Goal: Task Accomplishment & Management: Manage account settings

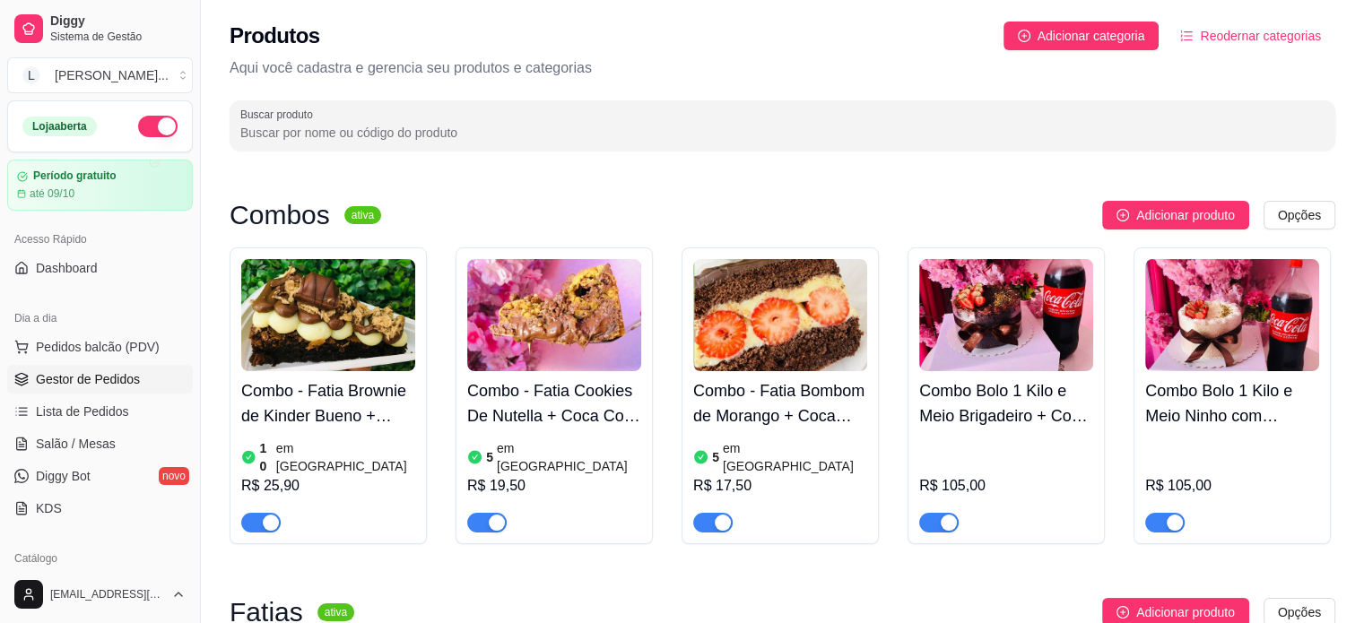
click at [90, 378] on span "Gestor de Pedidos" at bounding box center [88, 379] width 104 height 18
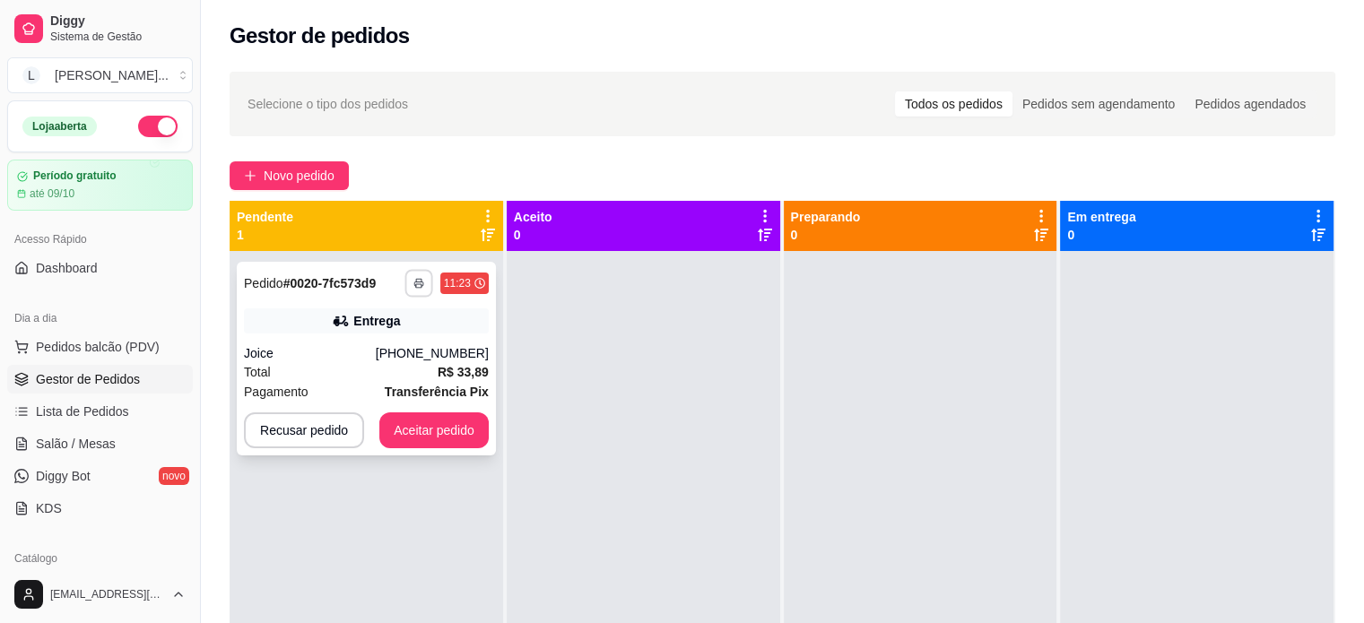
click at [416, 279] on polyline "button" at bounding box center [418, 280] width 5 height 3
click at [396, 340] on button "IMPRESSORA" at bounding box center [368, 346] width 130 height 29
click at [420, 436] on button "Aceitar pedido" at bounding box center [433, 430] width 109 height 36
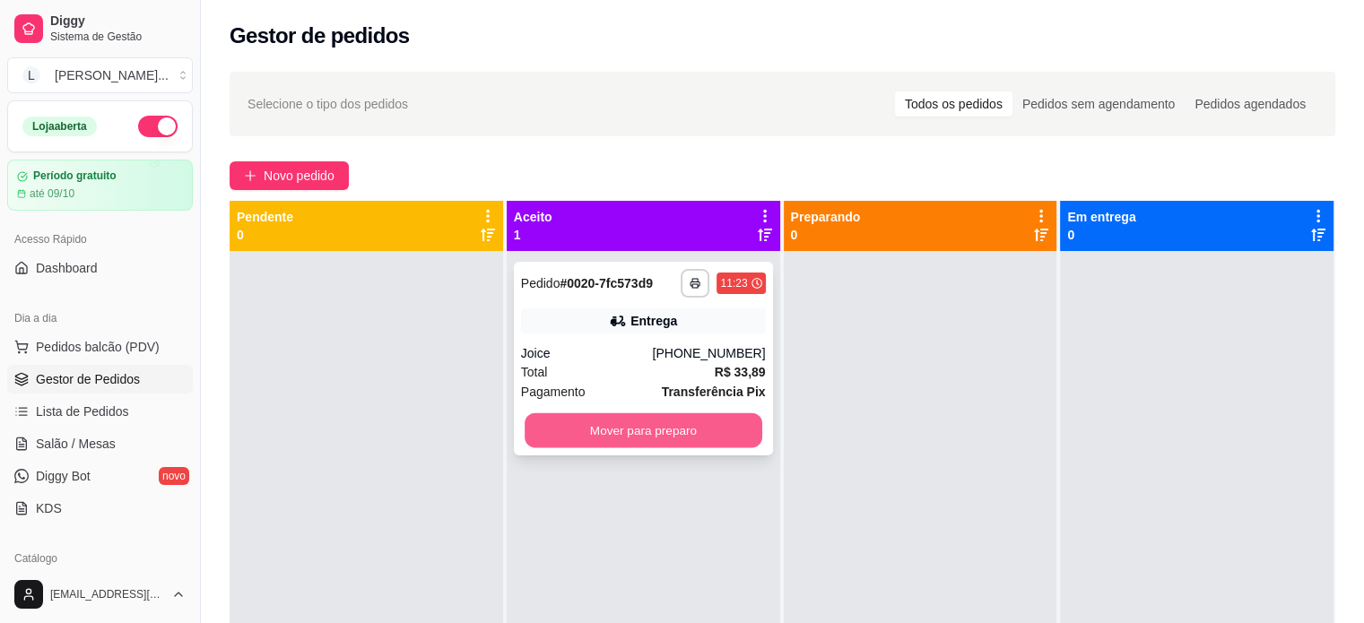
click at [676, 436] on button "Mover para preparo" at bounding box center [644, 430] width 238 height 35
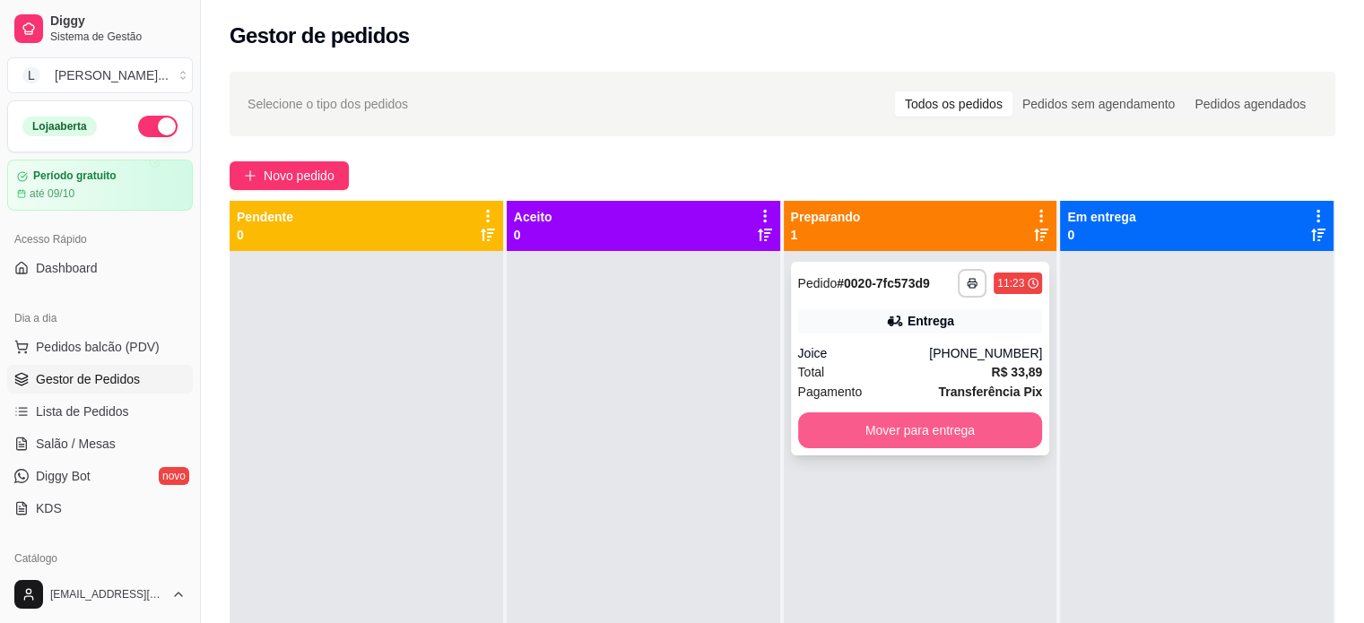
click at [950, 418] on button "Mover para entrega" at bounding box center [920, 430] width 245 height 36
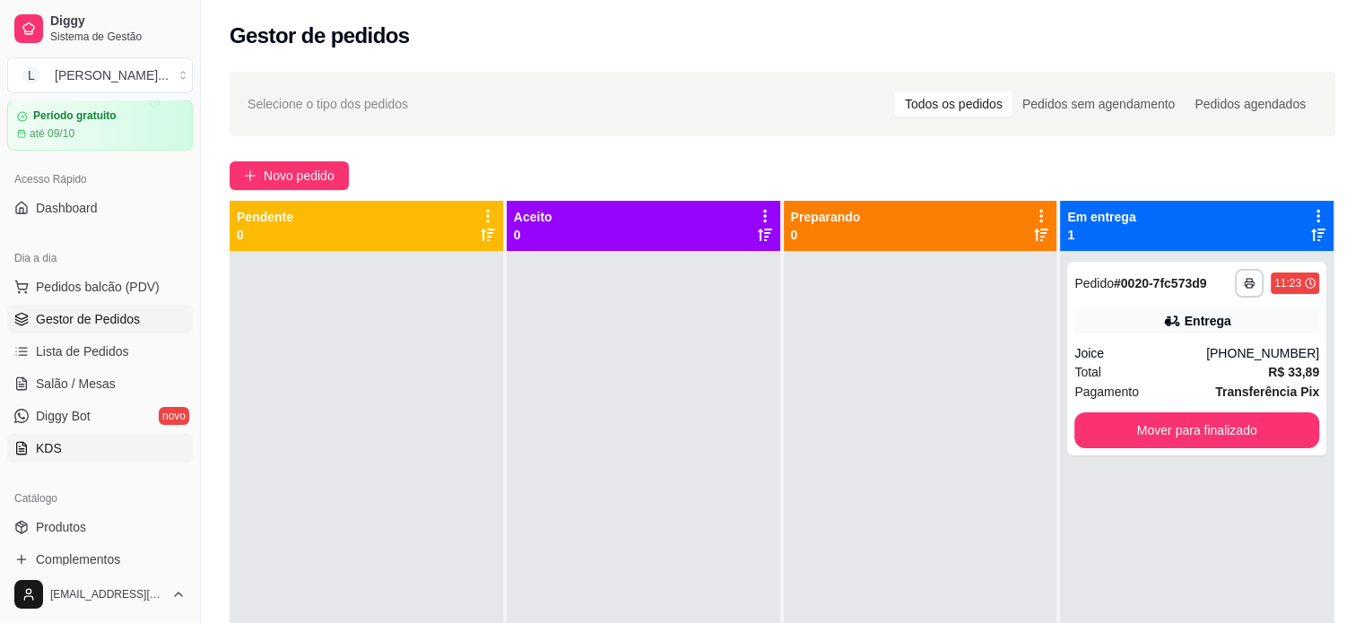
scroll to position [179, 0]
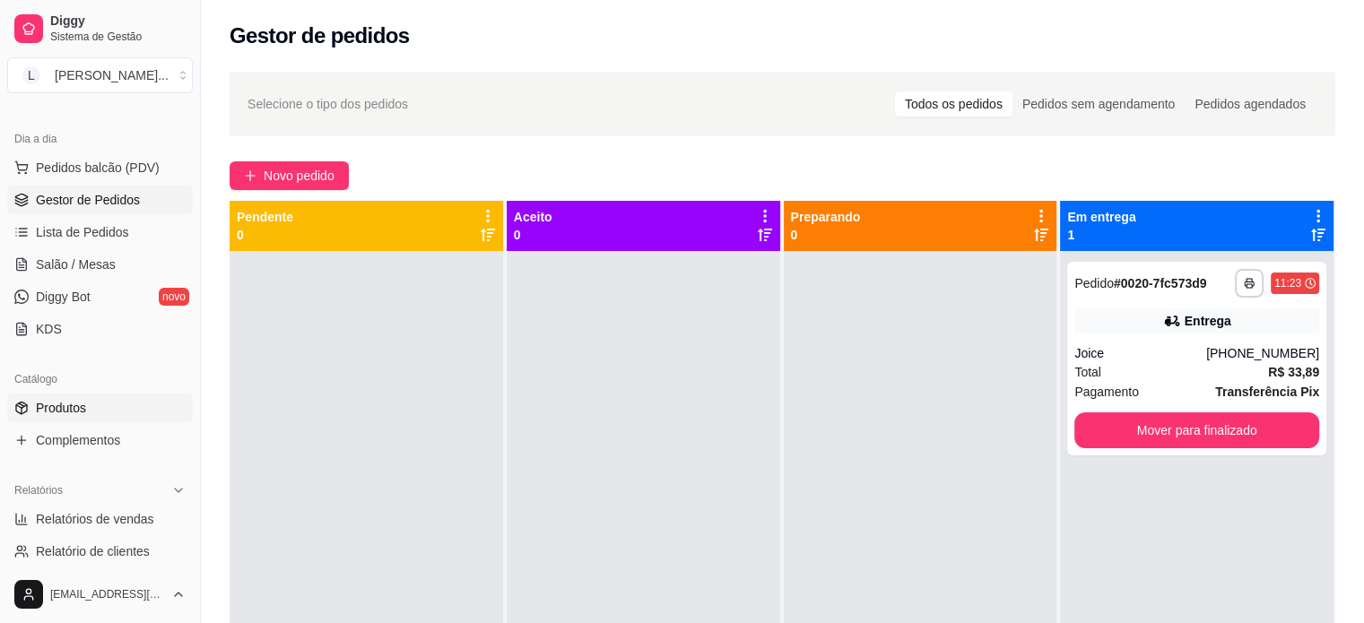
click at [66, 409] on span "Produtos" at bounding box center [61, 408] width 50 height 18
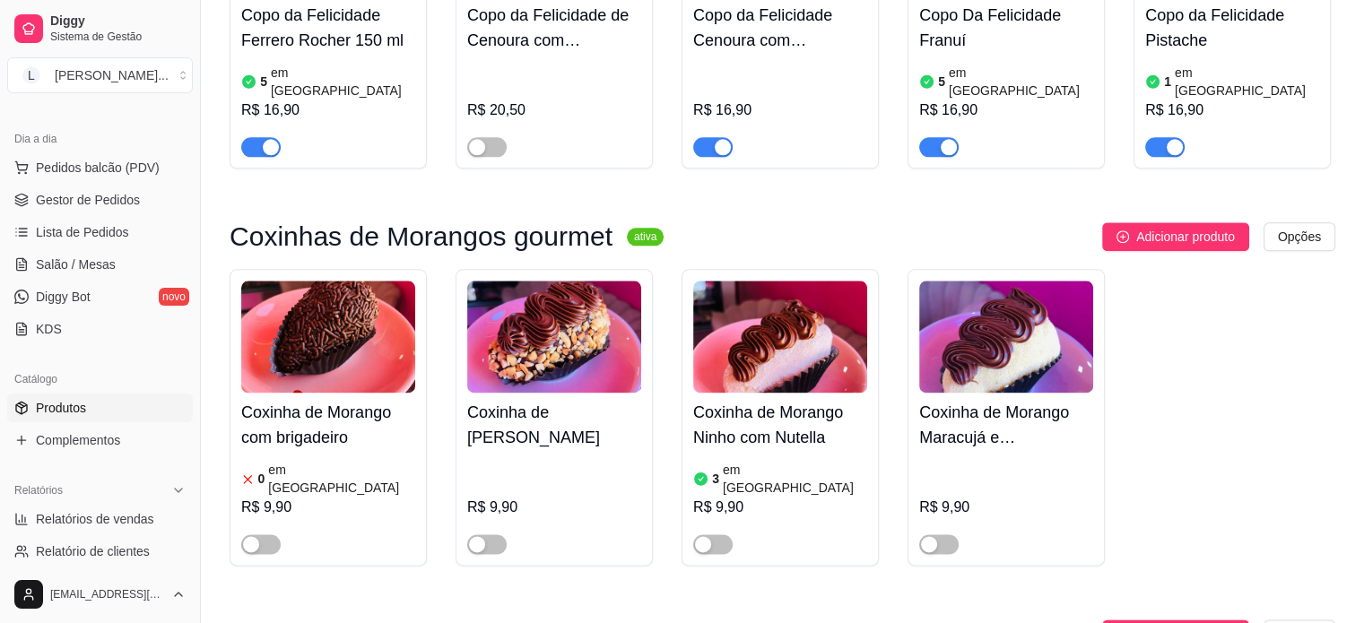
scroll to position [2242, 0]
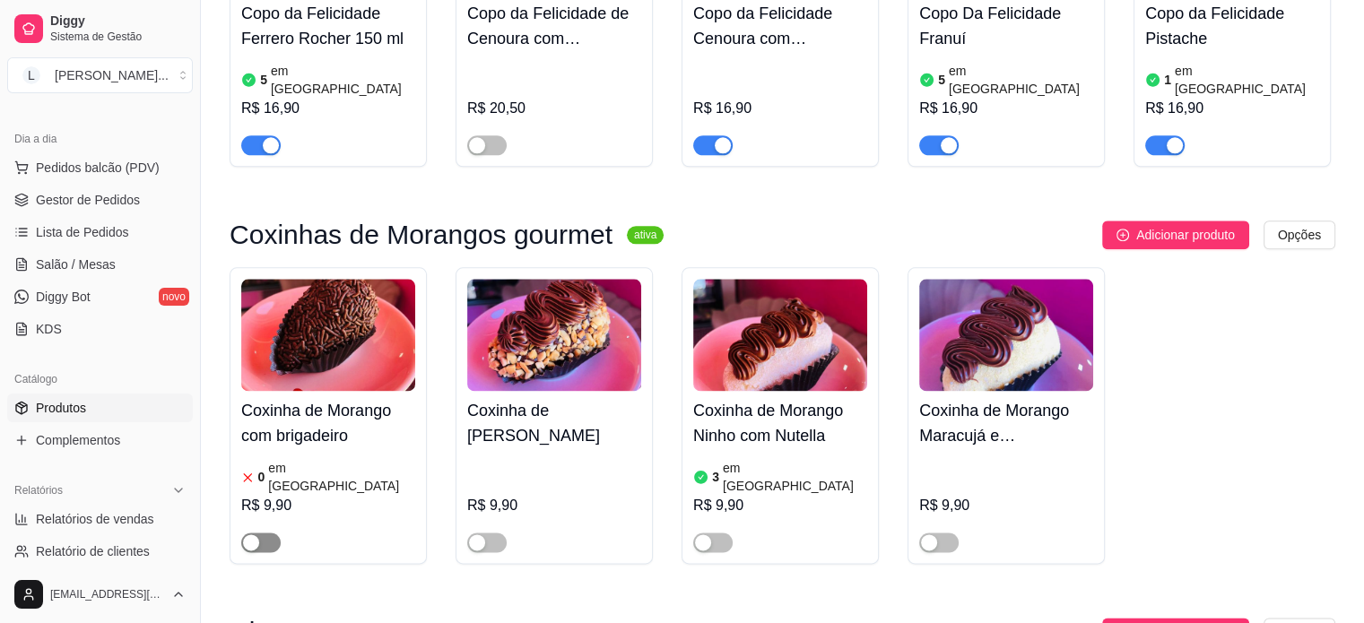
click at [244, 534] on div "button" at bounding box center [251, 542] width 16 height 16
click at [478, 534] on div "button" at bounding box center [477, 542] width 16 height 16
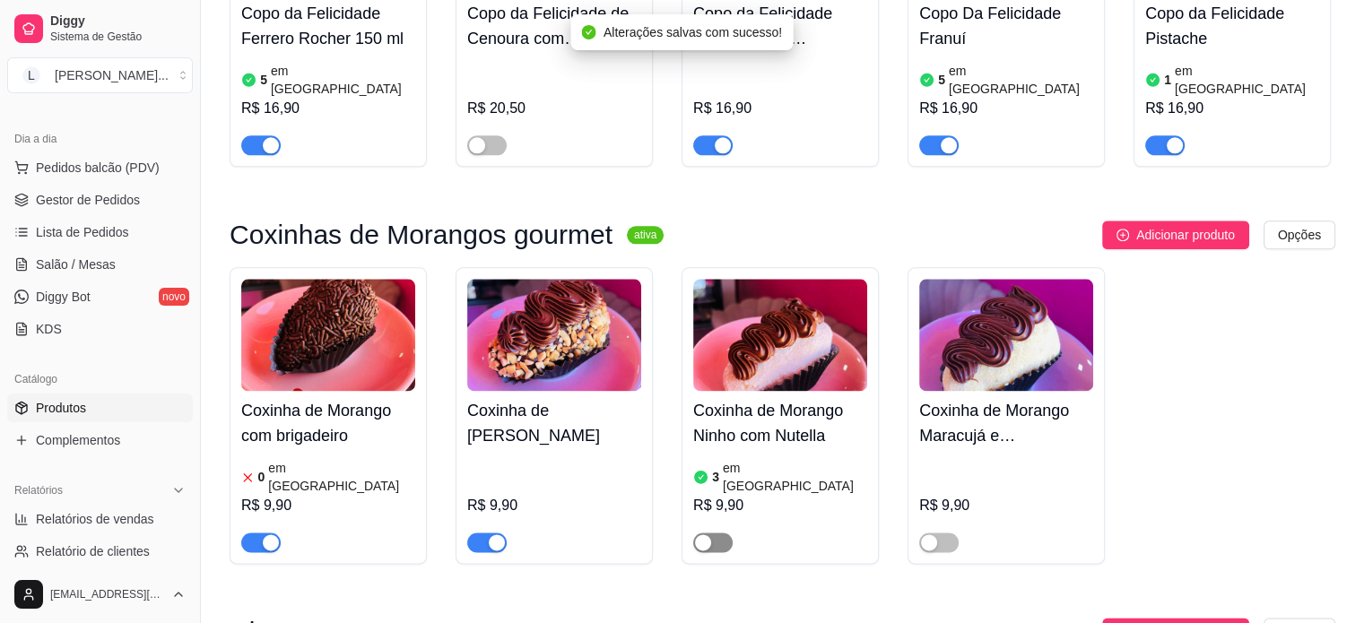
click at [693, 533] on span "button" at bounding box center [712, 543] width 39 height 20
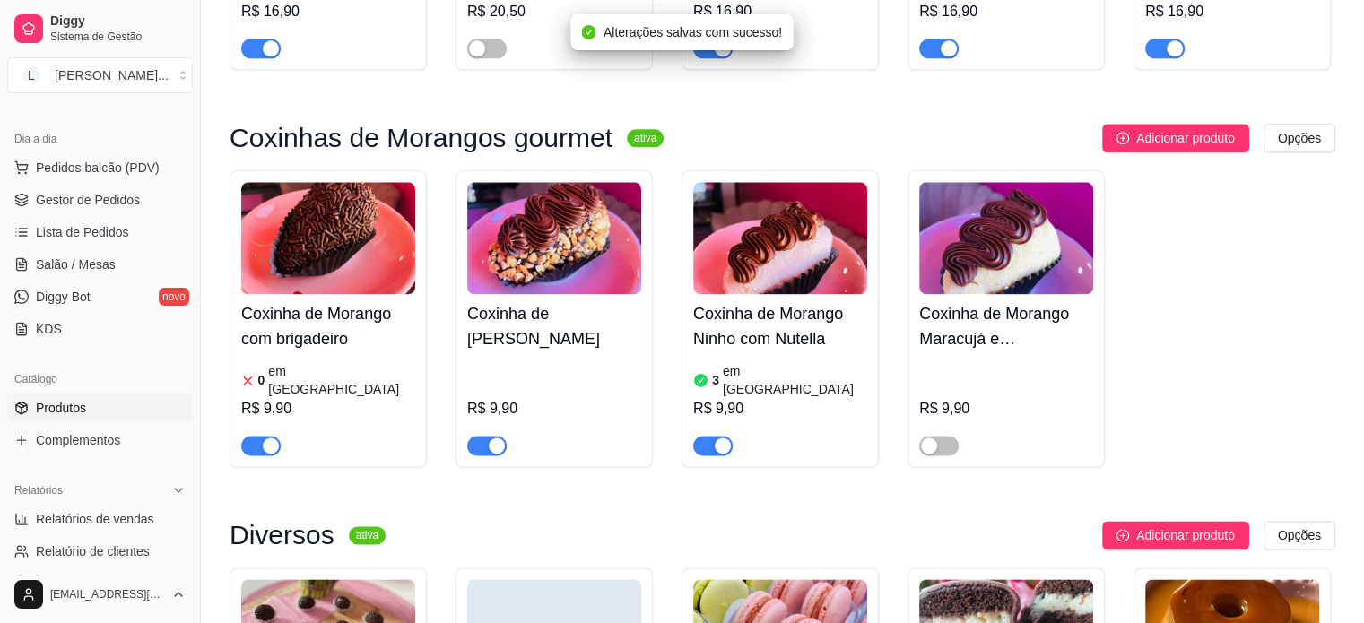
scroll to position [2511, 0]
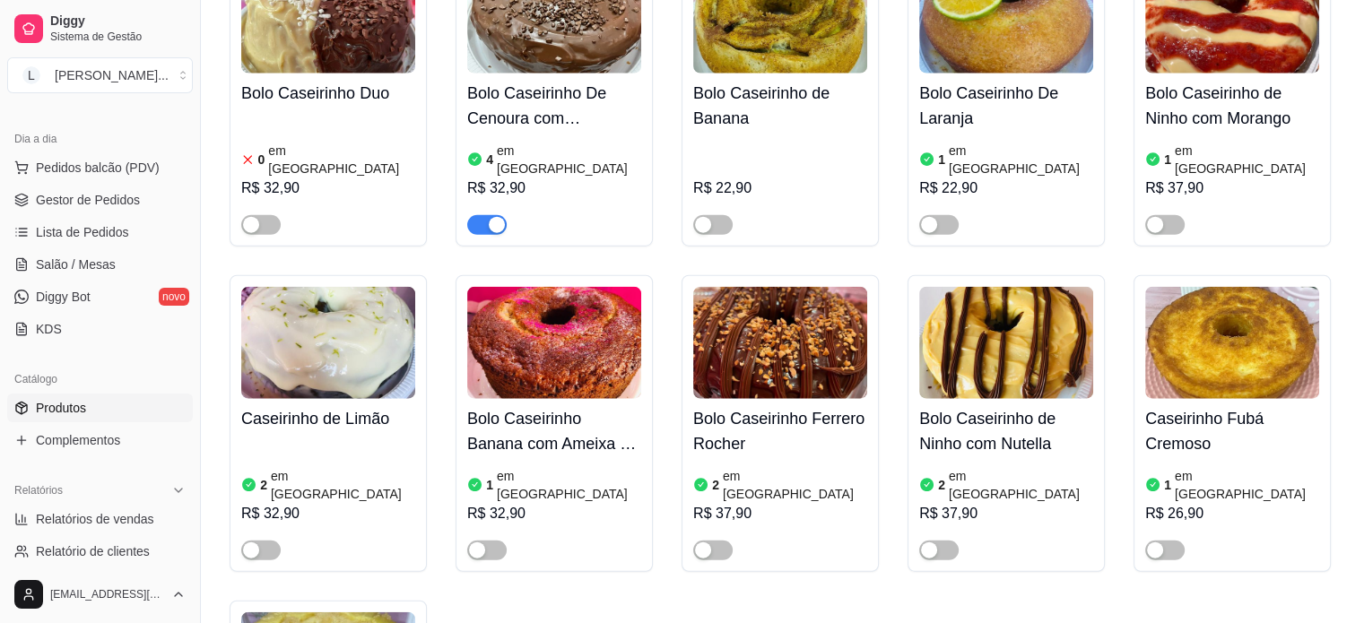
scroll to position [4394, 0]
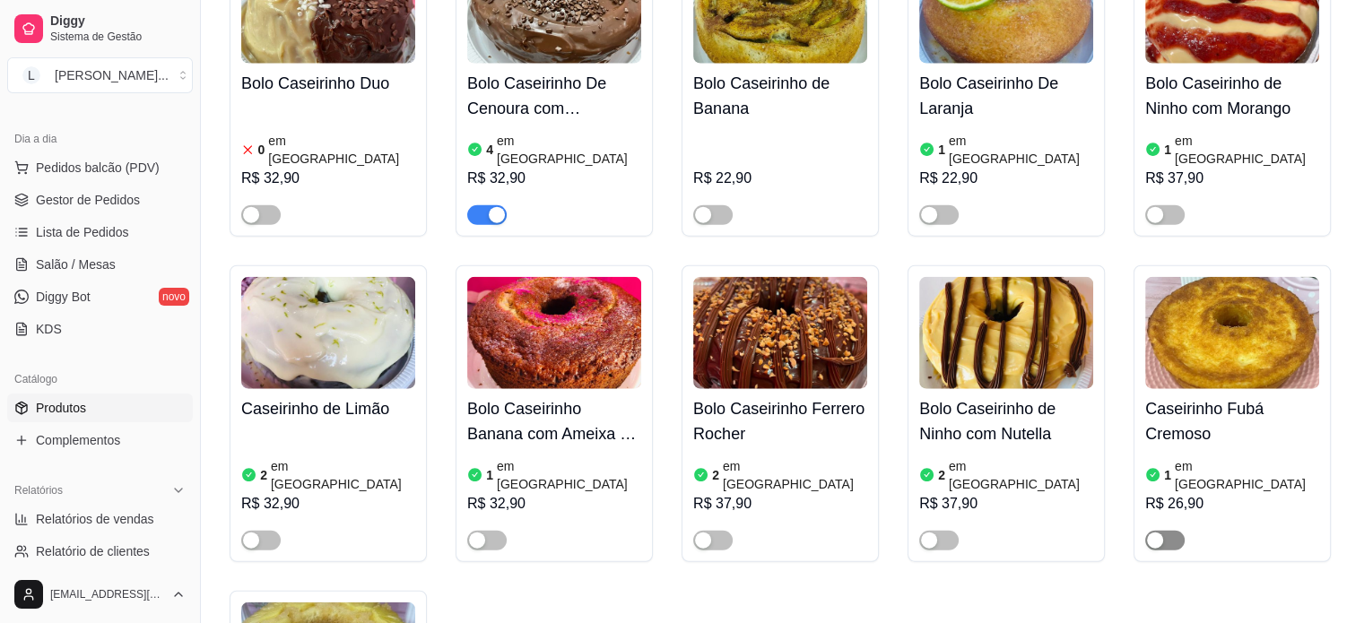
click at [1159, 533] on div "button" at bounding box center [1155, 541] width 16 height 16
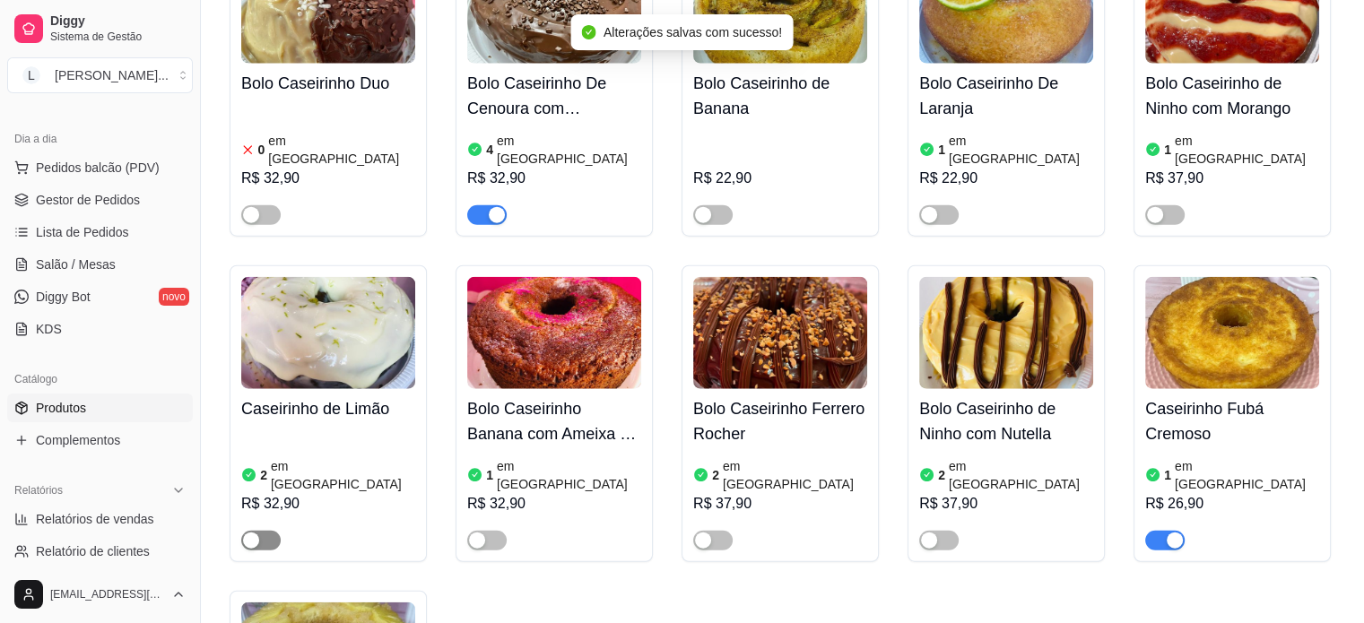
click at [255, 533] on div "button" at bounding box center [251, 541] width 16 height 16
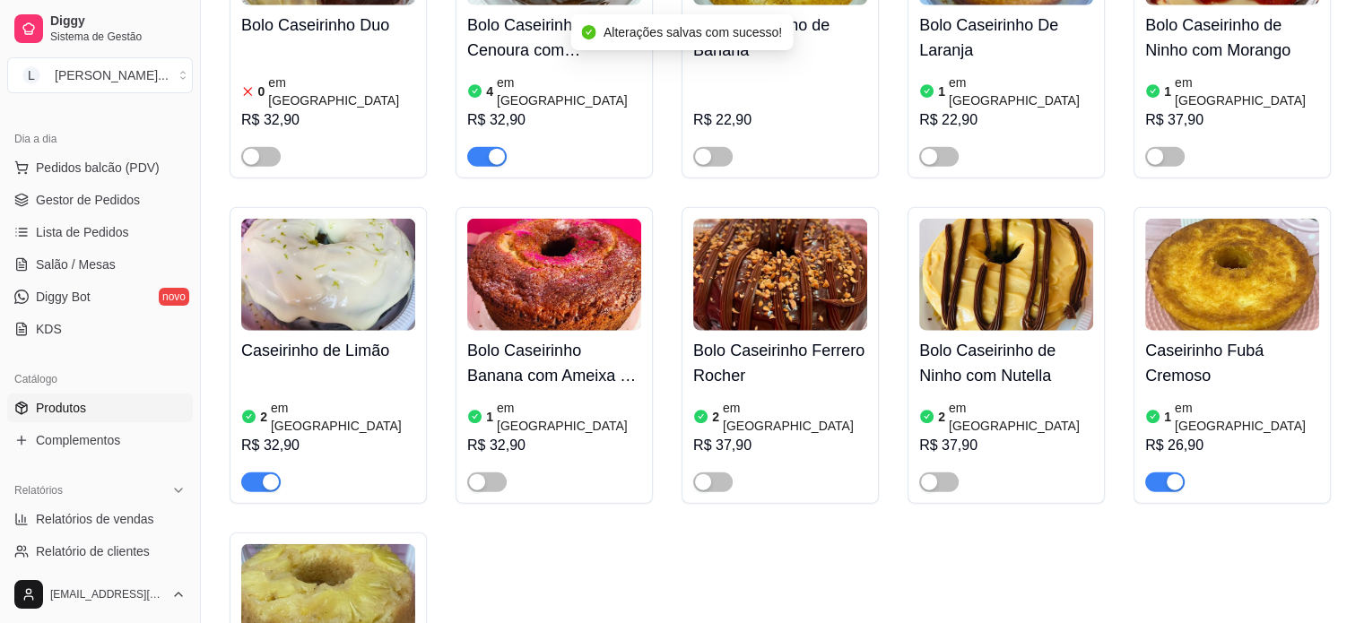
scroll to position [4484, 0]
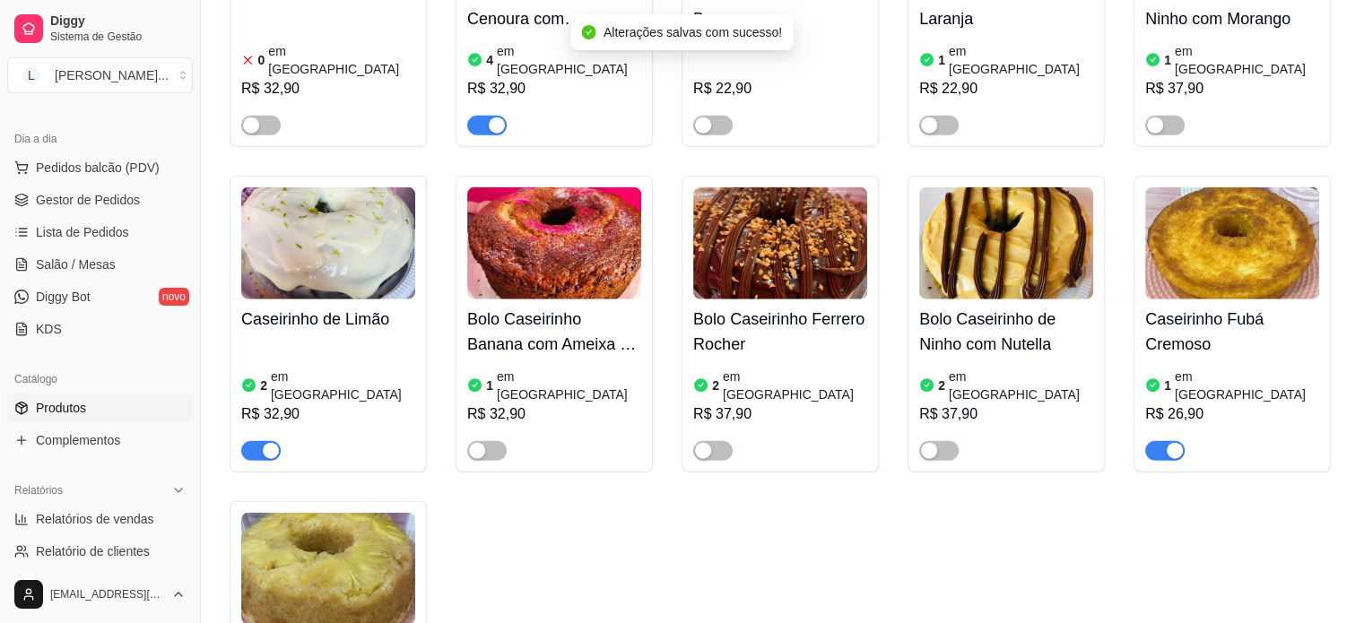
click at [1200, 368] on article "em [GEOGRAPHIC_DATA]" at bounding box center [1247, 386] width 144 height 36
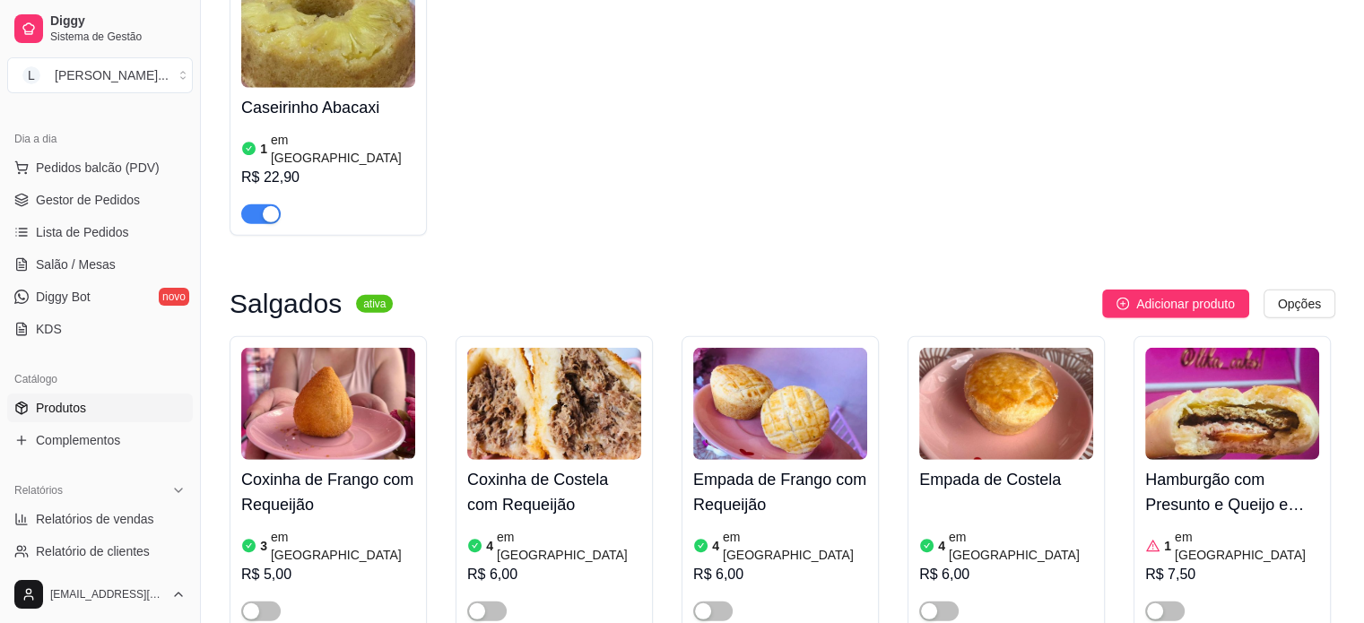
scroll to position [5022, 0]
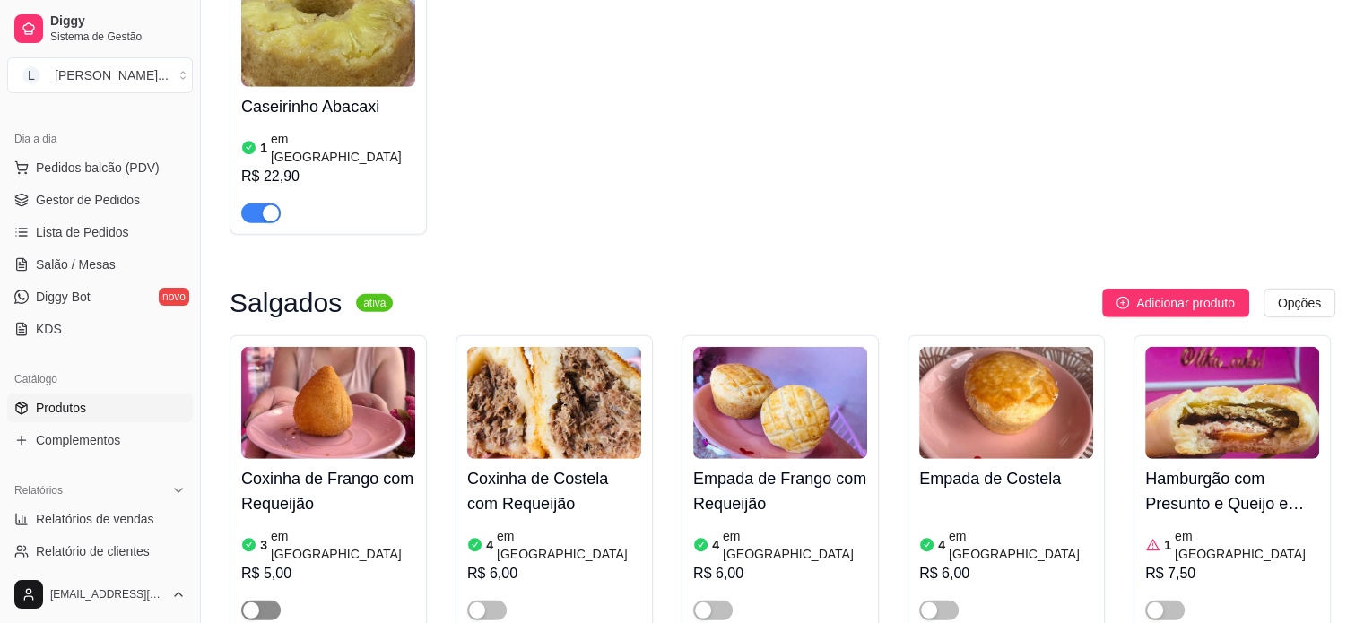
click at [246, 603] on div "button" at bounding box center [251, 611] width 16 height 16
click at [481, 603] on div "button" at bounding box center [477, 611] width 16 height 16
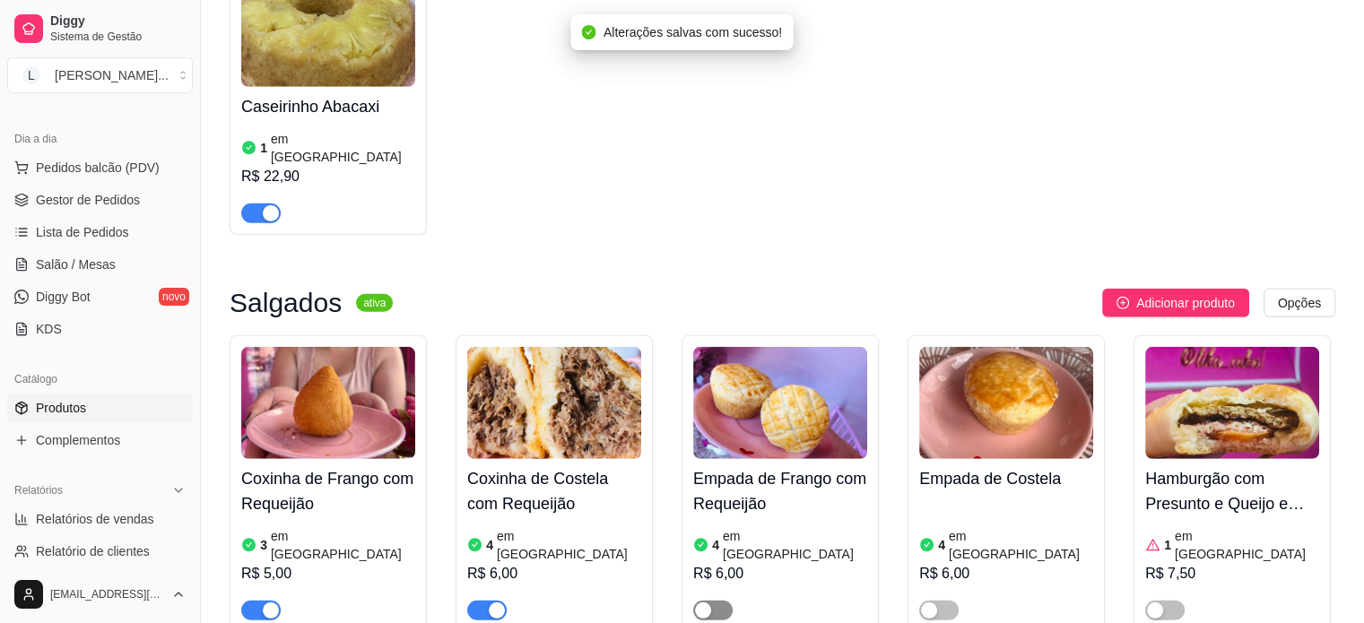
click at [699, 603] on div "button" at bounding box center [703, 611] width 16 height 16
click at [933, 603] on div "button" at bounding box center [929, 611] width 16 height 16
click at [1161, 603] on div "button" at bounding box center [1155, 611] width 16 height 16
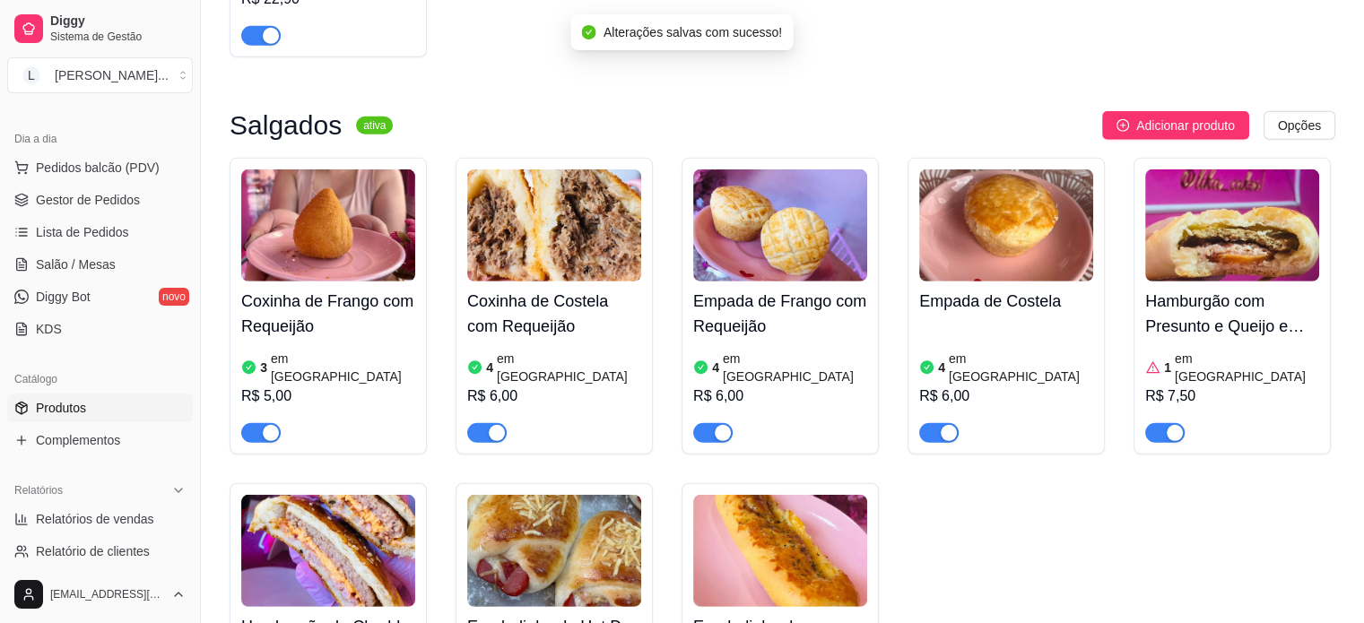
scroll to position [5201, 0]
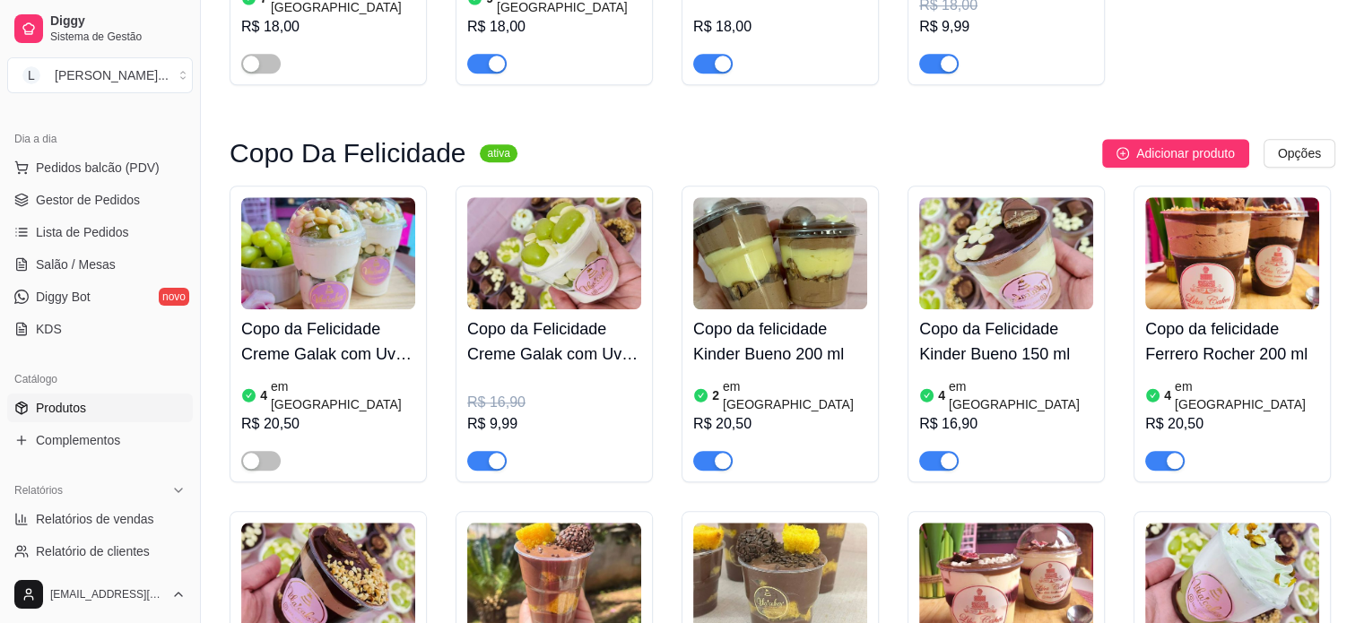
scroll to position [1614, 0]
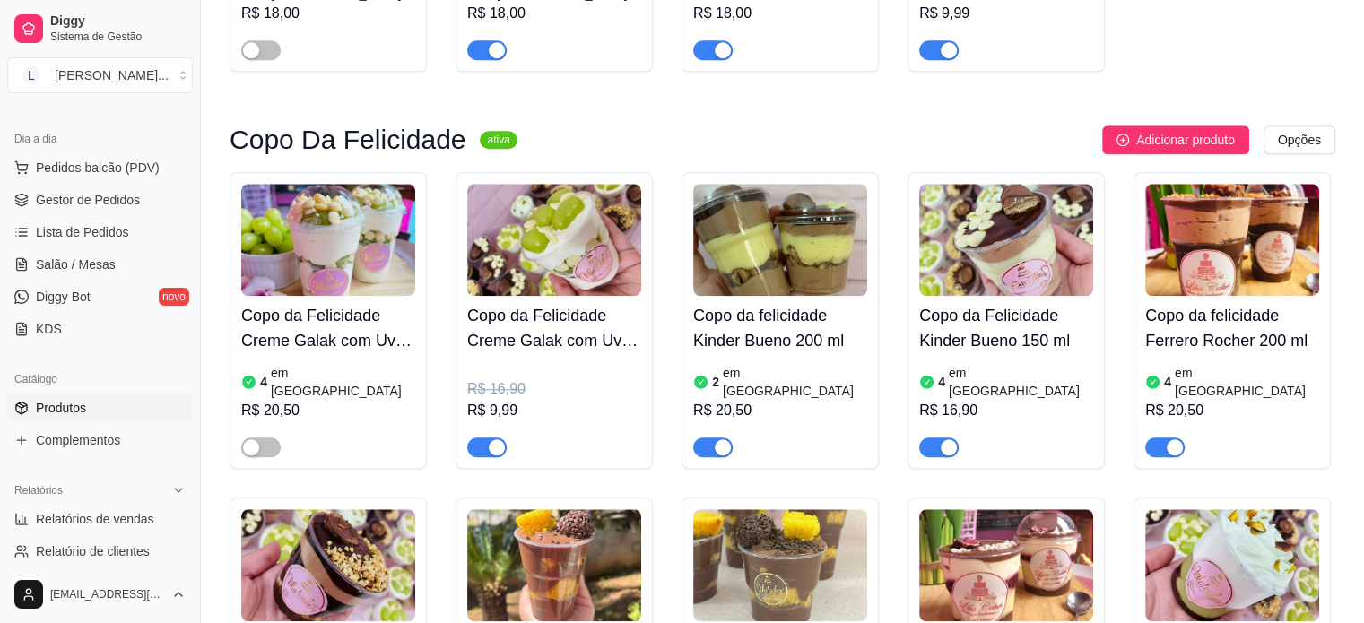
click at [504, 439] on div "button" at bounding box center [497, 447] width 16 height 16
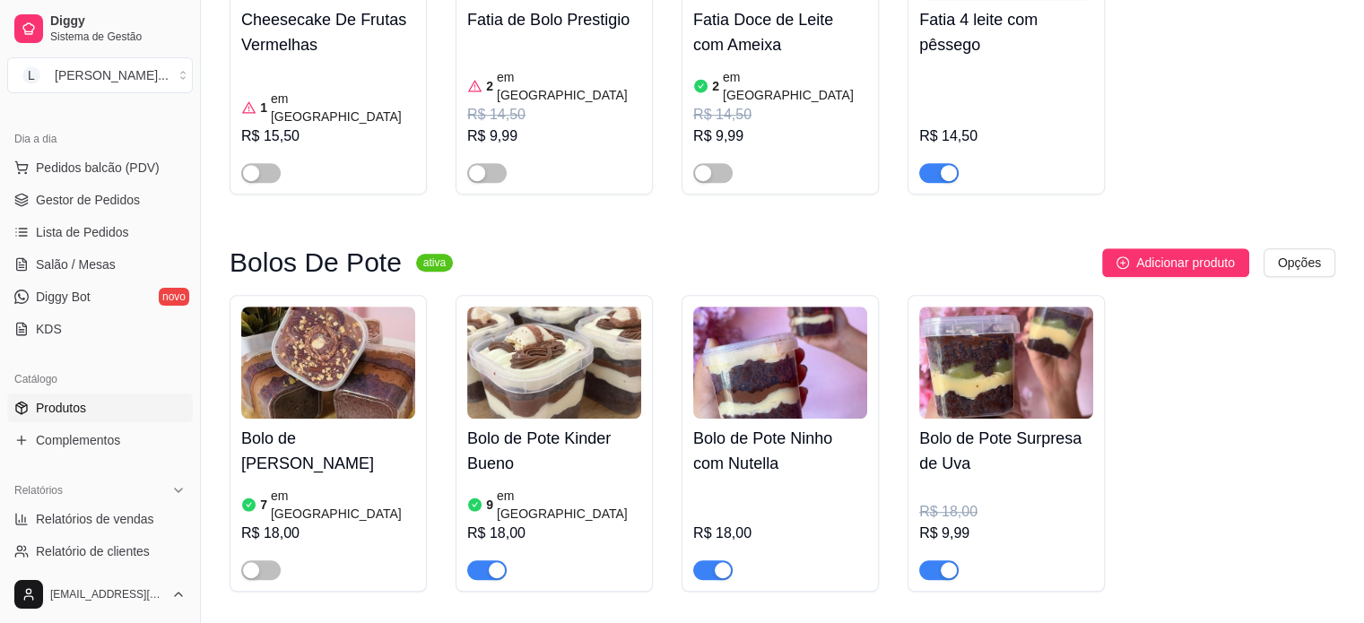
scroll to position [1076, 0]
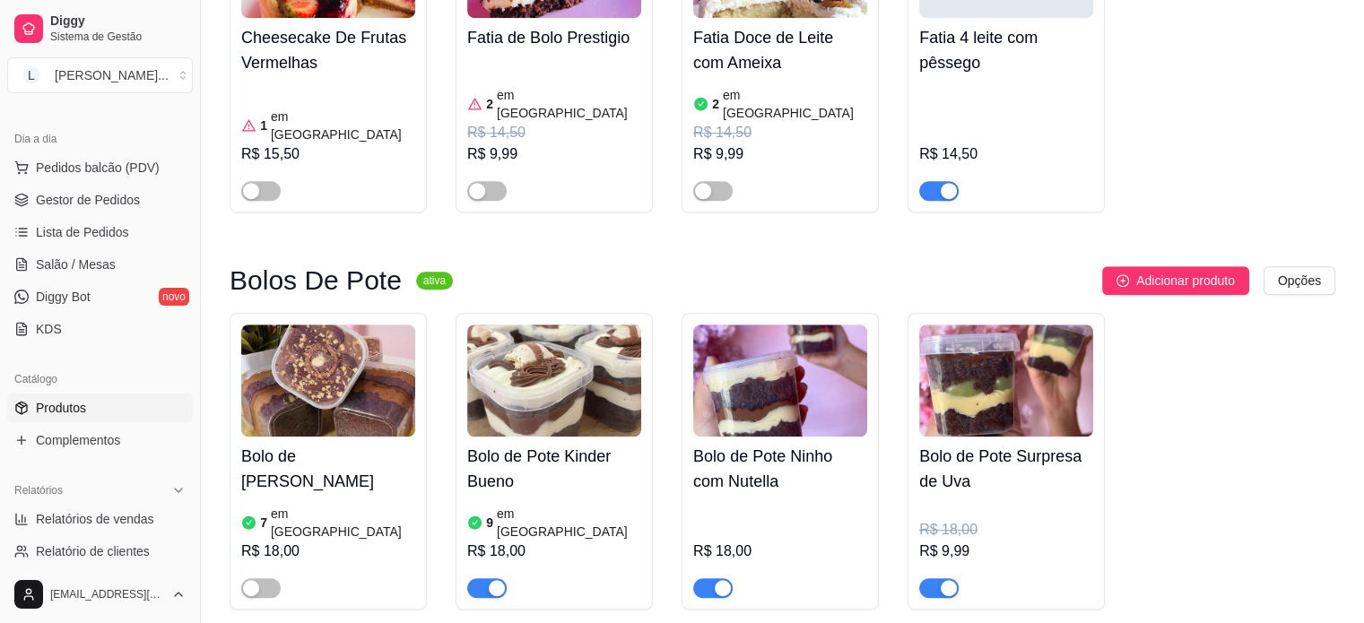
click at [948, 578] on span "button" at bounding box center [938, 588] width 39 height 20
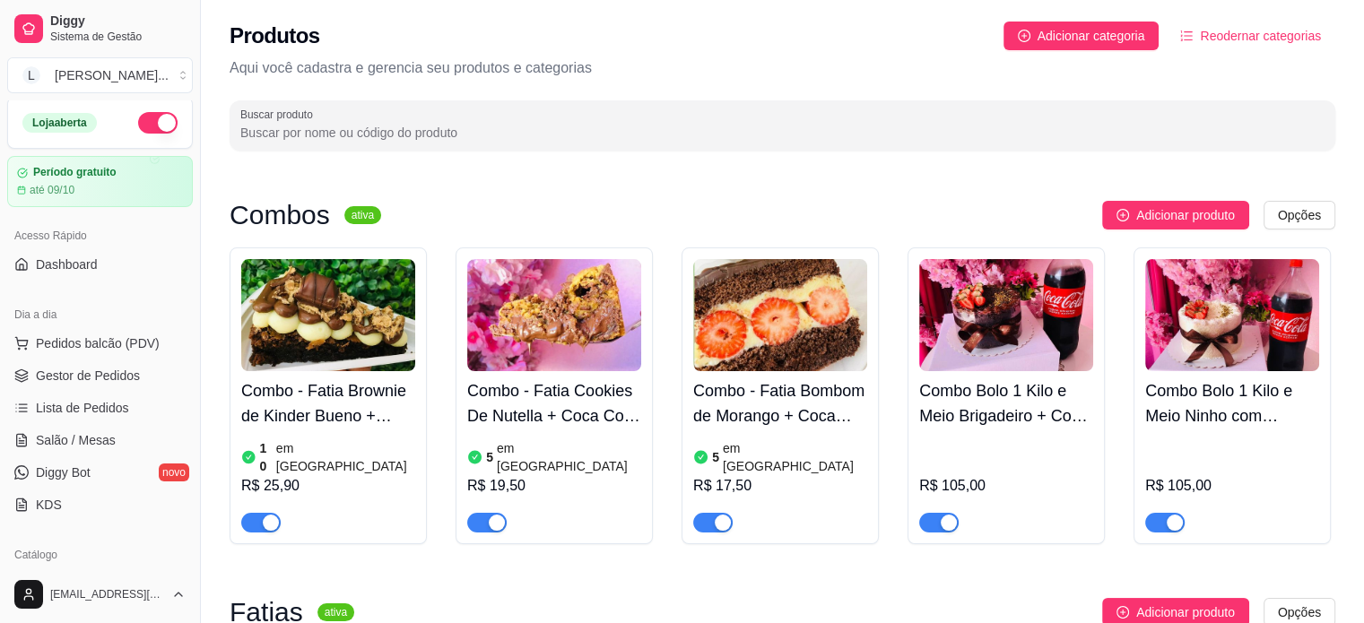
scroll to position [0, 0]
click at [90, 381] on span "Gestor de Pedidos" at bounding box center [88, 379] width 104 height 18
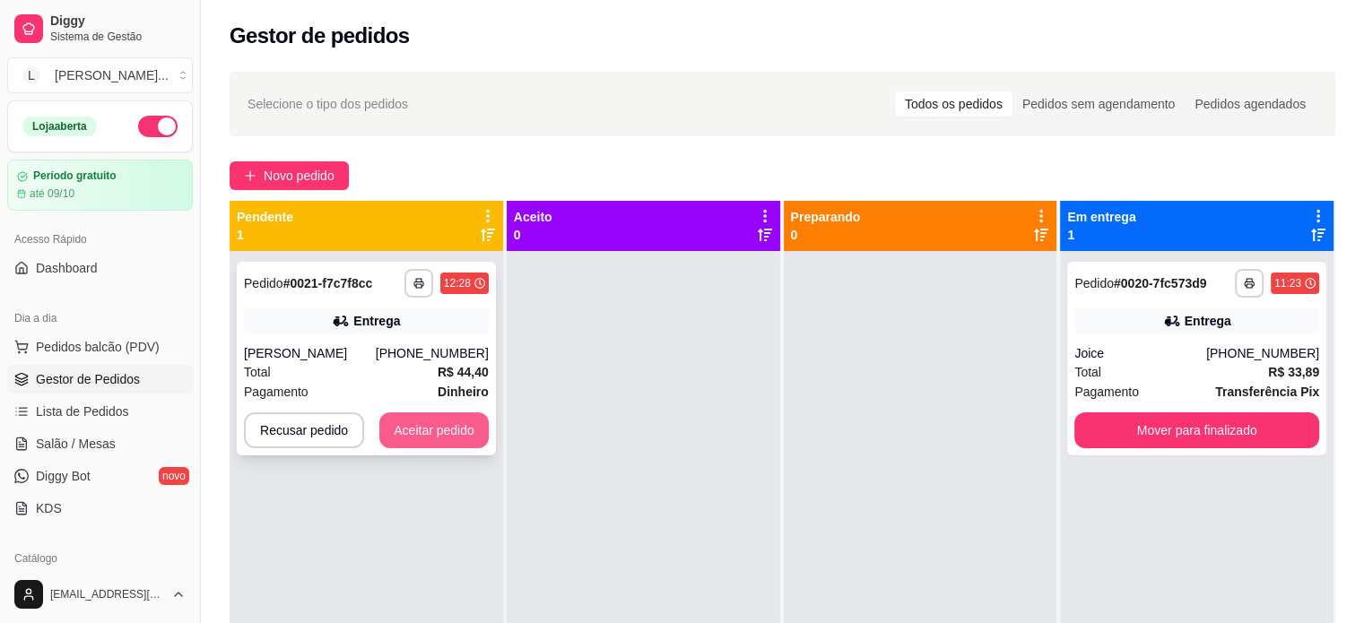
click at [429, 419] on button "Aceitar pedido" at bounding box center [433, 430] width 109 height 36
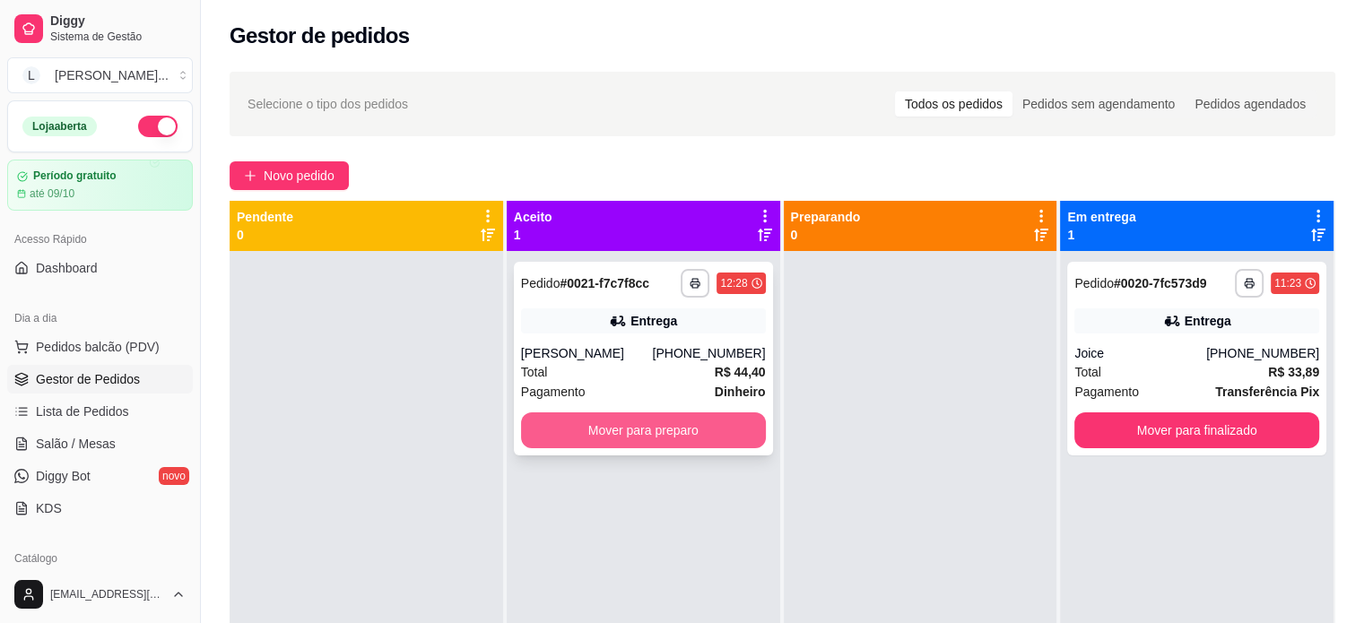
click at [604, 438] on button "Mover para preparo" at bounding box center [643, 430] width 245 height 36
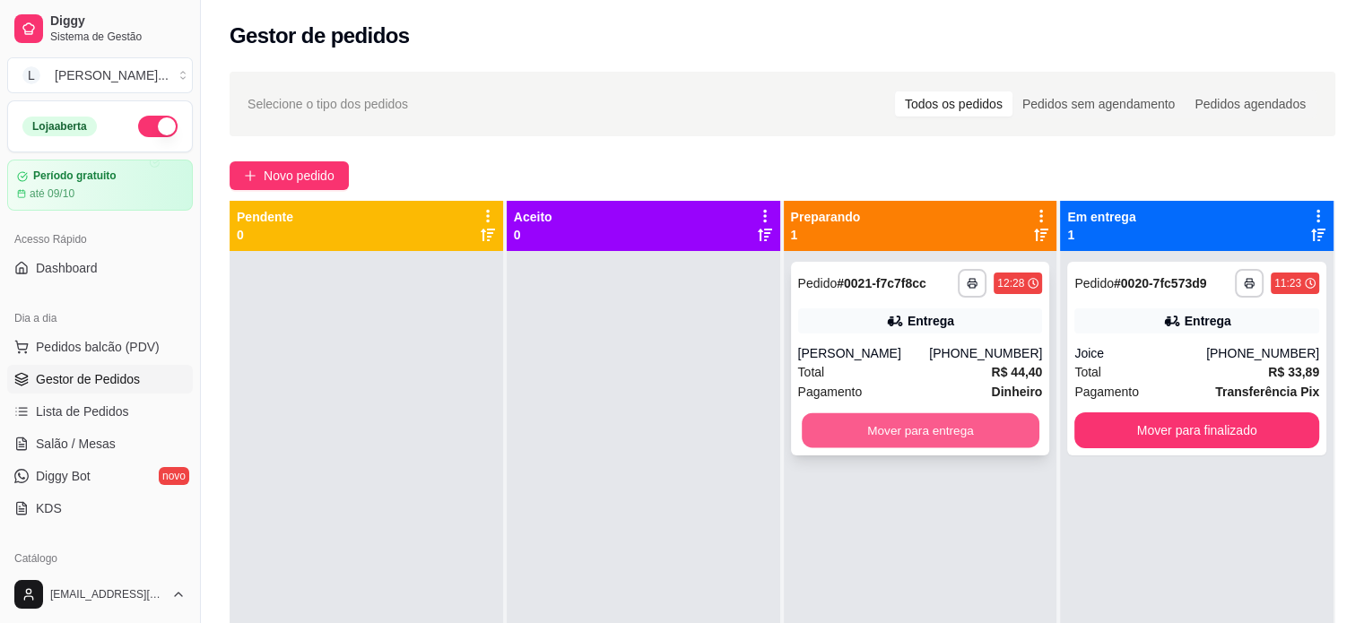
click at [932, 421] on button "Mover para entrega" at bounding box center [921, 430] width 238 height 35
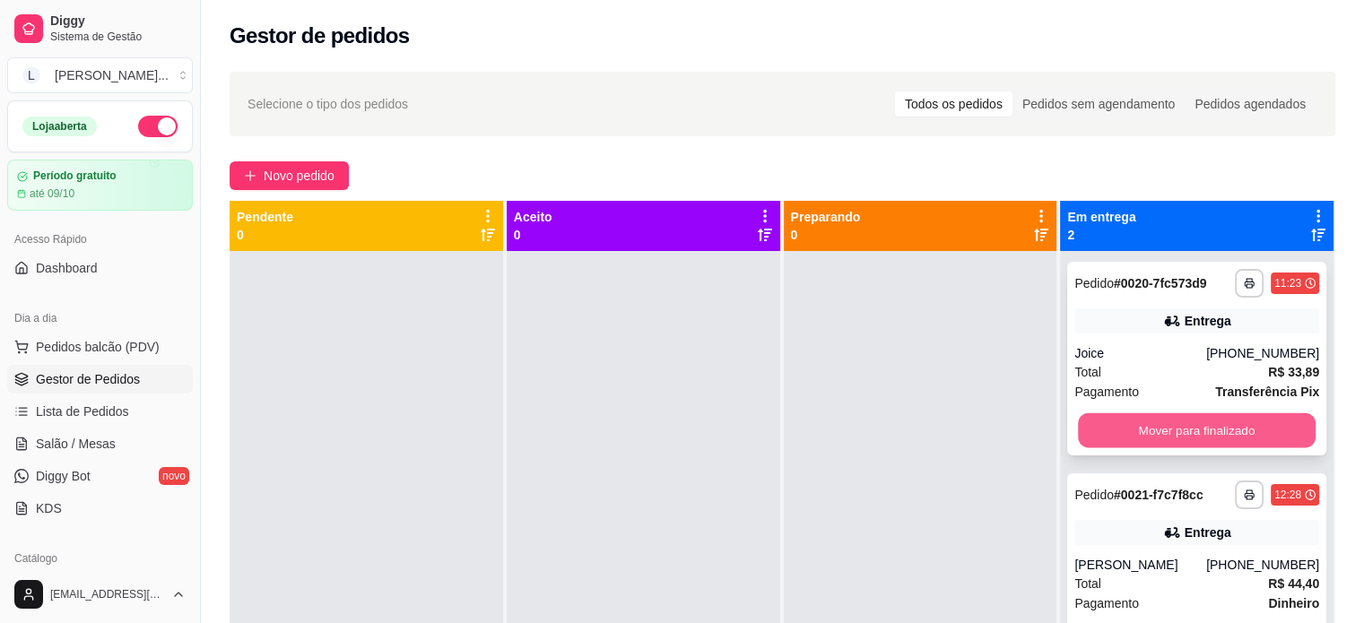
click at [1201, 426] on button "Mover para finalizado" at bounding box center [1197, 430] width 238 height 35
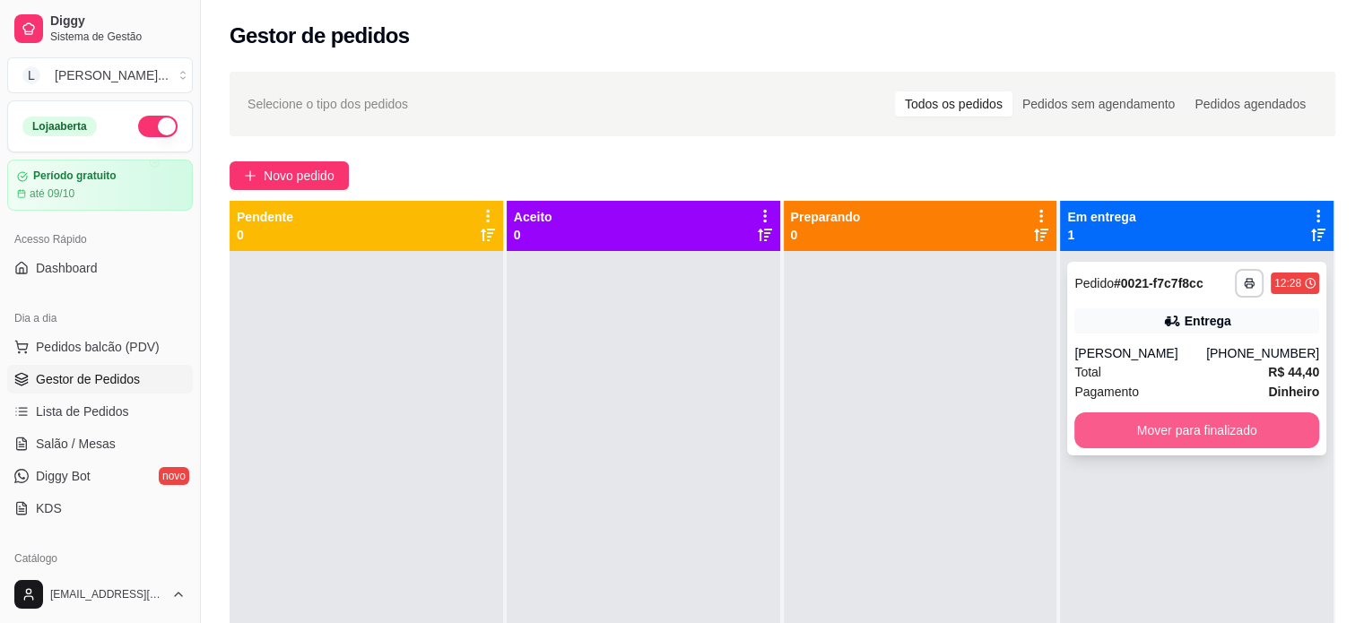
click at [1165, 431] on button "Mover para finalizado" at bounding box center [1196, 430] width 245 height 36
click at [1165, 431] on div "Mover para finalizado" at bounding box center [1196, 430] width 245 height 36
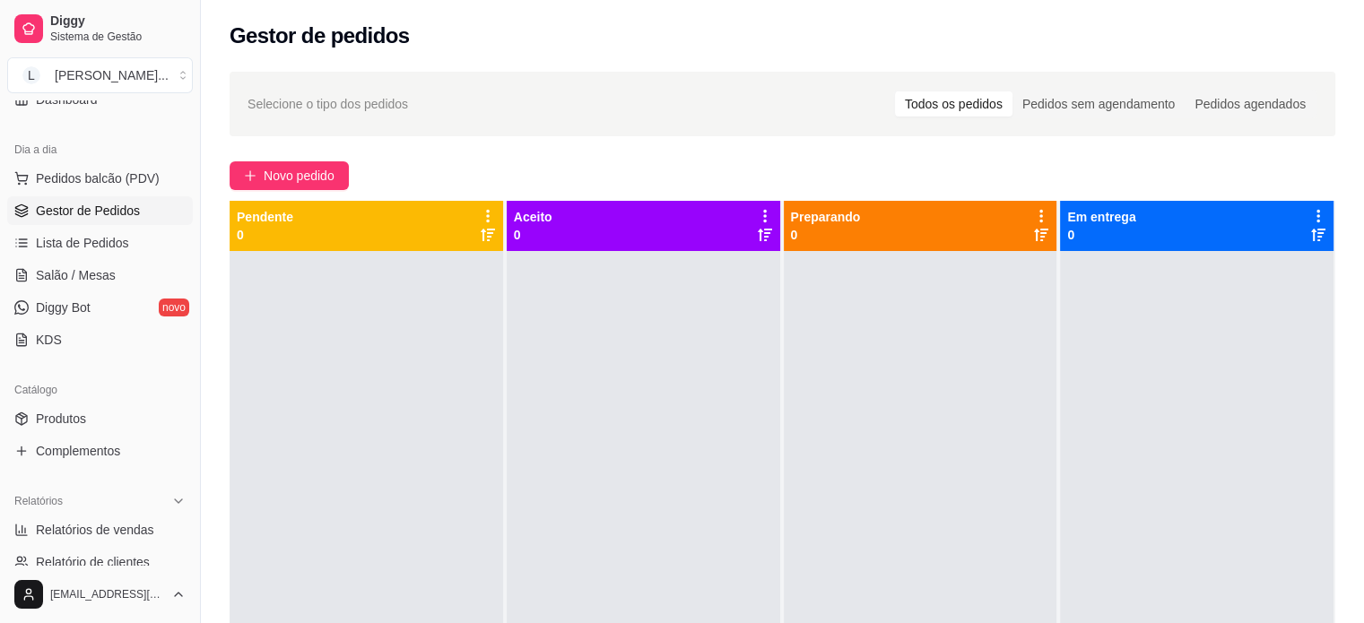
scroll to position [179, 0]
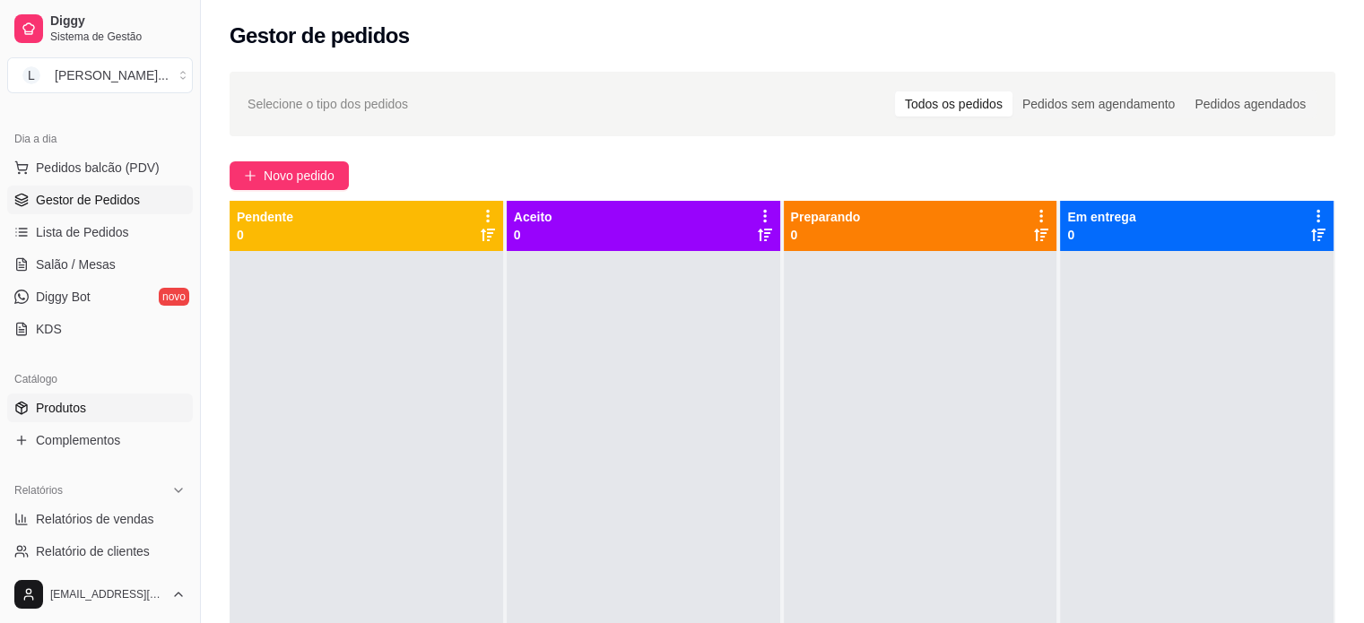
click at [108, 399] on link "Produtos" at bounding box center [100, 408] width 186 height 29
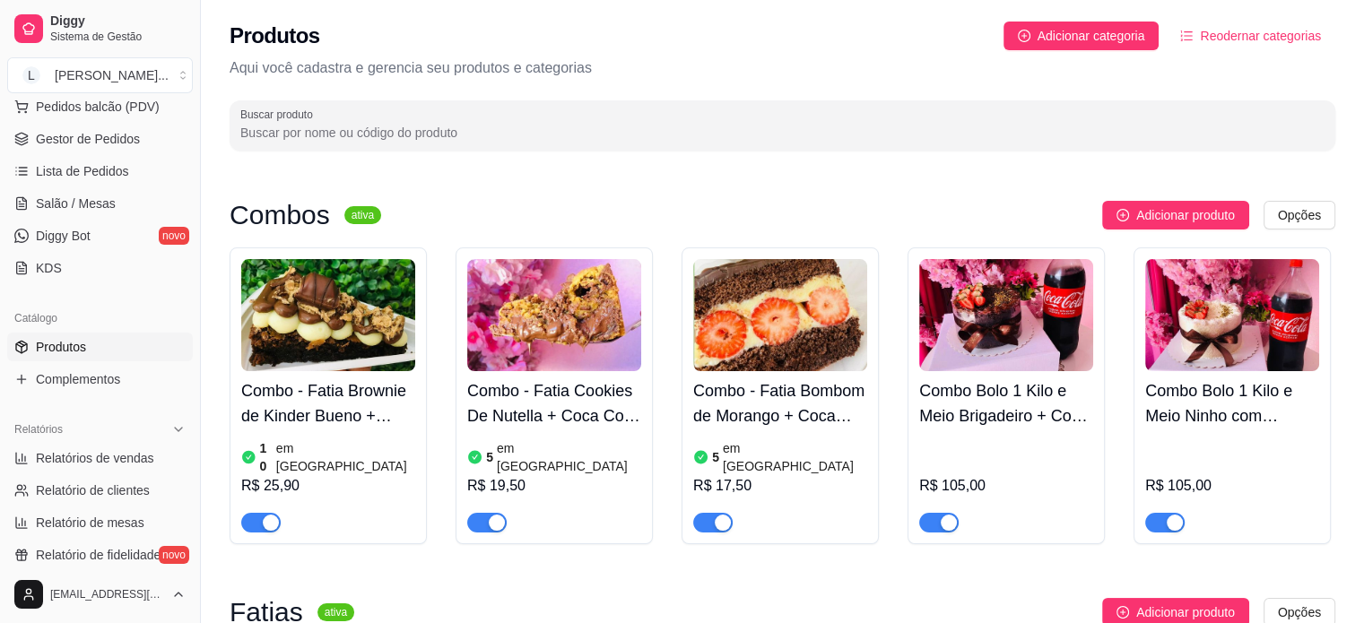
scroll to position [269, 0]
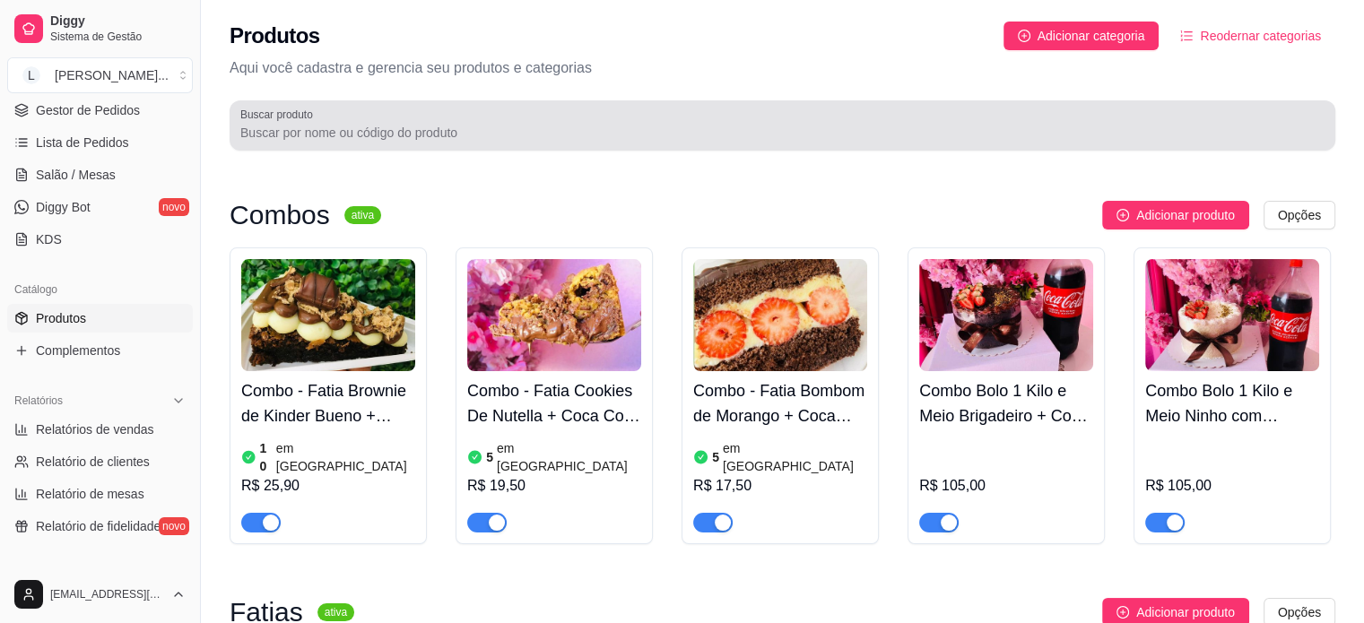
click at [444, 115] on div at bounding box center [782, 126] width 1084 height 36
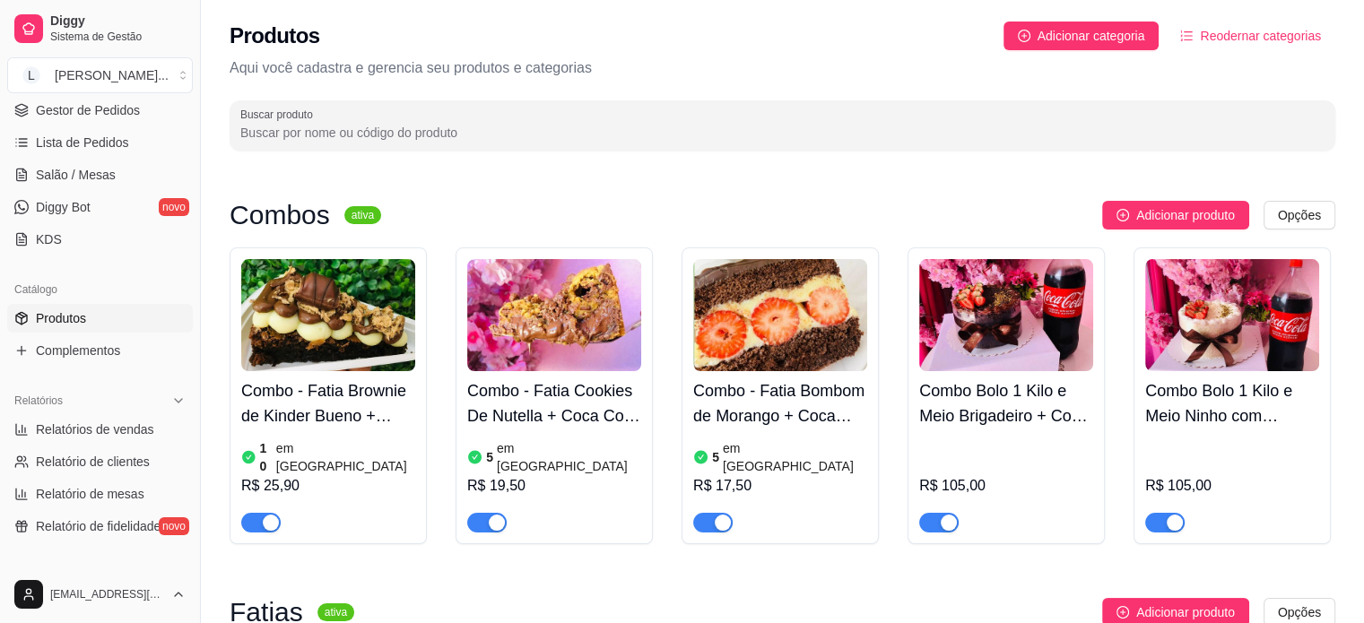
click at [940, 513] on button "button" at bounding box center [938, 523] width 39 height 20
drag, startPoint x: 940, startPoint y: 504, endPoint x: 974, endPoint y: 494, distance: 35.5
click at [941, 515] on div "button" at bounding box center [949, 523] width 16 height 16
click at [1174, 516] on button "button" at bounding box center [1164, 523] width 39 height 20
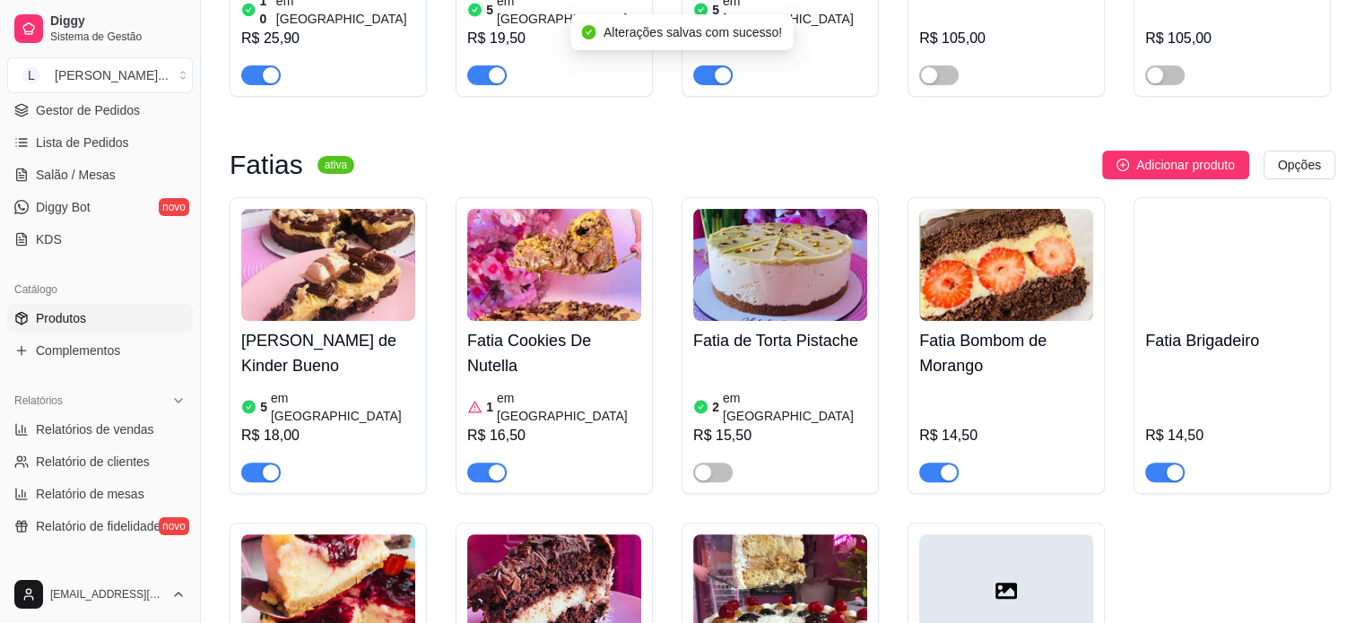
scroll to position [538, 0]
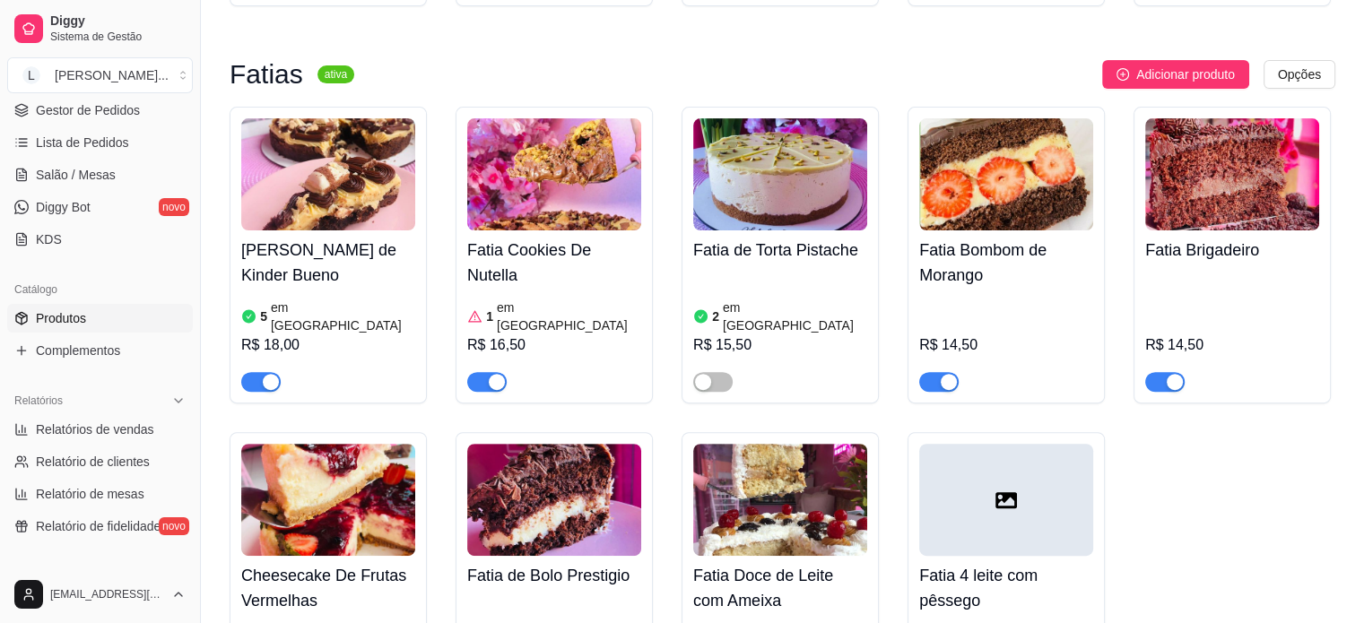
click at [540, 257] on h4 "Fatia Cookies De Nutella" at bounding box center [554, 263] width 174 height 50
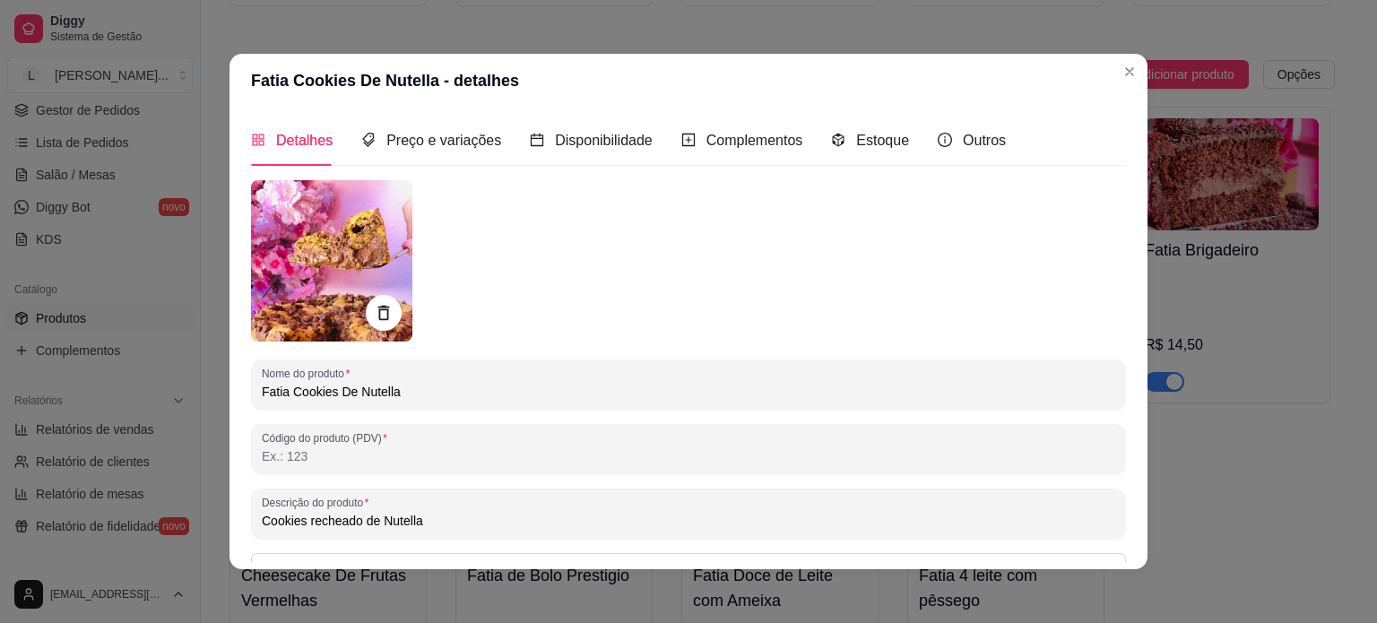
click at [868, 128] on div "Estoque" at bounding box center [870, 140] width 78 height 51
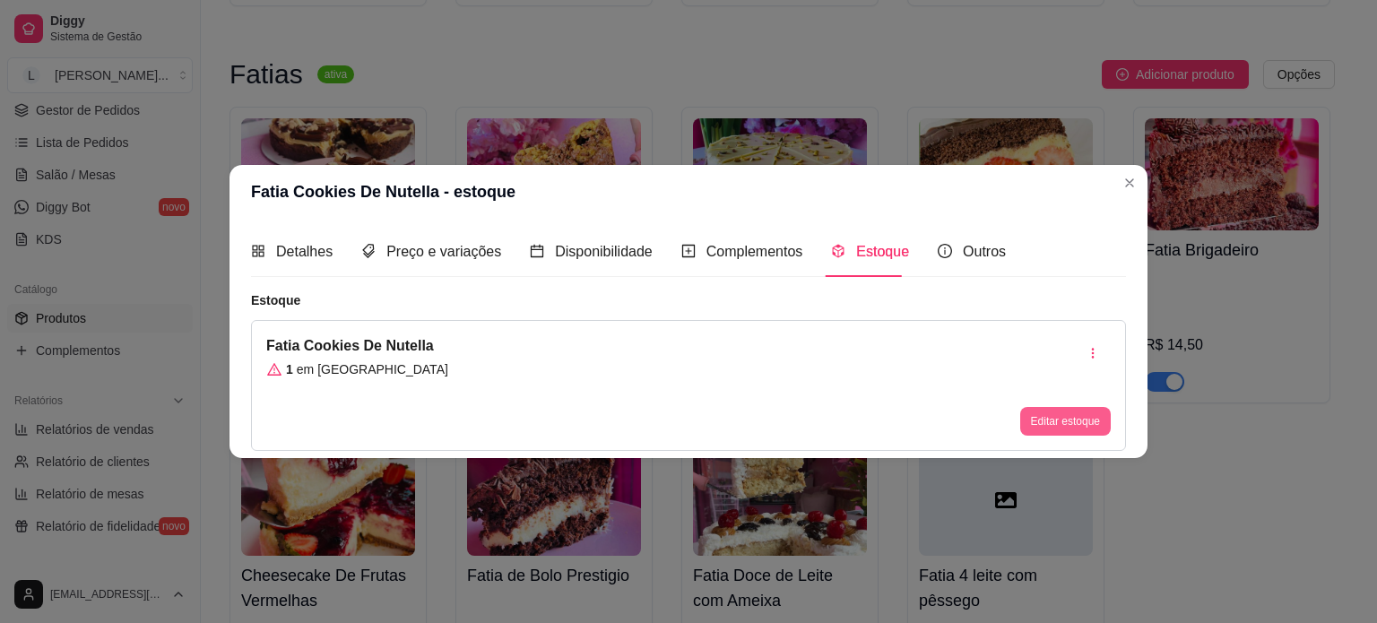
click at [1055, 421] on button "Editar estoque" at bounding box center [1065, 421] width 91 height 29
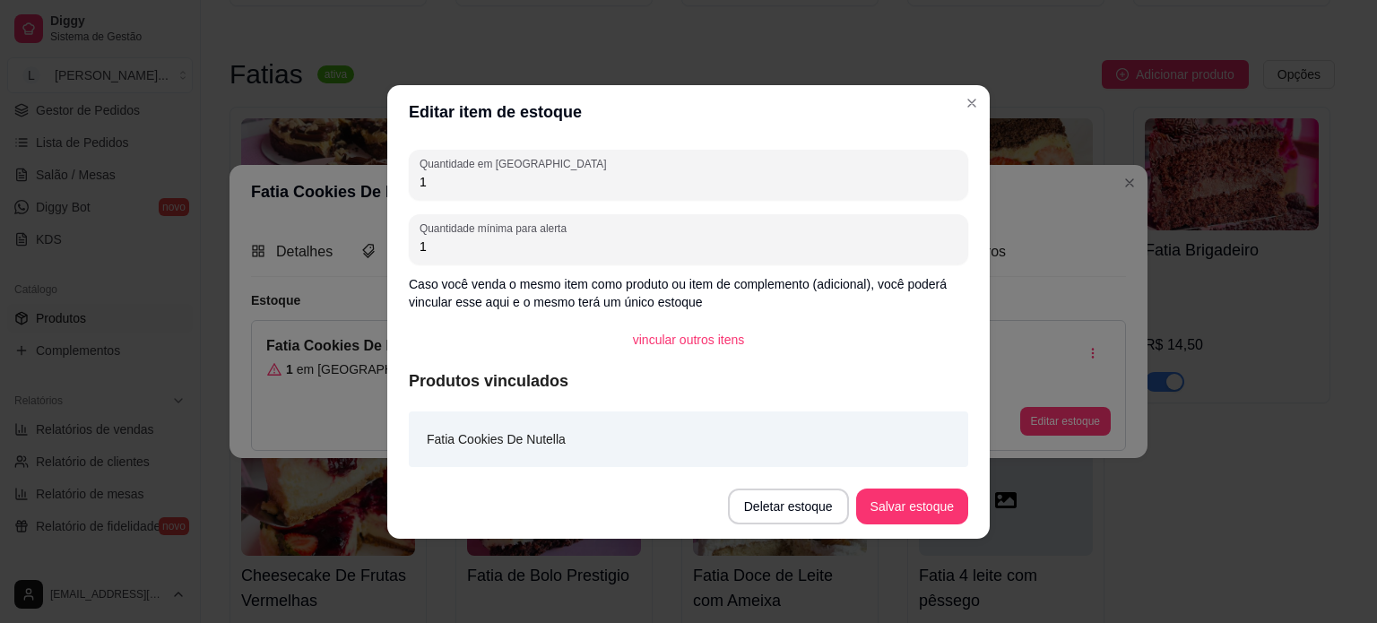
drag, startPoint x: 473, startPoint y: 178, endPoint x: 400, endPoint y: 157, distance: 75.8
click at [421, 166] on div "Quantidade em estoque 1" at bounding box center [689, 175] width 560 height 50
drag, startPoint x: 395, startPoint y: 178, endPoint x: 343, endPoint y: 156, distance: 56.3
click at [362, 171] on div "Editar item de estoque Quantidade em estoque 3 Quantidade mínima para alerta 1 …" at bounding box center [688, 311] width 1377 height 623
type input "5"
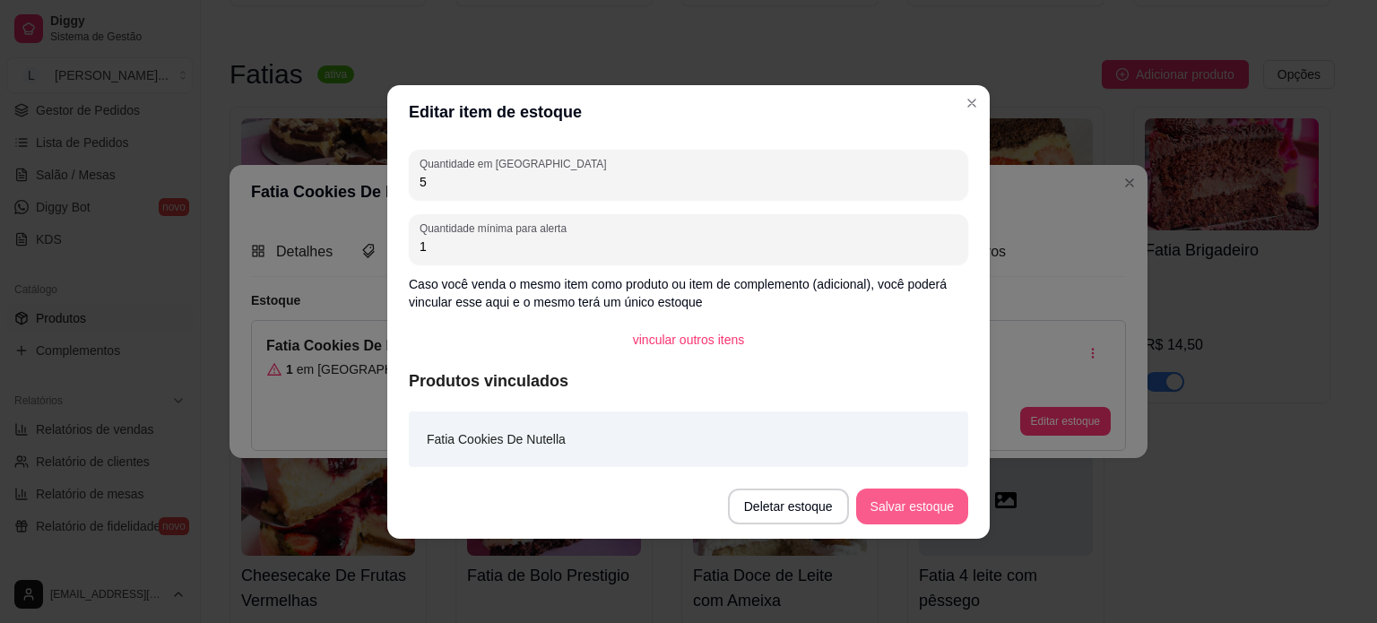
click at [907, 530] on footer "Deletar estoque Salvar estoque" at bounding box center [688, 506] width 603 height 65
click at [901, 514] on button "Salvar estoque" at bounding box center [912, 507] width 112 height 36
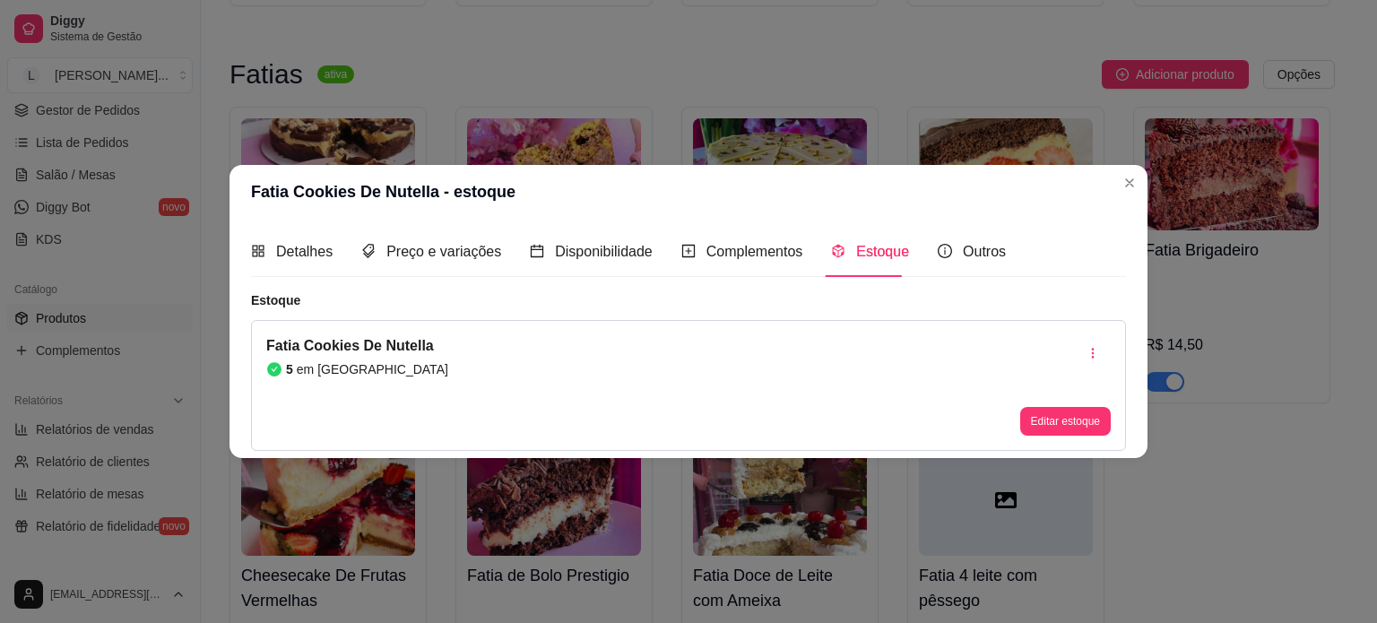
click at [1123, 197] on header "Fatia Cookies De Nutella - estoque" at bounding box center [689, 192] width 918 height 54
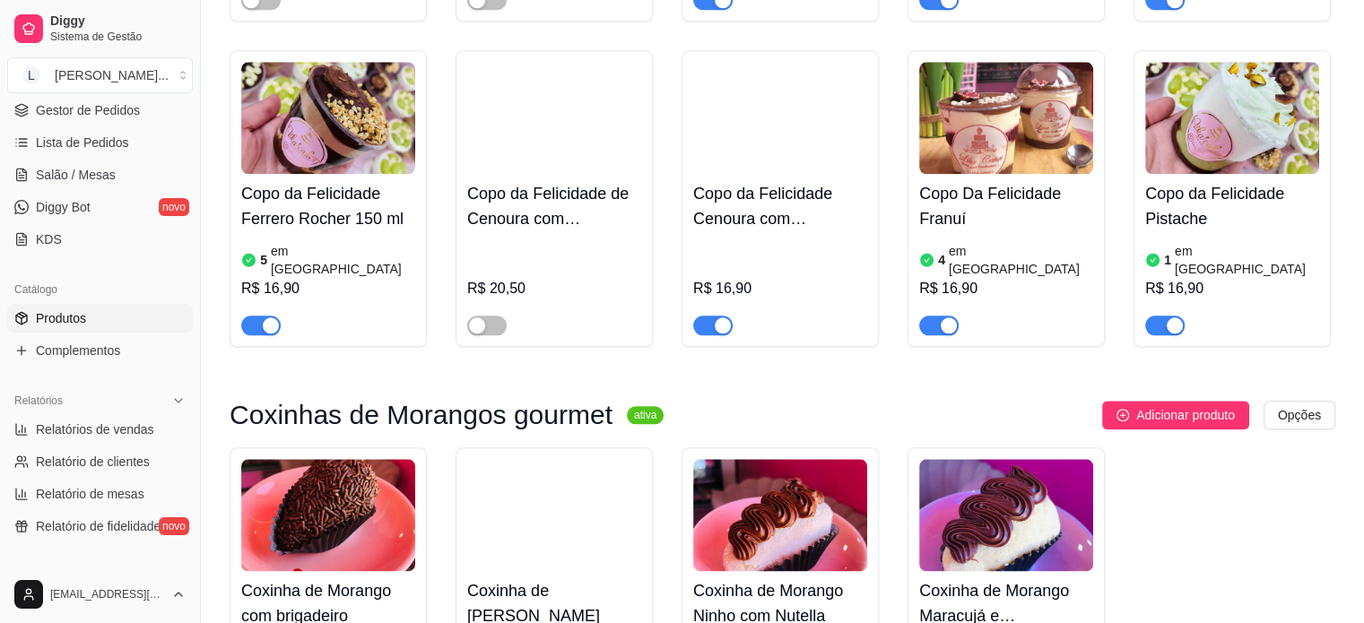
scroll to position [2062, 0]
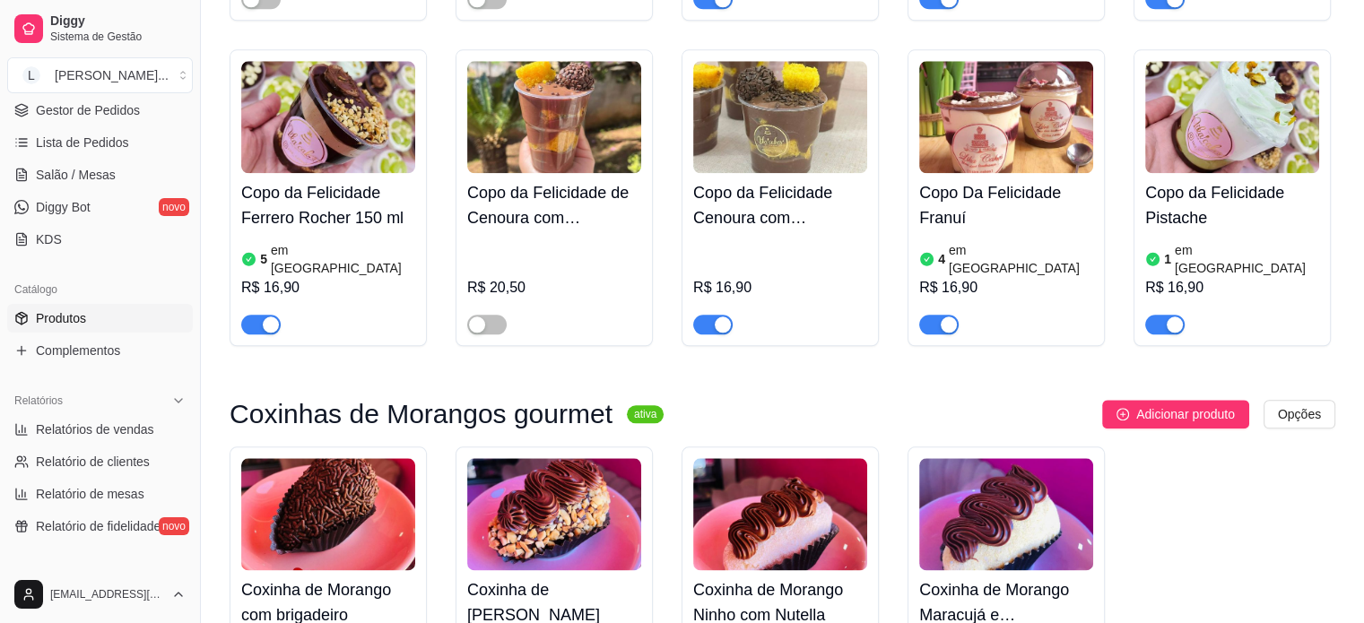
click at [987, 277] on div "R$ 16,90" at bounding box center [1006, 288] width 174 height 22
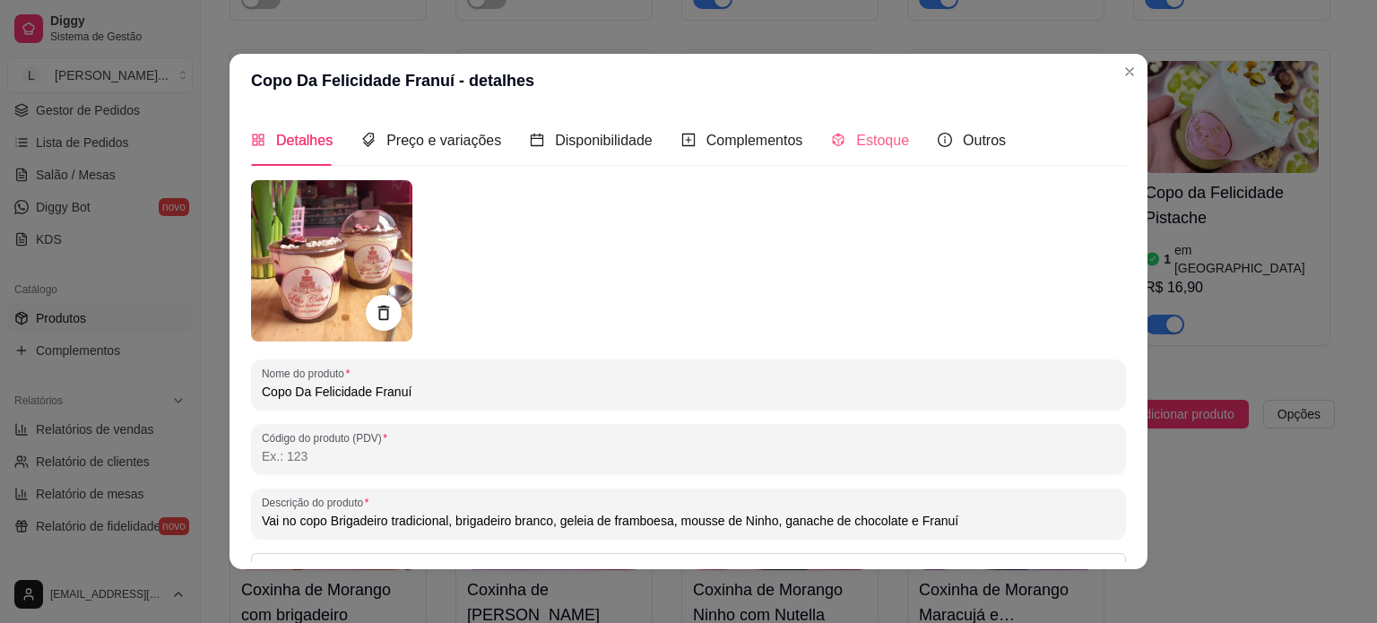
click at [877, 128] on div "Estoque" at bounding box center [870, 140] width 78 height 51
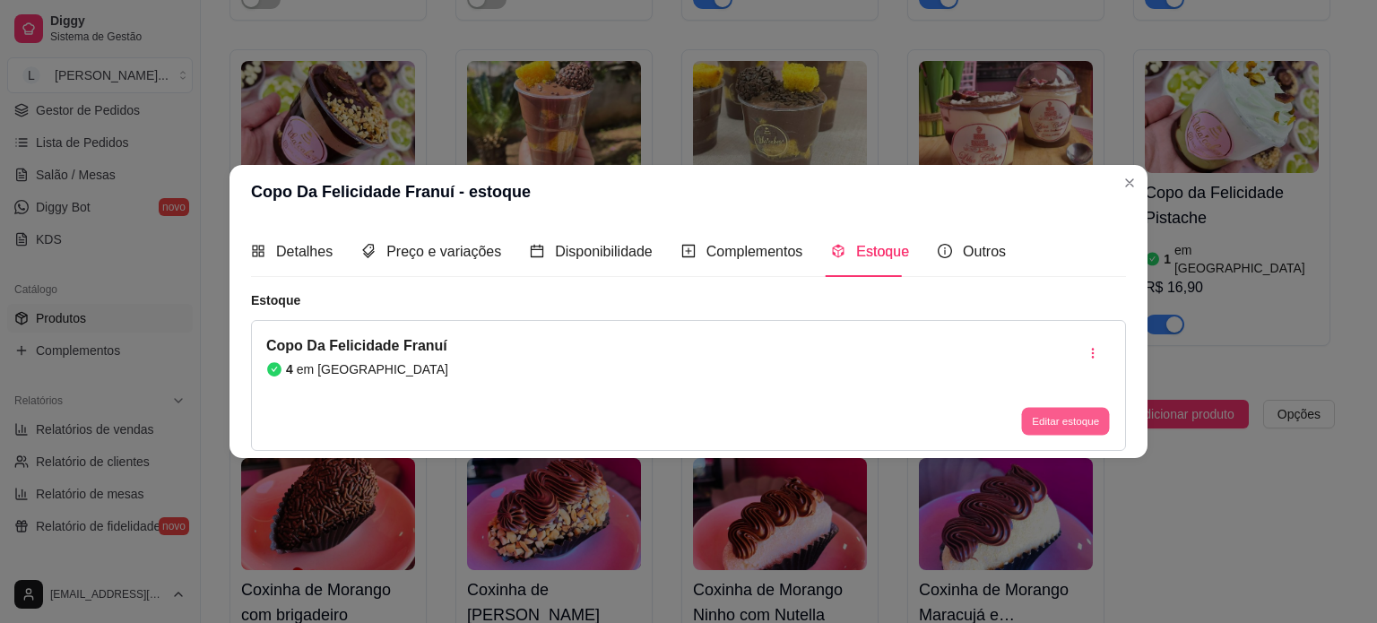
click at [1037, 421] on button "Editar estoque" at bounding box center [1065, 422] width 88 height 28
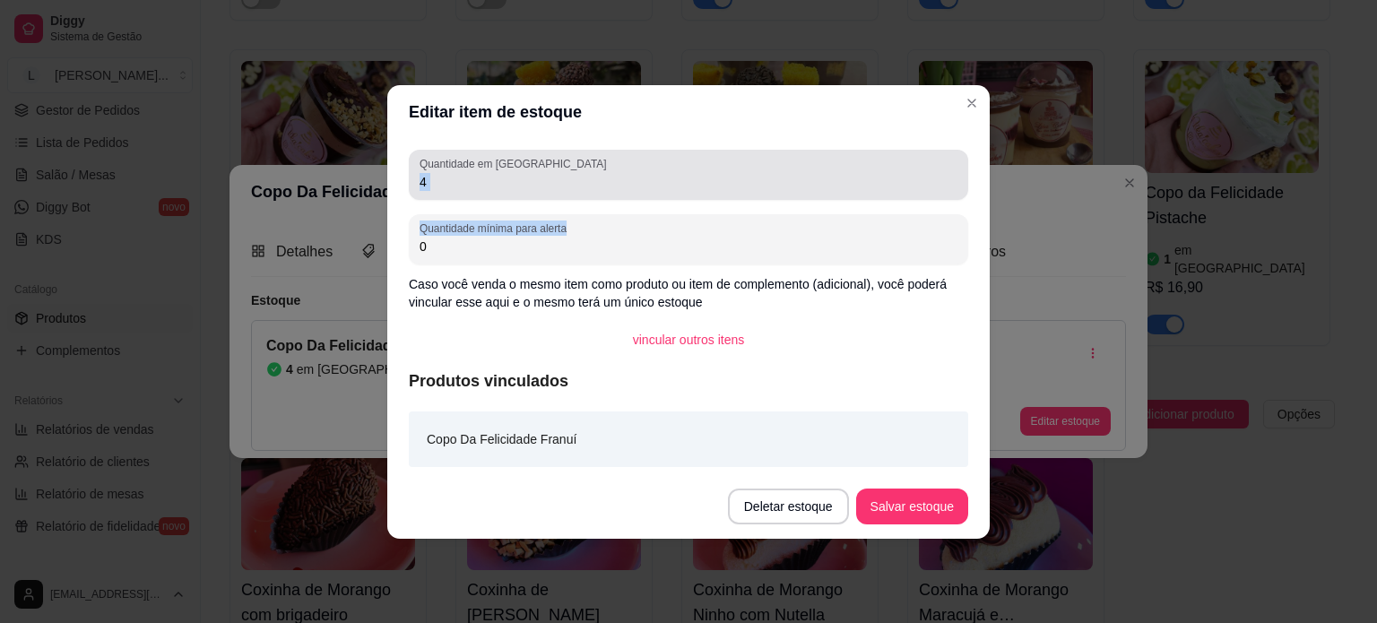
drag, startPoint x: 533, startPoint y: 216, endPoint x: 413, endPoint y: 181, distance: 124.3
click at [413, 181] on div "Quantidade em estoque 4 Quantidade mínima para alerta 0 Caso você venda o mesmo…" at bounding box center [688, 306] width 603 height 335
click at [413, 181] on div "Quantidade em estoque 4" at bounding box center [689, 175] width 560 height 50
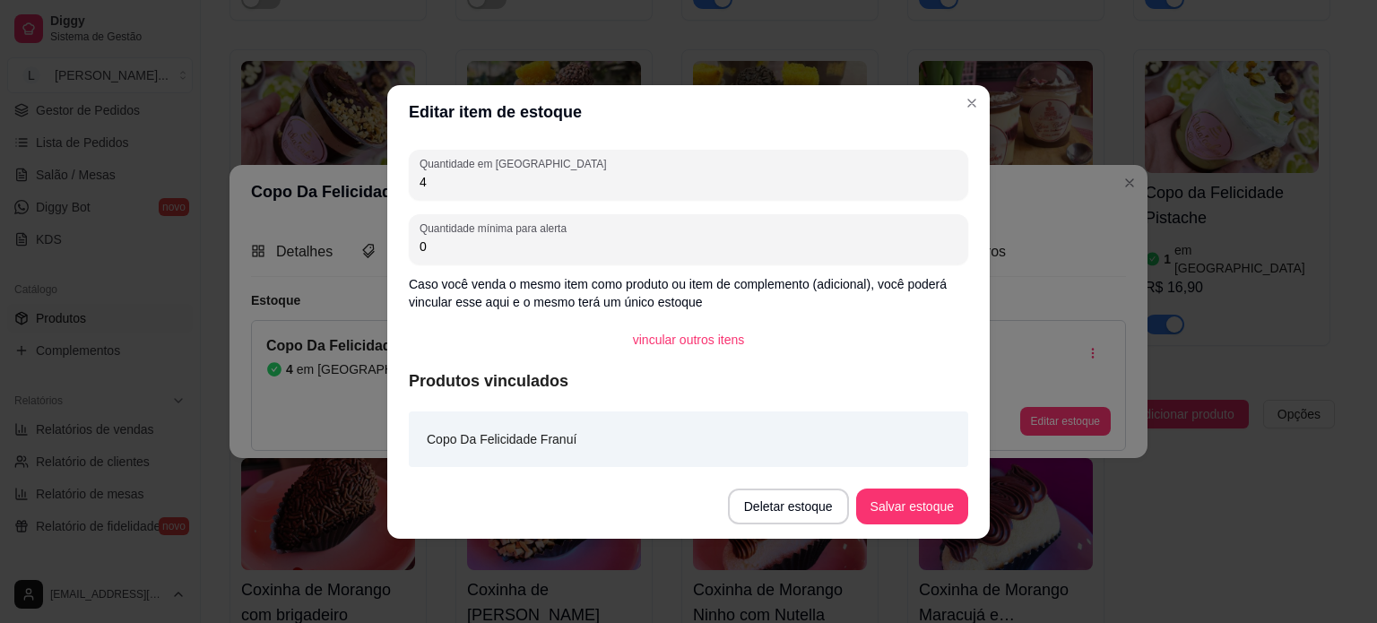
drag, startPoint x: 457, startPoint y: 178, endPoint x: 373, endPoint y: 166, distance: 85.1
click at [373, 166] on div "Editar item de estoque Quantidade em estoque 4 Quantidade mínima para alerta 0 …" at bounding box center [688, 311] width 1377 height 623
type input "2"
click at [918, 517] on button "Salvar estoque" at bounding box center [911, 506] width 109 height 35
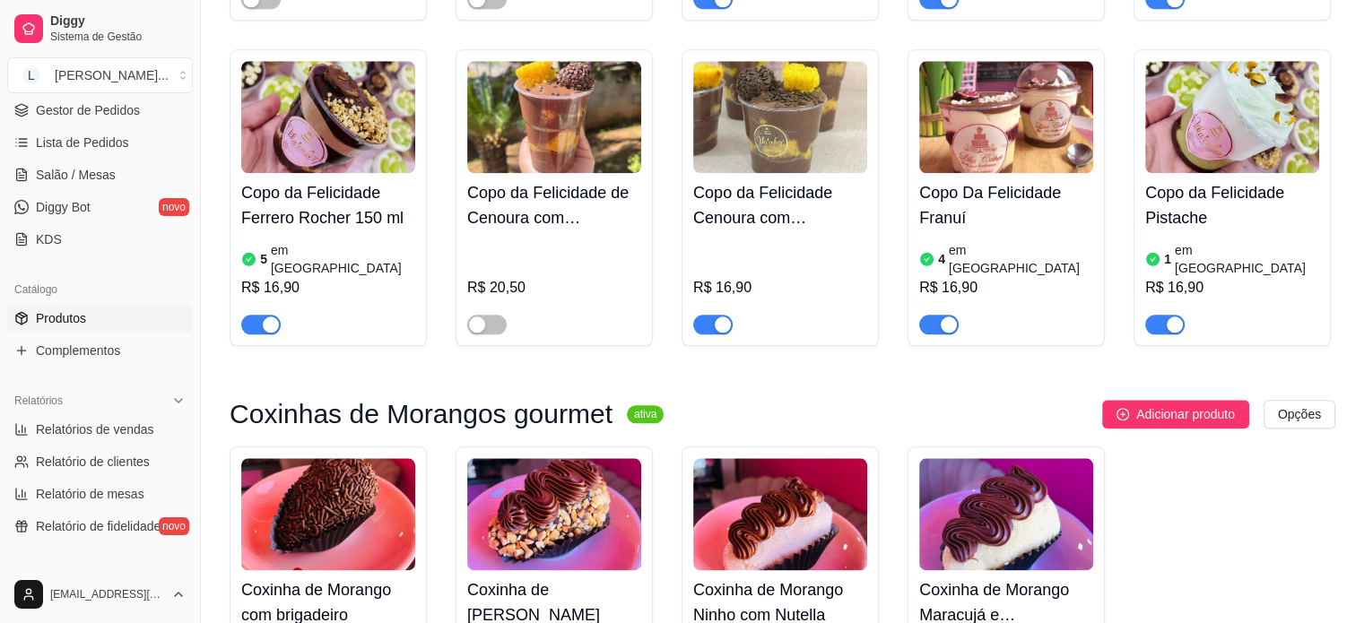
click at [1237, 180] on h4 "Copo da Felicidade Pistache" at bounding box center [1232, 205] width 174 height 50
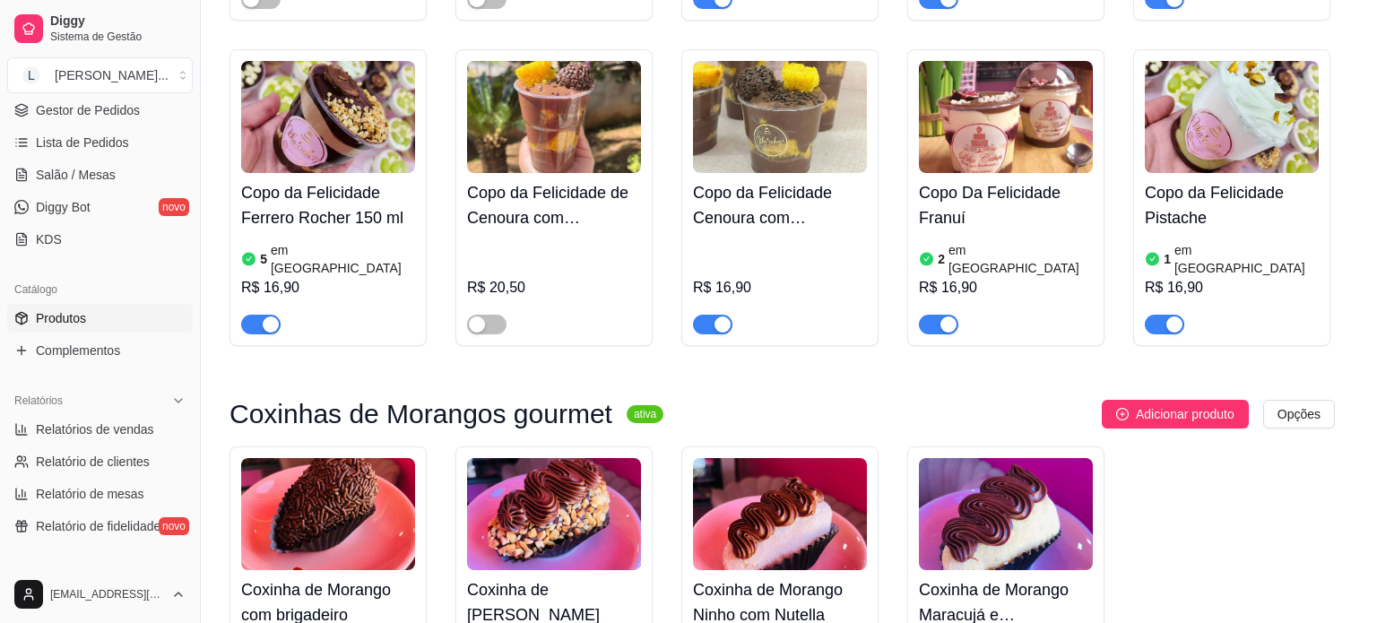
type input "💚✨ Copo da Felicidade Pistache com Ninho ✨💚Uma combinação irresistível: ganache…"
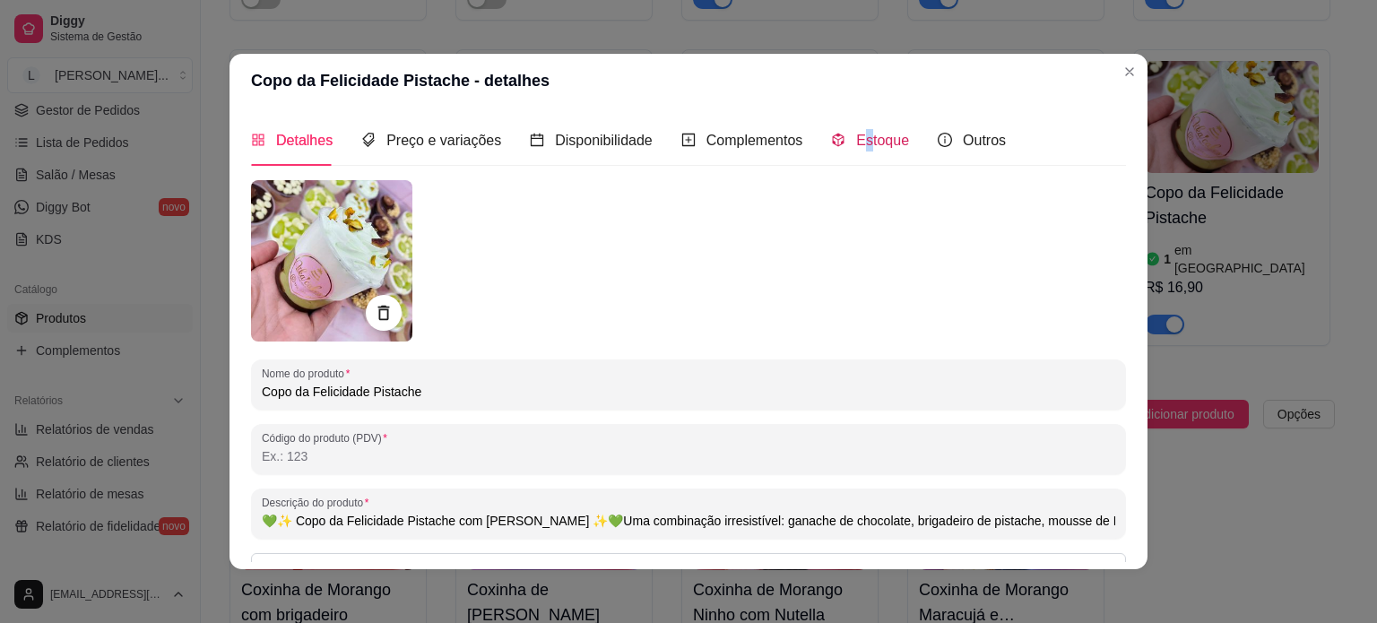
click at [856, 140] on span "Estoque" at bounding box center [882, 140] width 53 height 15
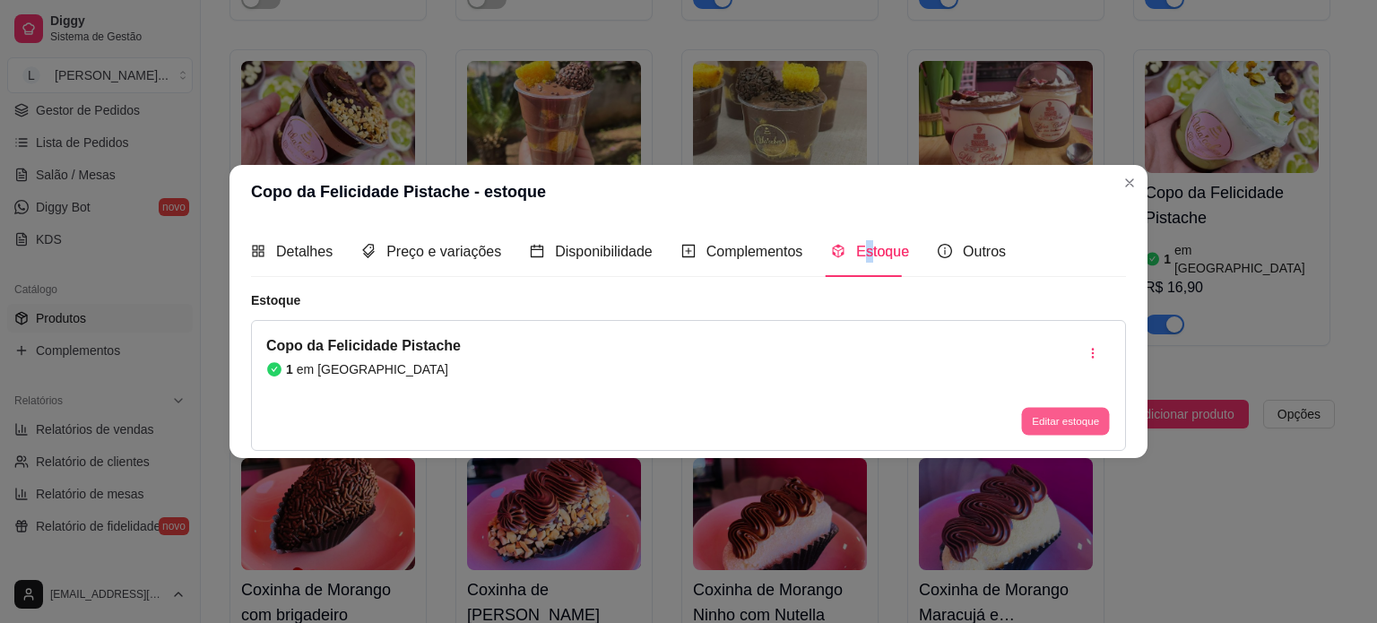
click at [1032, 424] on button "Editar estoque" at bounding box center [1065, 422] width 88 height 28
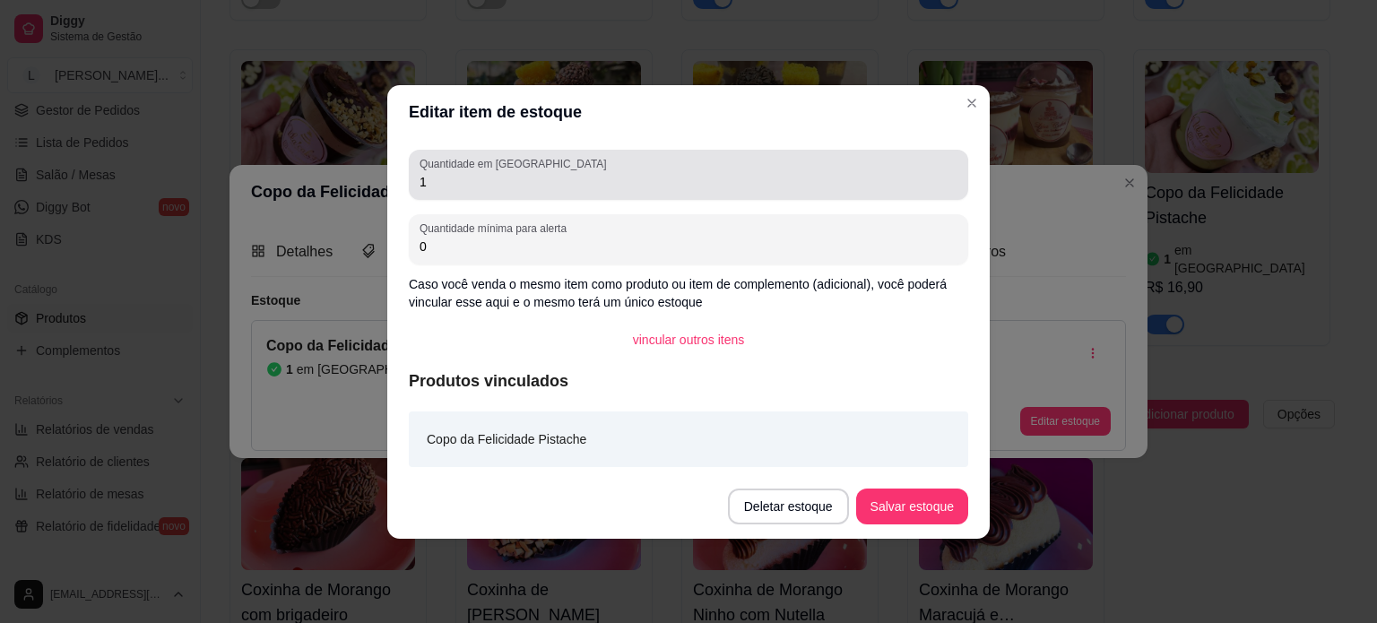
drag, startPoint x: 440, startPoint y: 193, endPoint x: 366, endPoint y: 192, distance: 74.4
click at [366, 192] on div "Editar item de estoque Quantidade em estoque 1 Quantidade mínima para alerta 0 …" at bounding box center [688, 311] width 1377 height 623
drag, startPoint x: 451, startPoint y: 169, endPoint x: 397, endPoint y: 164, distance: 54.0
click at [398, 166] on div "Quantidade em estoque 1 Quantidade mínima para alerta 0 Caso você venda o mesmo…" at bounding box center [688, 306] width 603 height 335
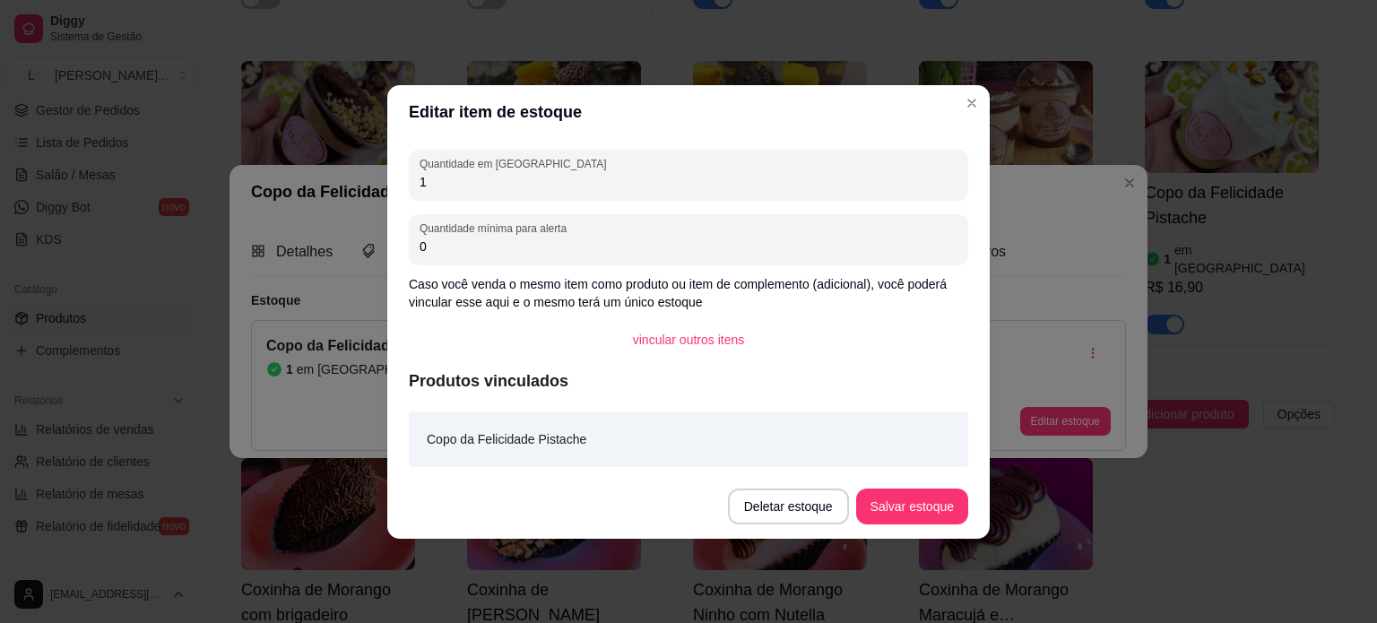
drag, startPoint x: 444, startPoint y: 185, endPoint x: 389, endPoint y: 170, distance: 56.6
click at [389, 170] on div "Quantidade em estoque 1 Quantidade mínima para alerta 0 Caso você venda o mesmo…" at bounding box center [688, 306] width 603 height 335
type input "5"
click at [948, 487] on footer "Deletar estoque Salvar estoque" at bounding box center [688, 506] width 603 height 65
click at [933, 504] on button "Salvar estoque" at bounding box center [911, 506] width 109 height 35
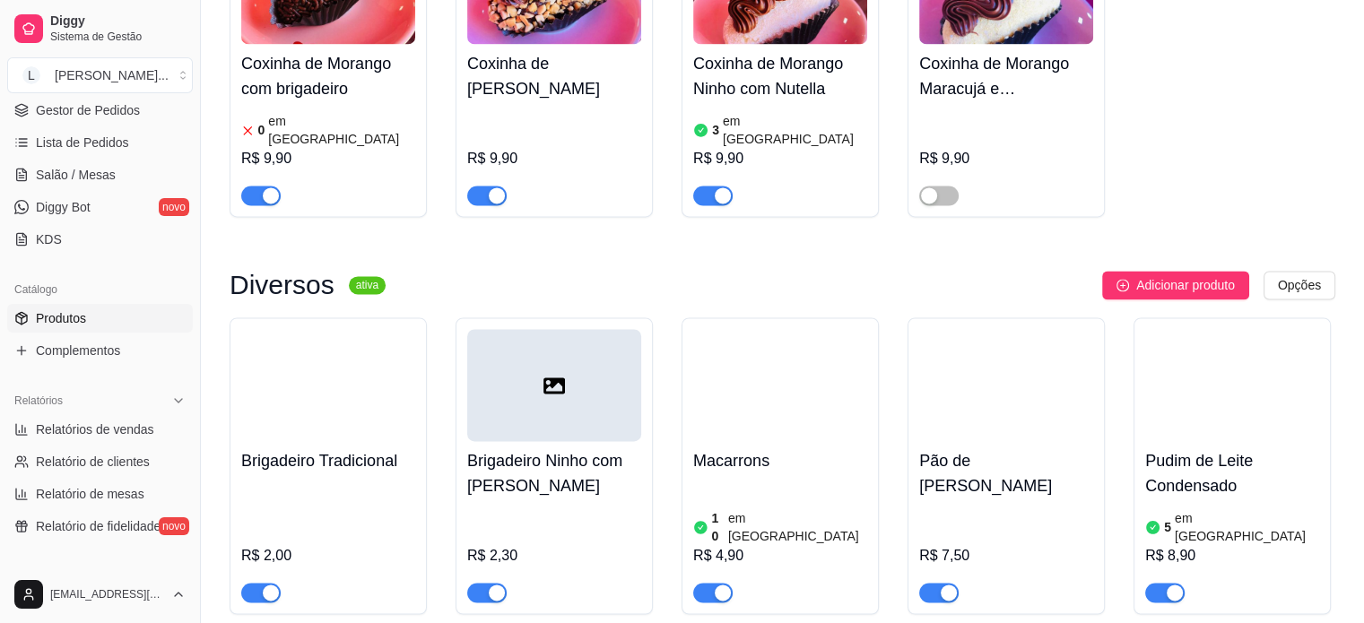
scroll to position [2600, 0]
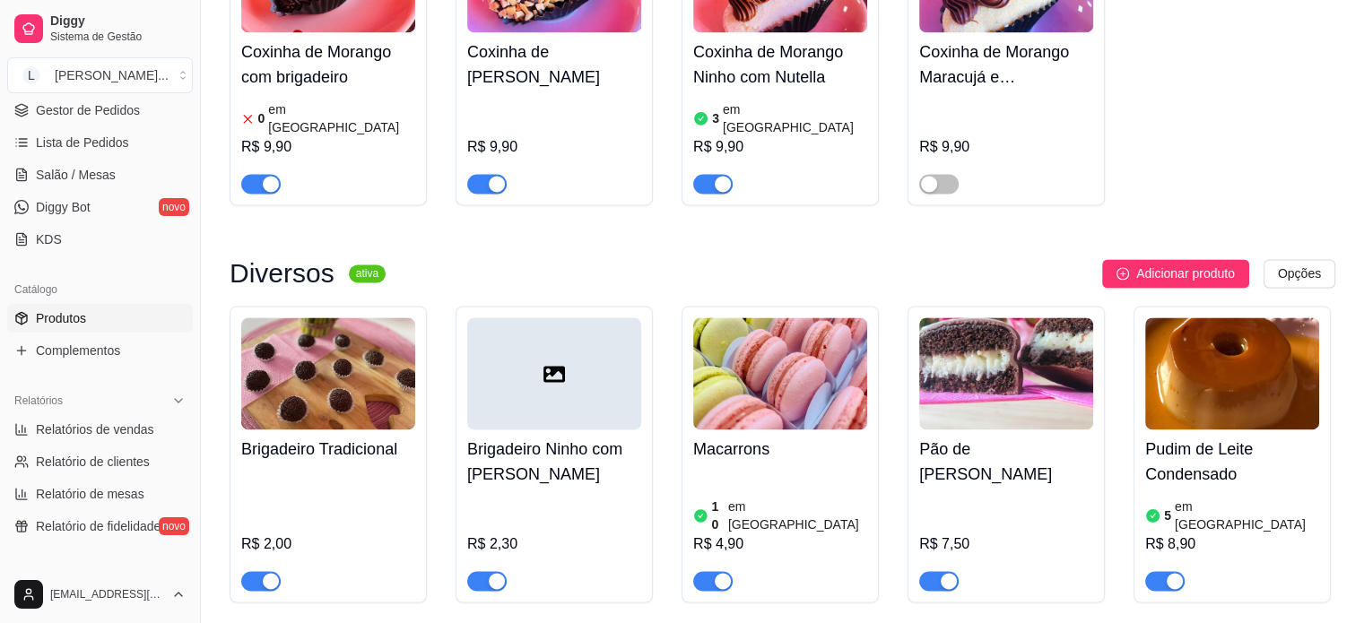
click at [307, 136] on div "R$ 9,90" at bounding box center [328, 147] width 174 height 22
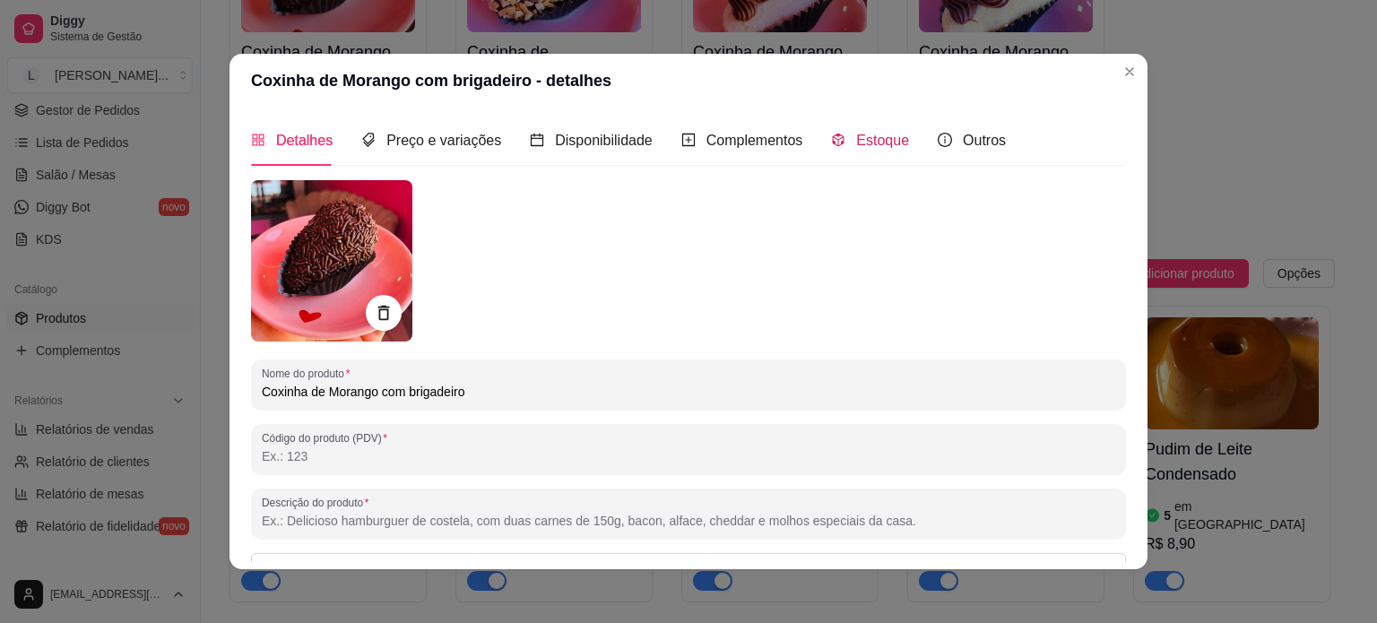
click at [860, 134] on span "Estoque" at bounding box center [882, 140] width 53 height 15
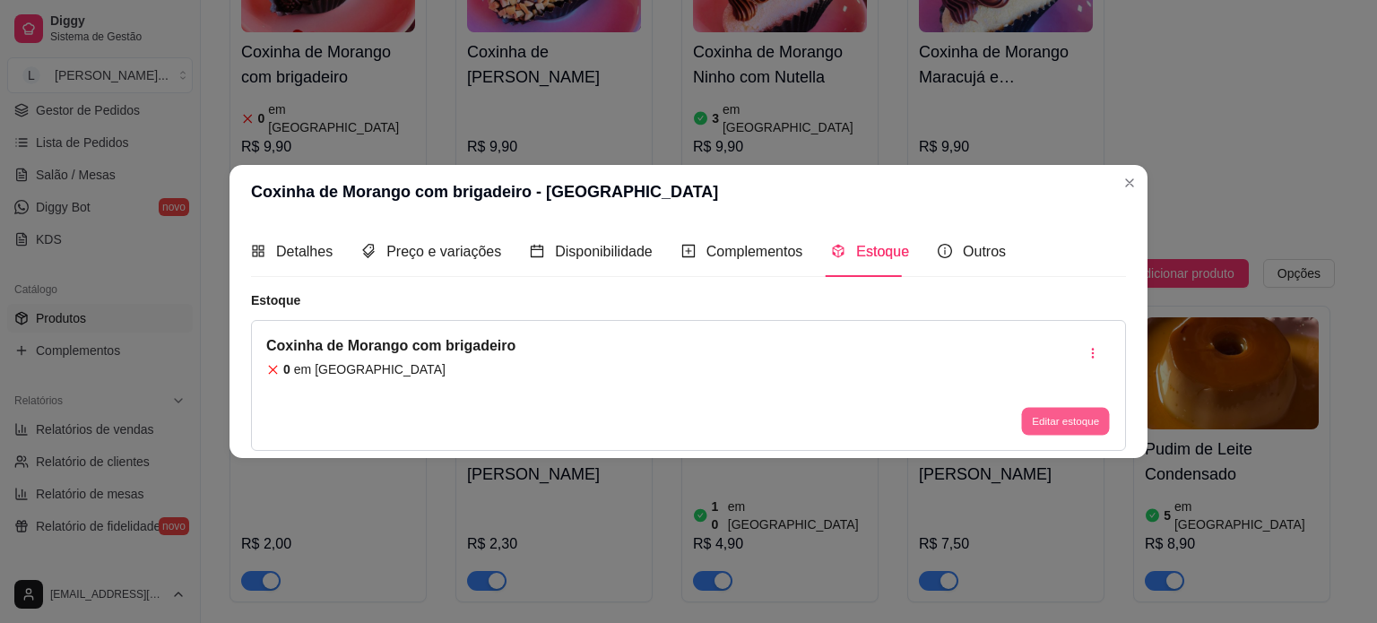
click at [1038, 408] on button "Editar estoque" at bounding box center [1065, 422] width 88 height 28
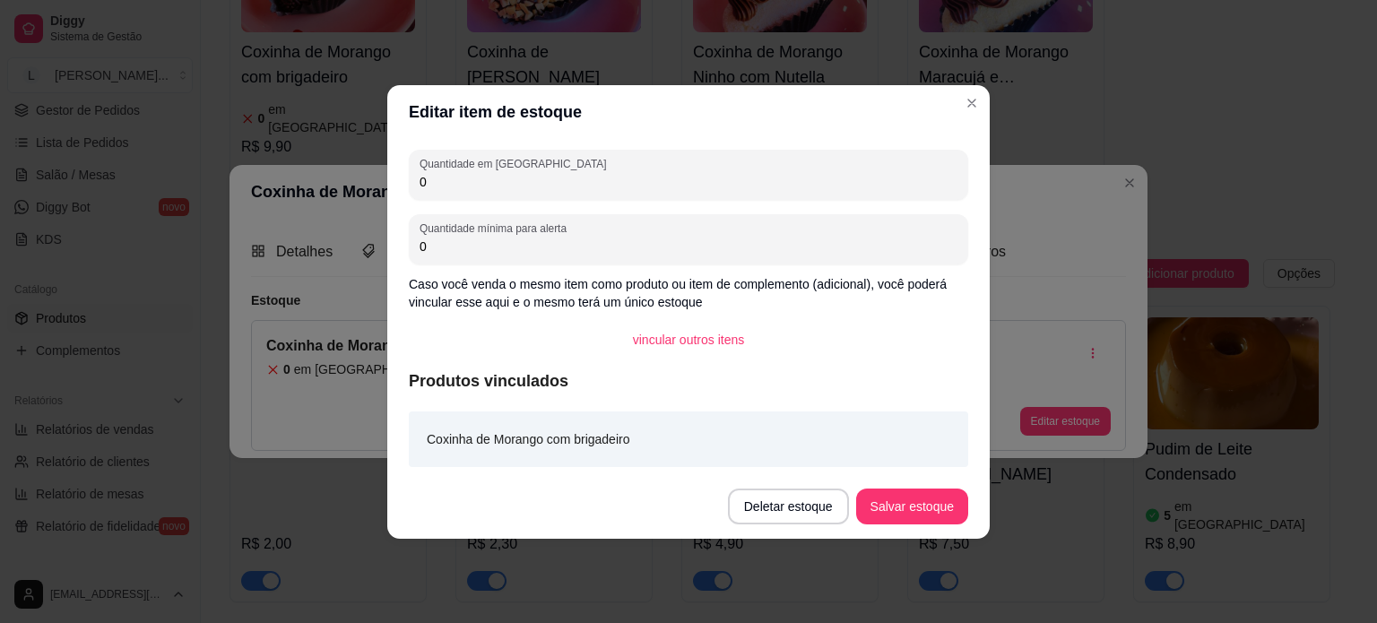
drag, startPoint x: 427, startPoint y: 186, endPoint x: 379, endPoint y: 176, distance: 48.5
click at [385, 181] on div "Editar item de estoque Quantidade em estoque 0 Quantidade mínima para alerta 0 …" at bounding box center [688, 311] width 1377 height 623
type input "3"
click at [888, 512] on button "Salvar estoque" at bounding box center [911, 506] width 109 height 35
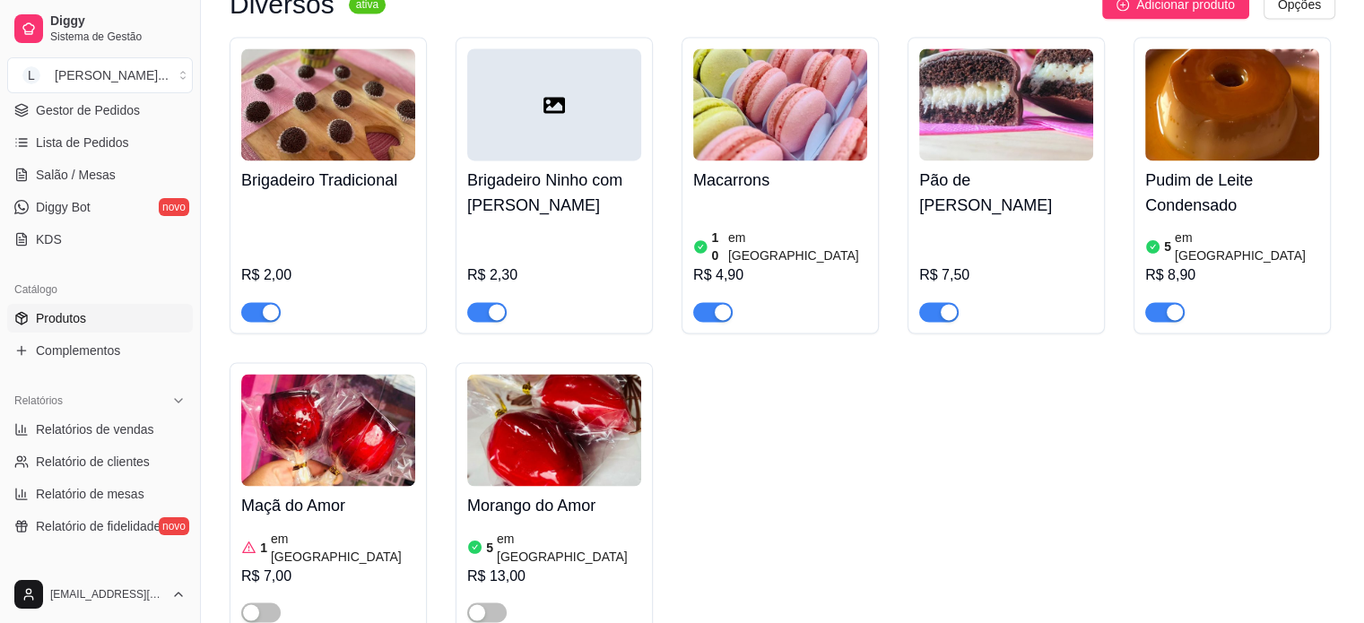
scroll to position [2959, 0]
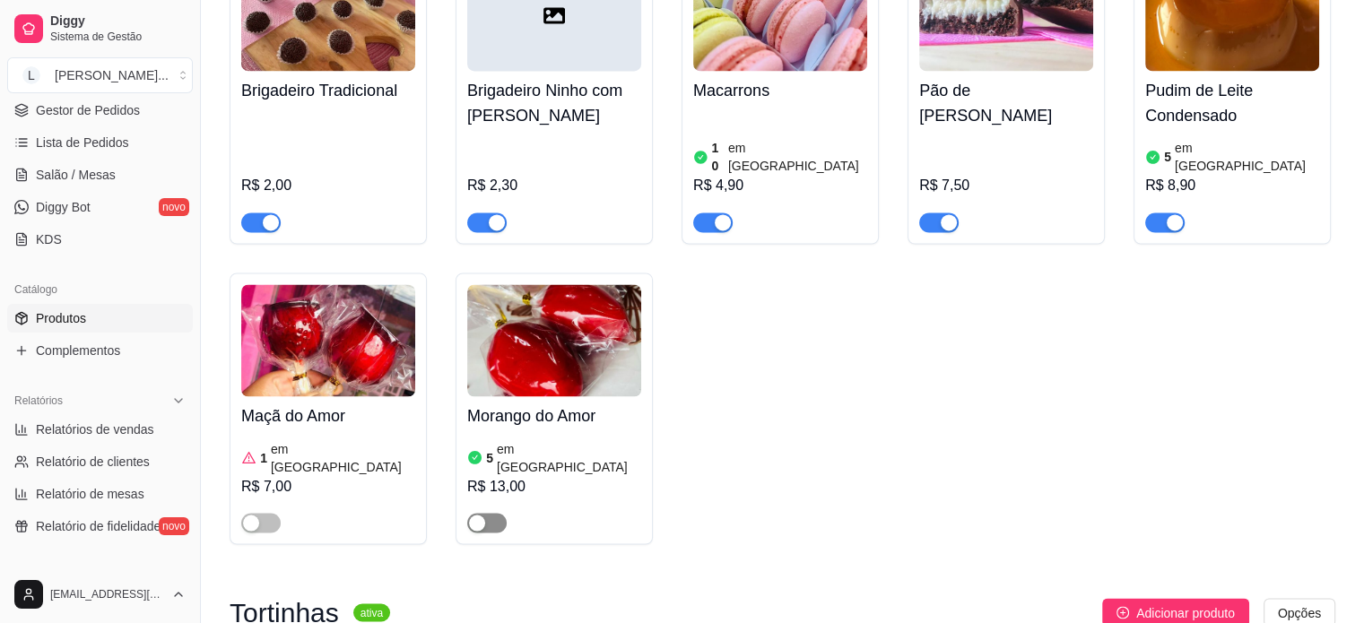
click at [490, 513] on span "button" at bounding box center [486, 523] width 39 height 20
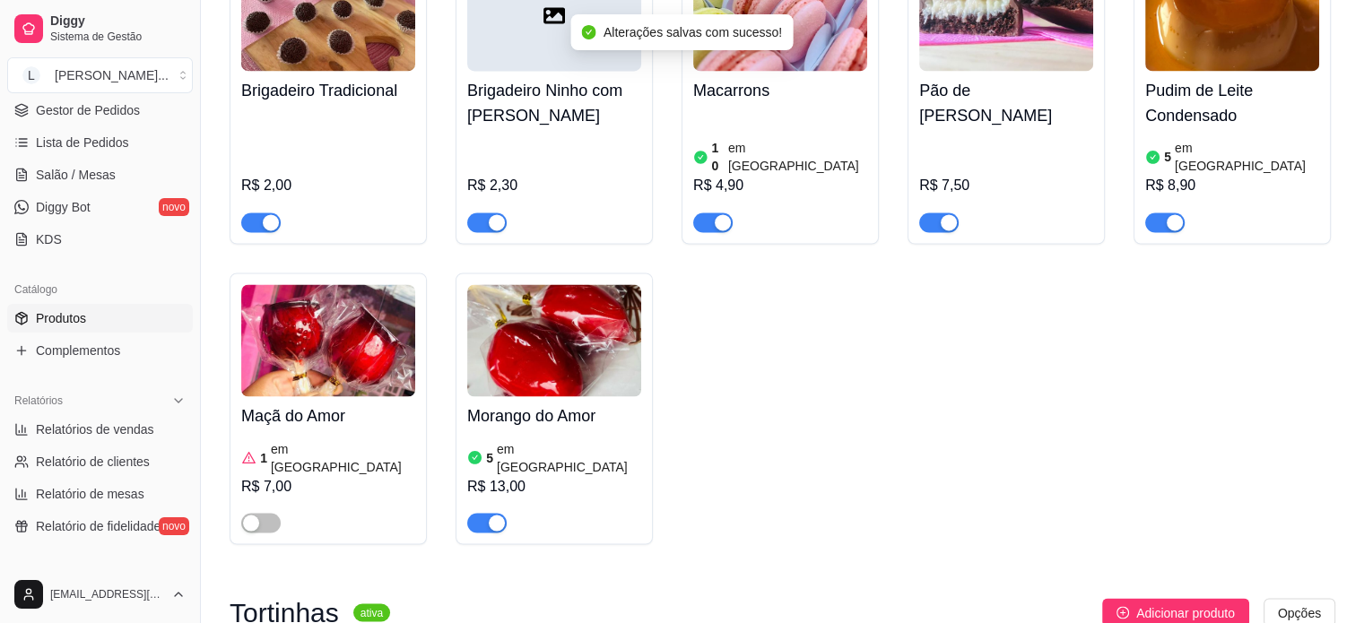
click at [526, 284] on img at bounding box center [554, 340] width 174 height 112
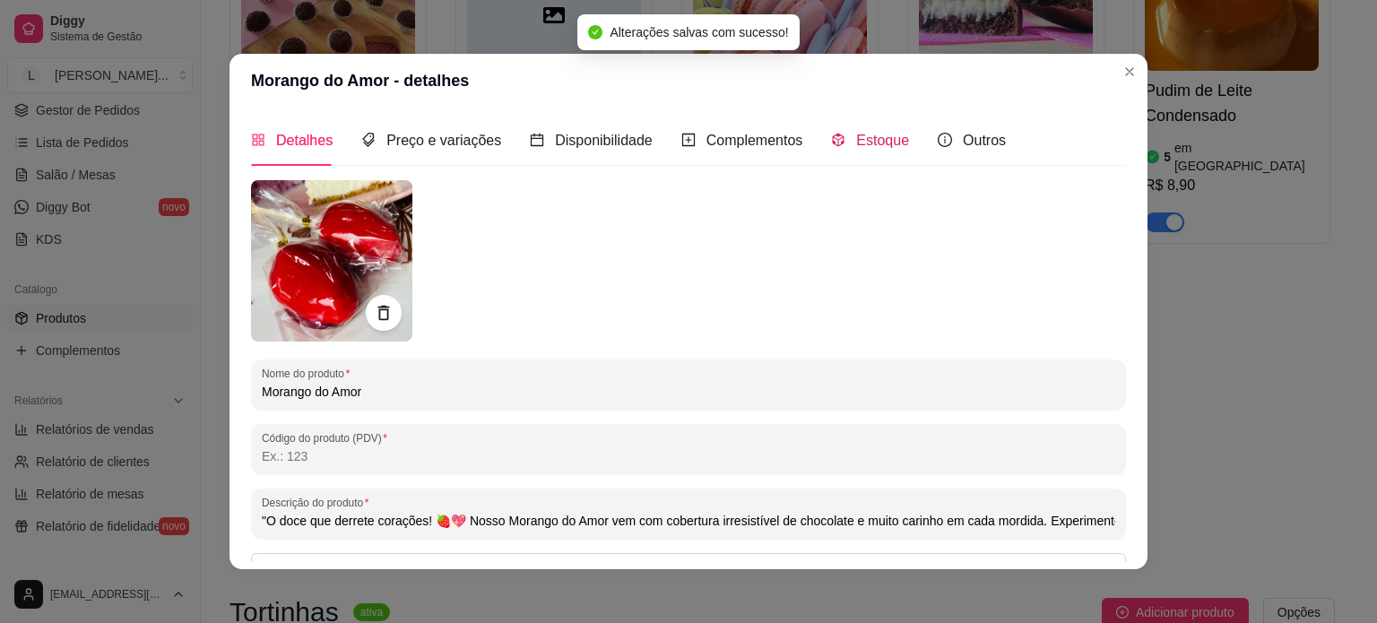
click at [879, 133] on span "Estoque" at bounding box center [882, 140] width 53 height 15
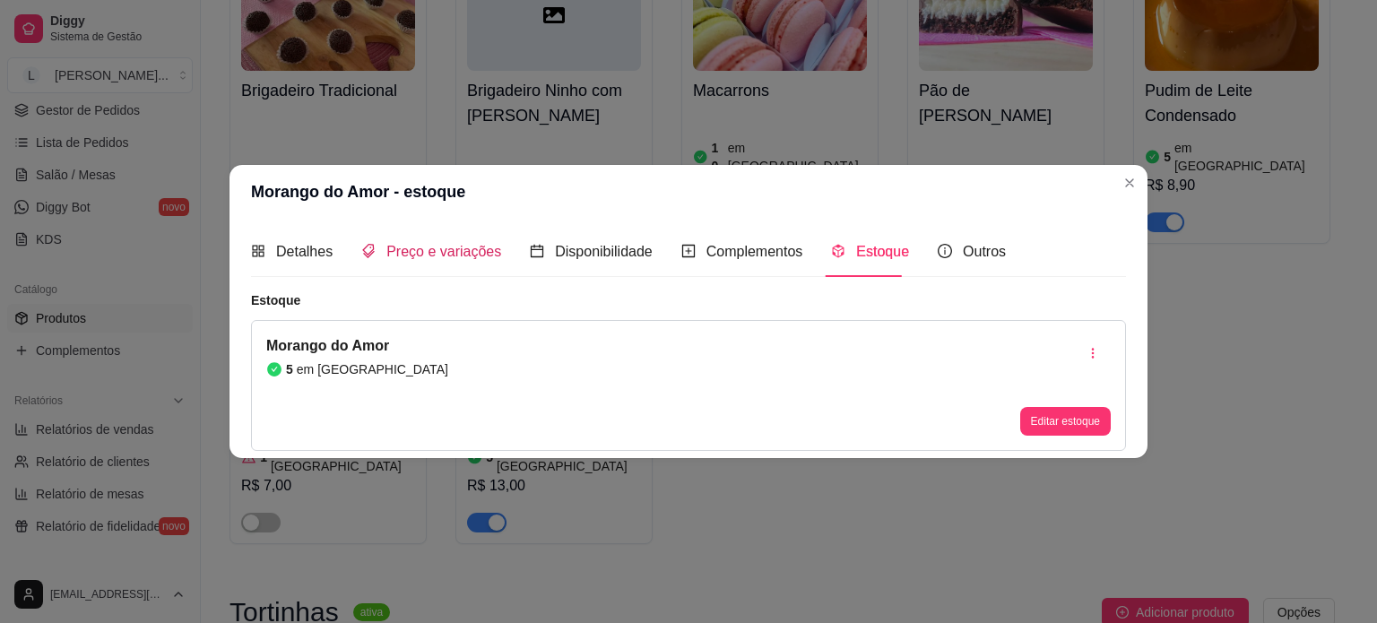
click at [422, 247] on span "Preço e variações" at bounding box center [443, 251] width 115 height 15
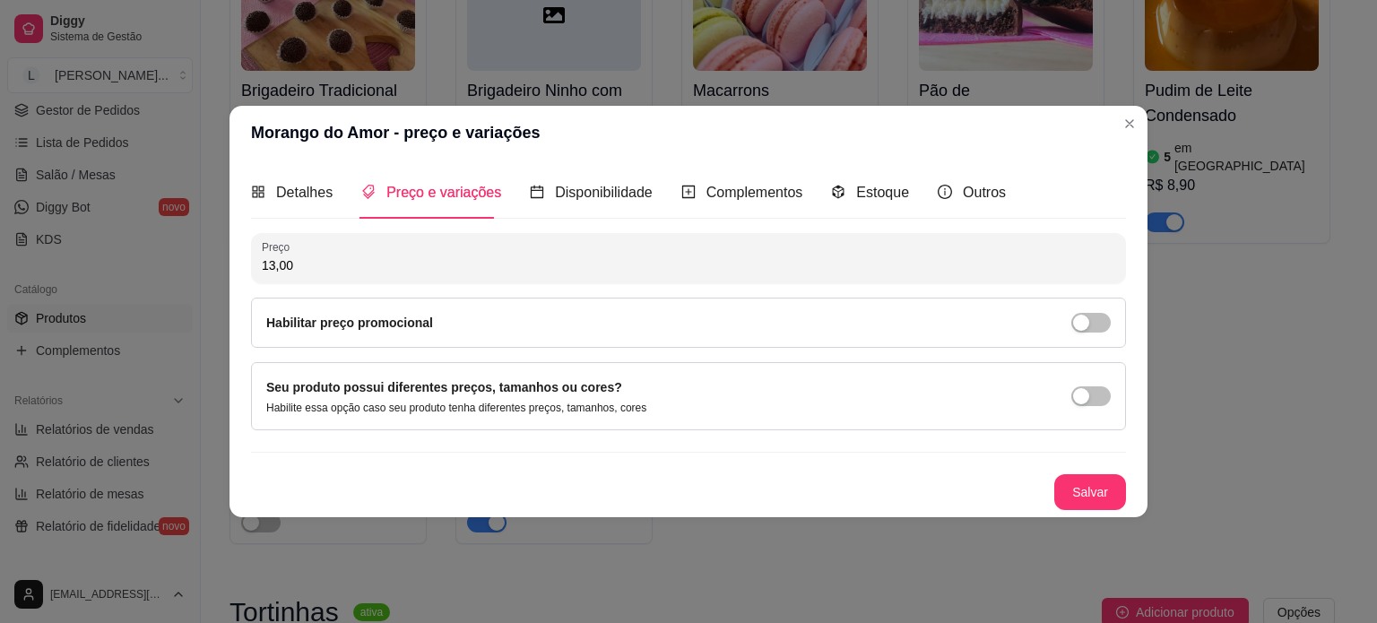
click at [1091, 338] on div "Habilitar preço promocional" at bounding box center [688, 323] width 875 height 50
click at [1093, 311] on div "Habilitar preço promocional" at bounding box center [688, 323] width 875 height 50
click at [1083, 315] on div "button" at bounding box center [1081, 323] width 16 height 16
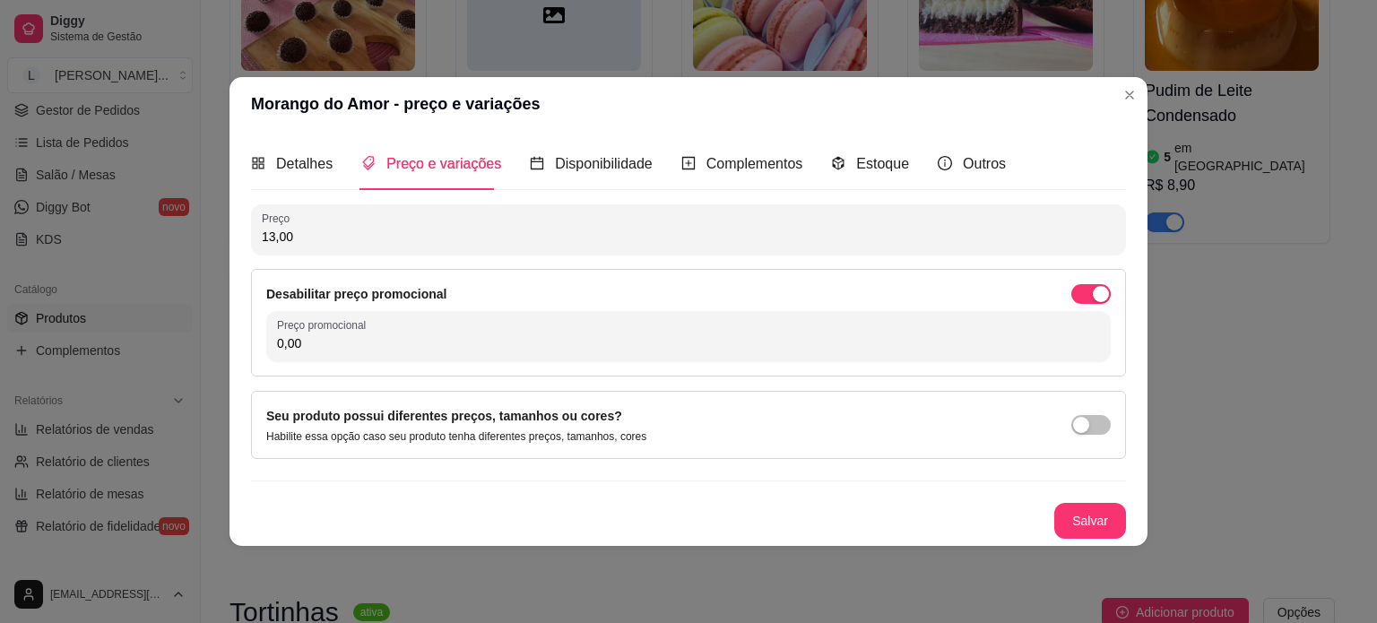
click at [538, 369] on div "Desabilitar preço promocional Preço promocional 0,00" at bounding box center [688, 323] width 875 height 108
drag, startPoint x: 534, startPoint y: 346, endPoint x: 646, endPoint y: 341, distance: 111.3
click at [534, 343] on input "0,00" at bounding box center [688, 343] width 823 height 18
type input "10,00"
click at [1107, 531] on button "Salvar" at bounding box center [1091, 521] width 72 height 36
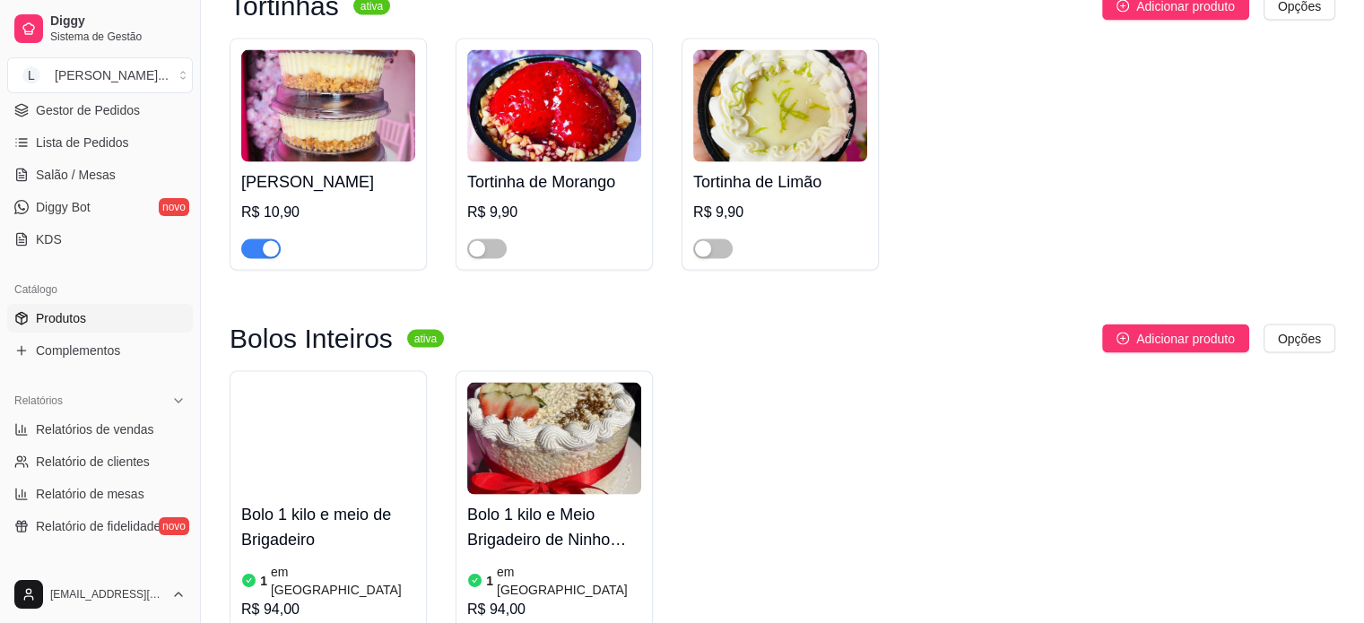
scroll to position [3677, 0]
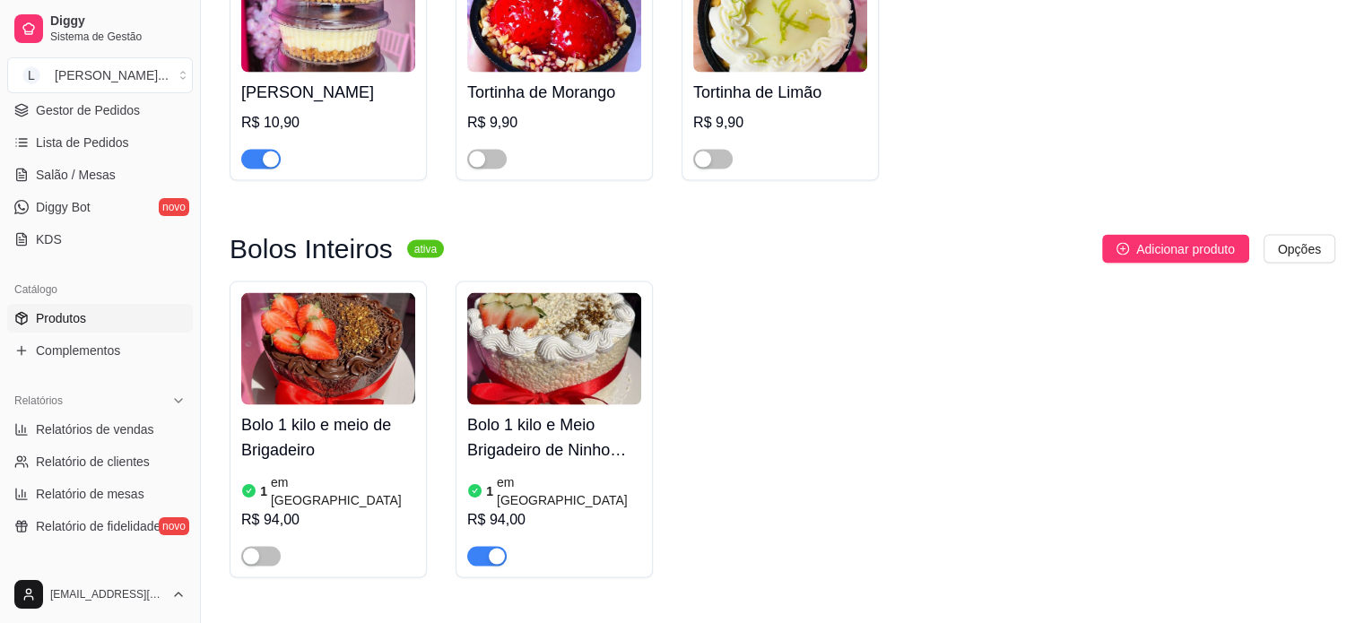
click at [527, 473] on article "em [GEOGRAPHIC_DATA]" at bounding box center [569, 491] width 144 height 36
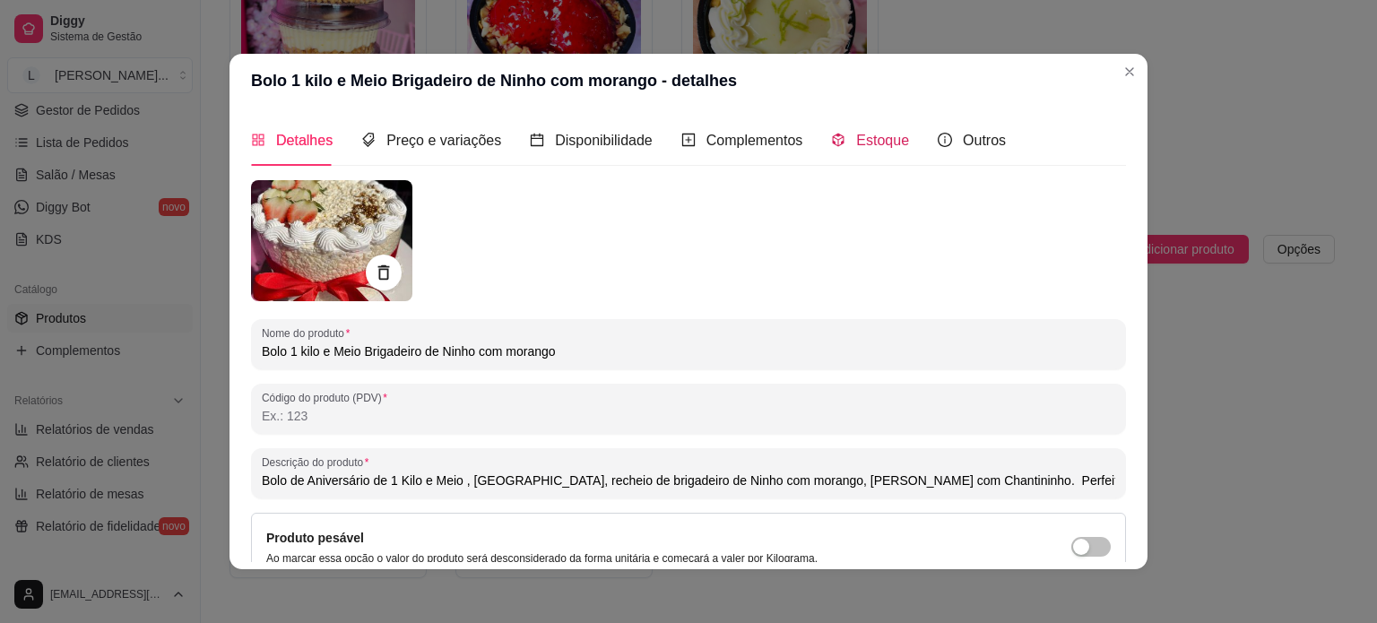
click at [856, 140] on span "Estoque" at bounding box center [882, 140] width 53 height 15
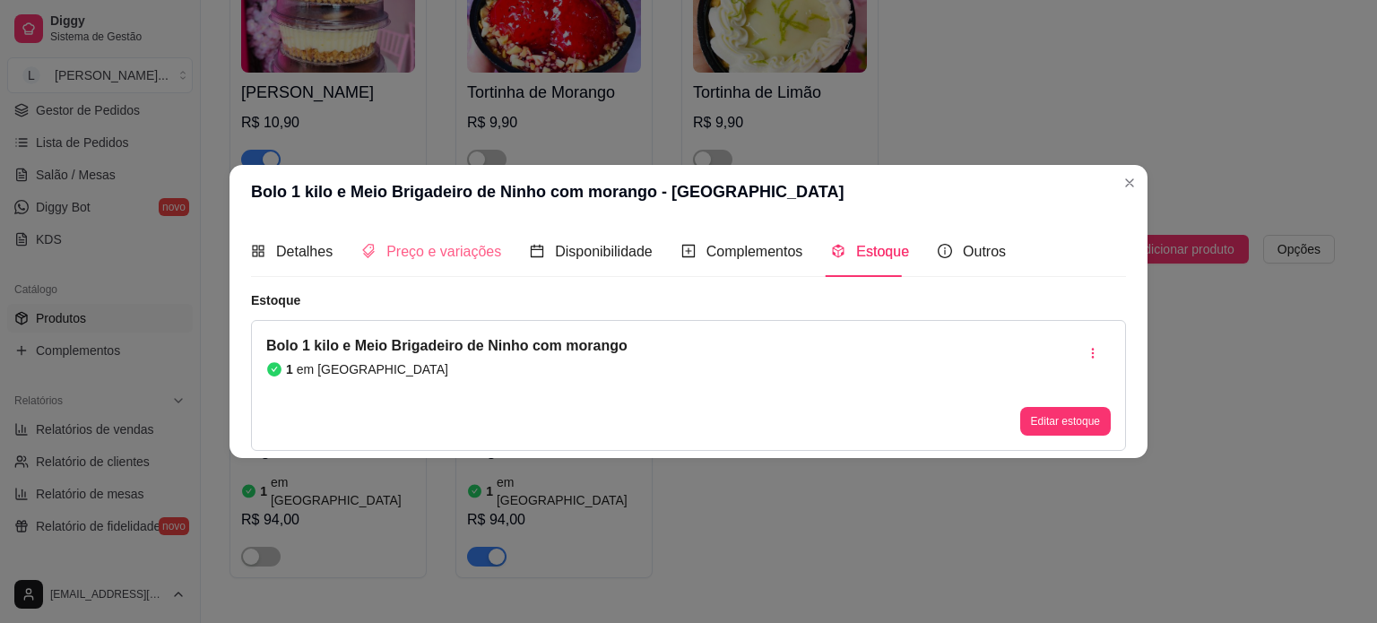
click at [380, 264] on div "Preço e variações" at bounding box center [431, 251] width 140 height 51
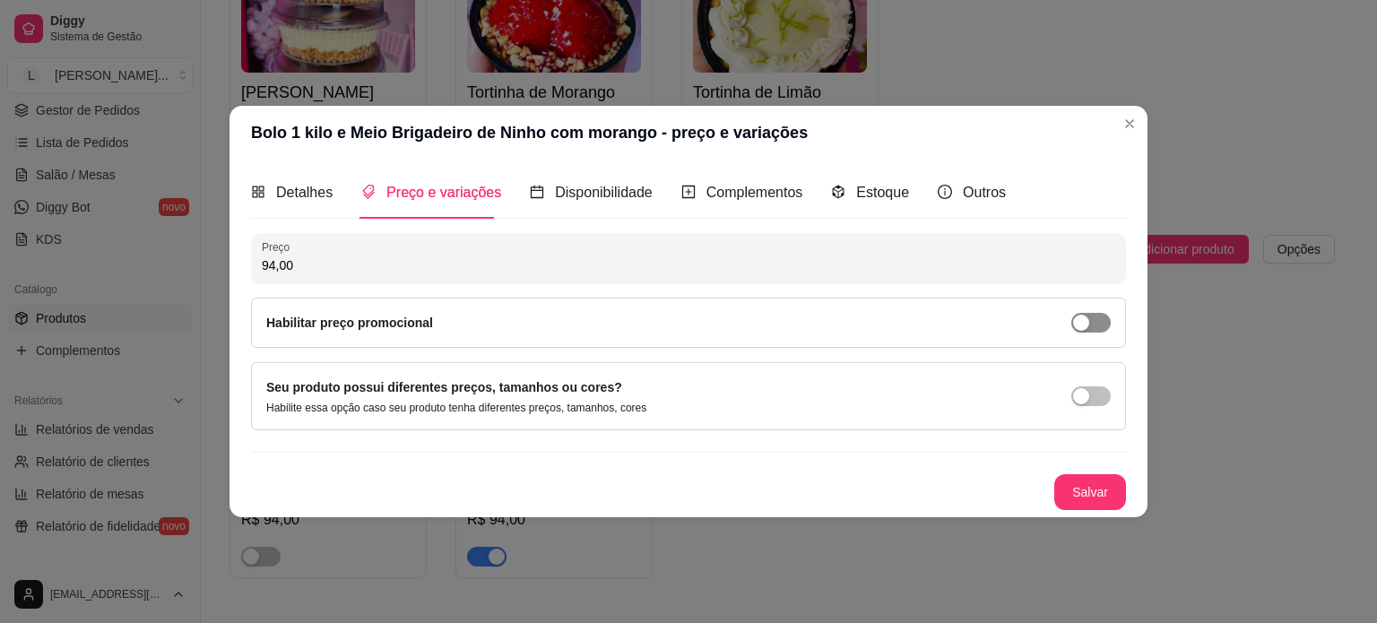
click at [1090, 313] on span "button" at bounding box center [1091, 323] width 39 height 20
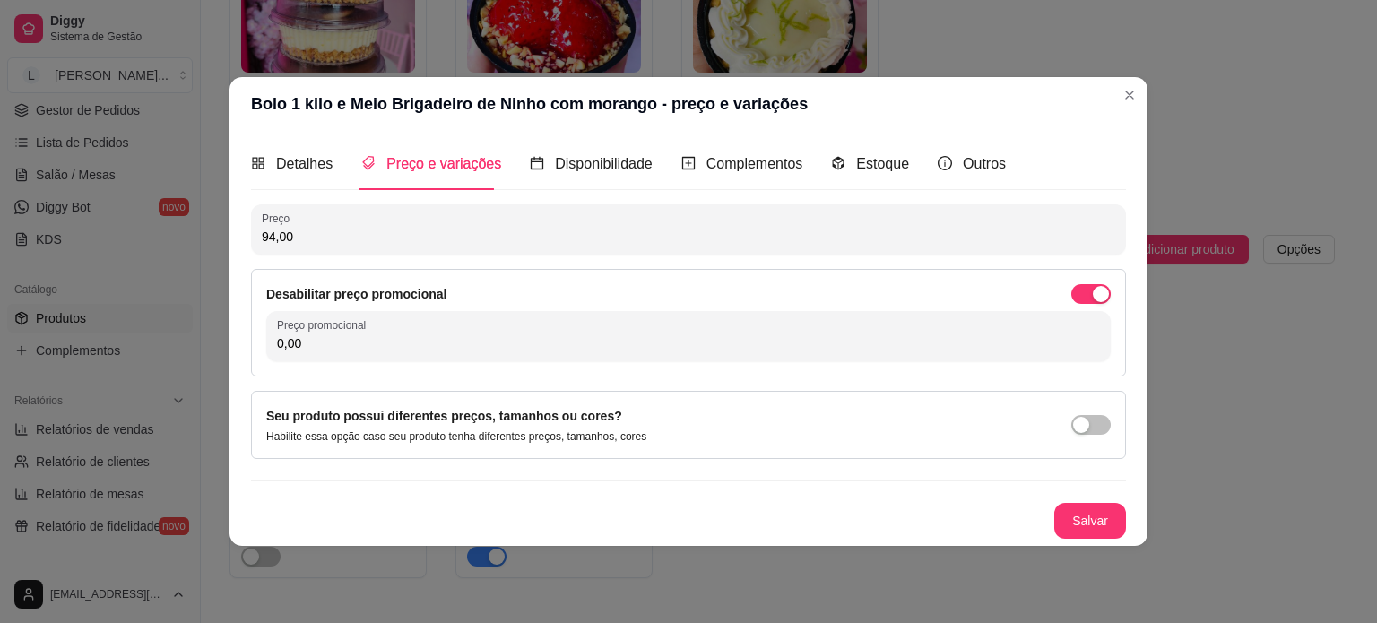
click at [632, 364] on div "Desabilitar preço promocional Preço promocional 0,00" at bounding box center [688, 323] width 875 height 108
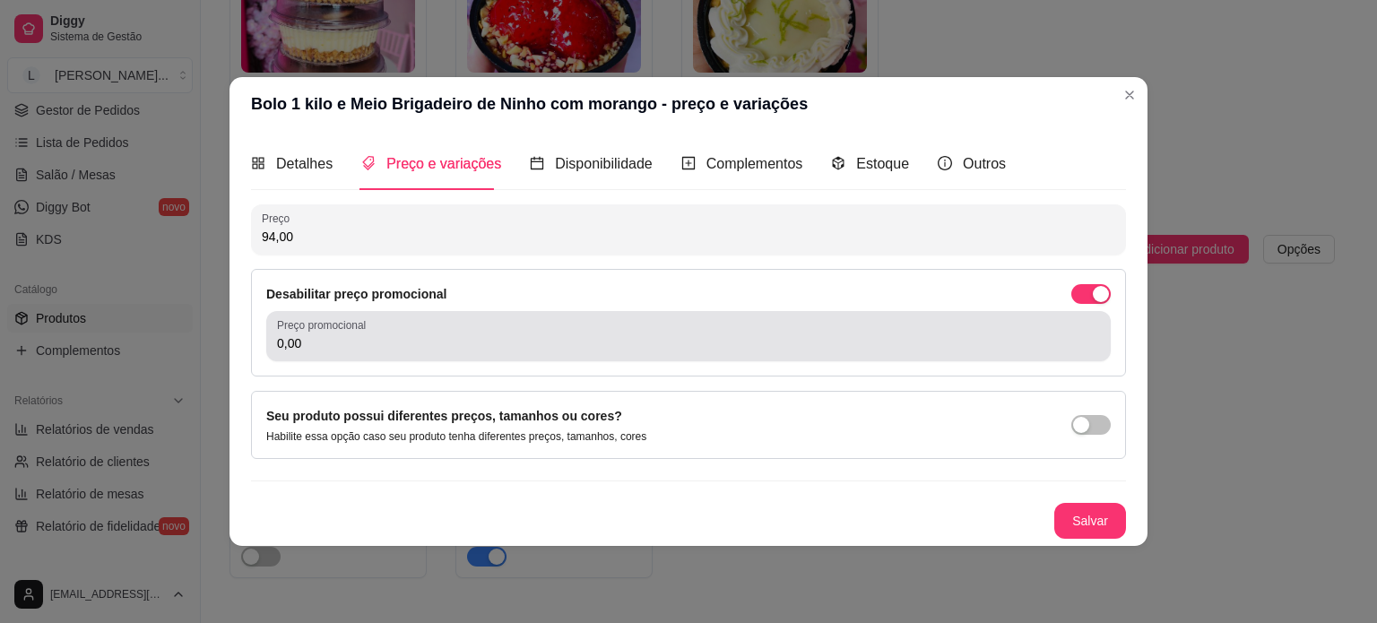
click at [634, 334] on input "0,00" at bounding box center [688, 343] width 823 height 18
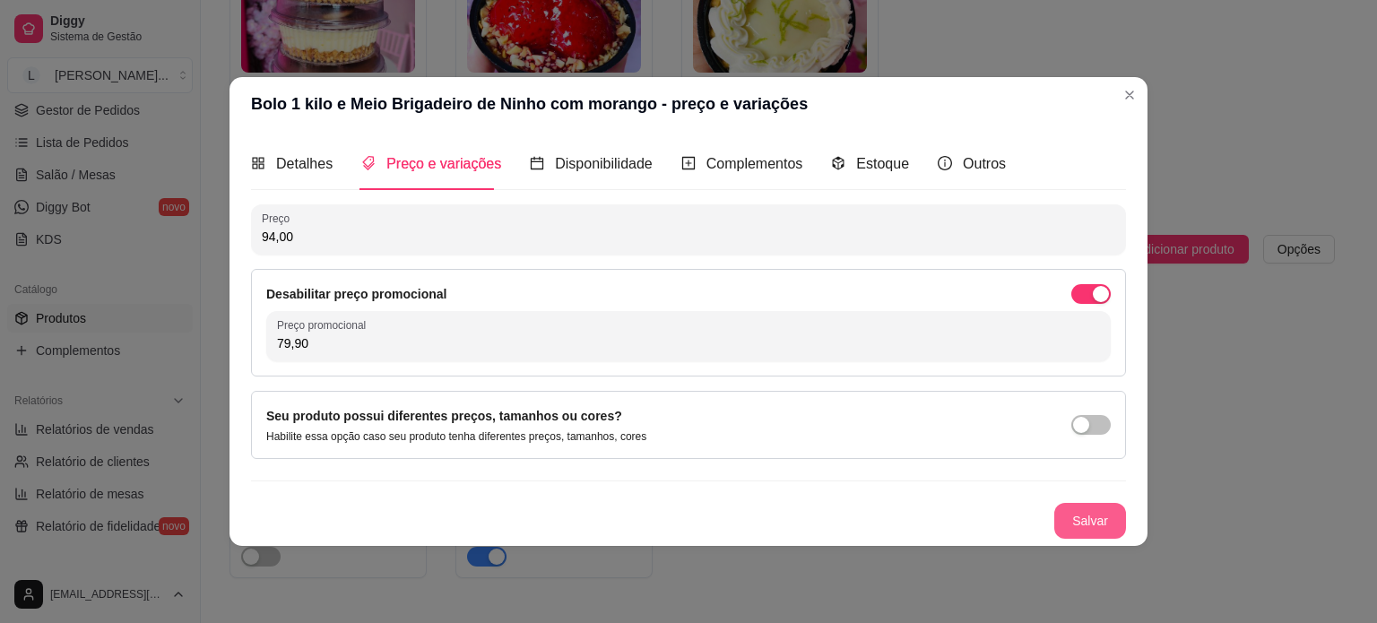
type input "79,90"
click at [1079, 520] on button "Salvar" at bounding box center [1091, 521] width 72 height 36
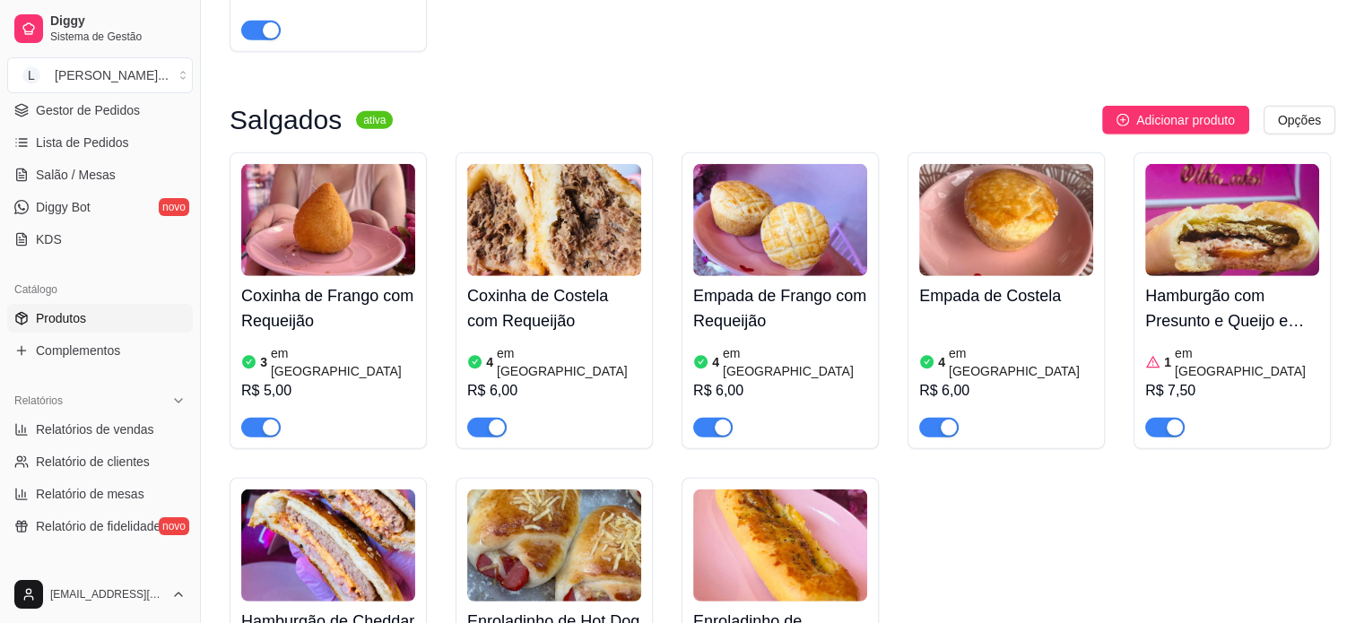
scroll to position [5291, 0]
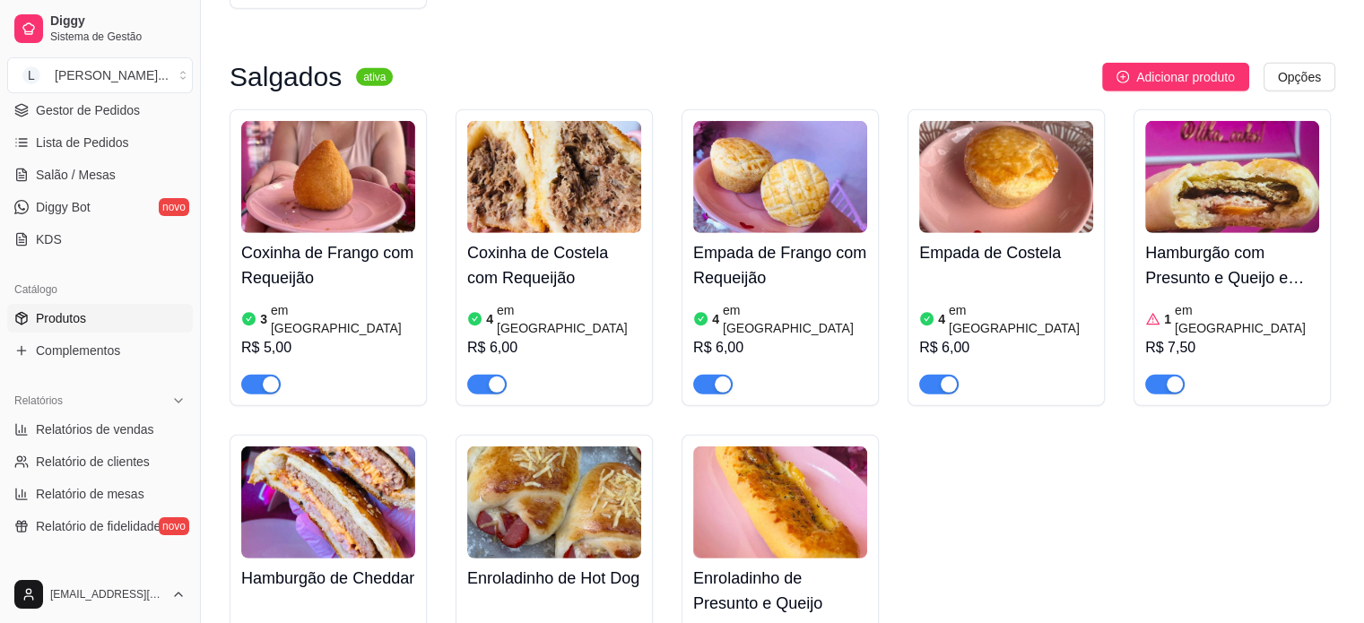
click at [378, 566] on h4 "Hamburgão de Cheddar" at bounding box center [328, 578] width 174 height 25
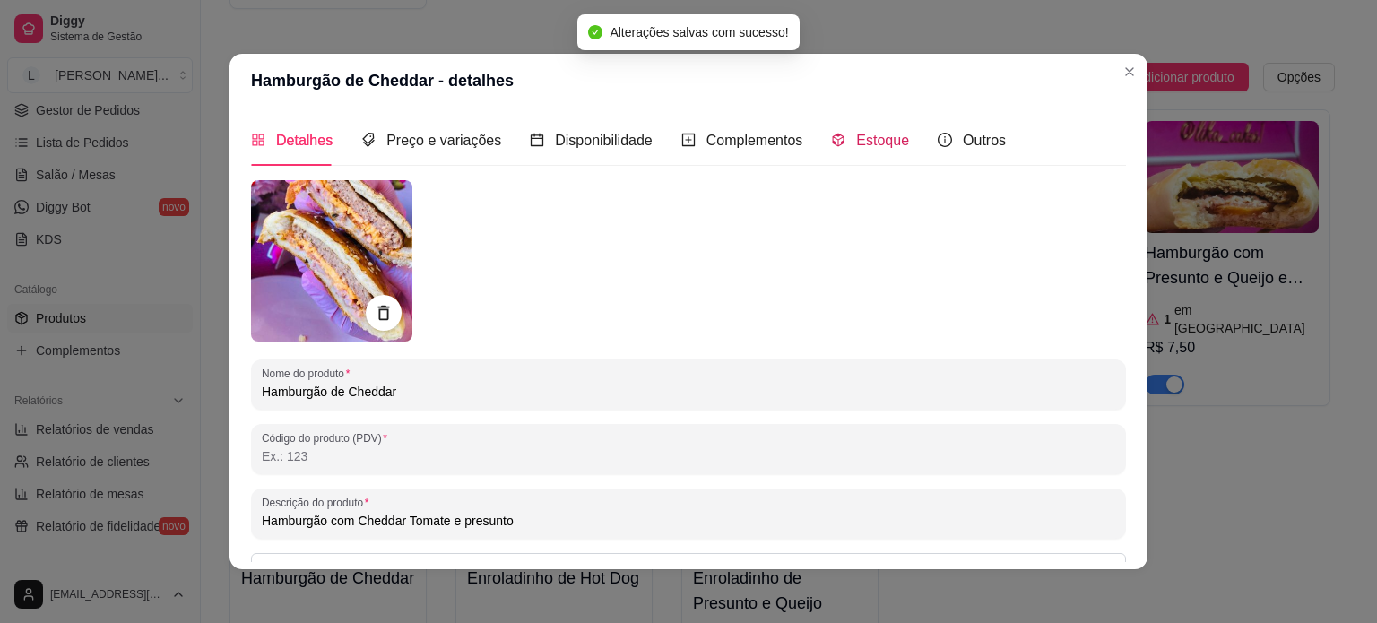
click at [871, 133] on span "Estoque" at bounding box center [882, 140] width 53 height 15
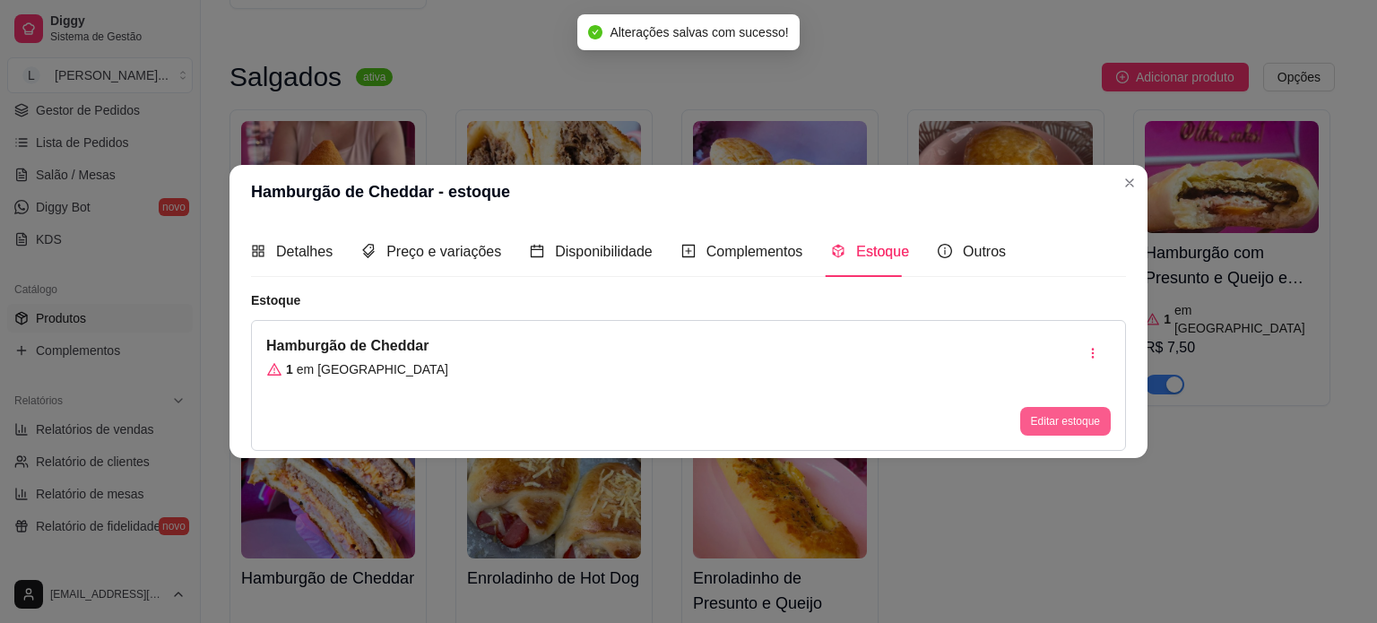
click at [1063, 430] on button "Editar estoque" at bounding box center [1065, 421] width 91 height 29
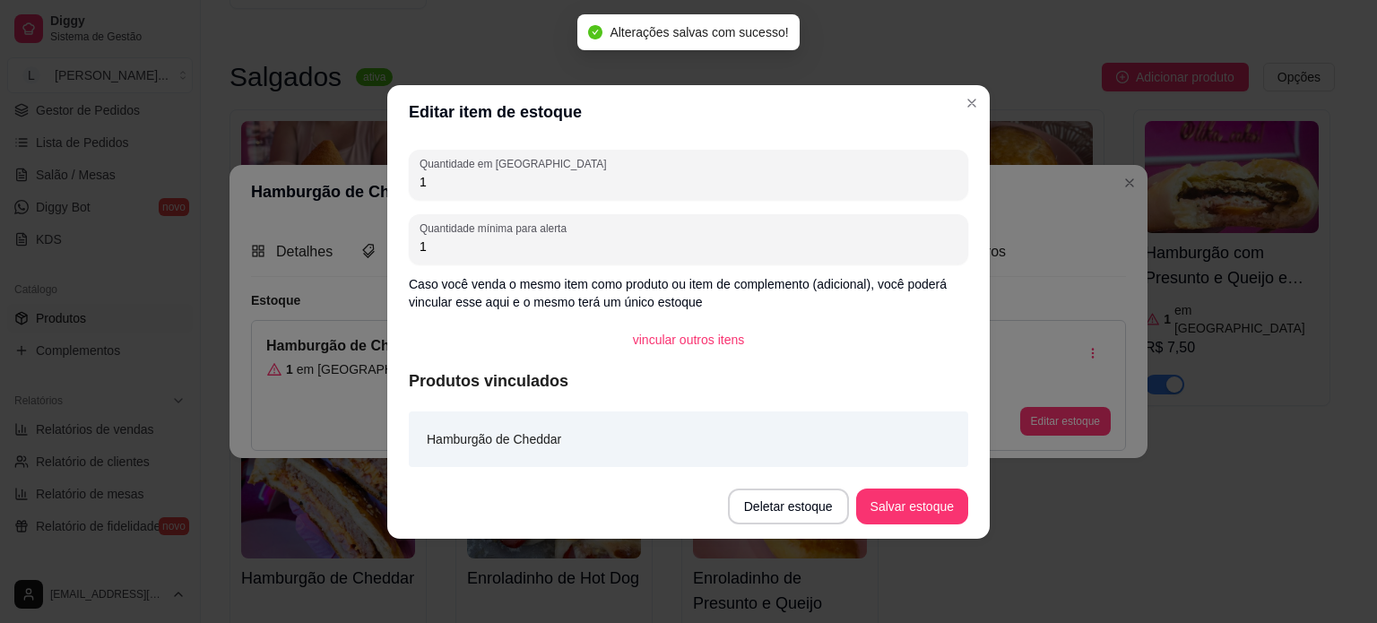
drag, startPoint x: 443, startPoint y: 174, endPoint x: 408, endPoint y: 169, distance: 35.4
click at [418, 171] on div "Quantidade em estoque 1" at bounding box center [689, 175] width 560 height 50
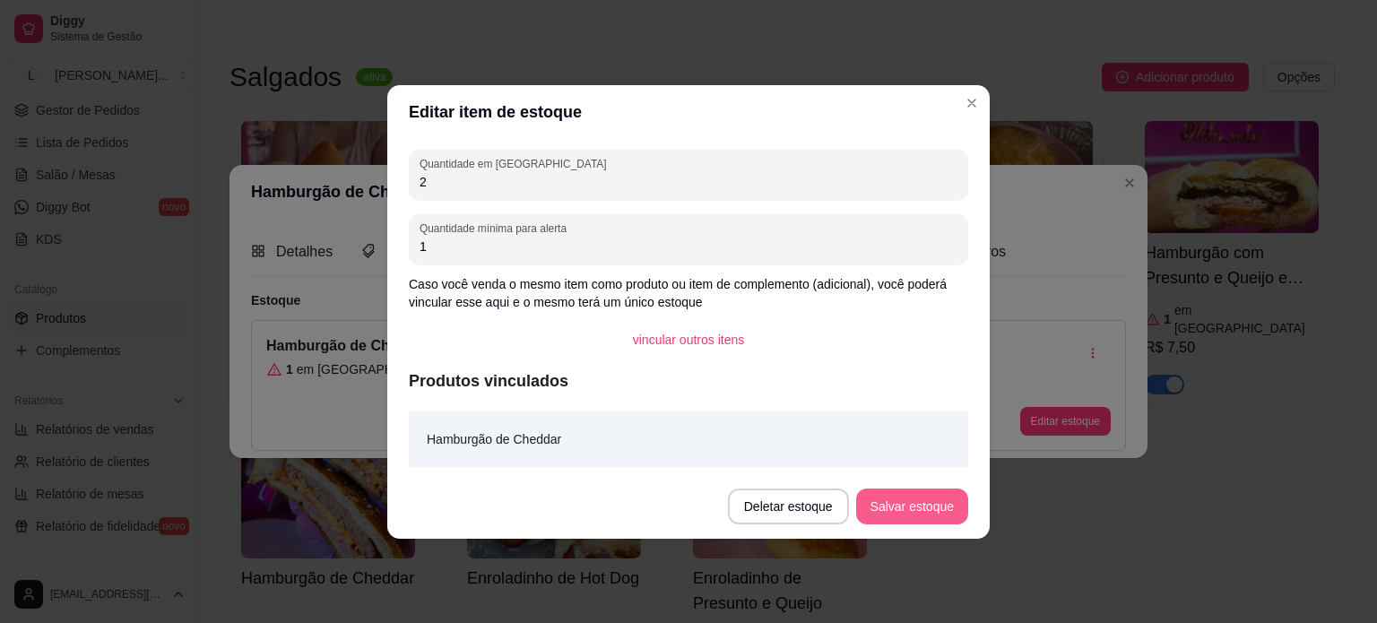
type input "2"
click at [939, 504] on button "Salvar estoque" at bounding box center [912, 507] width 112 height 36
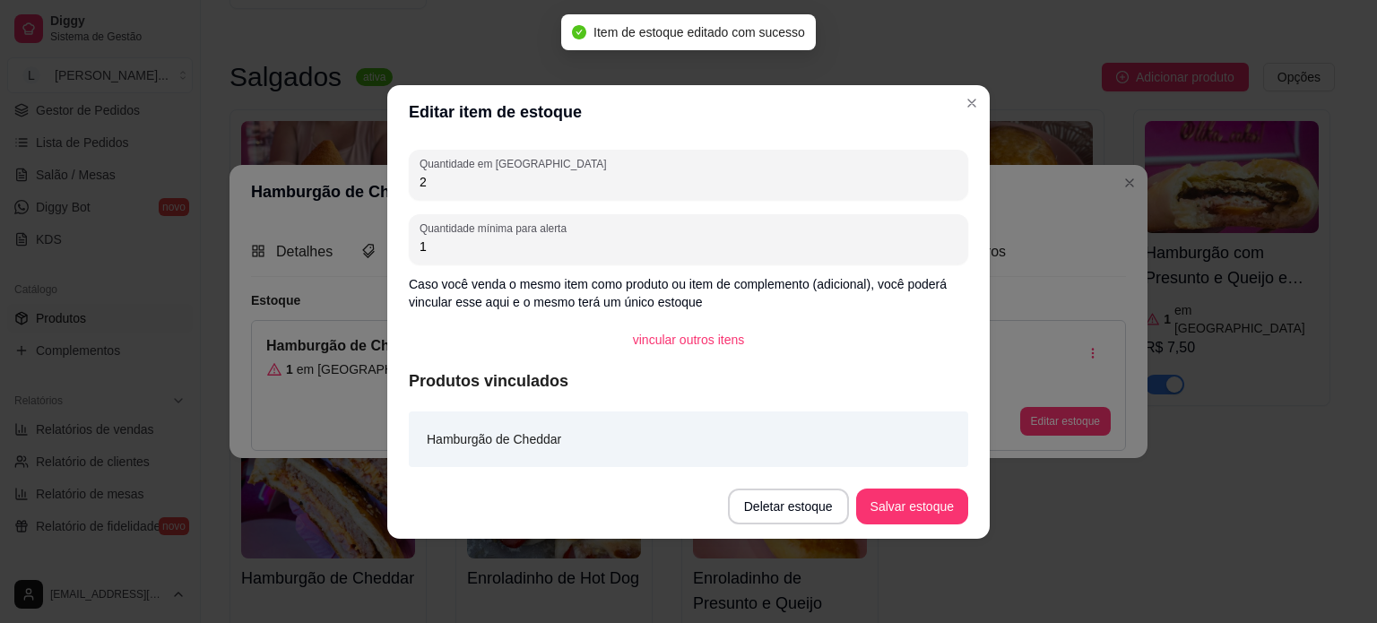
click at [987, 95] on header "Editar item de estoque" at bounding box center [688, 112] width 603 height 54
click at [986, 97] on header "Editar item de estoque" at bounding box center [688, 112] width 603 height 54
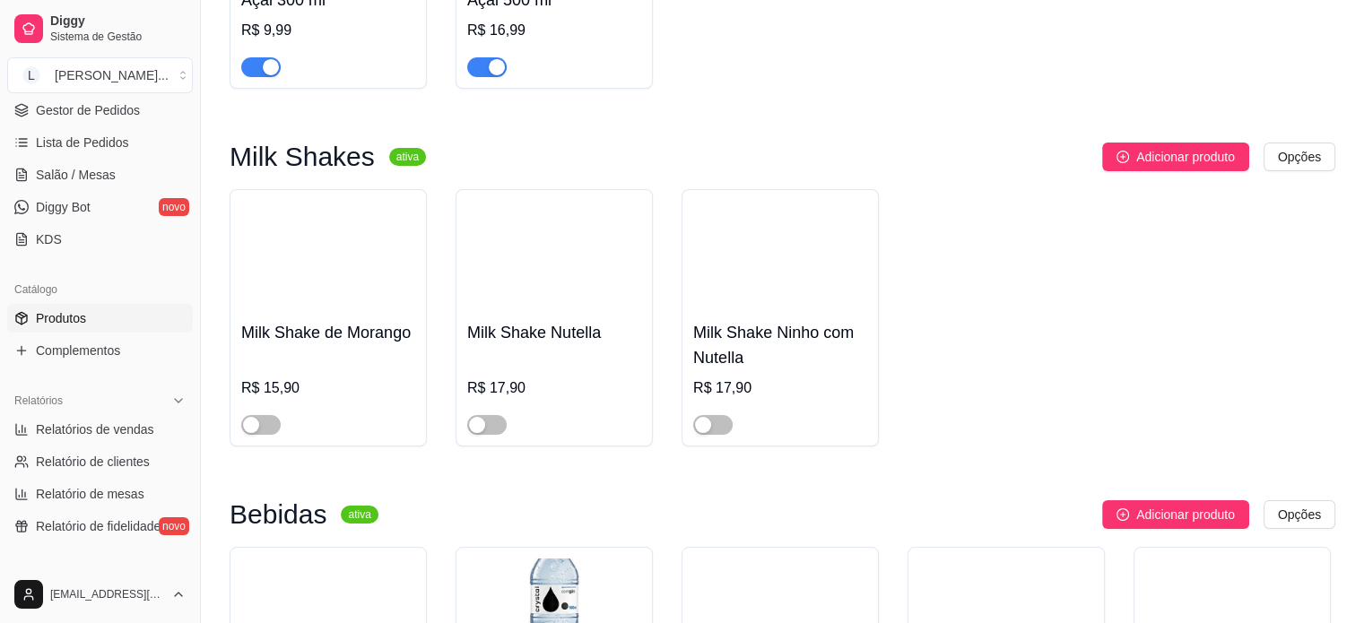
scroll to position [6815, 0]
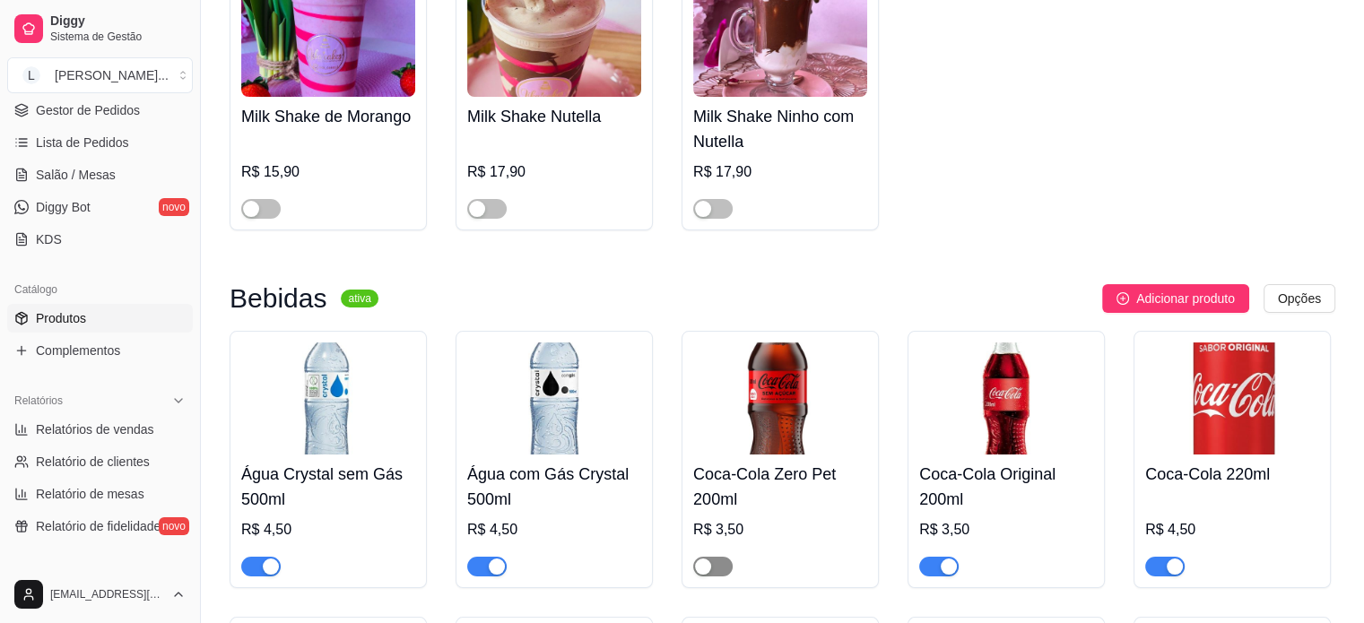
click at [711, 557] on button "button" at bounding box center [712, 567] width 39 height 20
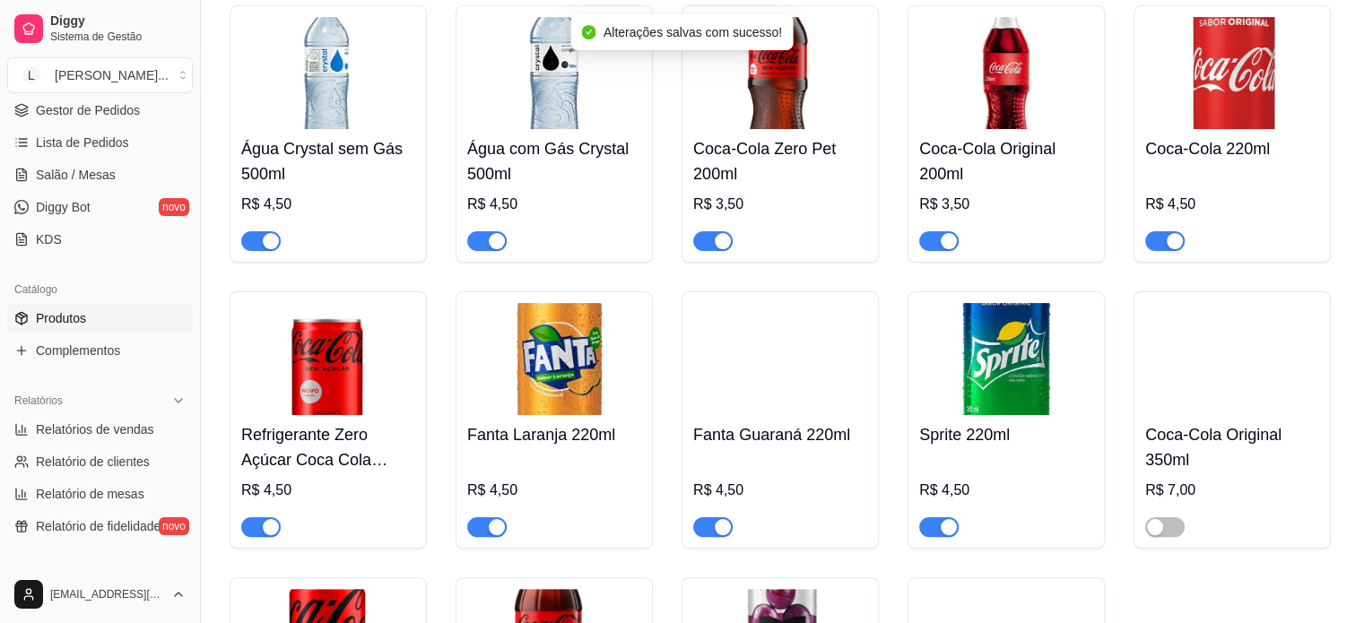
scroll to position [7174, 0]
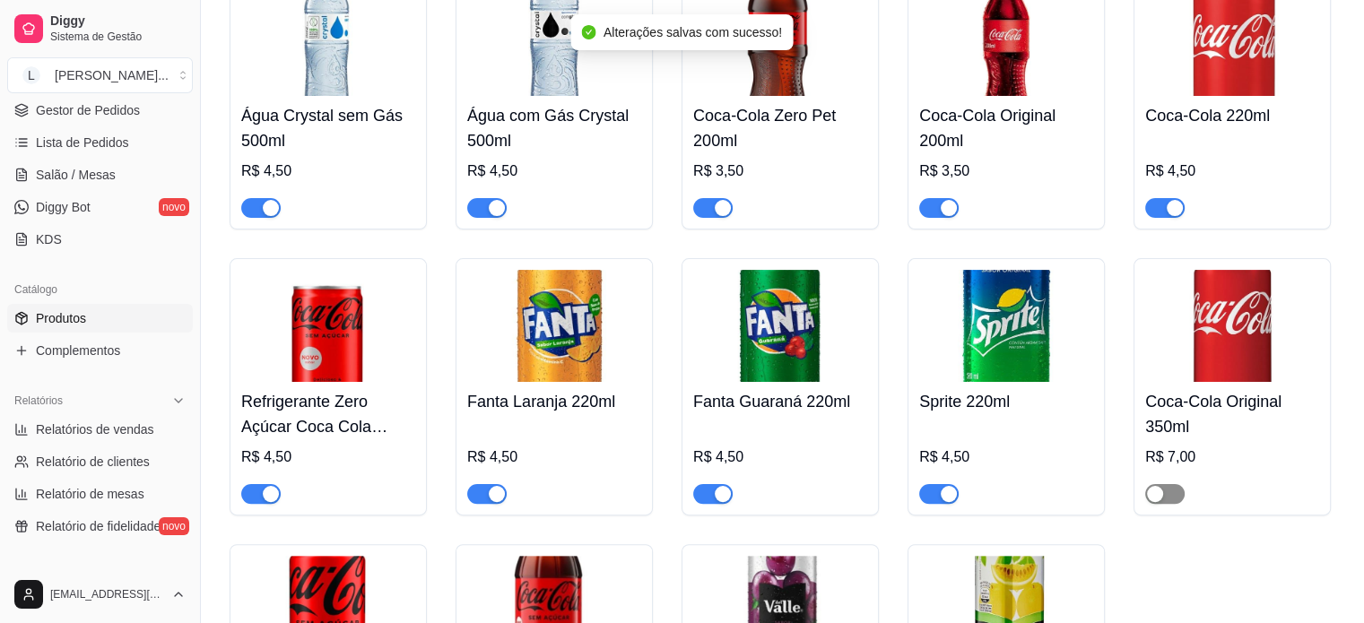
click at [1169, 484] on span "button" at bounding box center [1164, 494] width 39 height 20
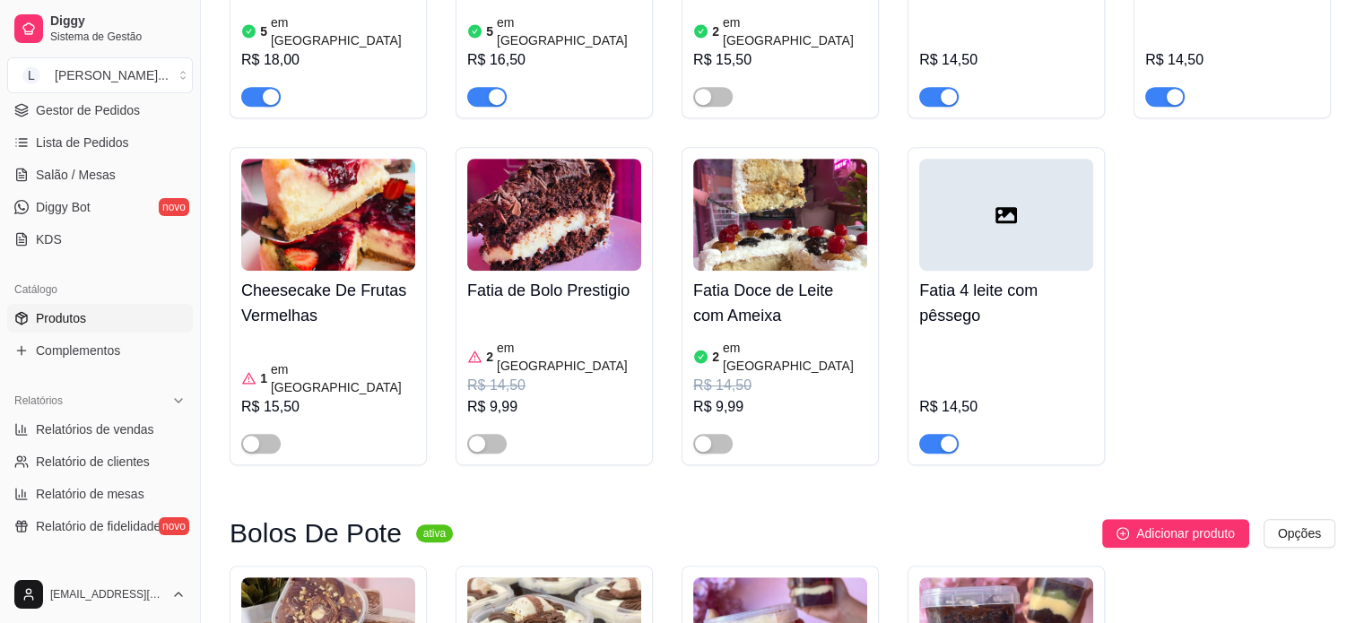
scroll to position [826, 0]
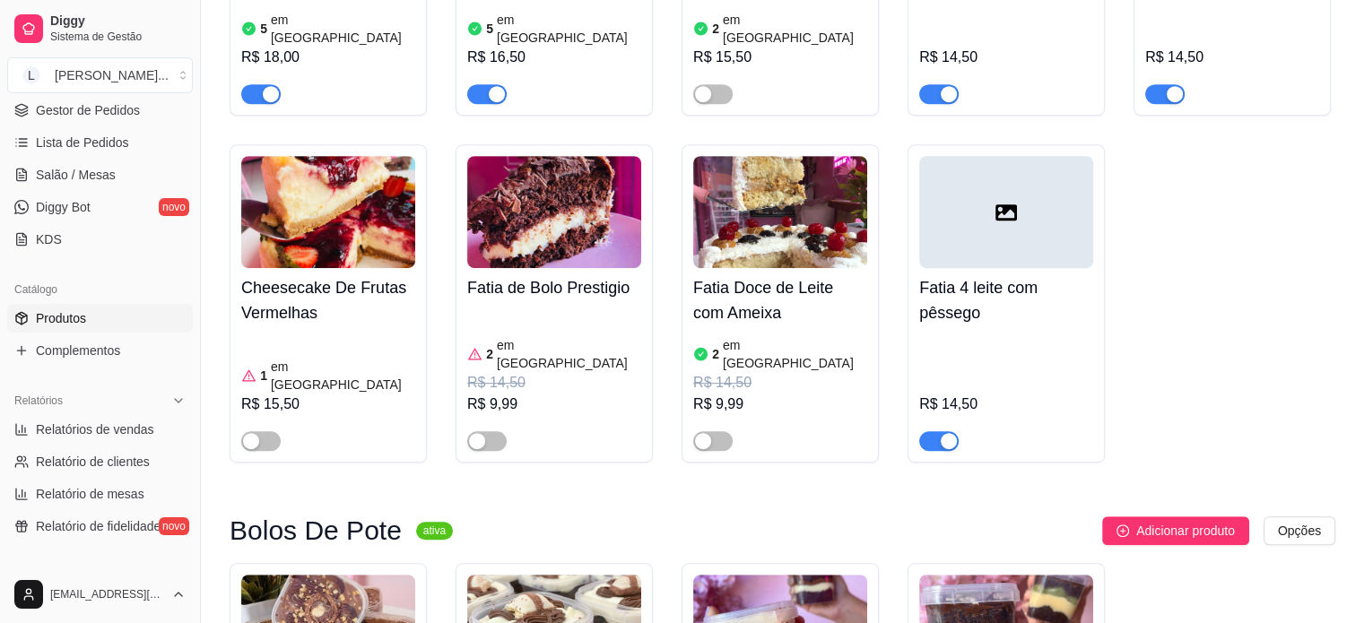
click at [339, 294] on div "Cheesecake De Frutas Vermelhas 1 em estoque R$ 15,50" at bounding box center [328, 359] width 174 height 183
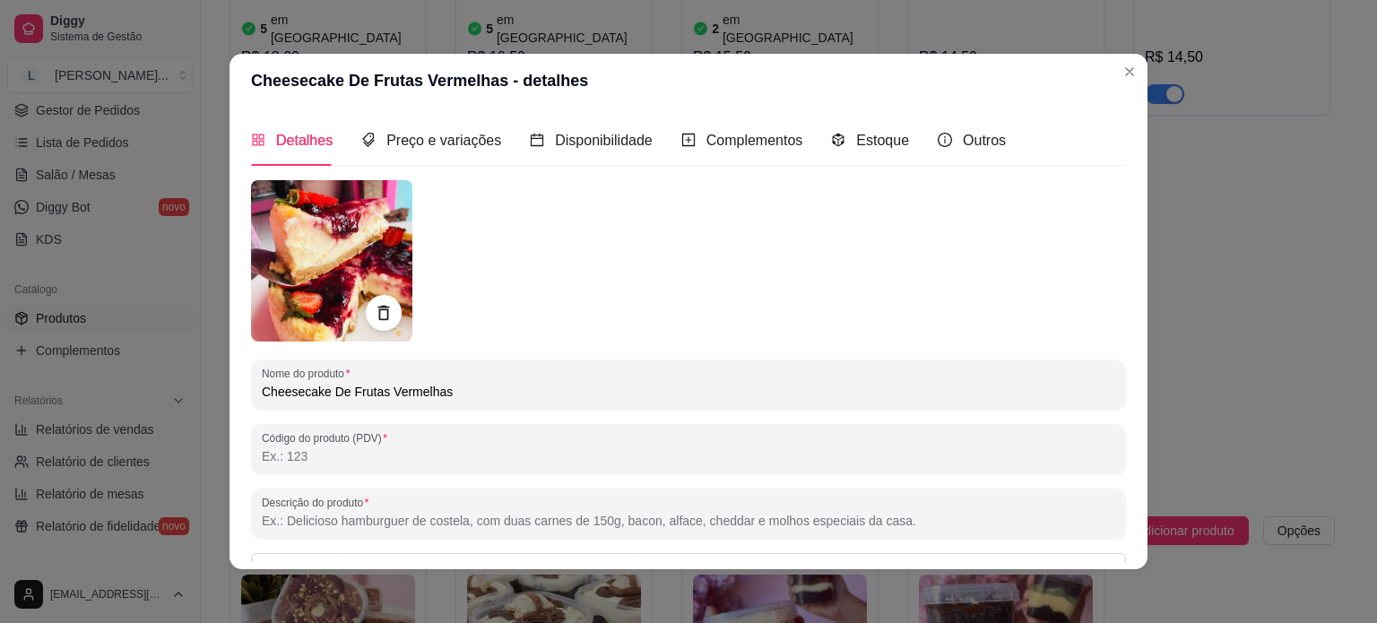
click at [1130, 56] on header "Cheesecake De Frutas Vermelhas - detalhes" at bounding box center [689, 81] width 918 height 54
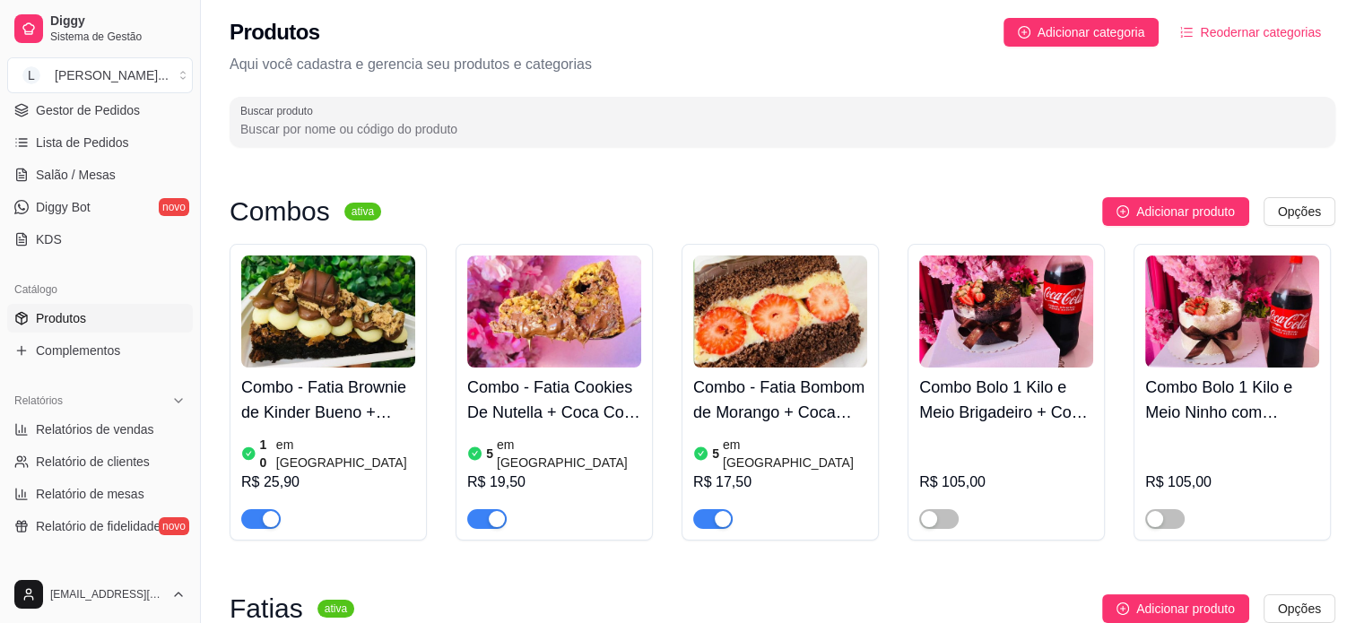
scroll to position [0, 0]
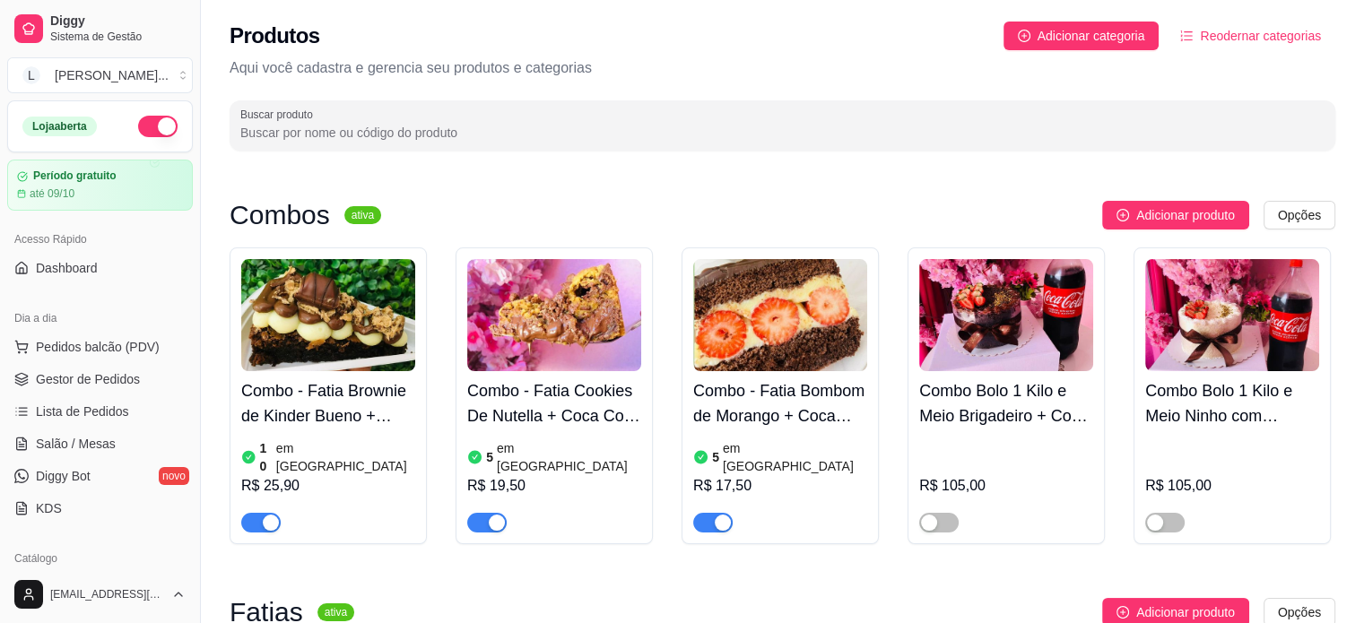
scroll to position [269, 0]
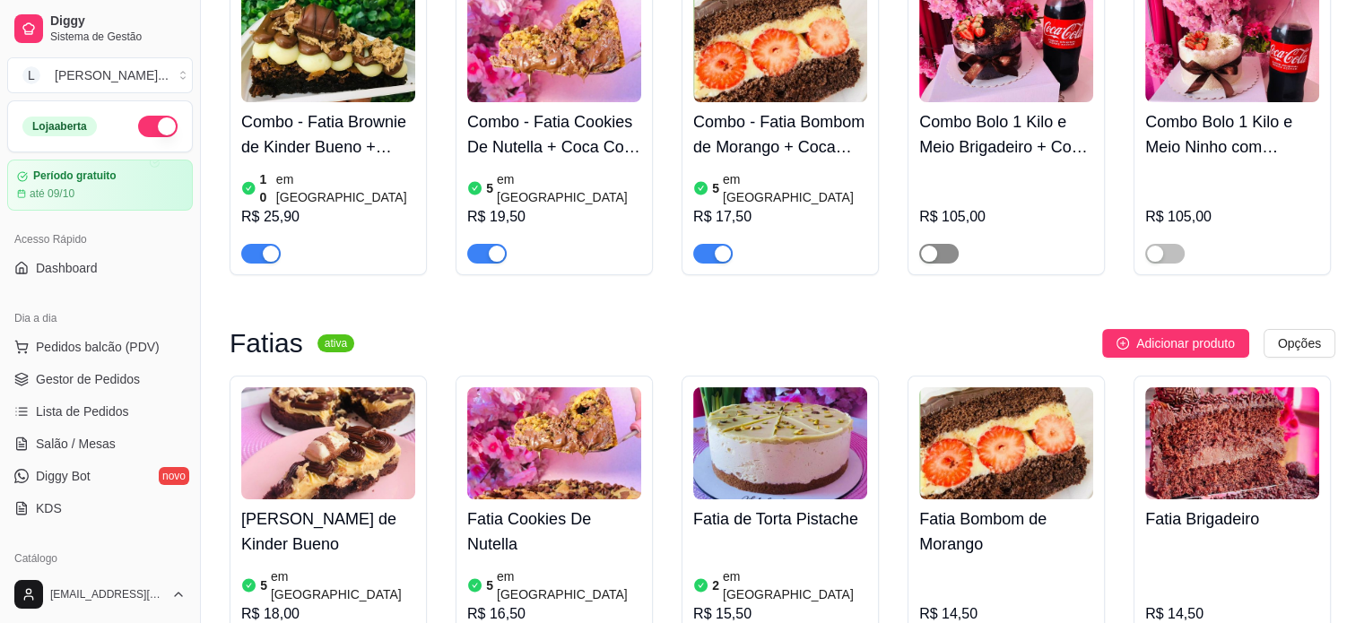
click at [932, 246] on div "button" at bounding box center [929, 254] width 16 height 16
click at [1161, 246] on div "button" at bounding box center [1155, 254] width 16 height 16
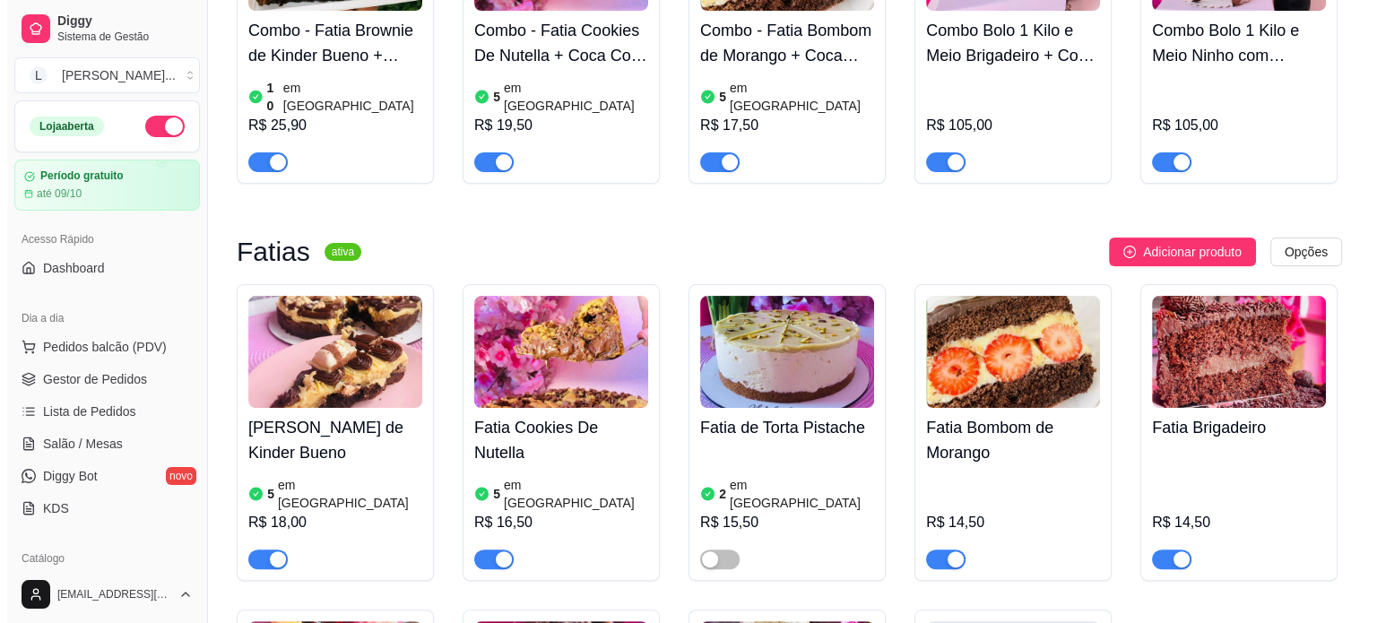
scroll to position [359, 0]
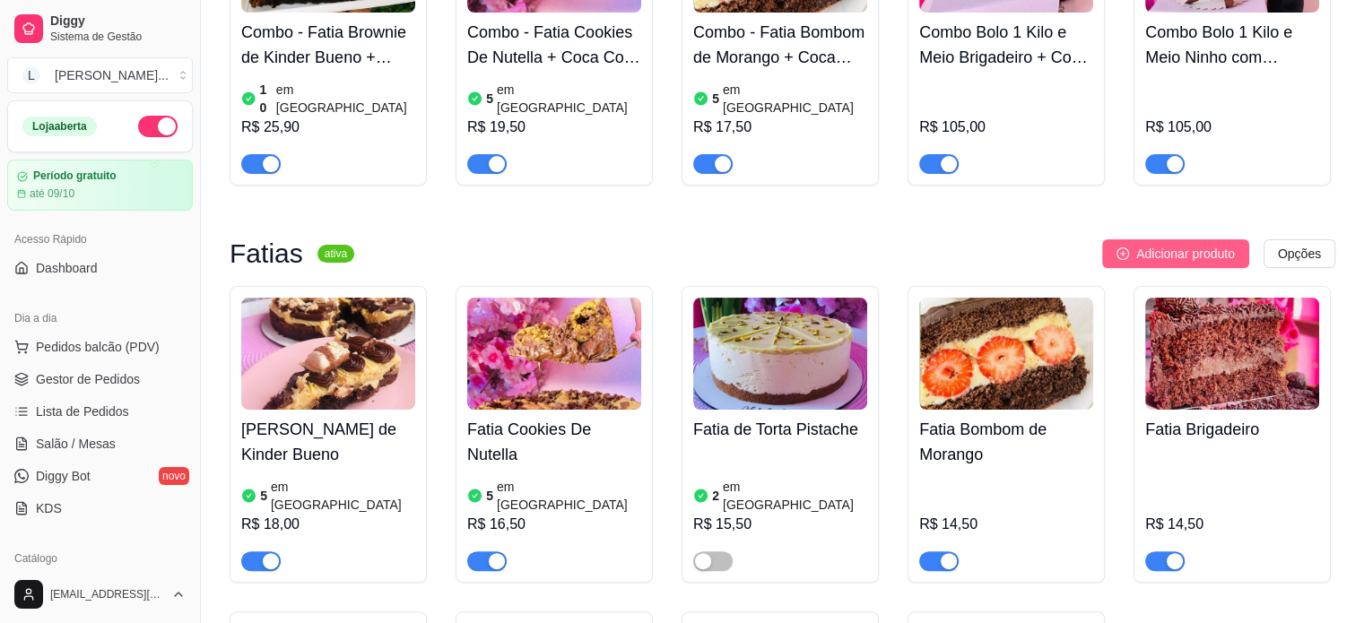
click at [1142, 244] on span "Adicionar produto" at bounding box center [1185, 254] width 99 height 20
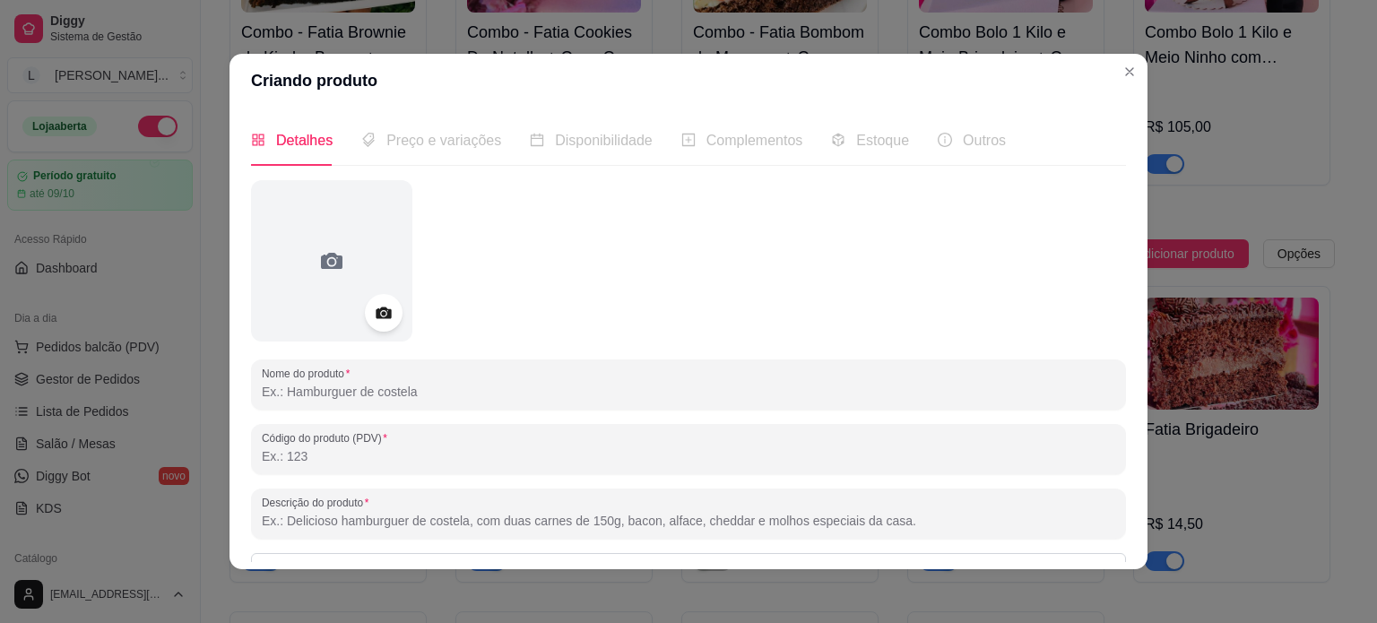
click at [376, 311] on icon at bounding box center [383, 314] width 15 height 12
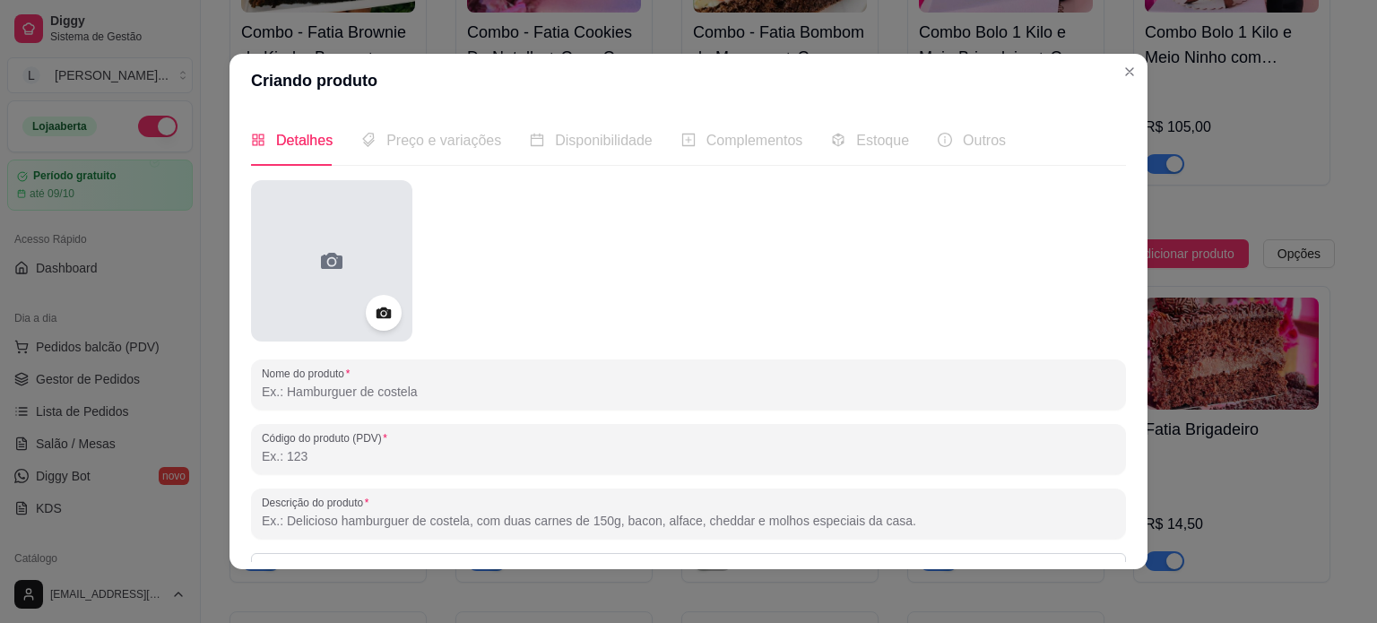
click at [282, 264] on div at bounding box center [331, 260] width 161 height 161
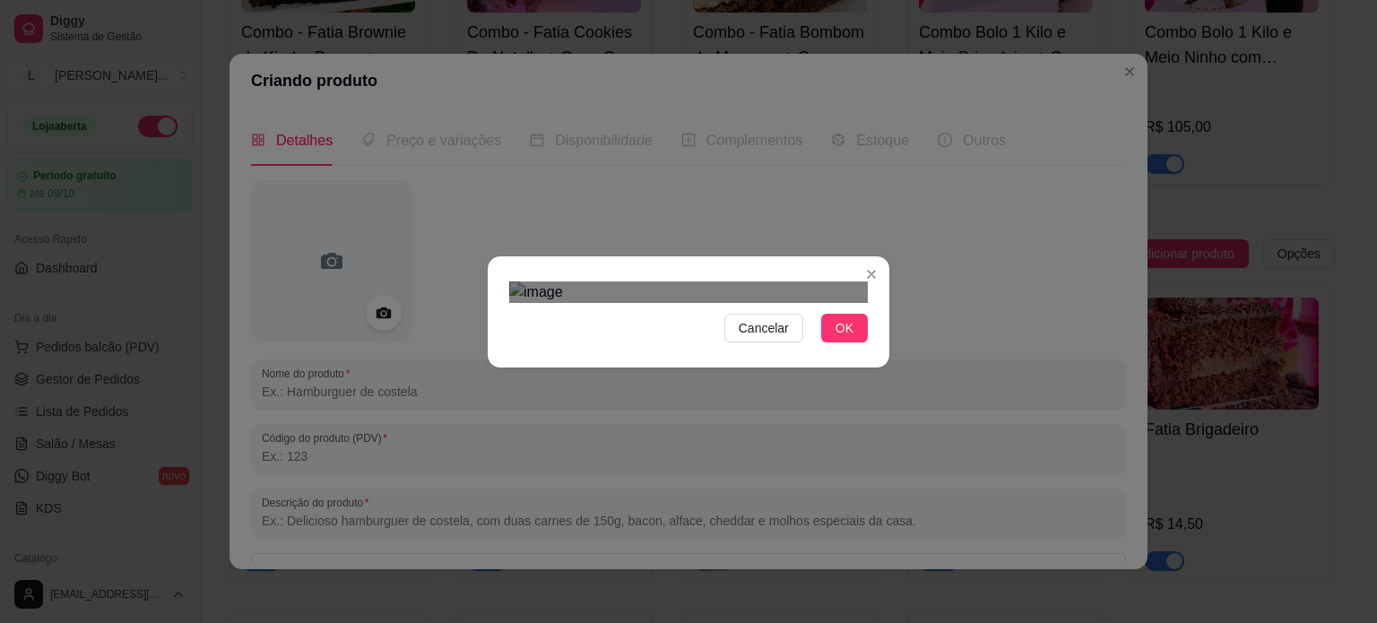
click at [678, 313] on div "Use the arrow keys to move the crop selection area" at bounding box center [670, 474] width 323 height 323
click at [874, 350] on div "Cancelar OK" at bounding box center [689, 311] width 402 height 75
click at [842, 338] on span "OK" at bounding box center [845, 328] width 18 height 20
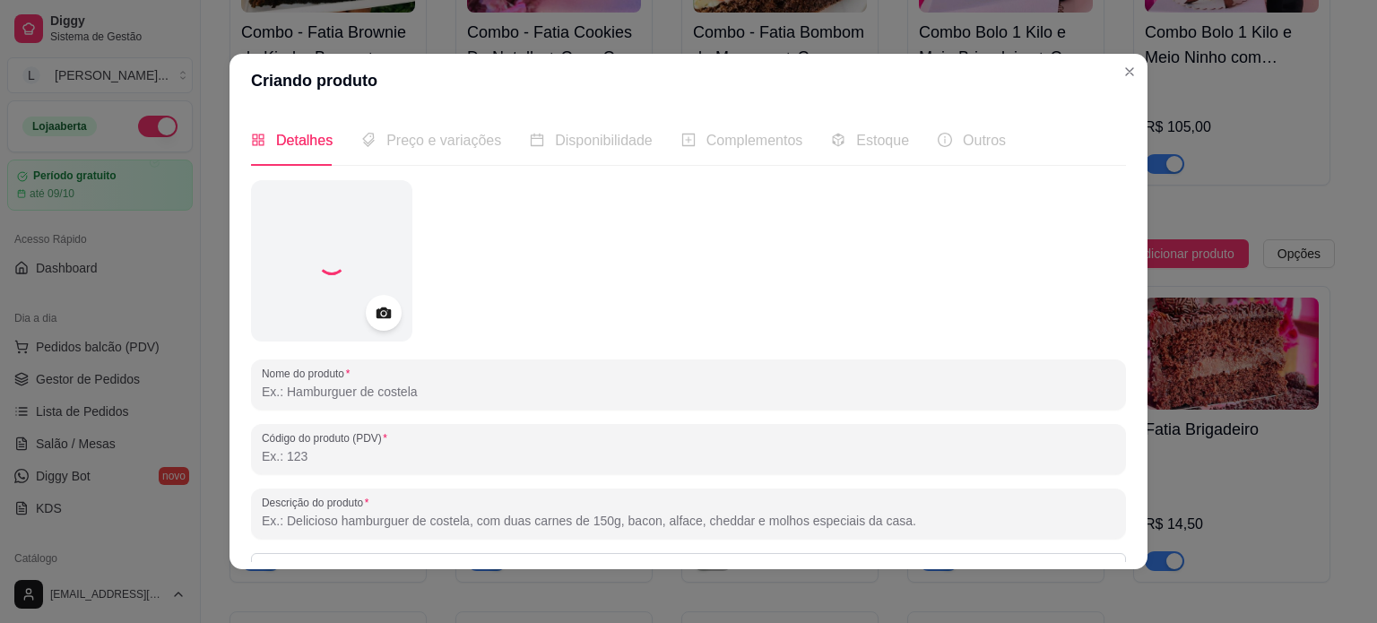
click at [308, 396] on input "Nome do produto" at bounding box center [689, 392] width 854 height 18
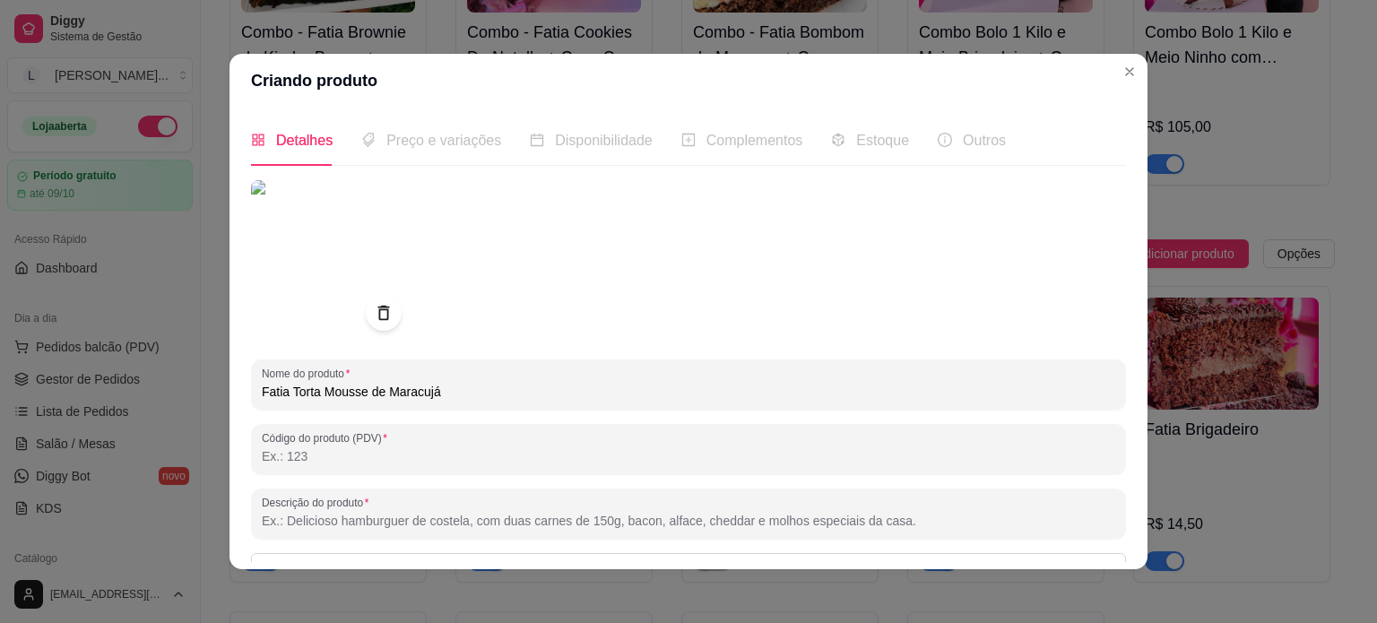
scroll to position [205, 0]
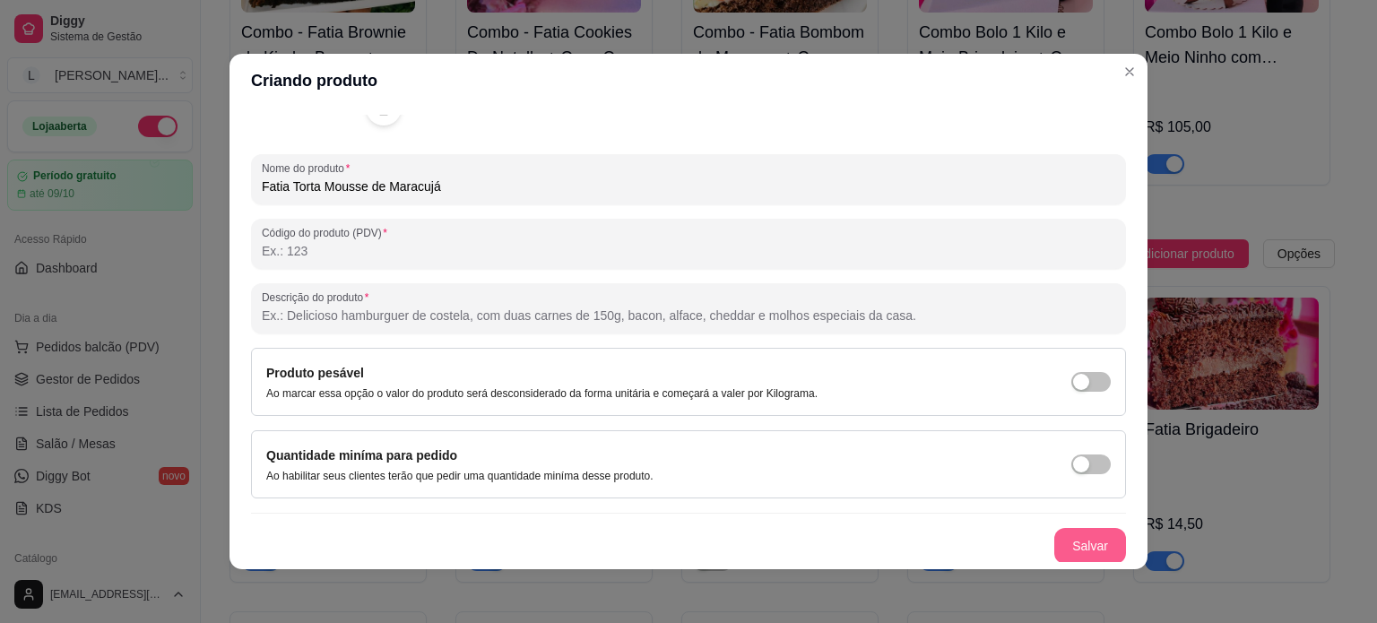
type input "Fatia Torta Mousse de Maracujá"
click at [1055, 531] on button "Salvar" at bounding box center [1091, 546] width 72 height 36
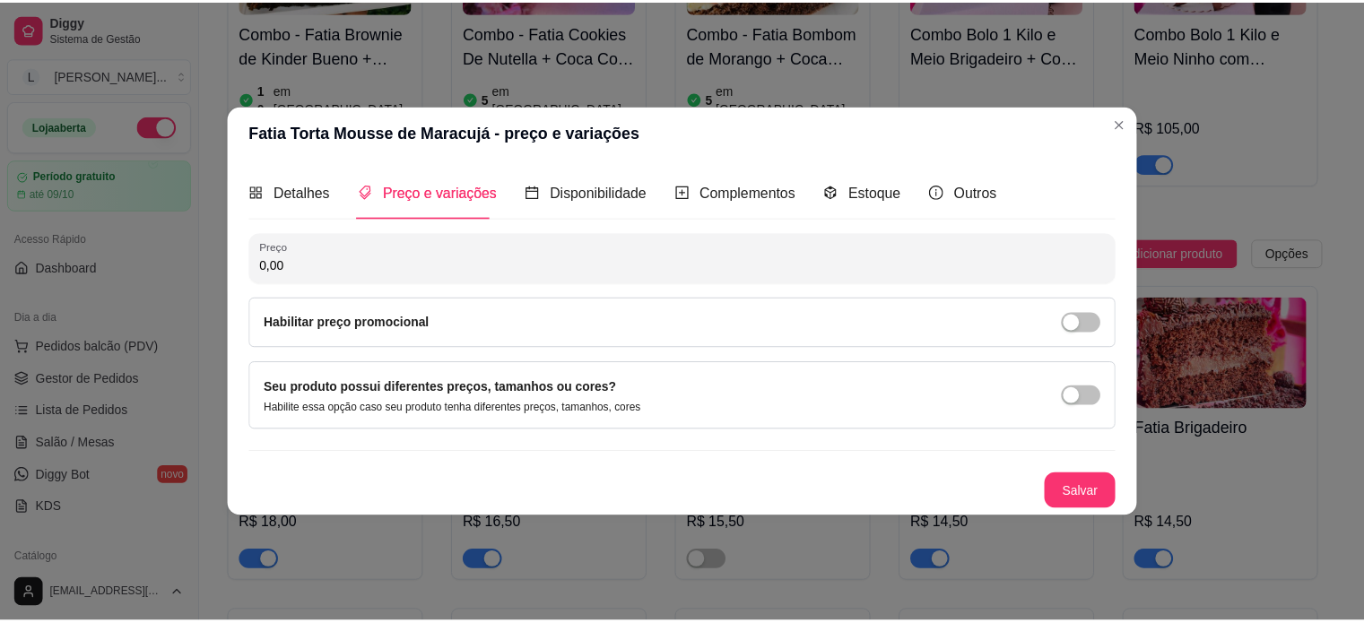
scroll to position [0, 0]
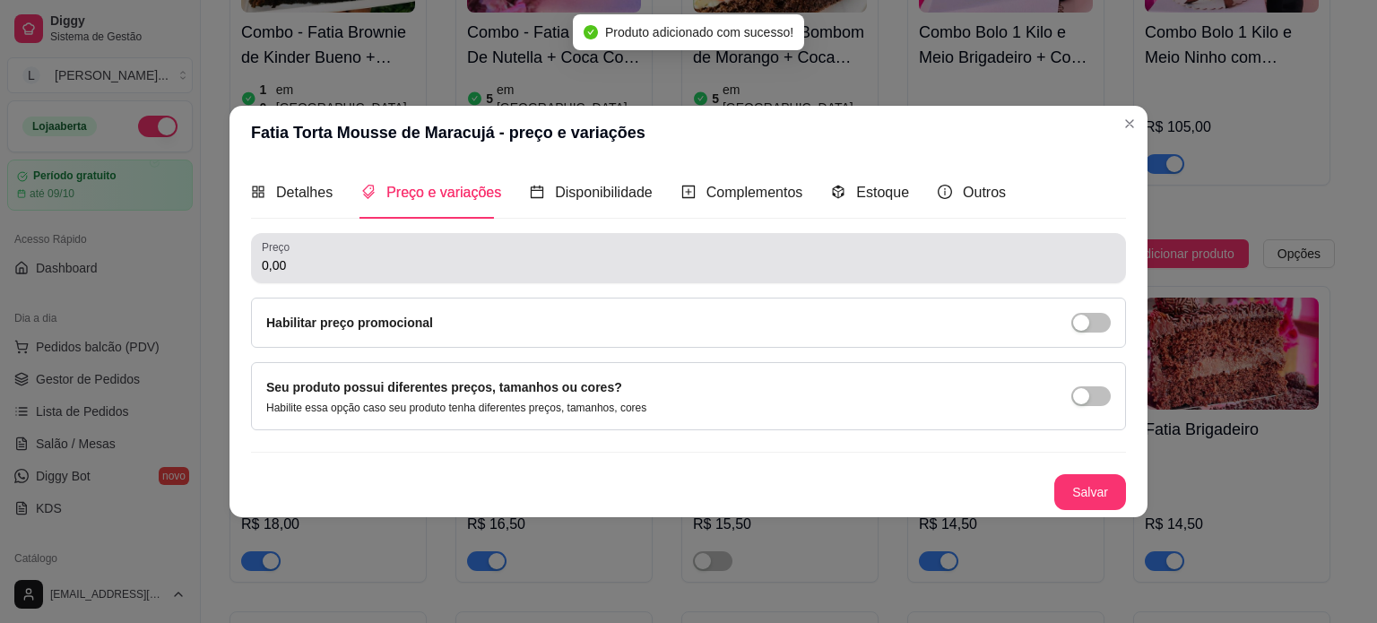
click at [327, 271] on input "0,00" at bounding box center [689, 265] width 854 height 18
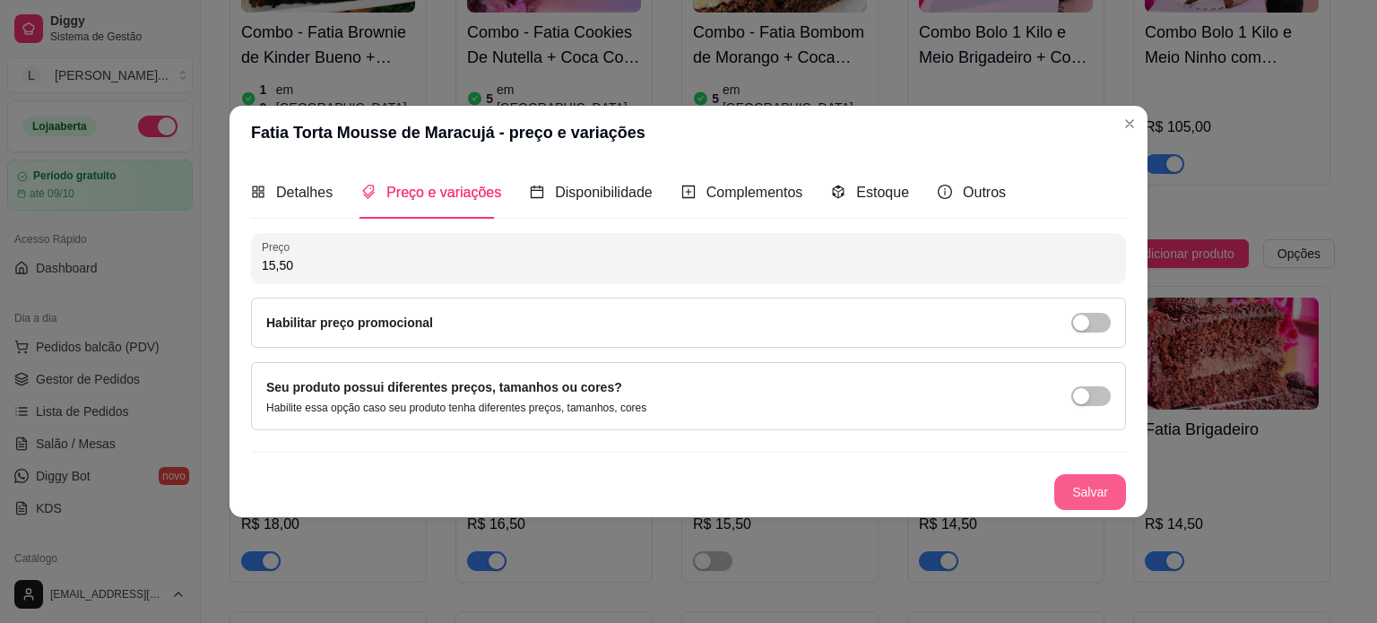
type input "15,50"
click at [1090, 491] on button "Salvar" at bounding box center [1091, 492] width 72 height 36
click at [875, 197] on span "Estoque" at bounding box center [882, 192] width 53 height 15
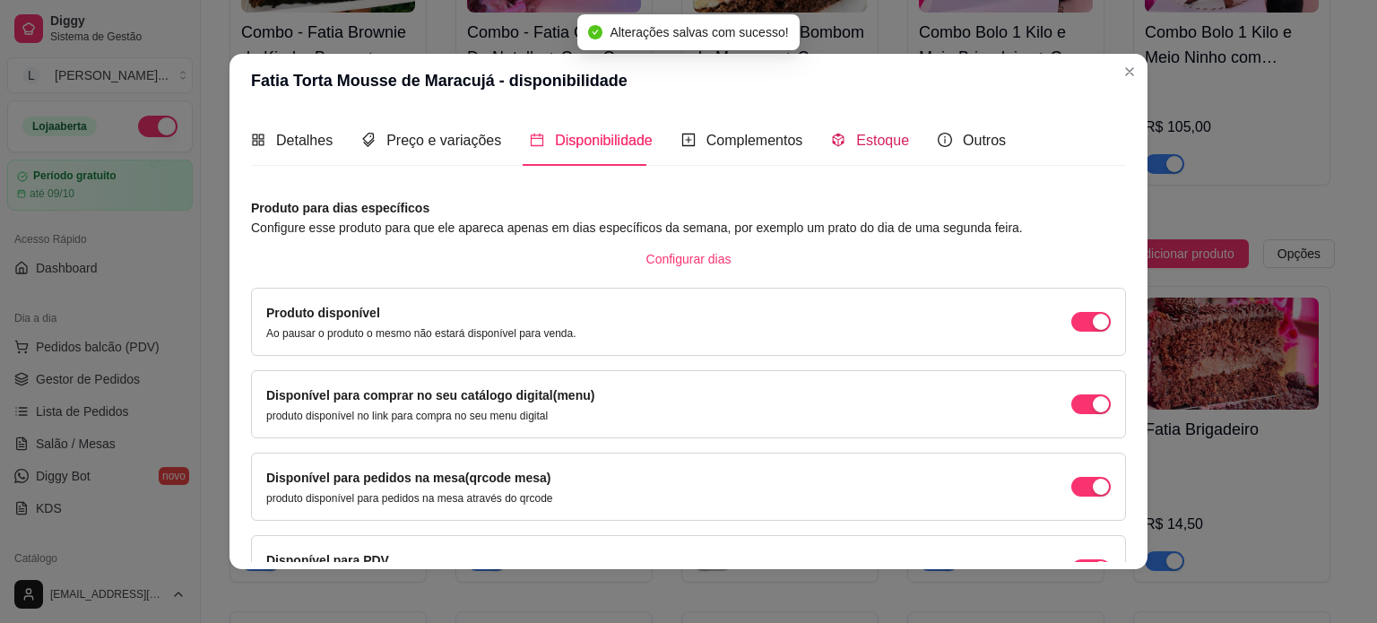
click at [887, 140] on span "Estoque" at bounding box center [882, 140] width 53 height 15
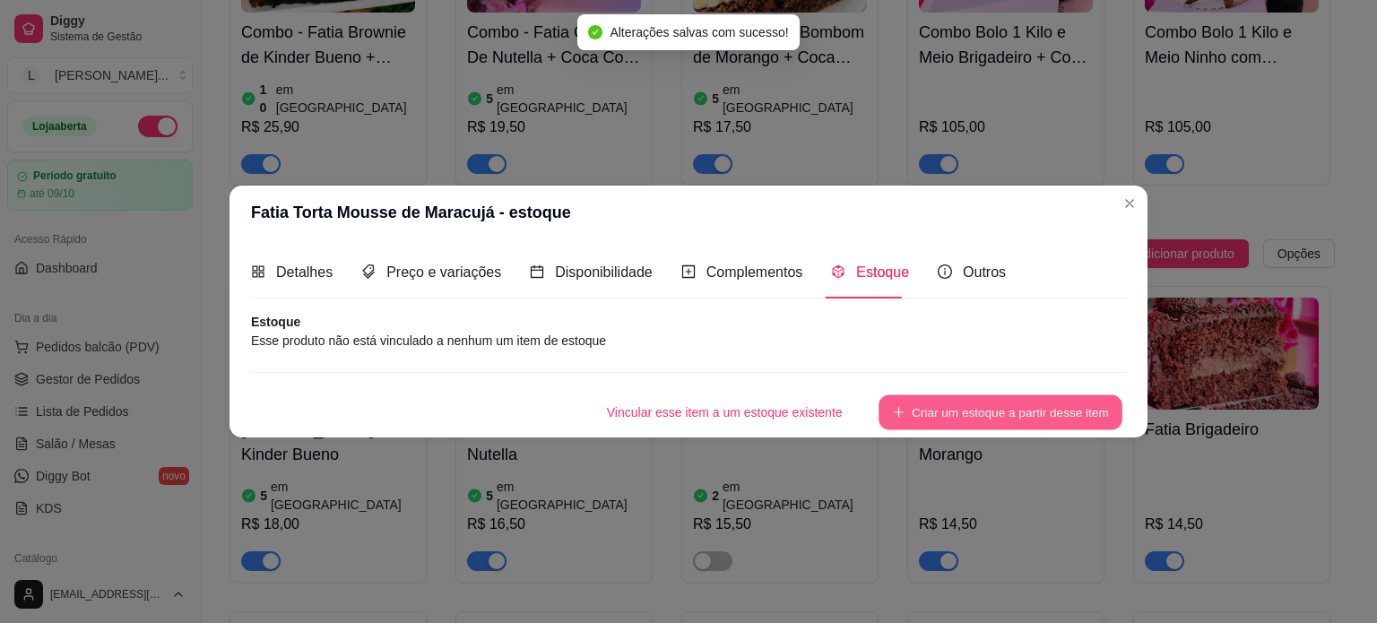
click at [978, 401] on button "Criar um estoque a partir desse item" at bounding box center [1001, 412] width 244 height 35
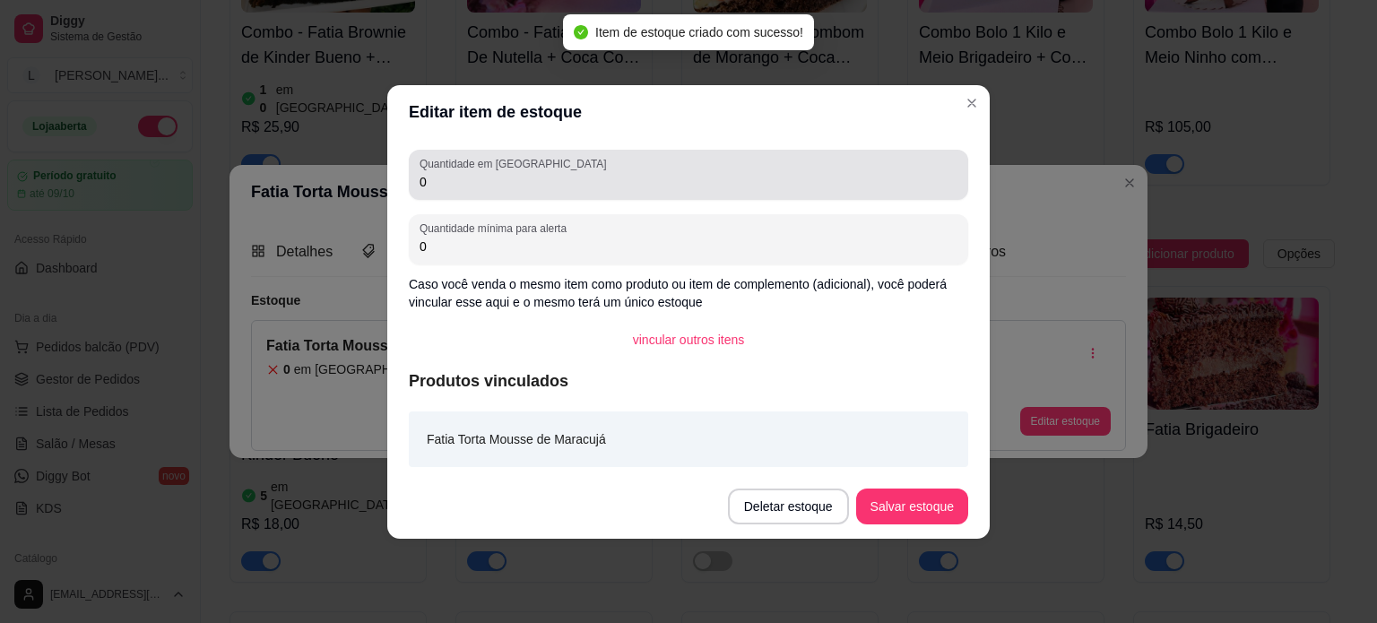
click at [464, 176] on input "0" at bounding box center [689, 182] width 538 height 18
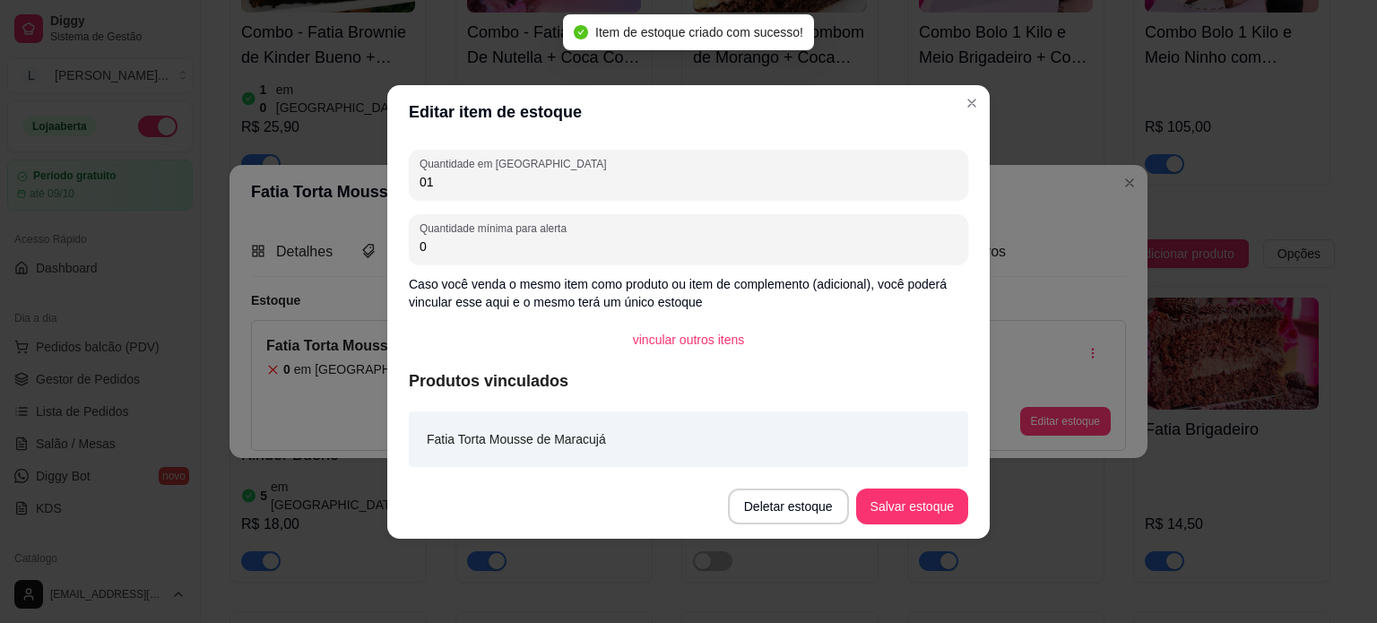
type input "0"
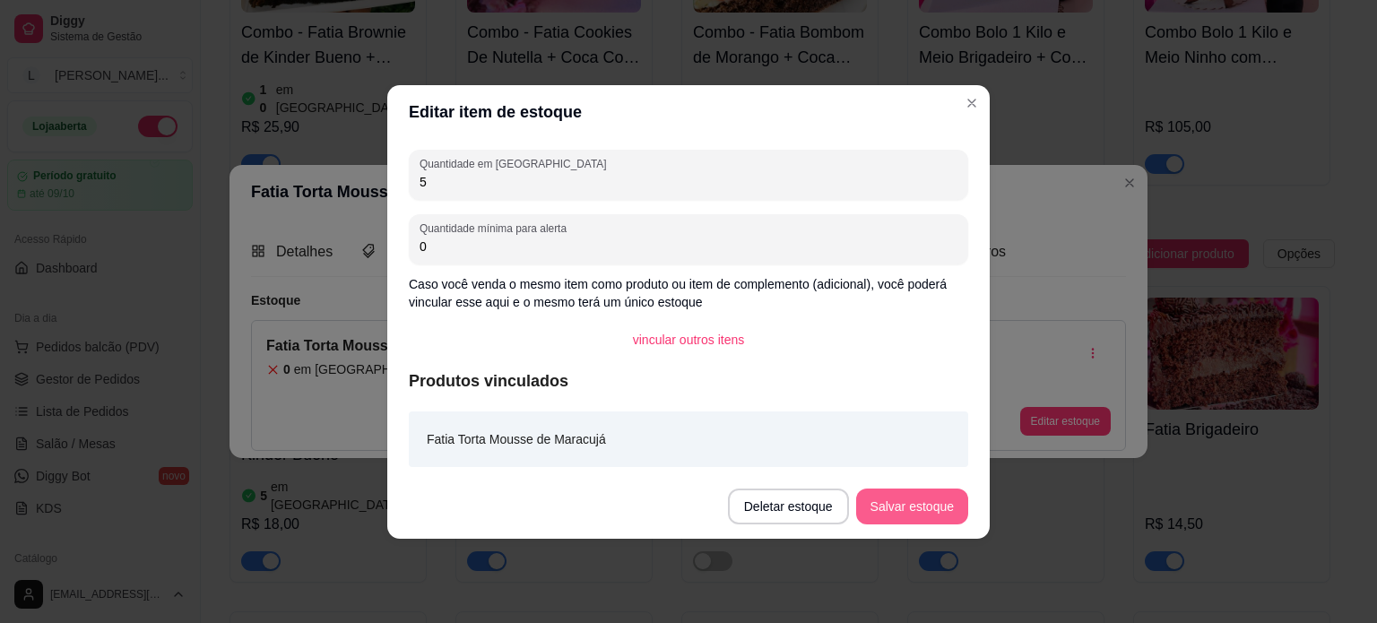
type input "5"
click at [934, 509] on button "Salvar estoque" at bounding box center [912, 507] width 112 height 36
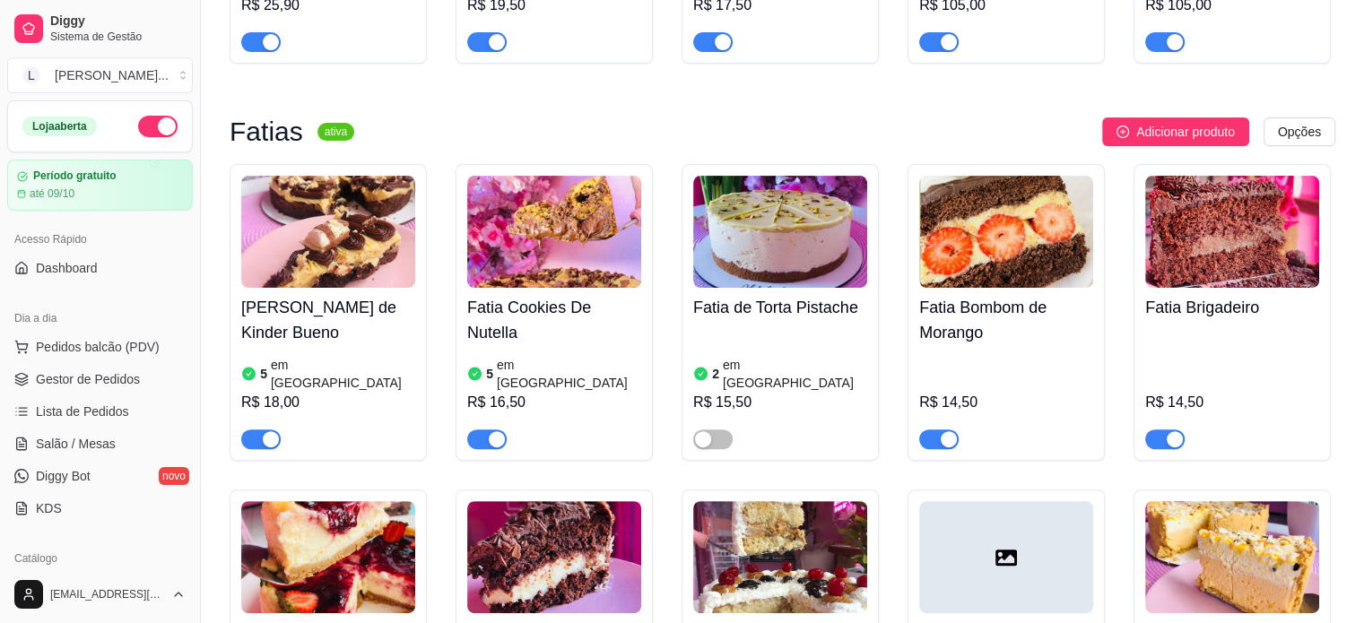
scroll to position [628, 0]
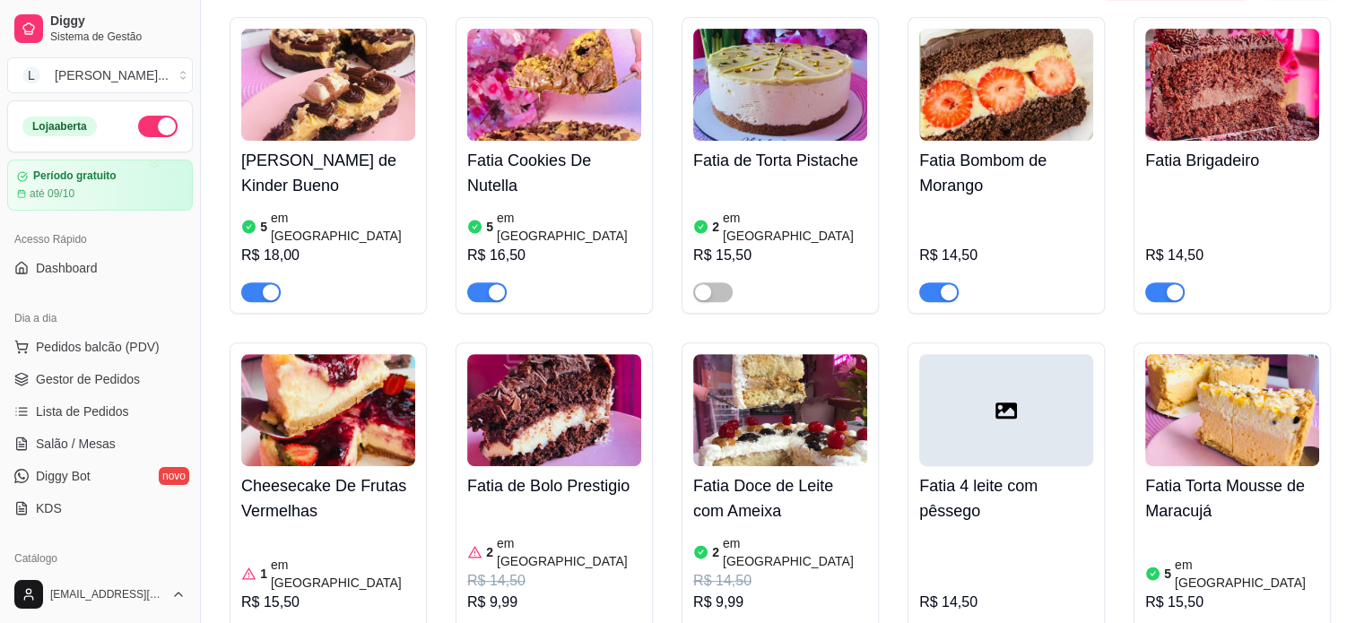
click at [1016, 404] on div at bounding box center [1006, 410] width 174 height 112
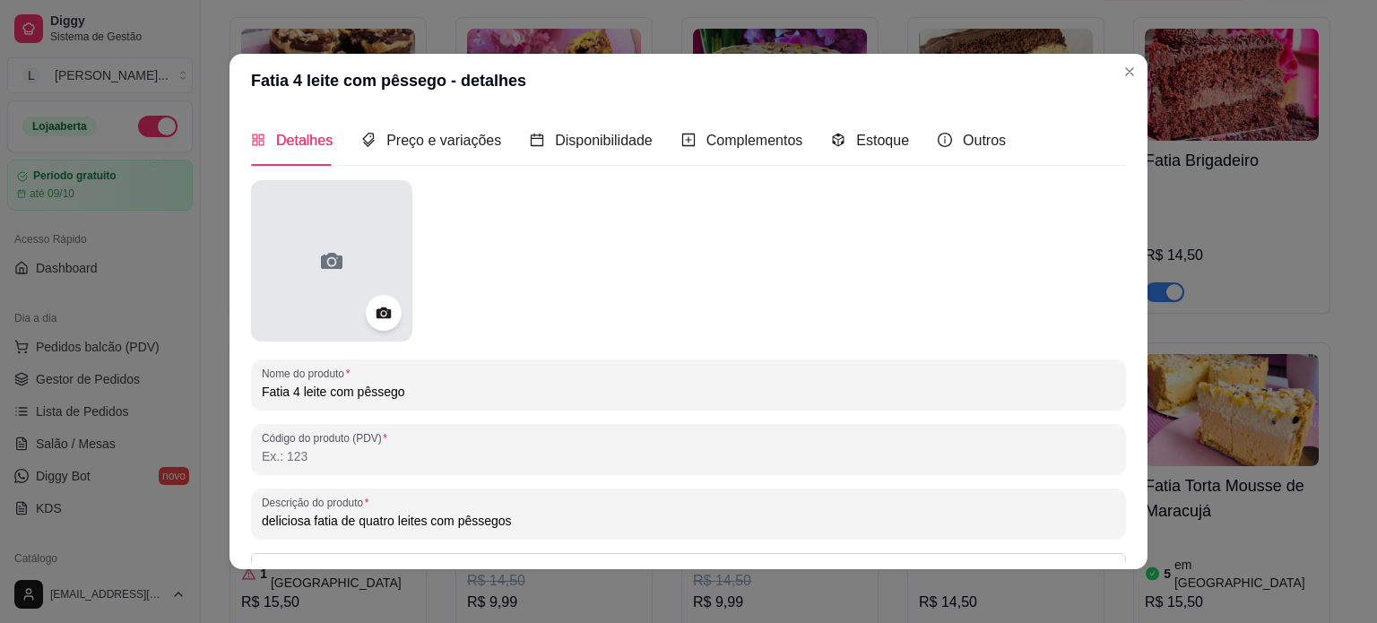
click at [369, 265] on div at bounding box center [331, 260] width 161 height 161
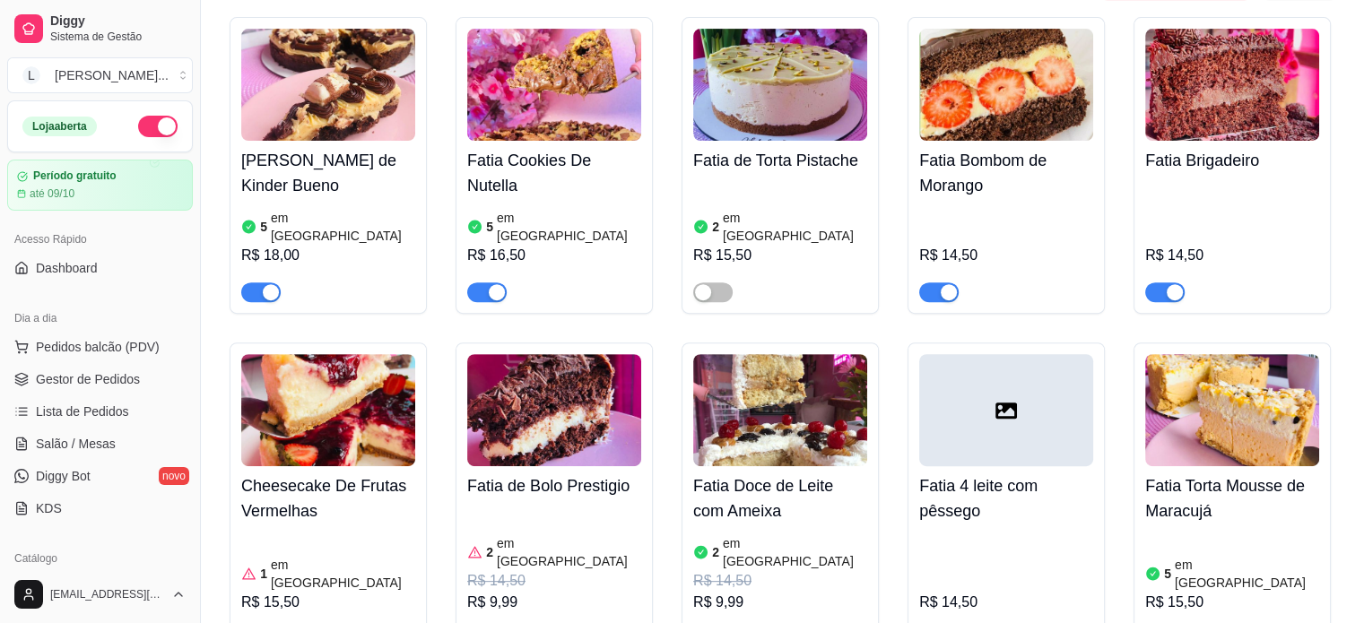
scroll to position [986, 0]
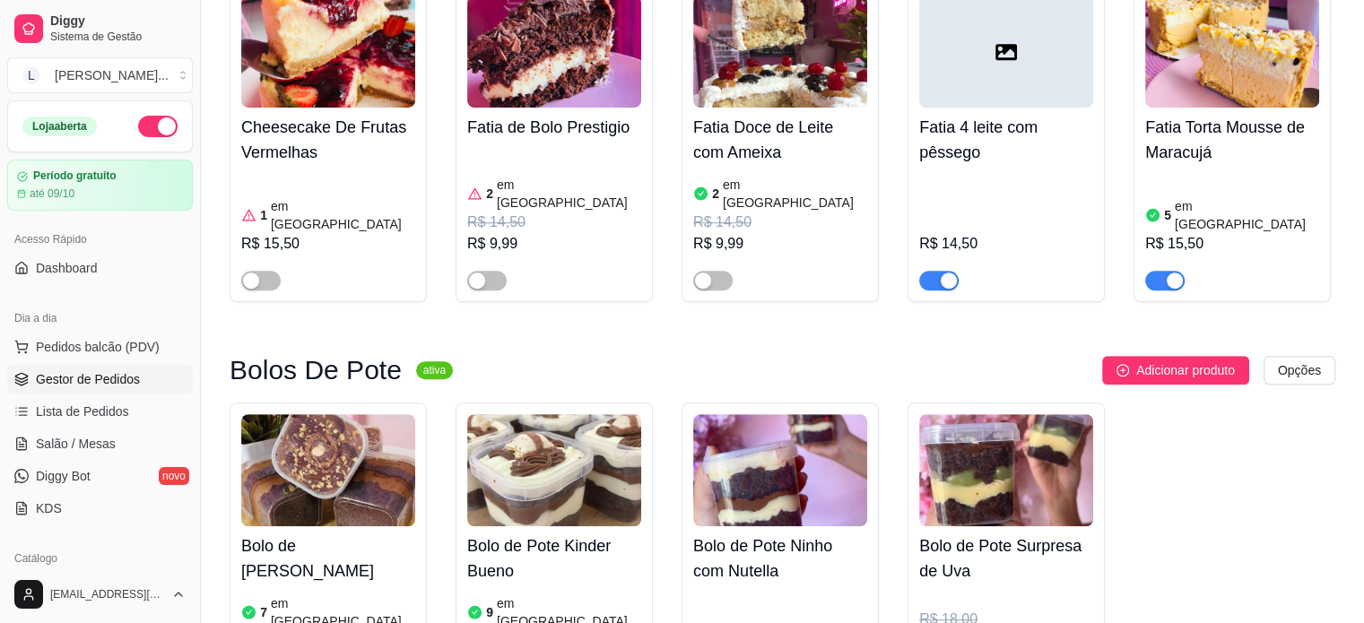
click at [95, 391] on link "Gestor de Pedidos" at bounding box center [100, 379] width 186 height 29
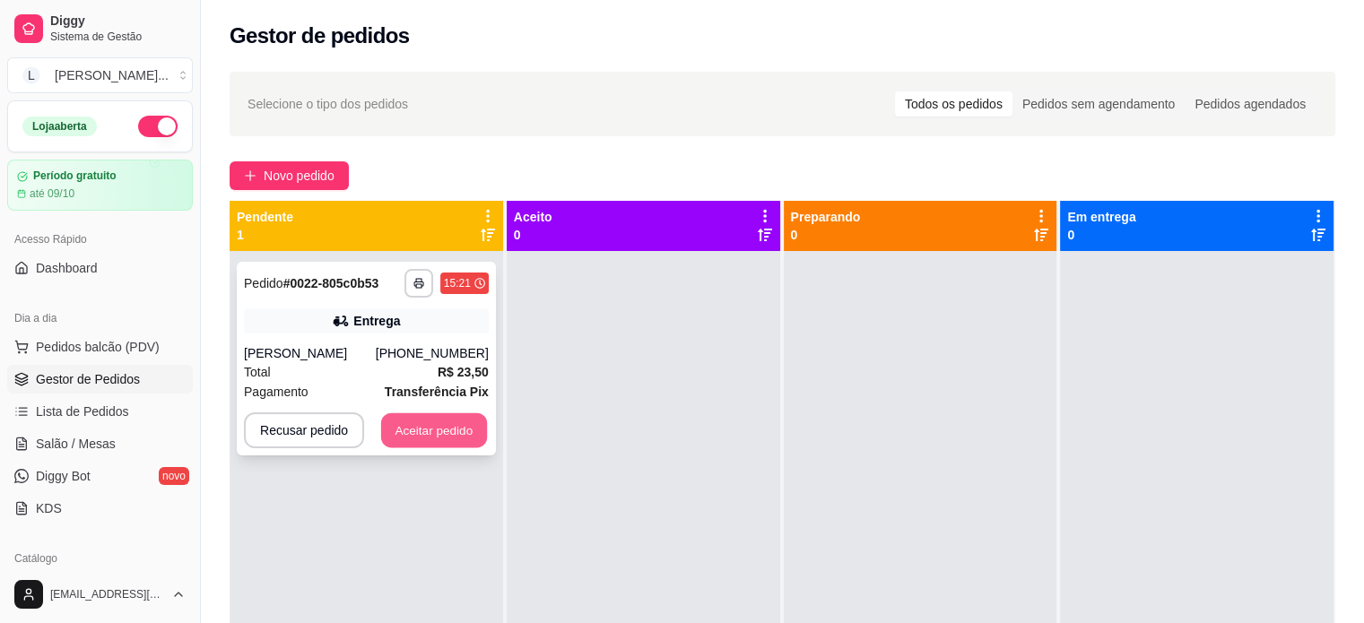
click at [412, 439] on button "Aceitar pedido" at bounding box center [434, 430] width 106 height 35
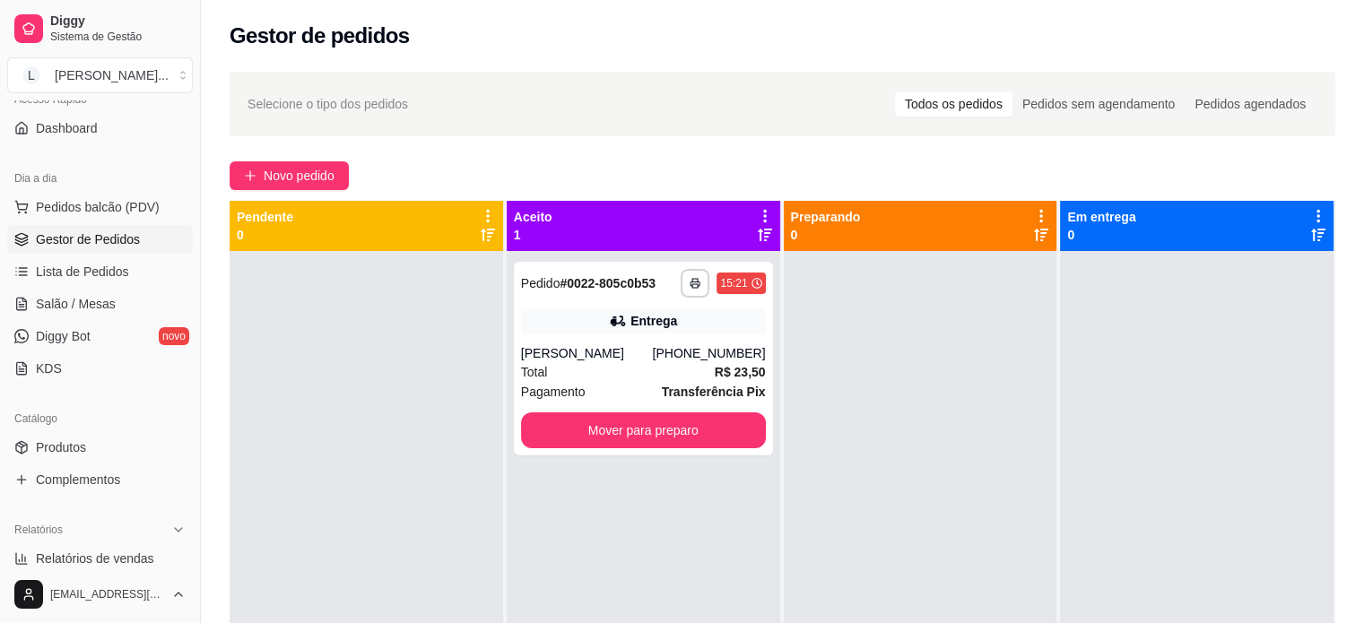
scroll to position [179, 0]
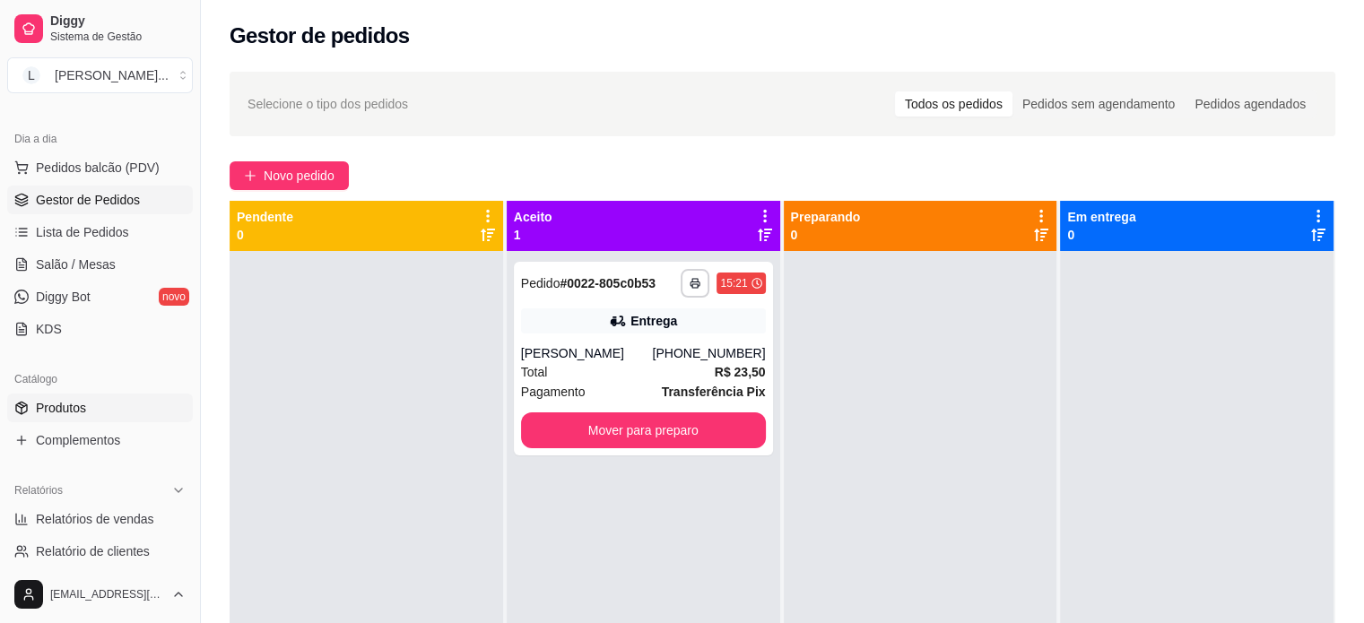
click at [84, 417] on link "Produtos" at bounding box center [100, 408] width 186 height 29
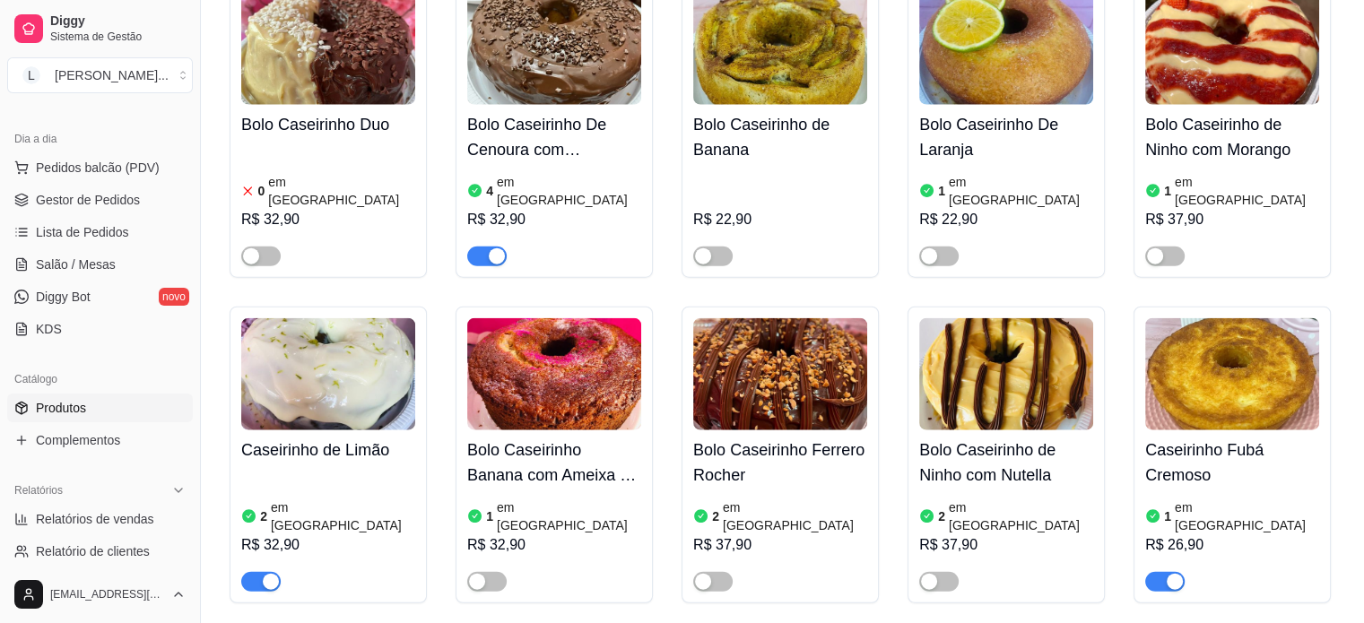
scroll to position [4484, 0]
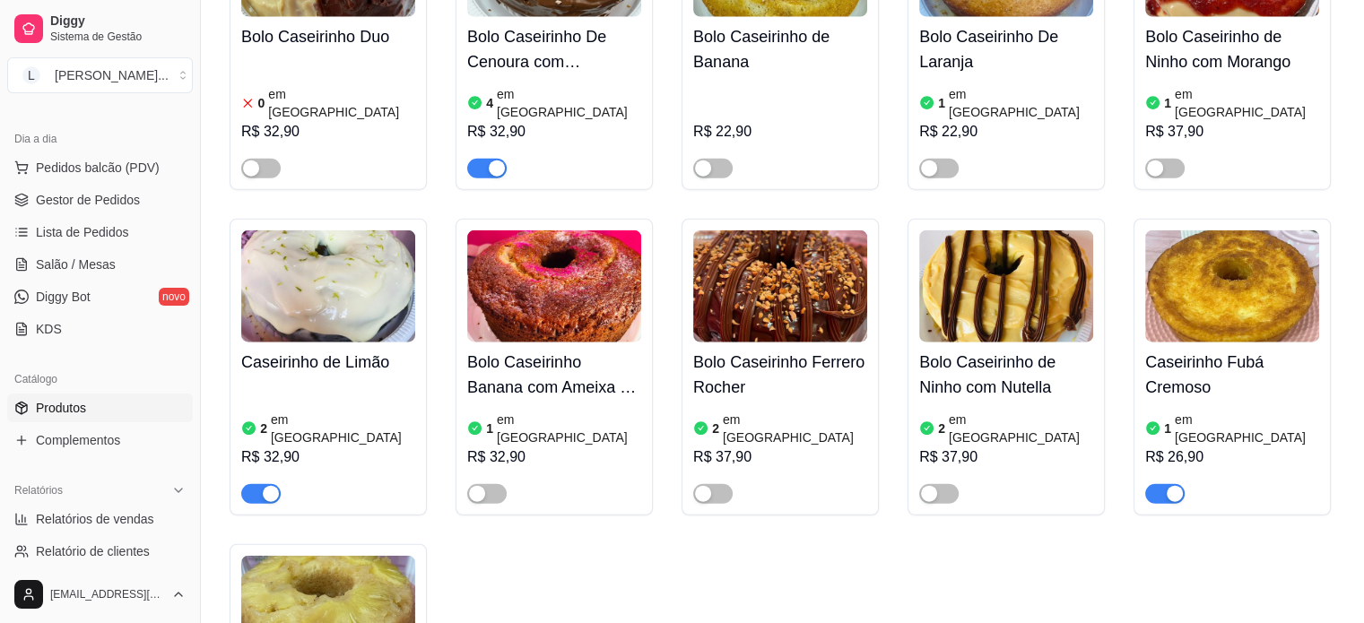
click at [1172, 486] on div "button" at bounding box center [1175, 494] width 16 height 16
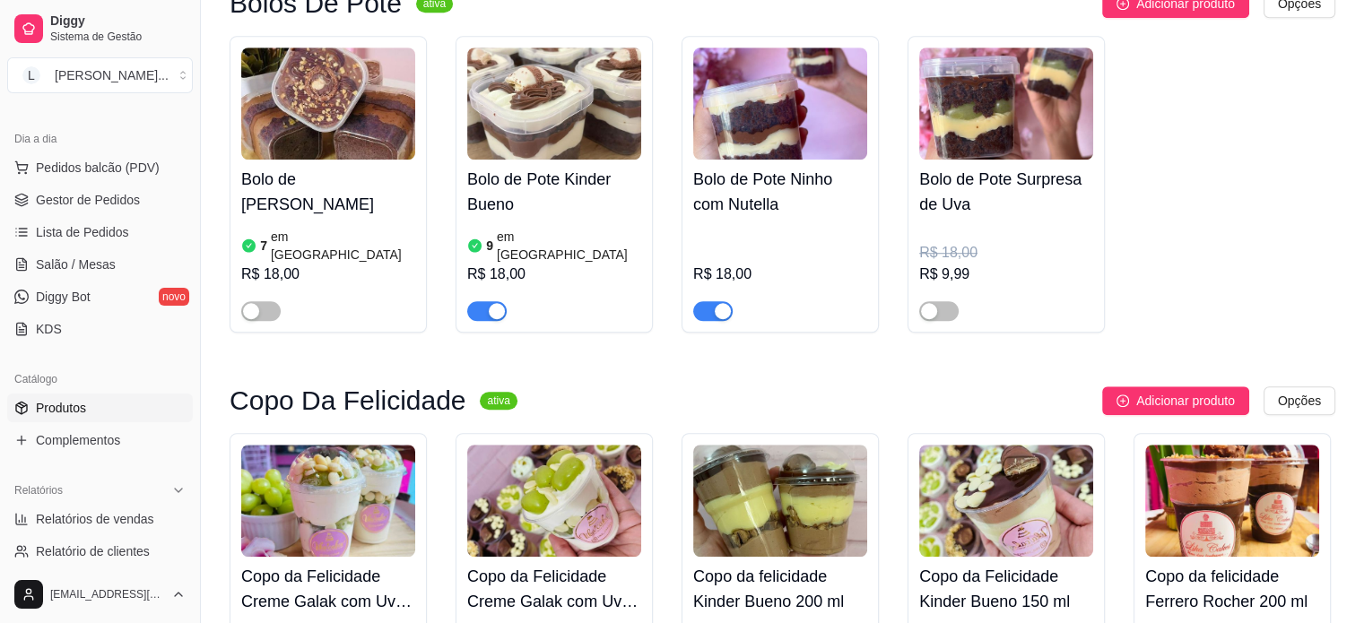
scroll to position [2945, 0]
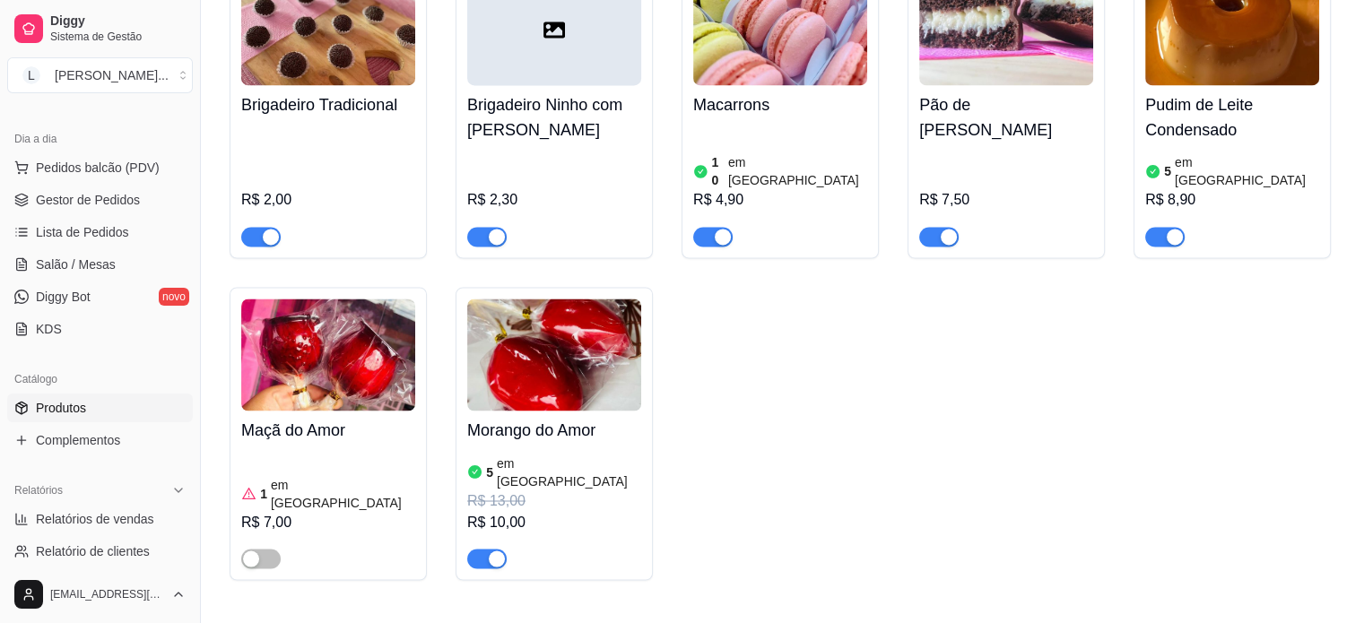
drag, startPoint x: 3, startPoint y: 5, endPoint x: 876, endPoint y: 281, distance: 915.8
click at [944, 333] on div "Brigadeiro Tradicional R$ 2,00 Brigadeiro Ninho com Nutella R$ 2,30 Macarrons 1…" at bounding box center [783, 270] width 1106 height 619
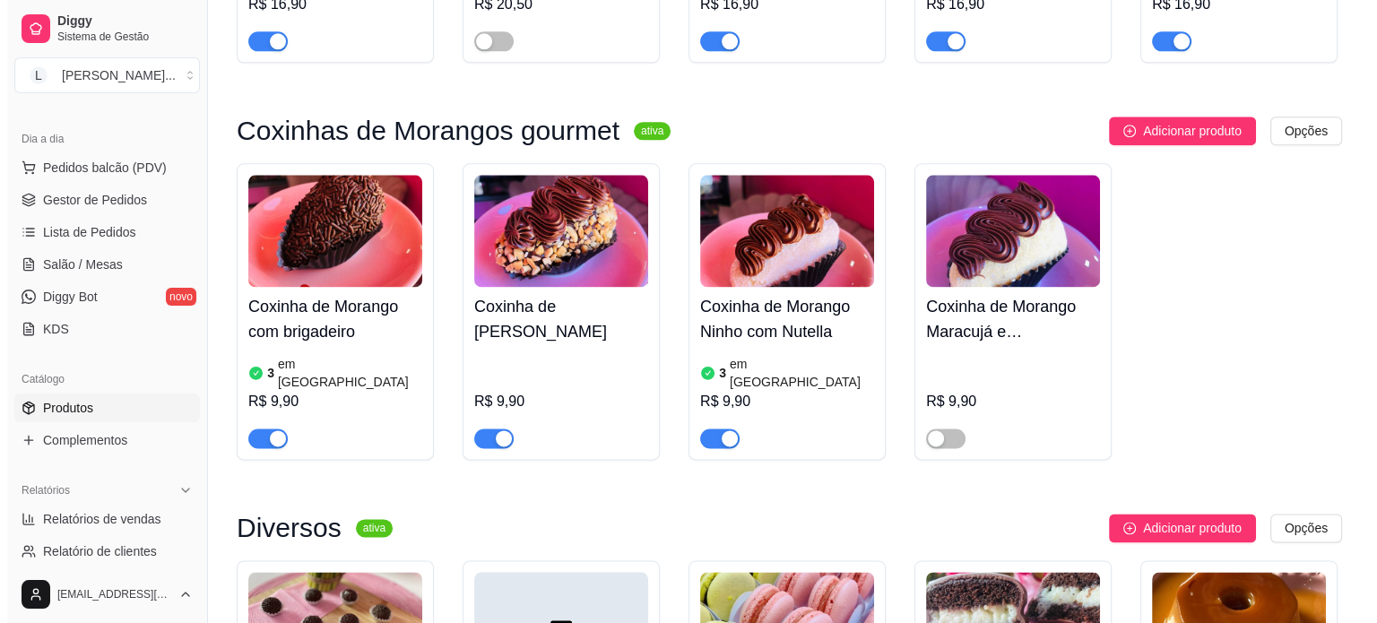
scroll to position [2586, 0]
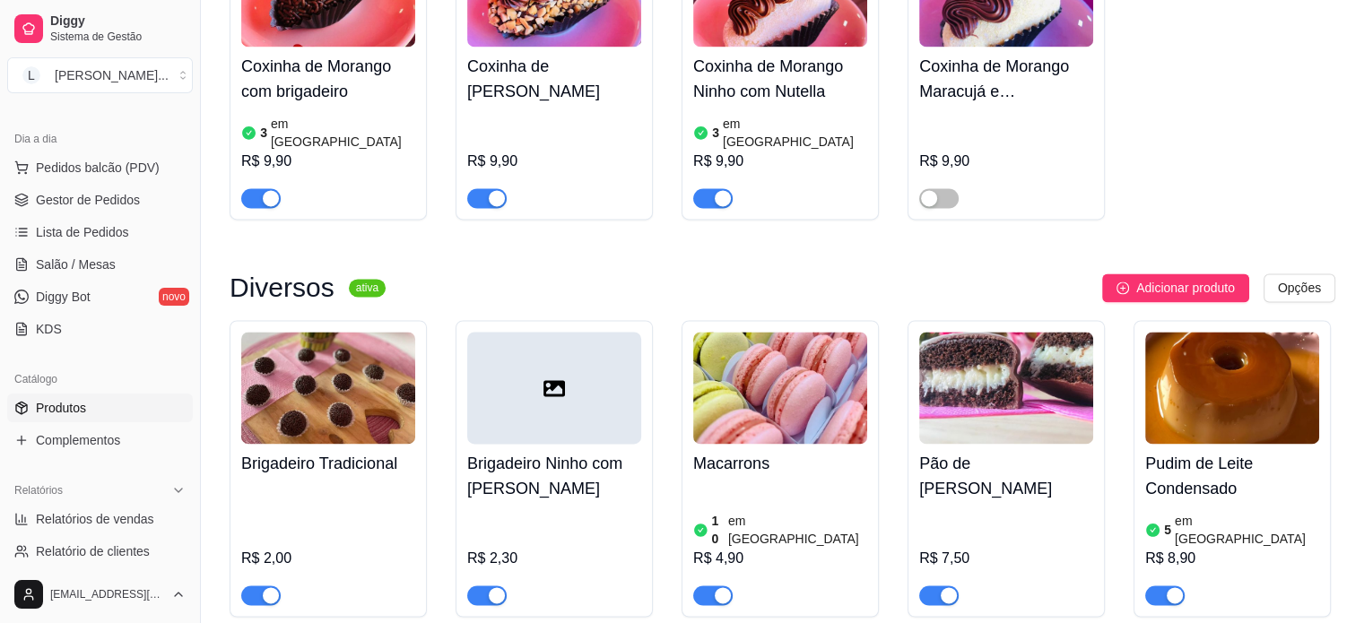
click at [496, 332] on div at bounding box center [554, 388] width 174 height 112
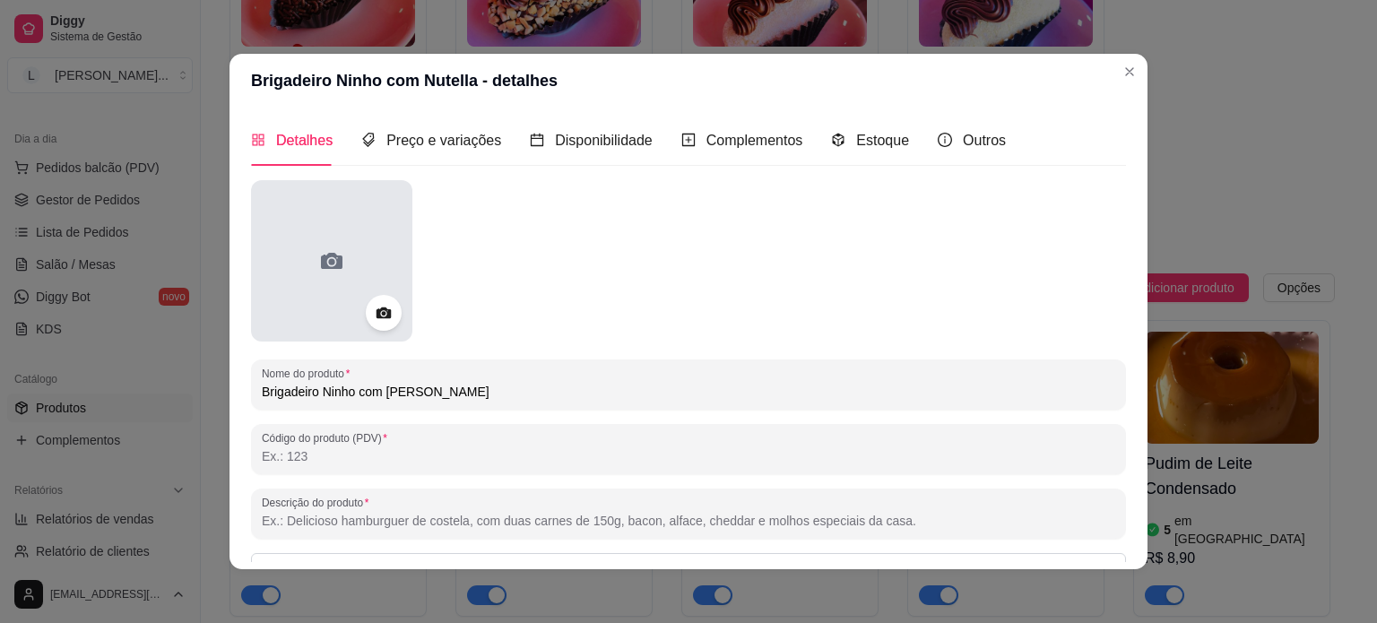
click at [351, 336] on div at bounding box center [331, 260] width 161 height 161
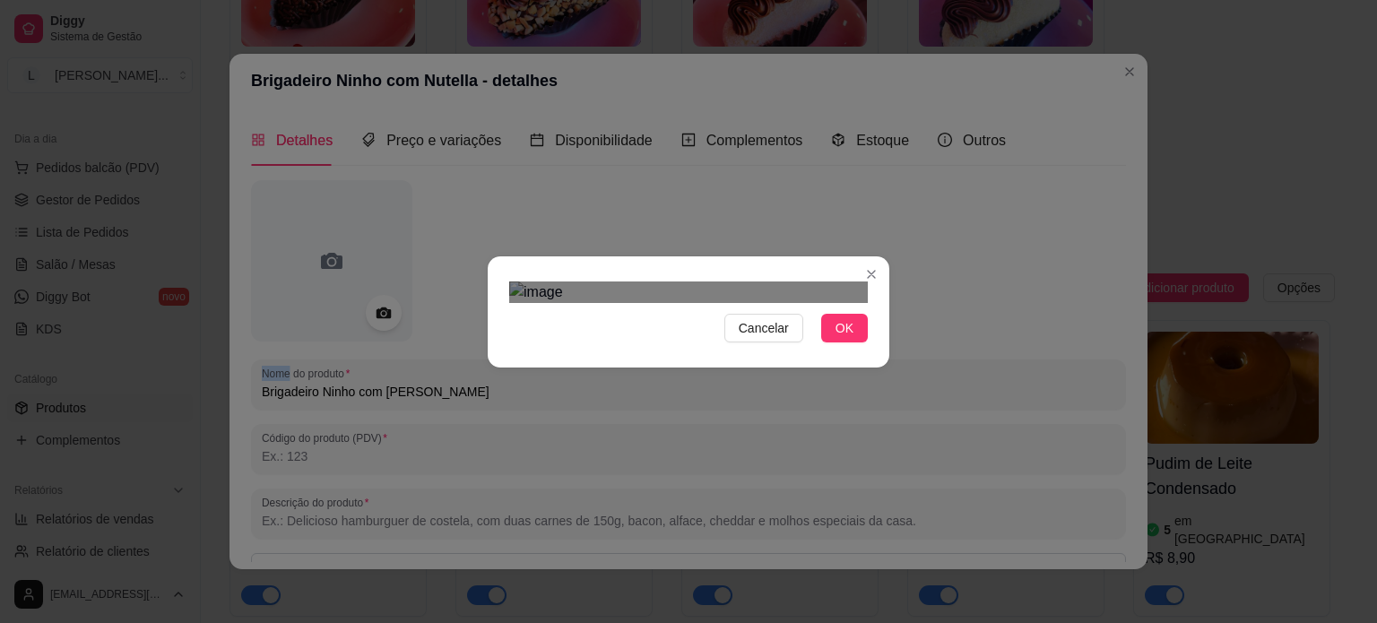
click at [660, 303] on div at bounding box center [688, 293] width 359 height 22
click at [747, 455] on div "Use the arrow keys to move the crop selection area" at bounding box center [743, 547] width 184 height 184
click at [800, 282] on div at bounding box center [688, 293] width 359 height 22
click at [790, 282] on img at bounding box center [688, 293] width 359 height 22
click at [772, 282] on div at bounding box center [688, 293] width 359 height 22
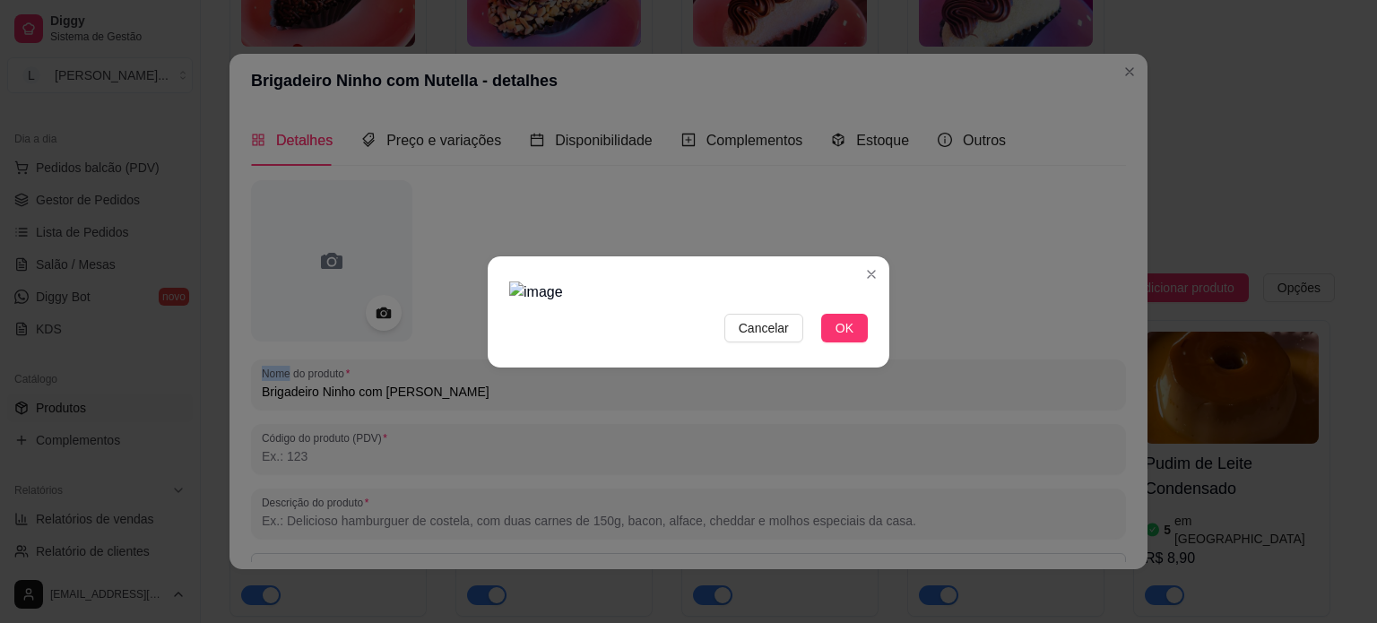
click at [772, 282] on img at bounding box center [688, 293] width 359 height 22
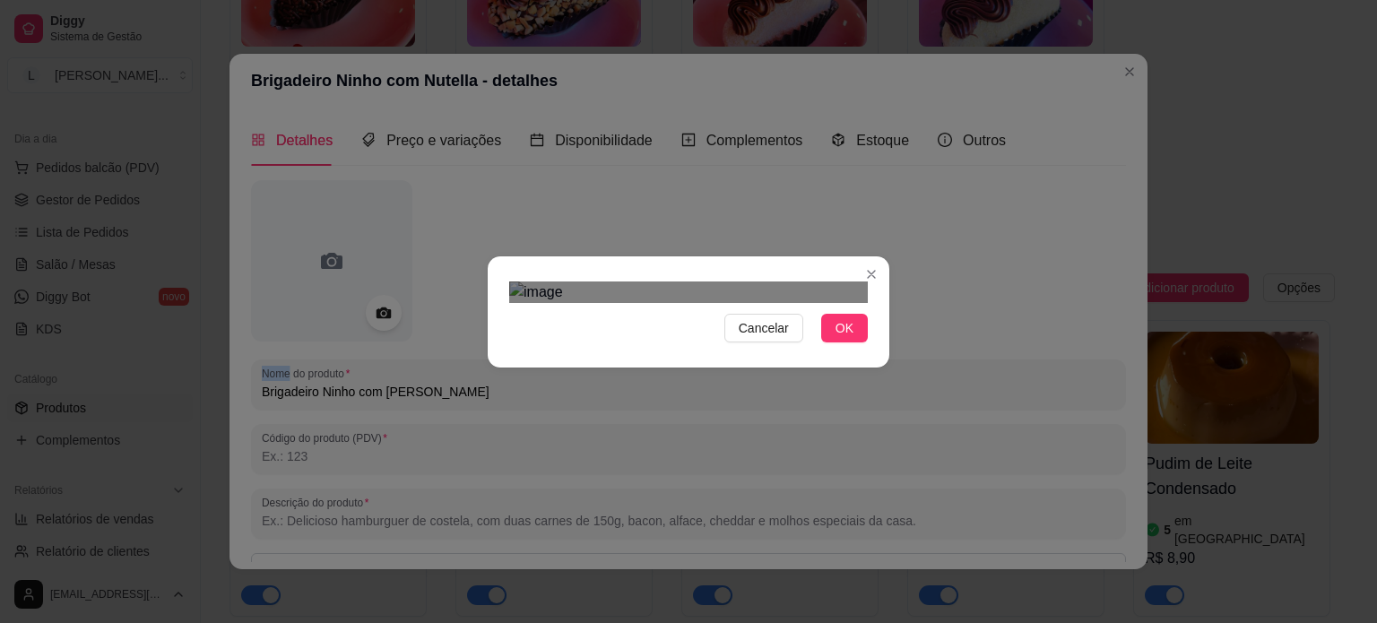
click at [718, 283] on div at bounding box center [688, 293] width 359 height 22
click at [790, 303] on img at bounding box center [688, 293] width 359 height 22
click at [721, 492] on div "Use the arrow keys to move the crop selection area" at bounding box center [716, 562] width 140 height 140
click at [713, 491] on div "Use the arrow keys to move the crop selection area" at bounding box center [711, 561] width 140 height 140
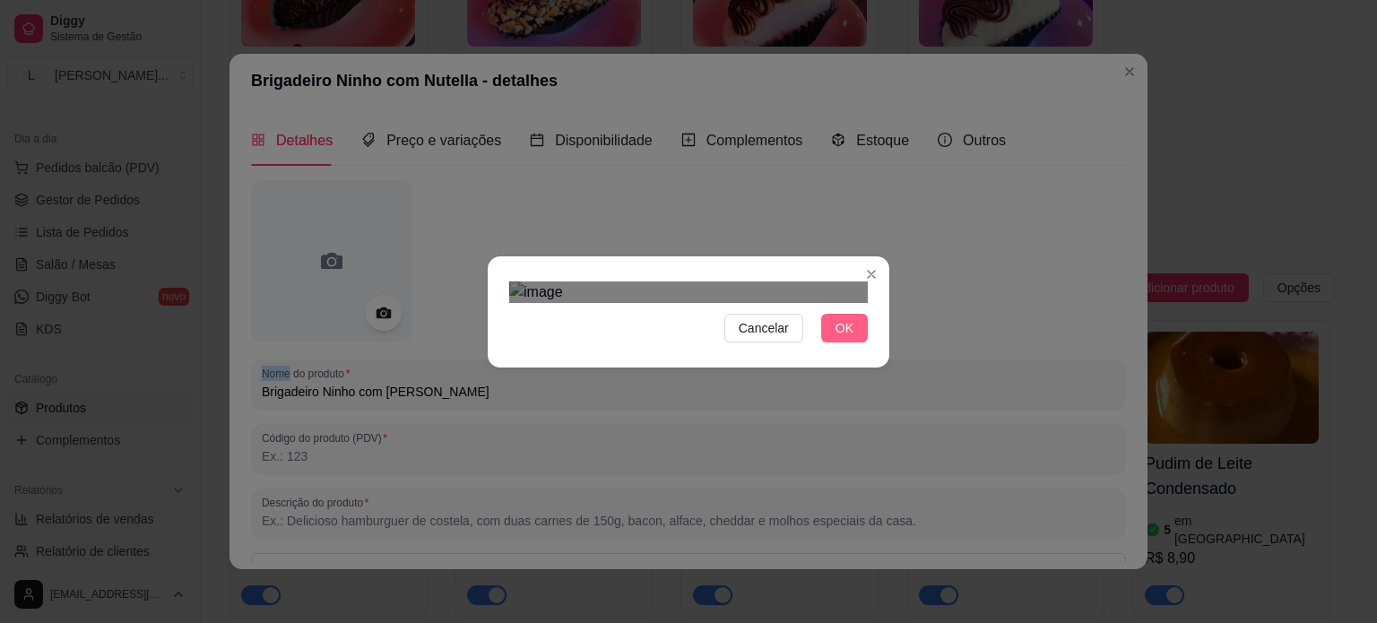
click at [843, 338] on span "OK" at bounding box center [845, 328] width 18 height 20
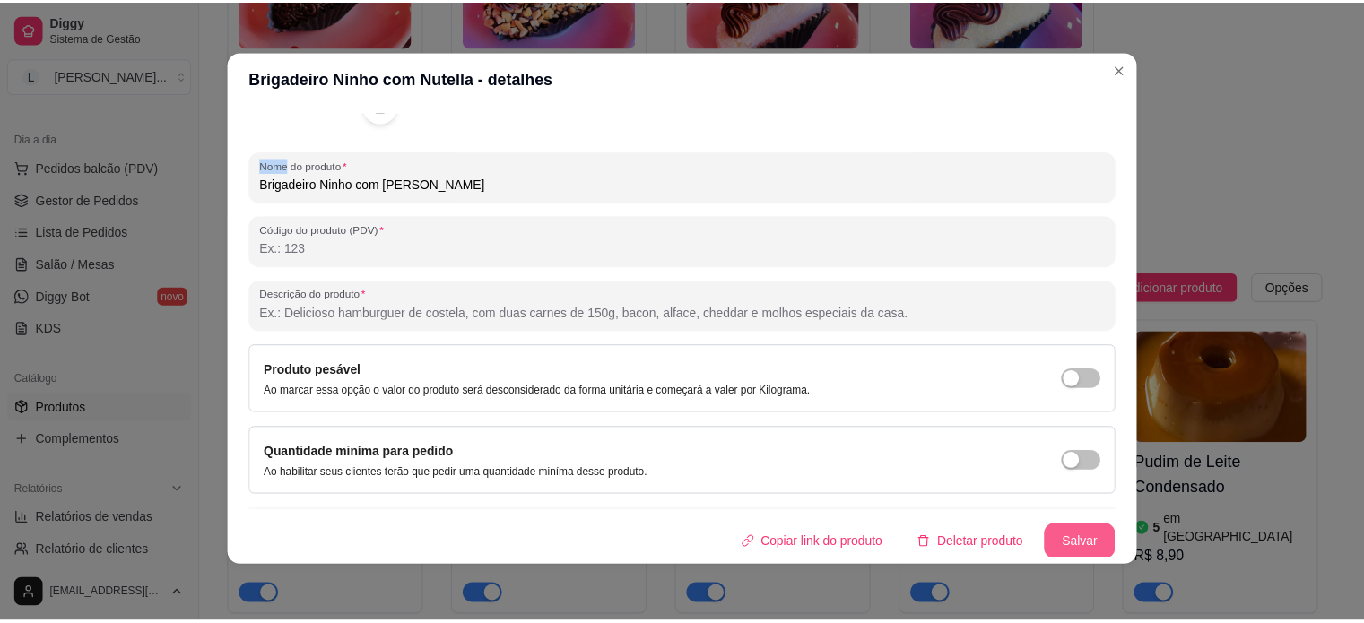
scroll to position [4, 0]
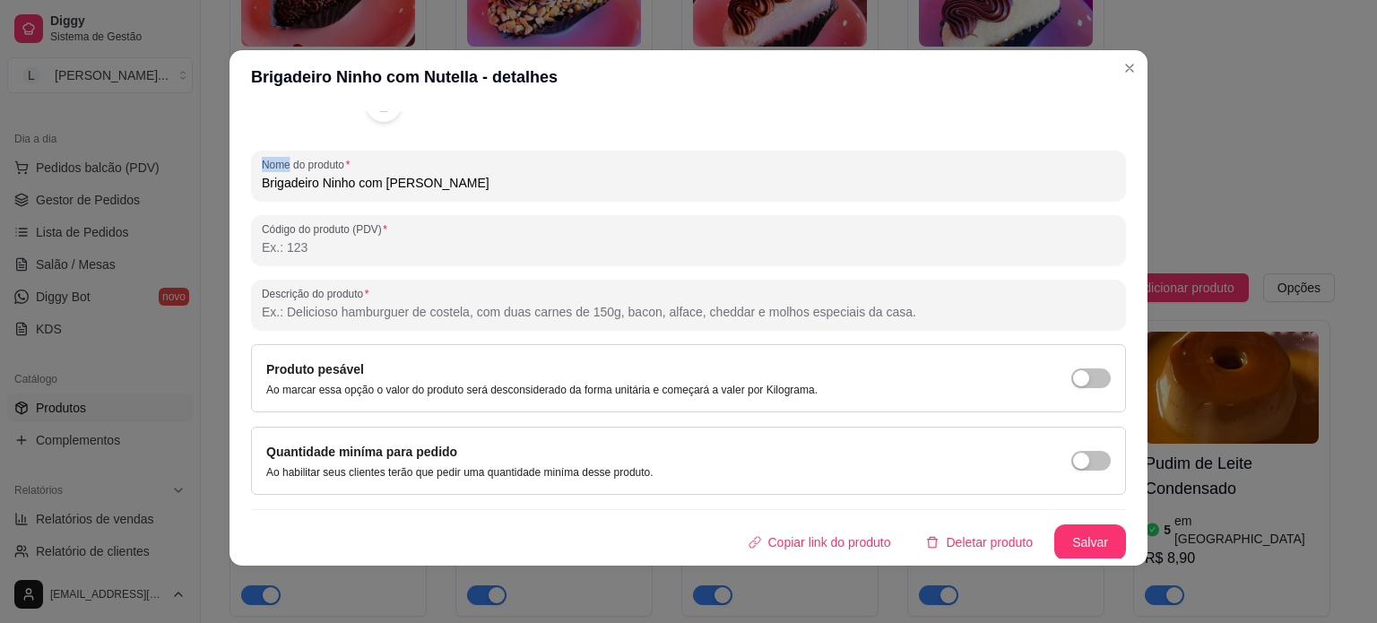
click at [1074, 546] on button "Salvar" at bounding box center [1091, 543] width 72 height 36
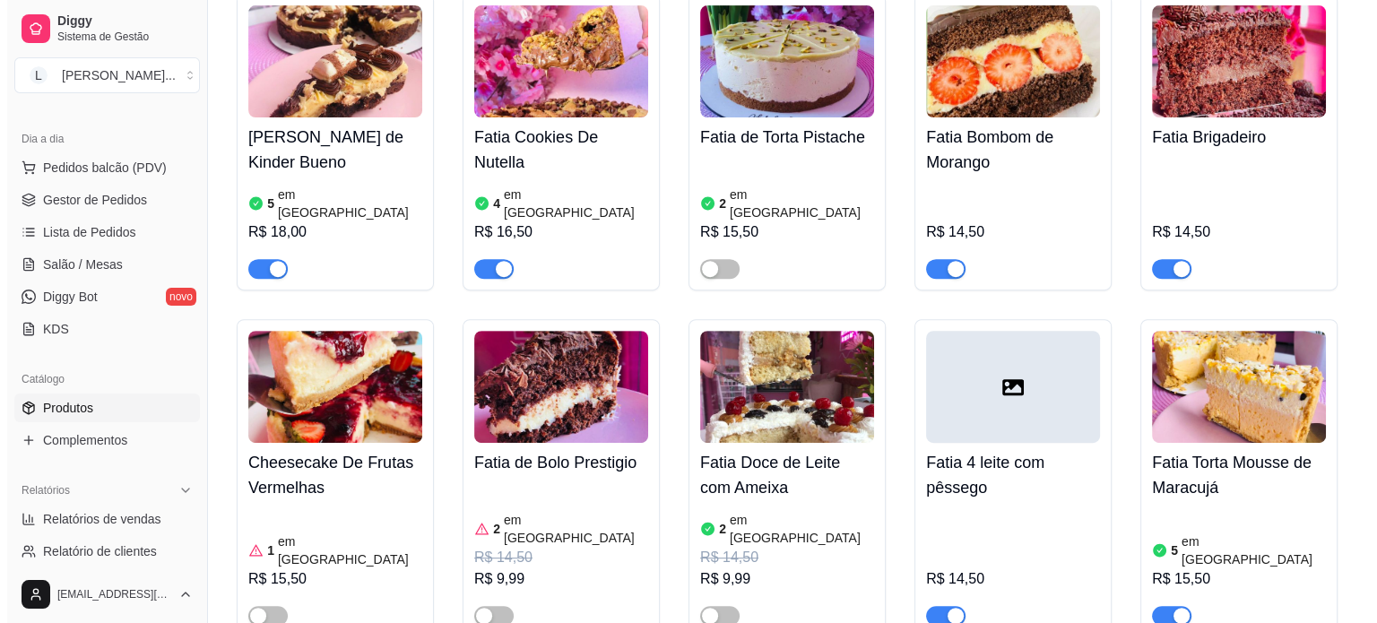
scroll to position [613, 0]
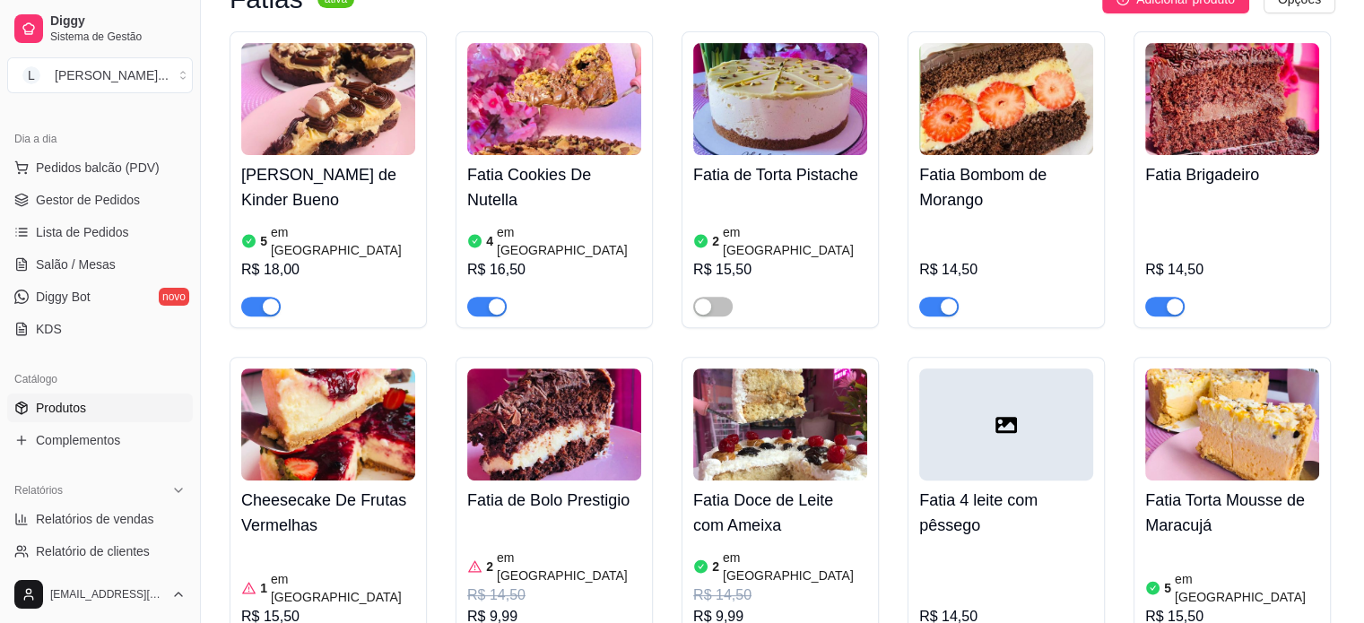
click at [965, 488] on h4 "Fatia 4 leite com pêssego" at bounding box center [1006, 513] width 174 height 50
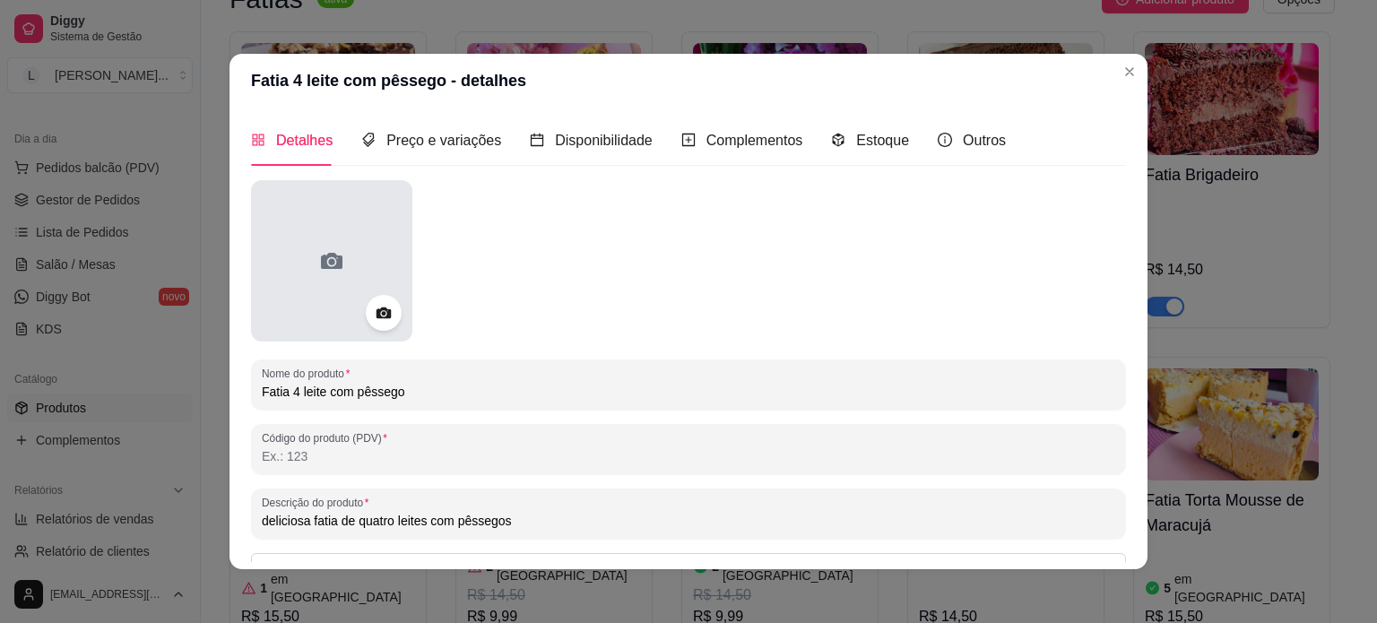
click at [369, 286] on div at bounding box center [331, 260] width 161 height 161
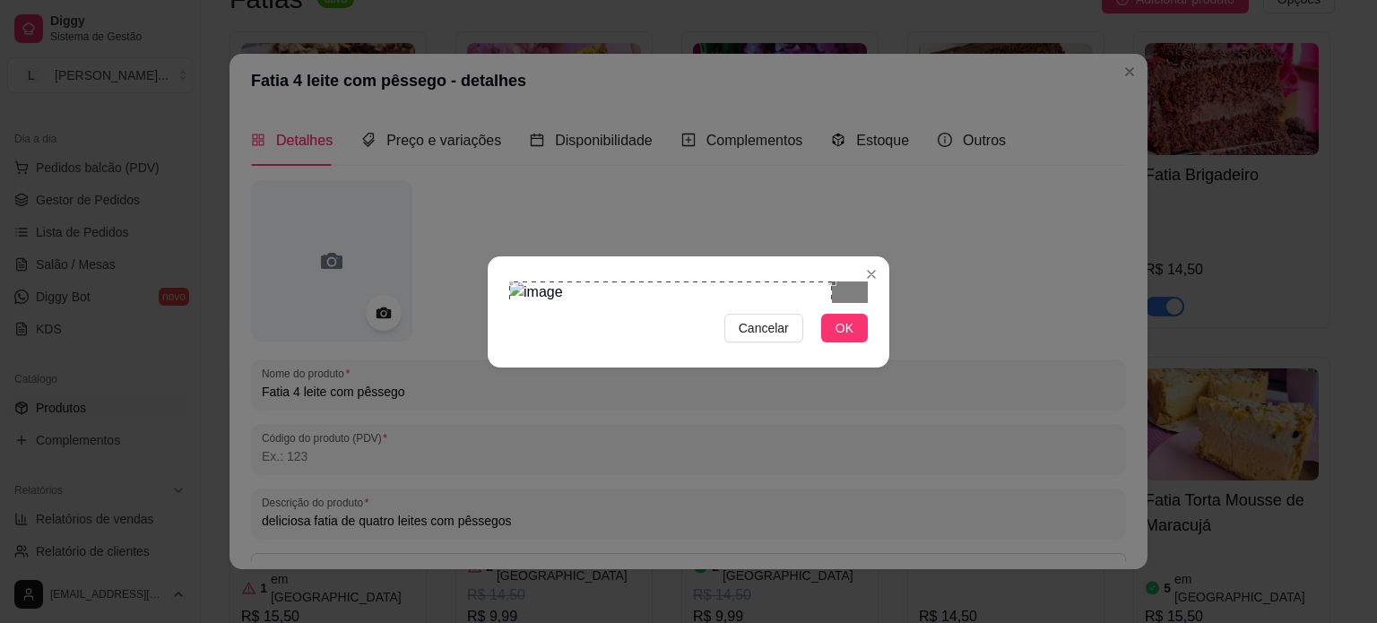
click at [596, 282] on div "Use the arrow keys to move the crop selection area" at bounding box center [670, 443] width 323 height 323
click at [907, 476] on div "Cancelar OK" at bounding box center [688, 311] width 1377 height 623
click at [853, 367] on div "Use the arrow keys to move the crop selection area" at bounding box center [688, 469] width 359 height 359
click at [839, 338] on span "OK" at bounding box center [845, 328] width 18 height 20
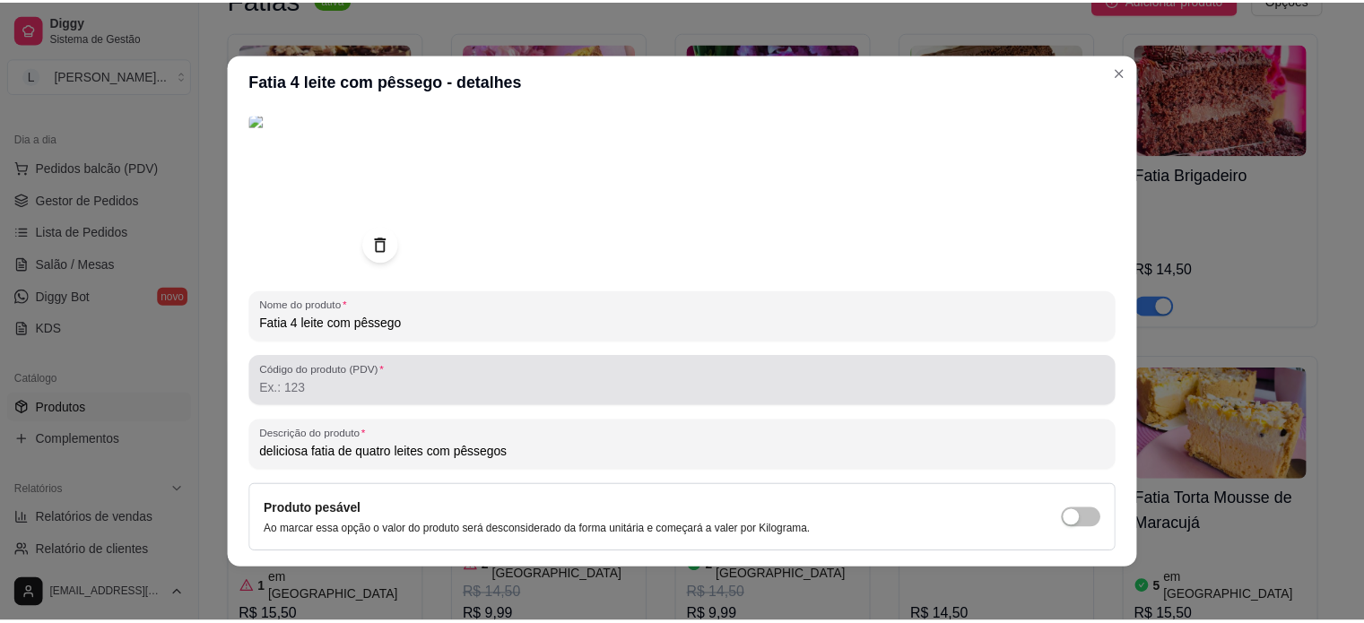
scroll to position [205, 0]
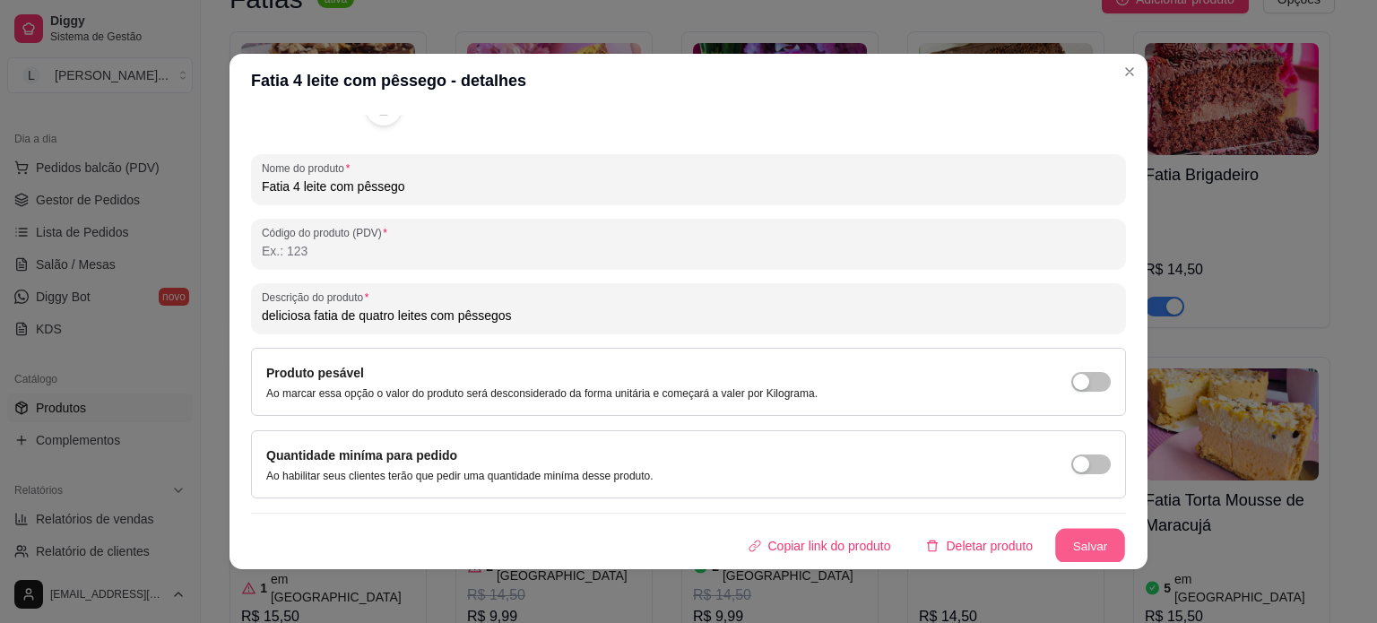
click at [1059, 544] on button "Salvar" at bounding box center [1090, 546] width 70 height 35
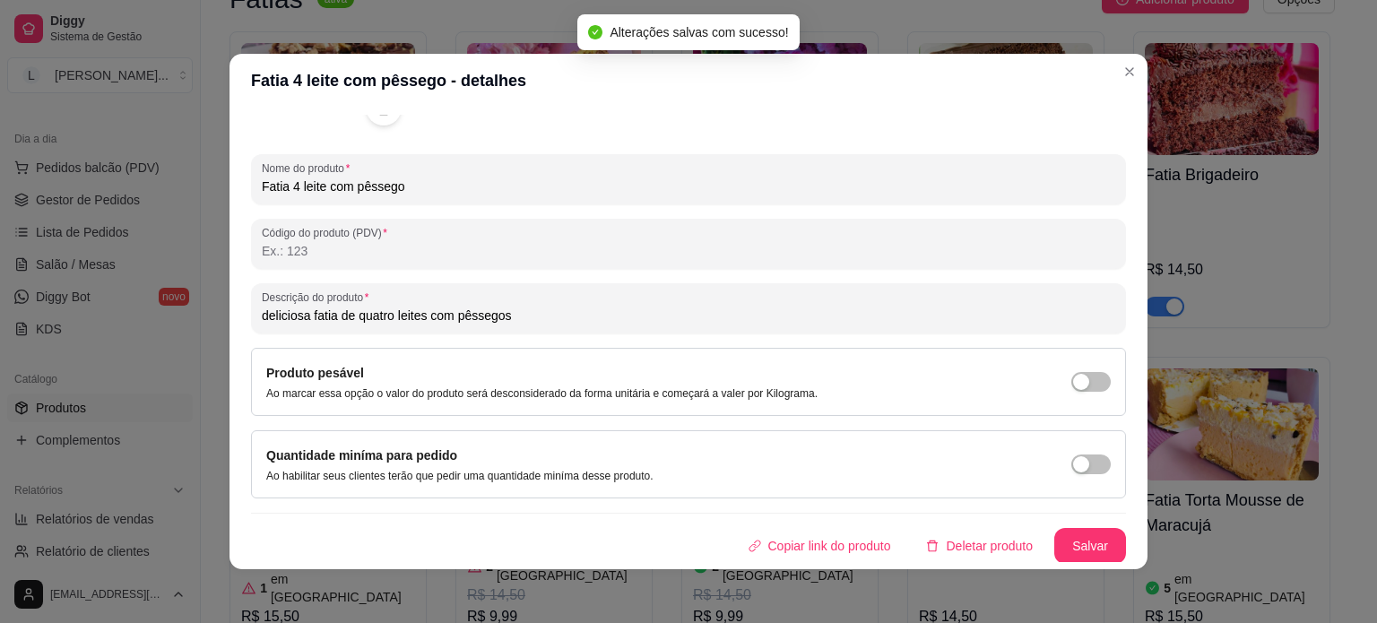
click at [1111, 82] on header "Fatia 4 leite com pêssego - detalhes" at bounding box center [689, 81] width 918 height 54
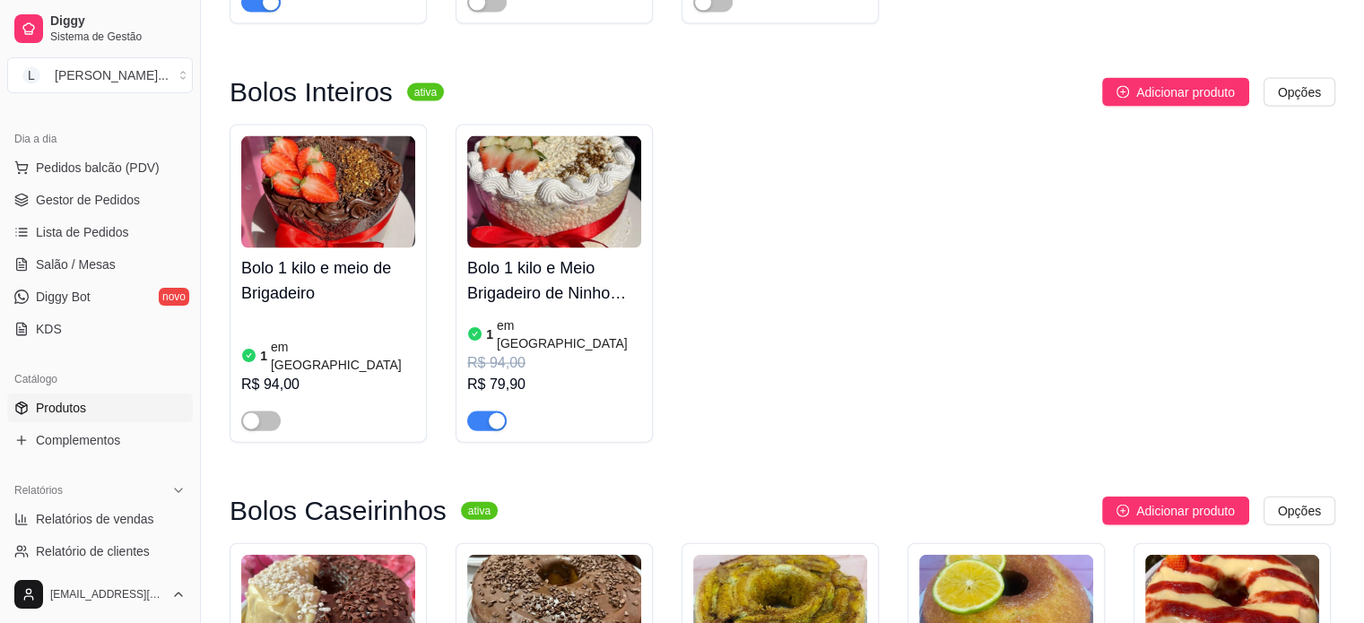
scroll to position [3752, 0]
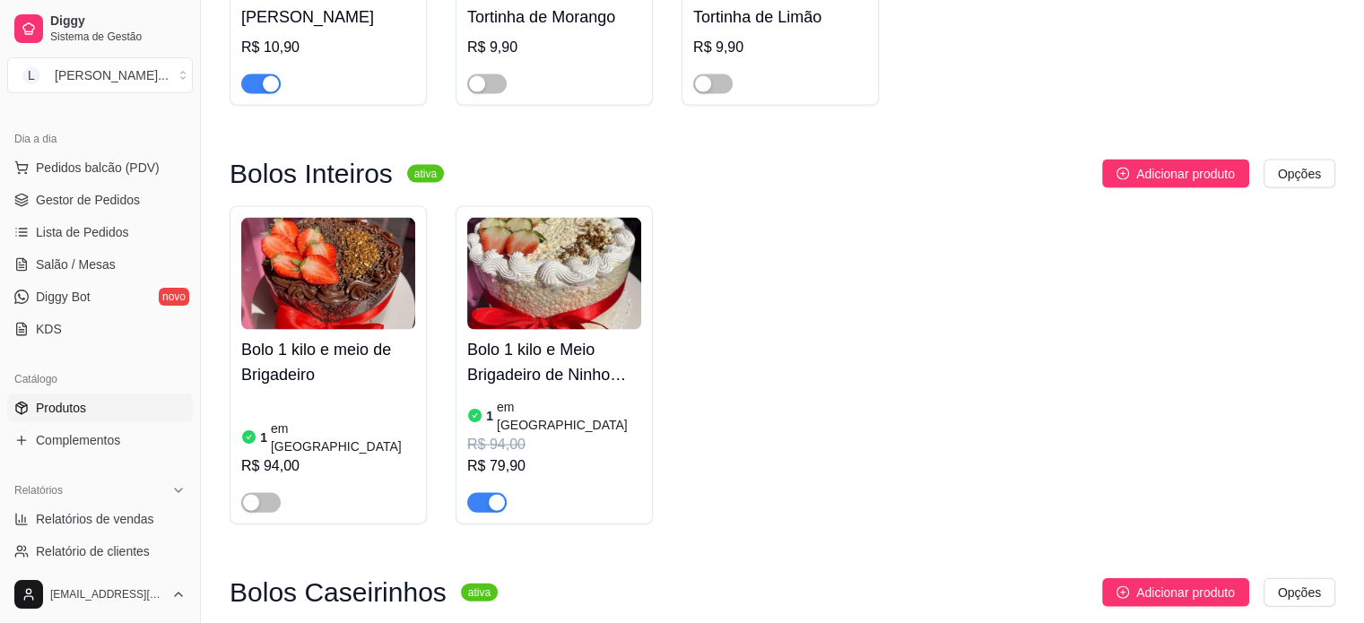
click at [550, 337] on h4 "Bolo 1 kilo e Meio Brigadeiro de Ninho com morango" at bounding box center [554, 362] width 174 height 50
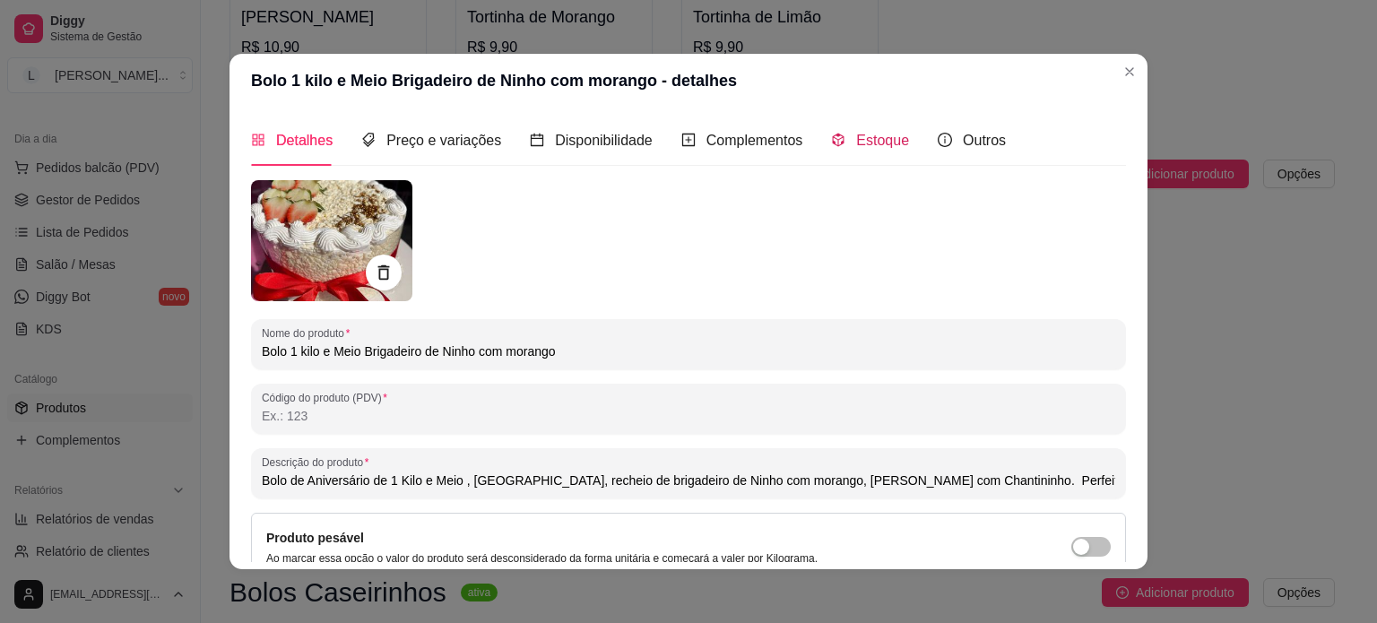
click at [856, 143] on span "Estoque" at bounding box center [882, 140] width 53 height 15
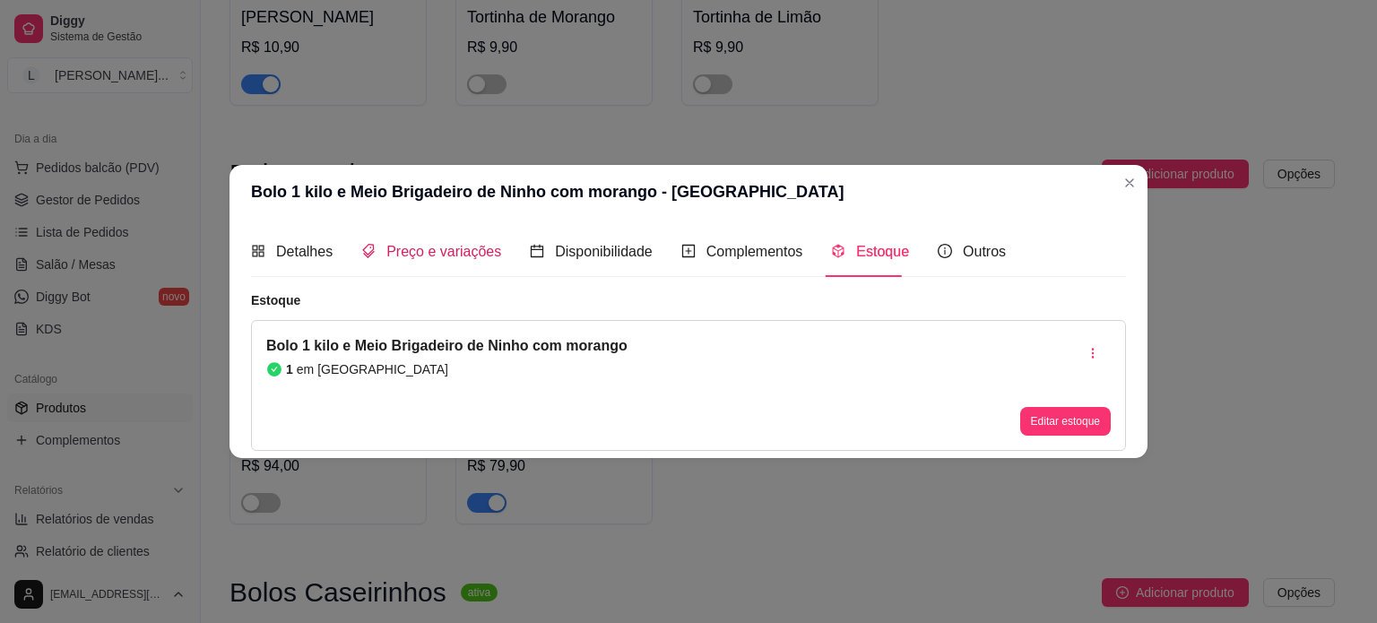
click at [402, 251] on span "Preço e variações" at bounding box center [443, 251] width 115 height 15
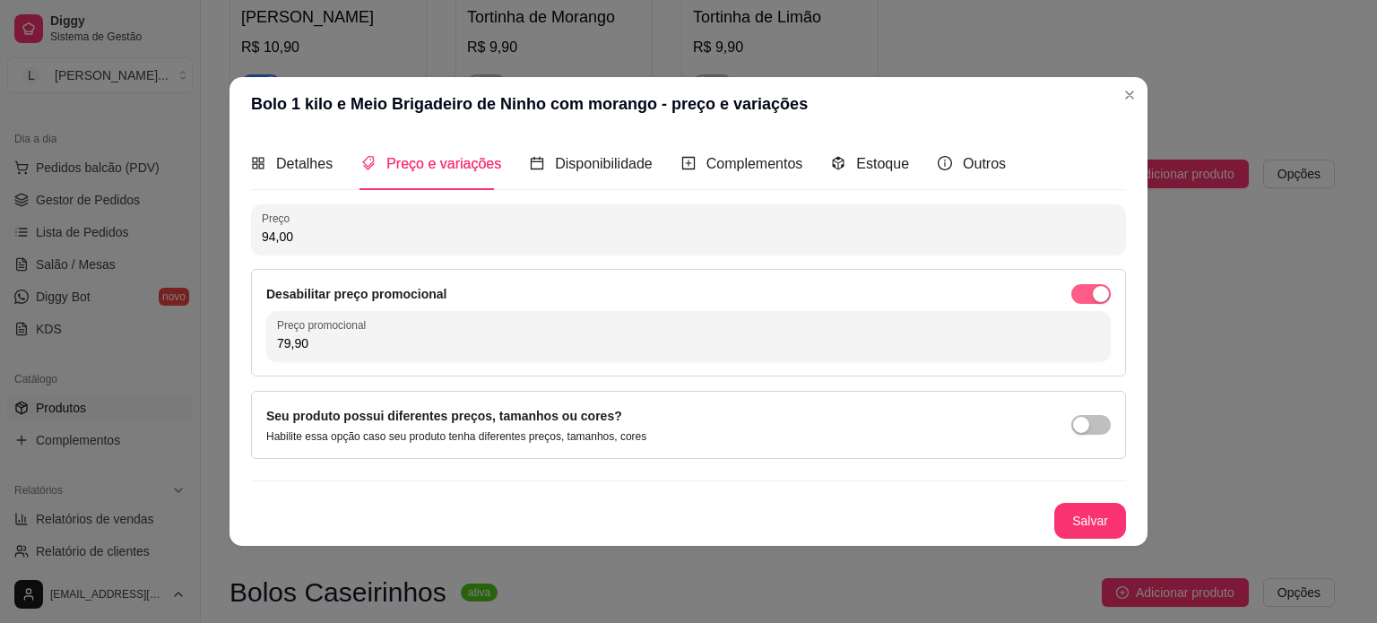
click at [1096, 296] on div "button" at bounding box center [1101, 294] width 16 height 16
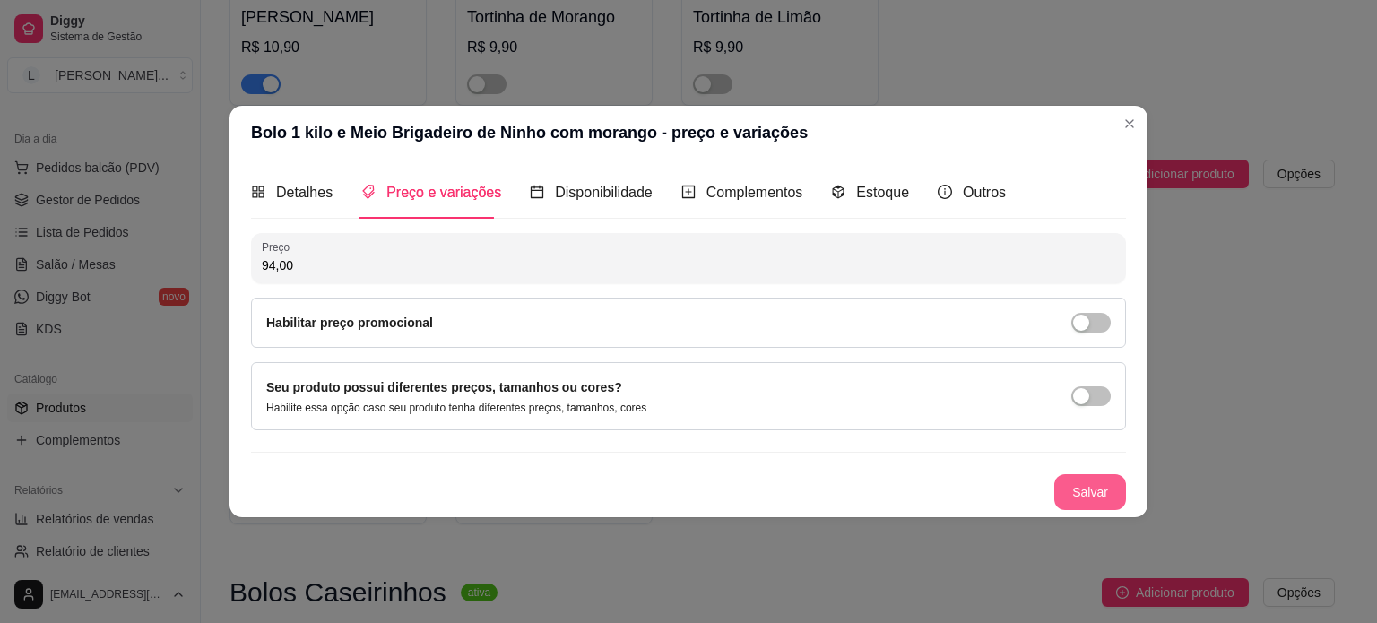
click at [1103, 482] on button "Salvar" at bounding box center [1091, 492] width 72 height 36
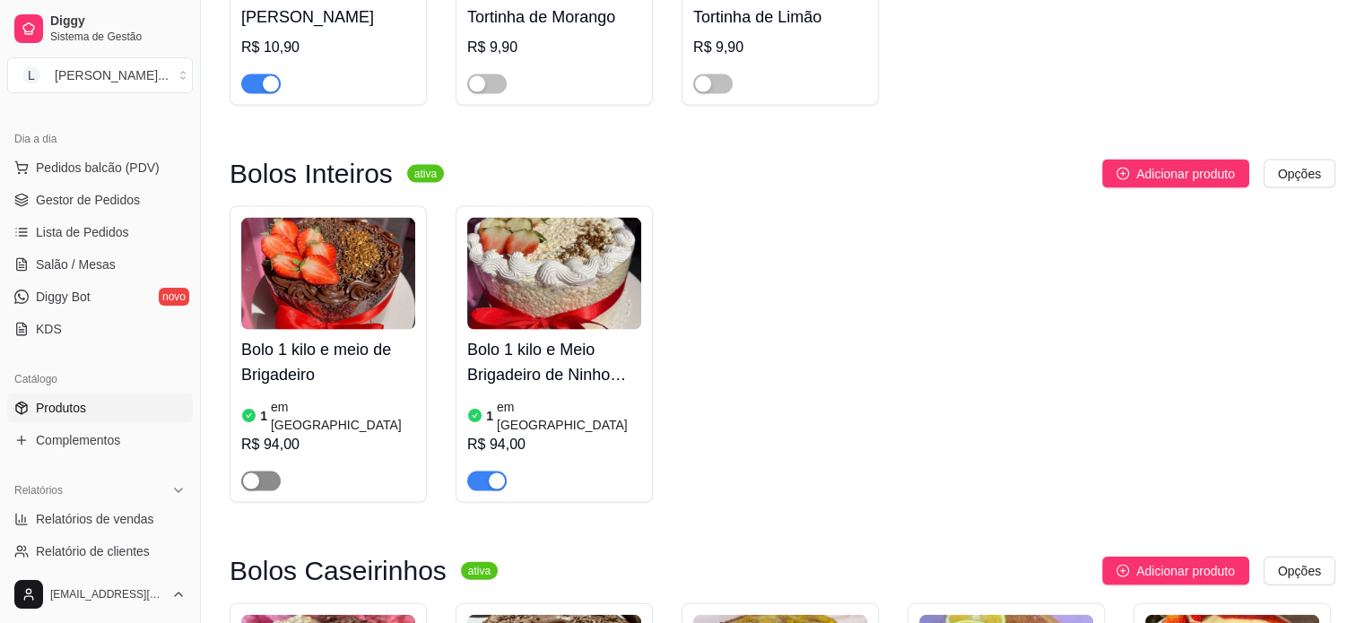
click at [243, 473] on div "button" at bounding box center [251, 481] width 16 height 16
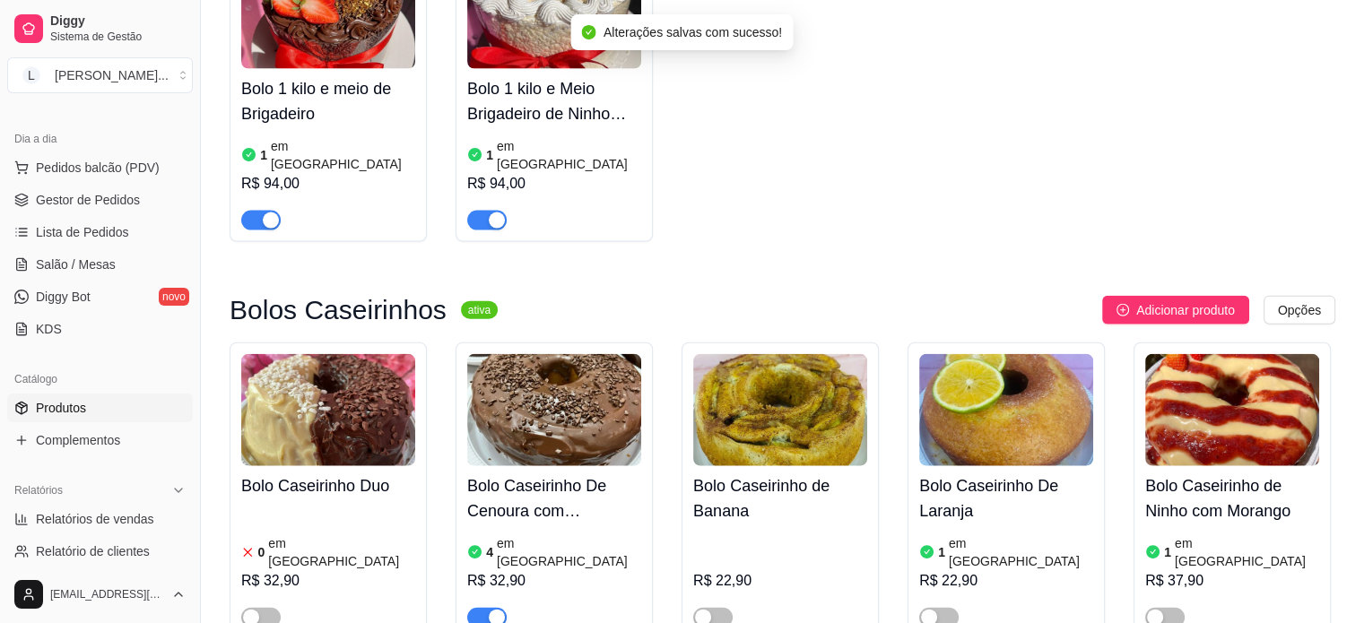
scroll to position [4111, 0]
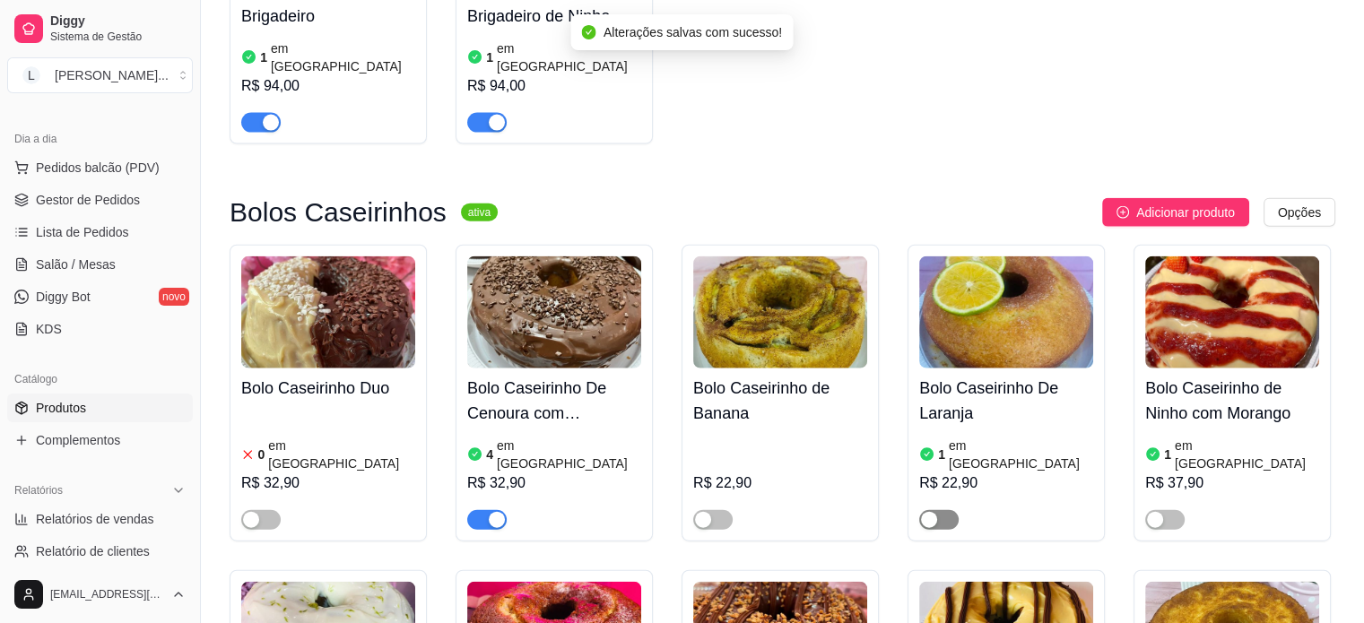
click at [944, 510] on span "button" at bounding box center [938, 520] width 39 height 20
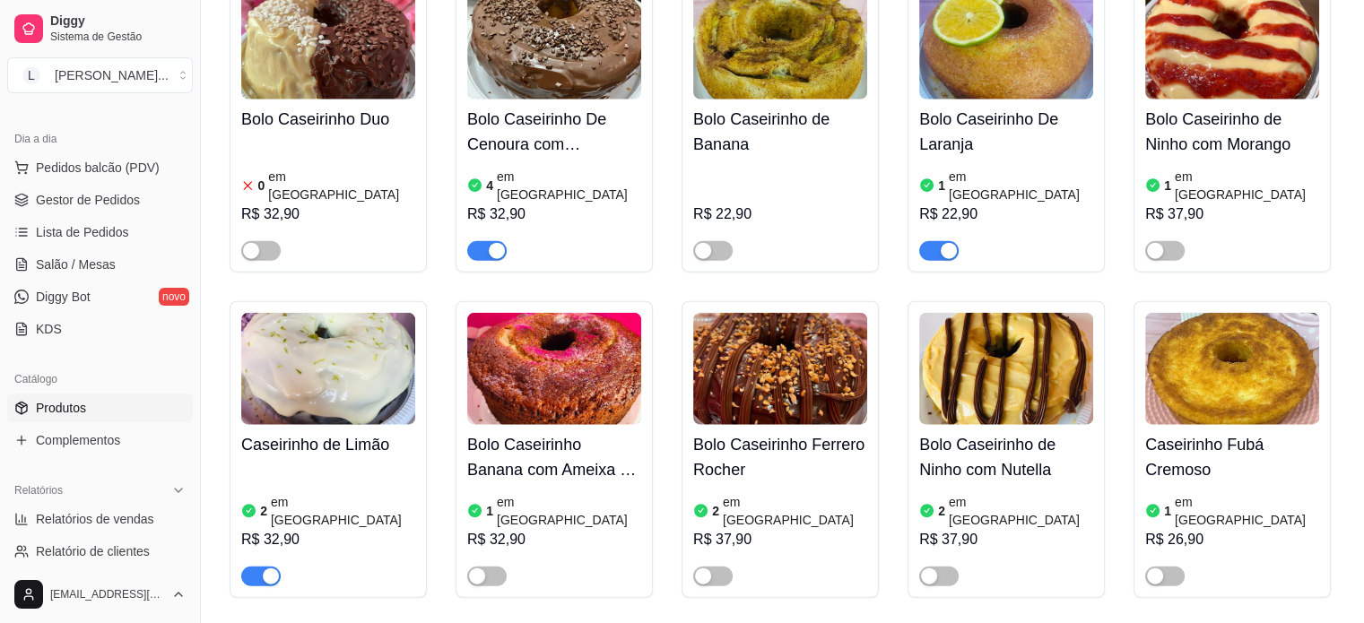
scroll to position [4469, 0]
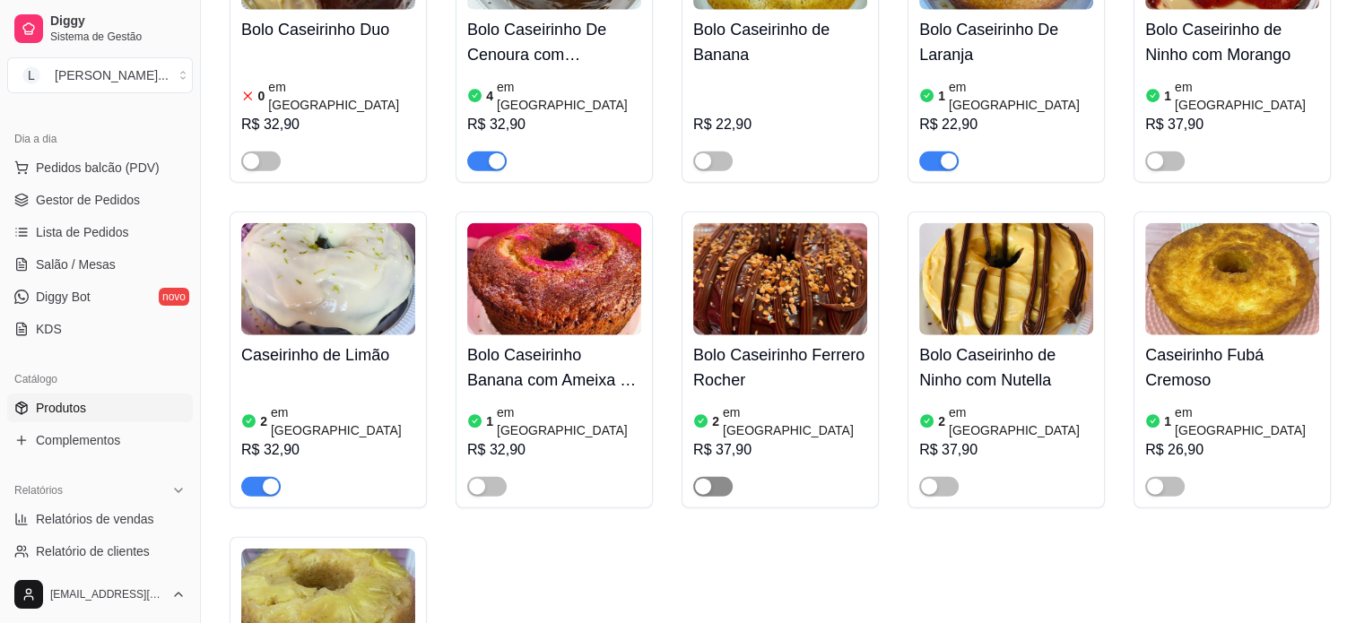
click at [715, 477] on span "button" at bounding box center [712, 487] width 39 height 20
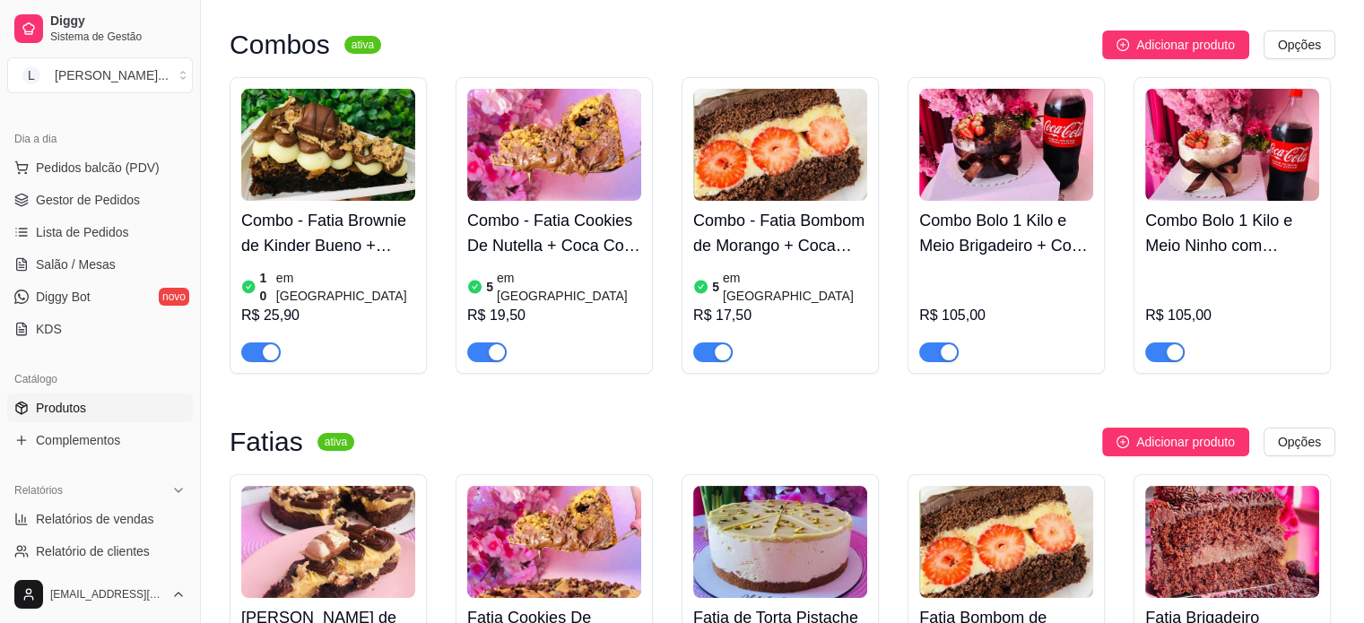
scroll to position [0, 0]
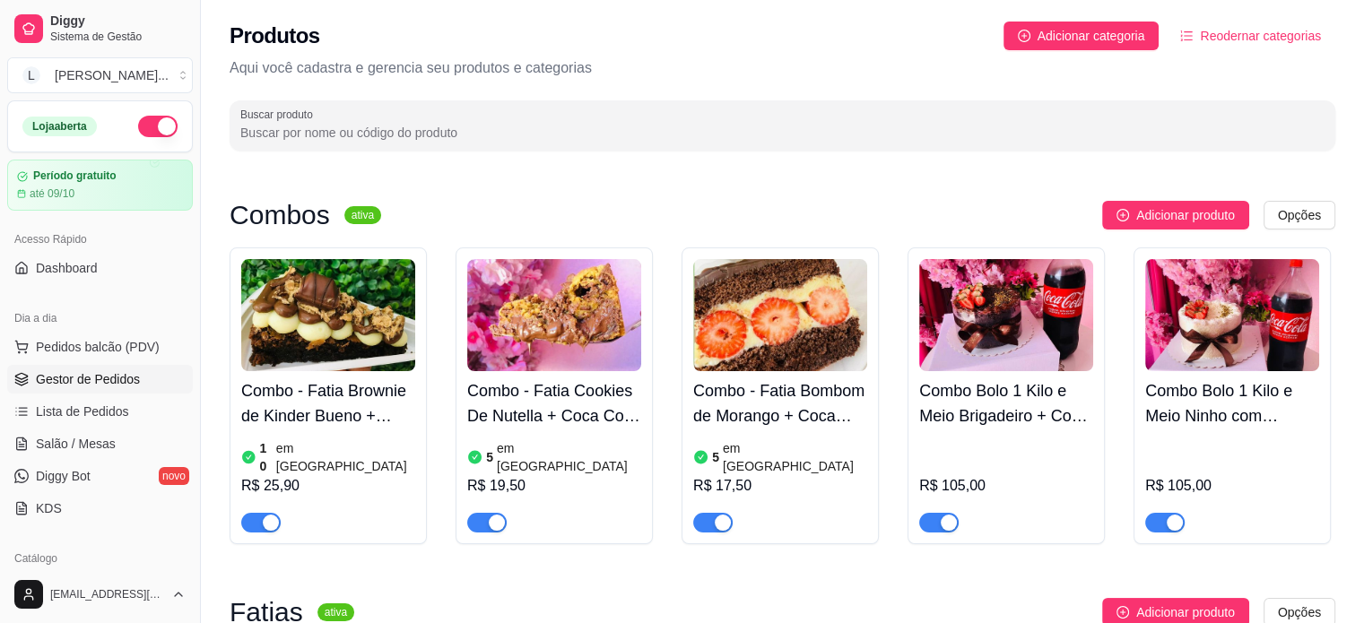
click at [65, 370] on span "Gestor de Pedidos" at bounding box center [88, 379] width 104 height 18
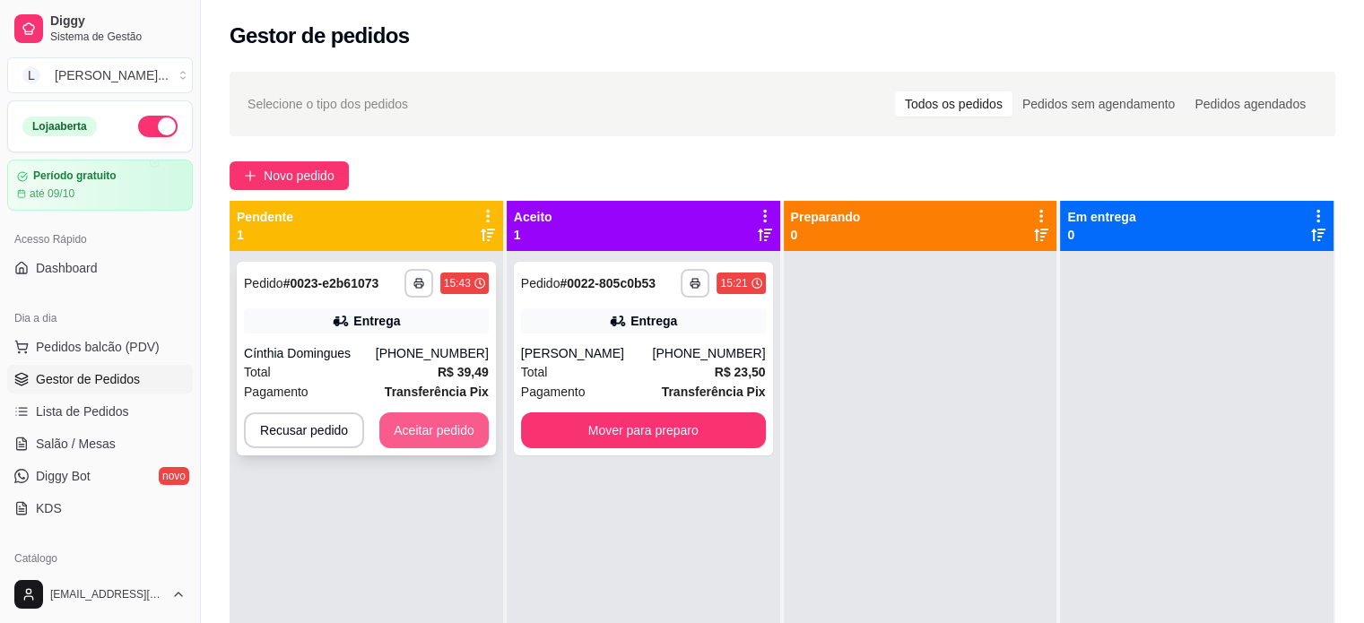
click at [414, 426] on button "Aceitar pedido" at bounding box center [433, 430] width 109 height 36
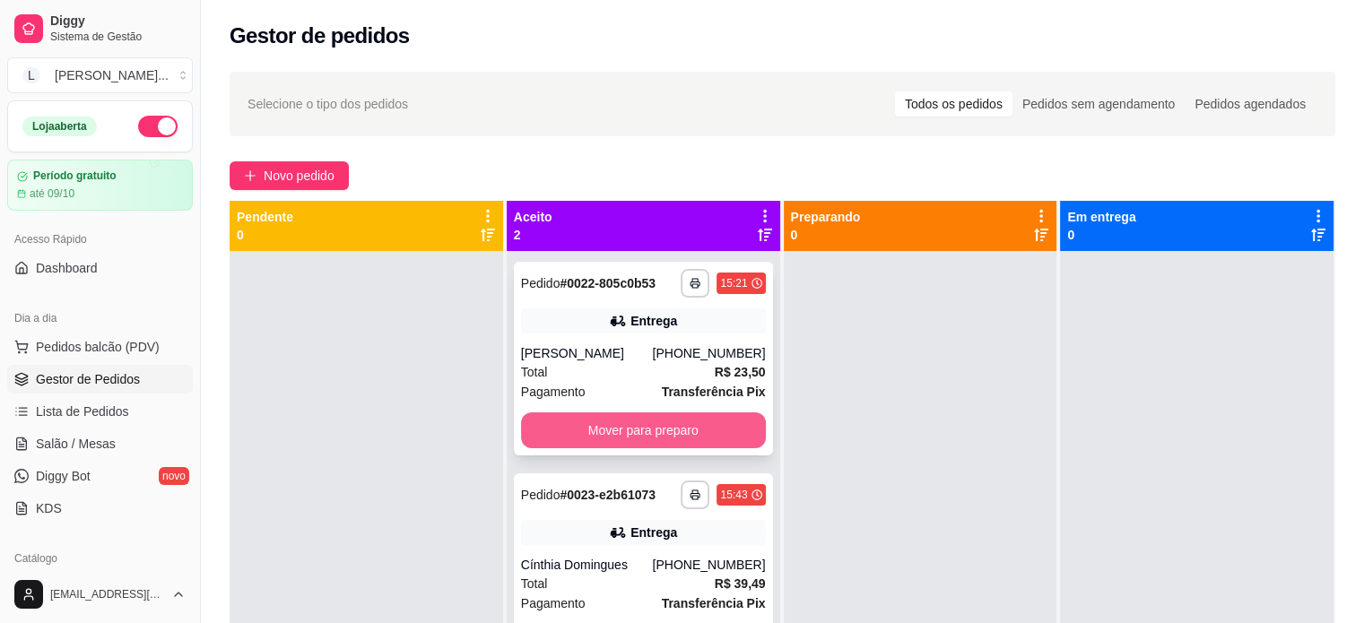
click at [635, 433] on button "Mover para preparo" at bounding box center [643, 430] width 245 height 36
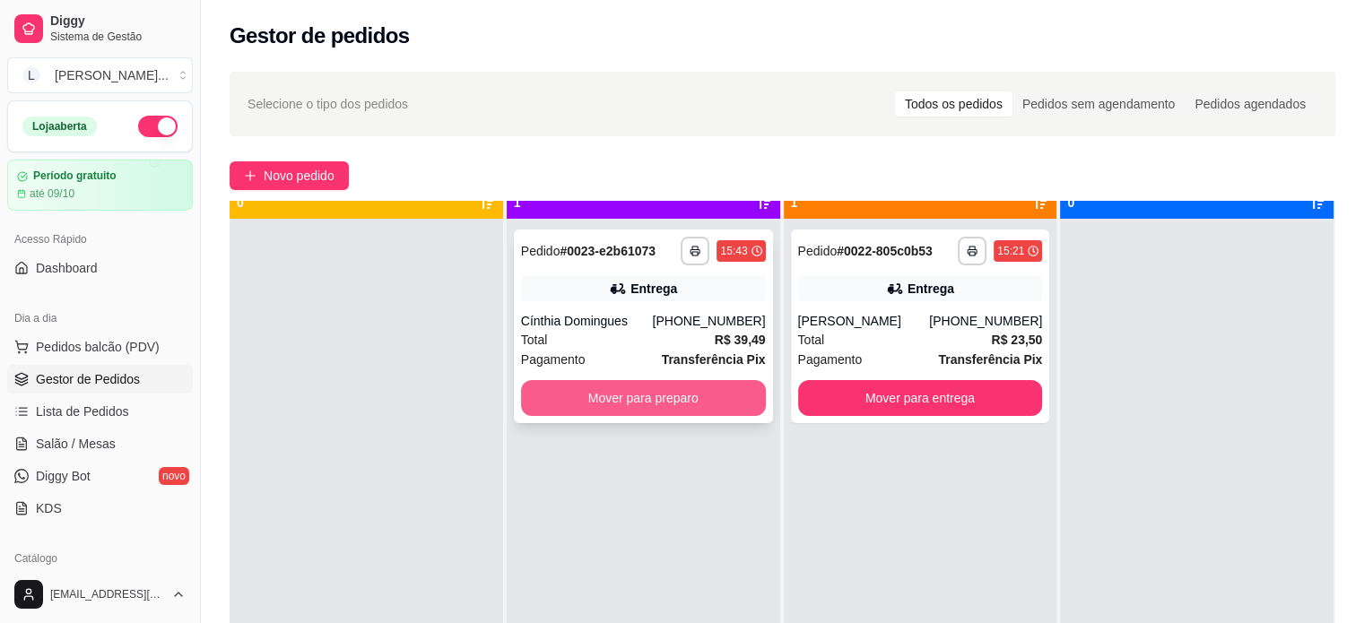
scroll to position [50, 0]
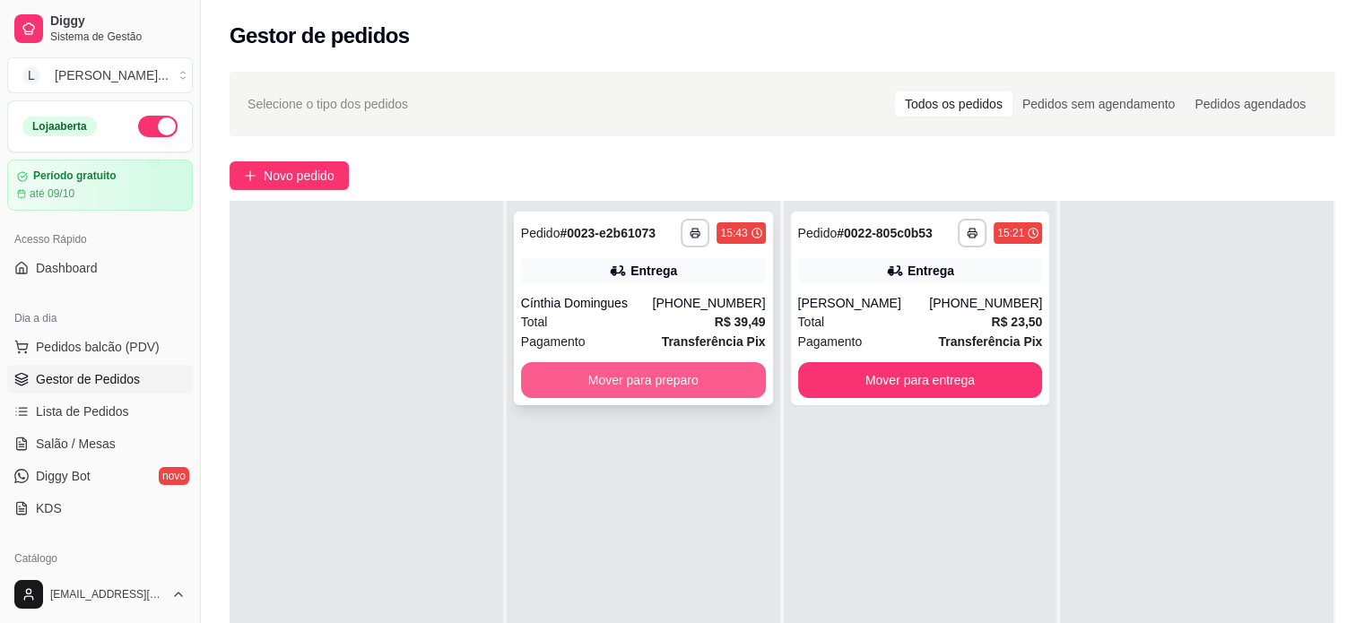
click at [690, 382] on button "Mover para preparo" at bounding box center [643, 380] width 245 height 36
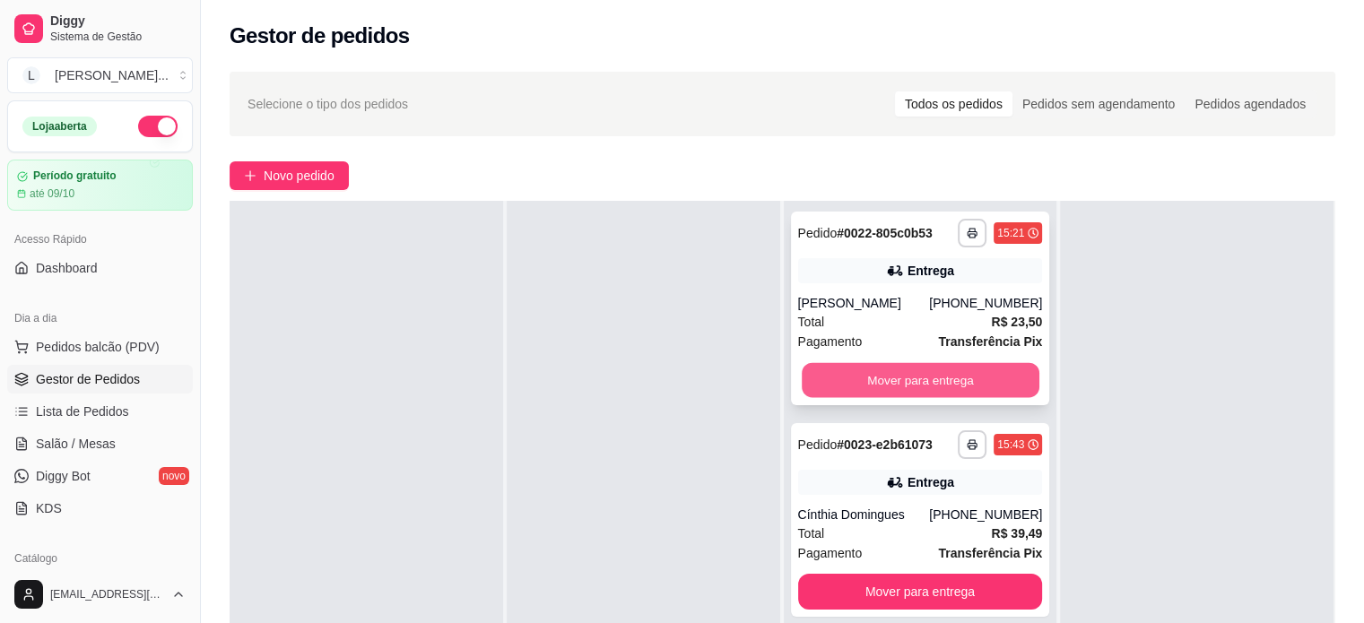
click at [868, 384] on button "Mover para entrega" at bounding box center [921, 380] width 238 height 35
click at [868, 384] on div "Mover para entrega" at bounding box center [920, 380] width 245 height 36
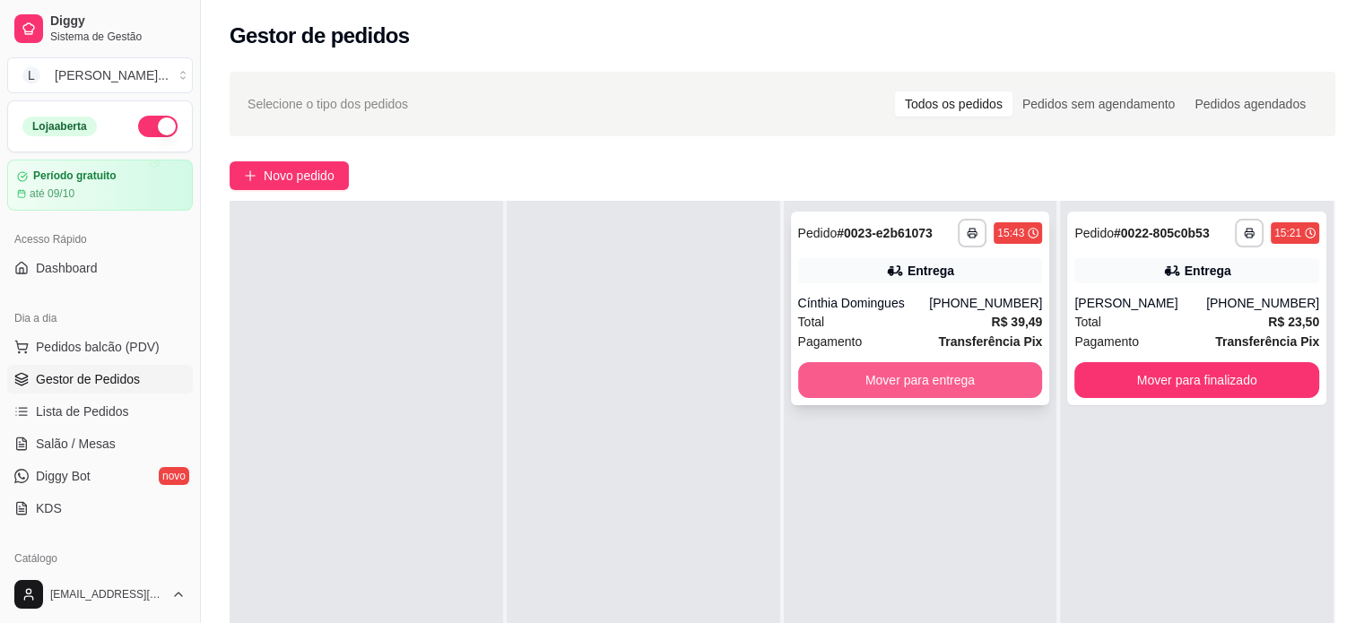
click at [947, 390] on button "Mover para entrega" at bounding box center [920, 380] width 245 height 36
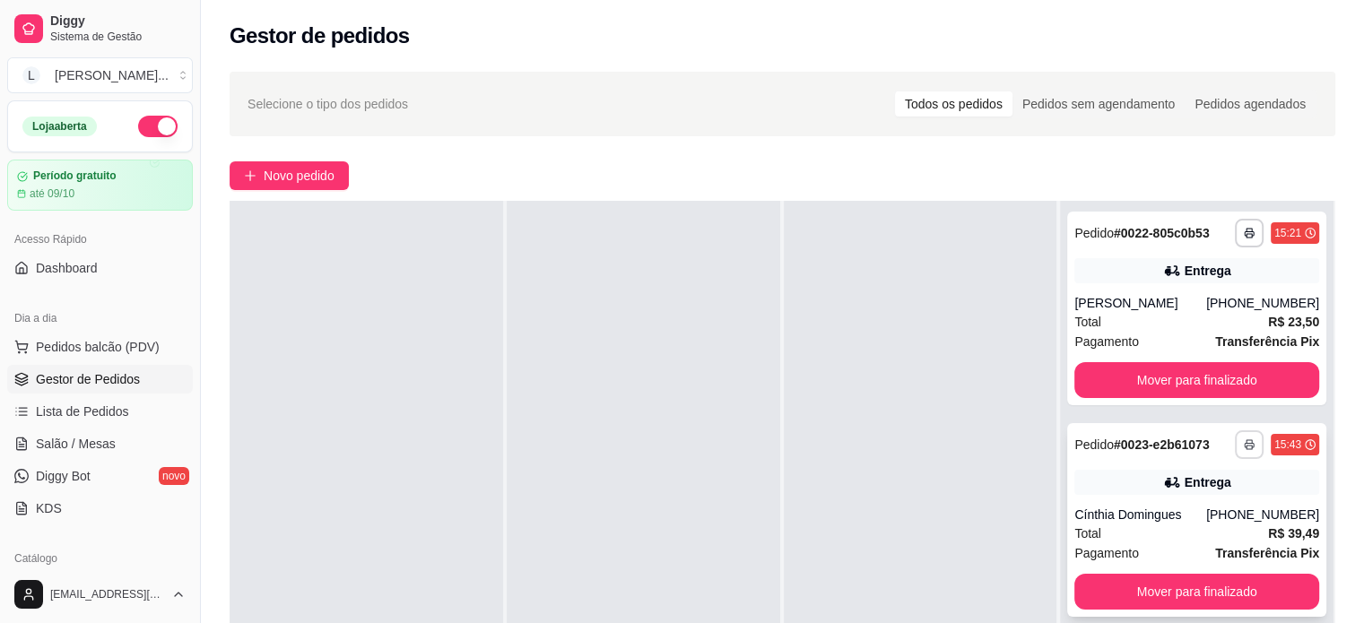
click at [1245, 447] on icon "button" at bounding box center [1249, 446] width 9 height 4
click at [1159, 512] on button "IMPRESSORA" at bounding box center [1189, 507] width 130 height 29
click at [1144, 394] on button "Mover para finalizado" at bounding box center [1196, 380] width 245 height 36
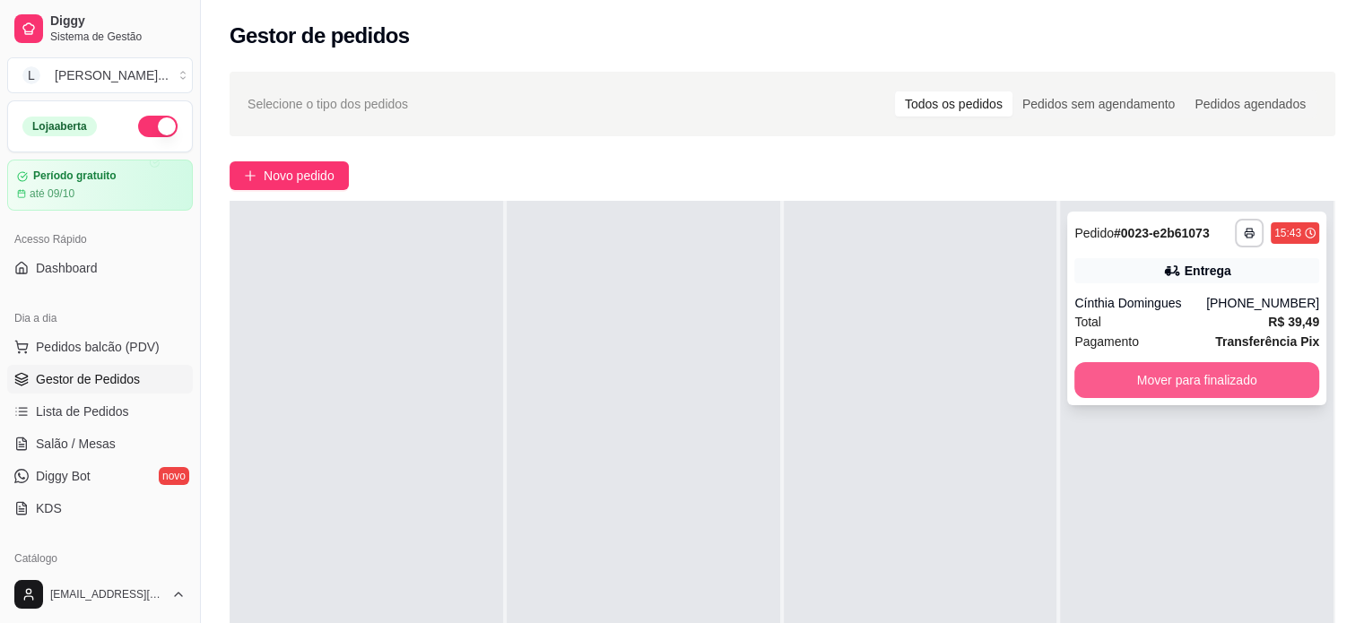
click at [1179, 379] on button "Mover para finalizado" at bounding box center [1196, 380] width 245 height 36
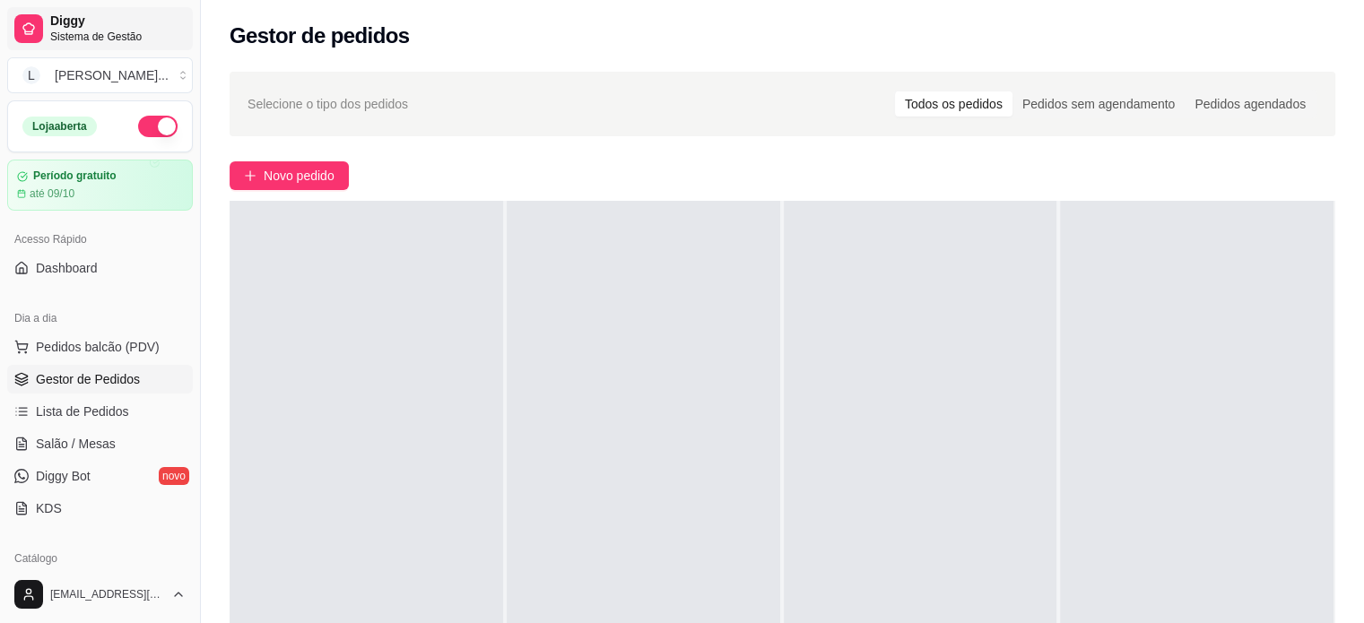
click at [66, 49] on link "Diggy Sistema de Gestão" at bounding box center [100, 28] width 186 height 43
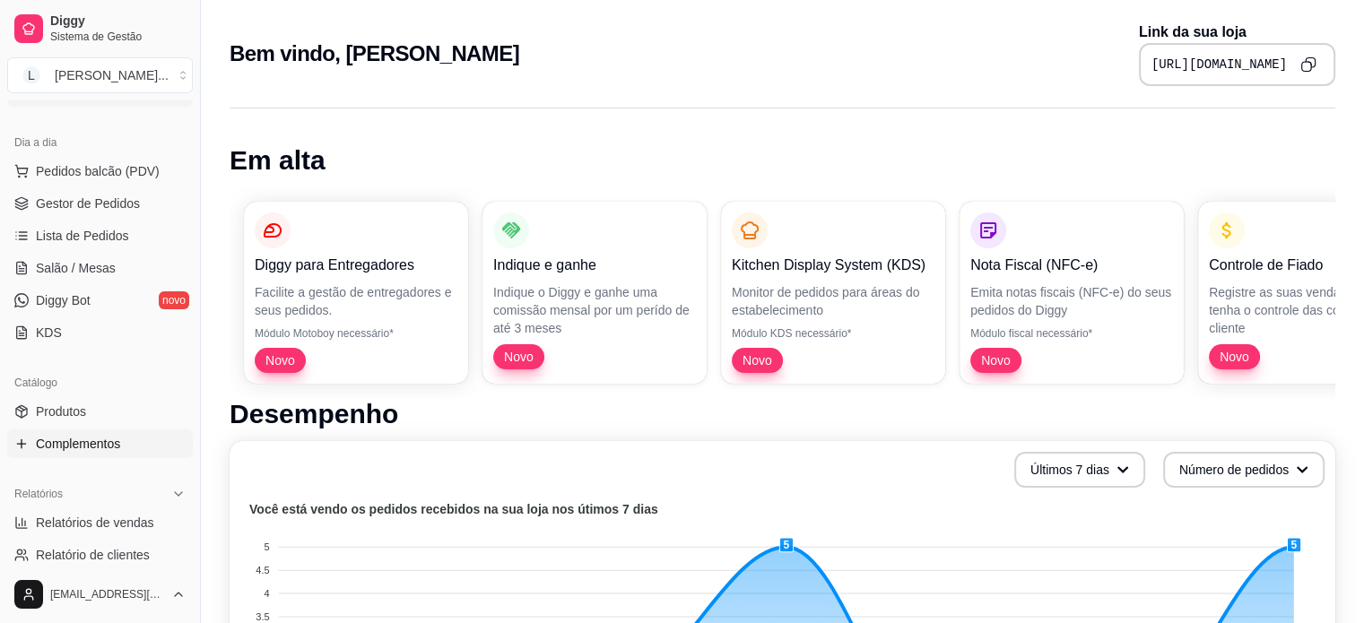
scroll to position [179, 0]
click at [82, 406] on span "Produtos" at bounding box center [61, 408] width 50 height 18
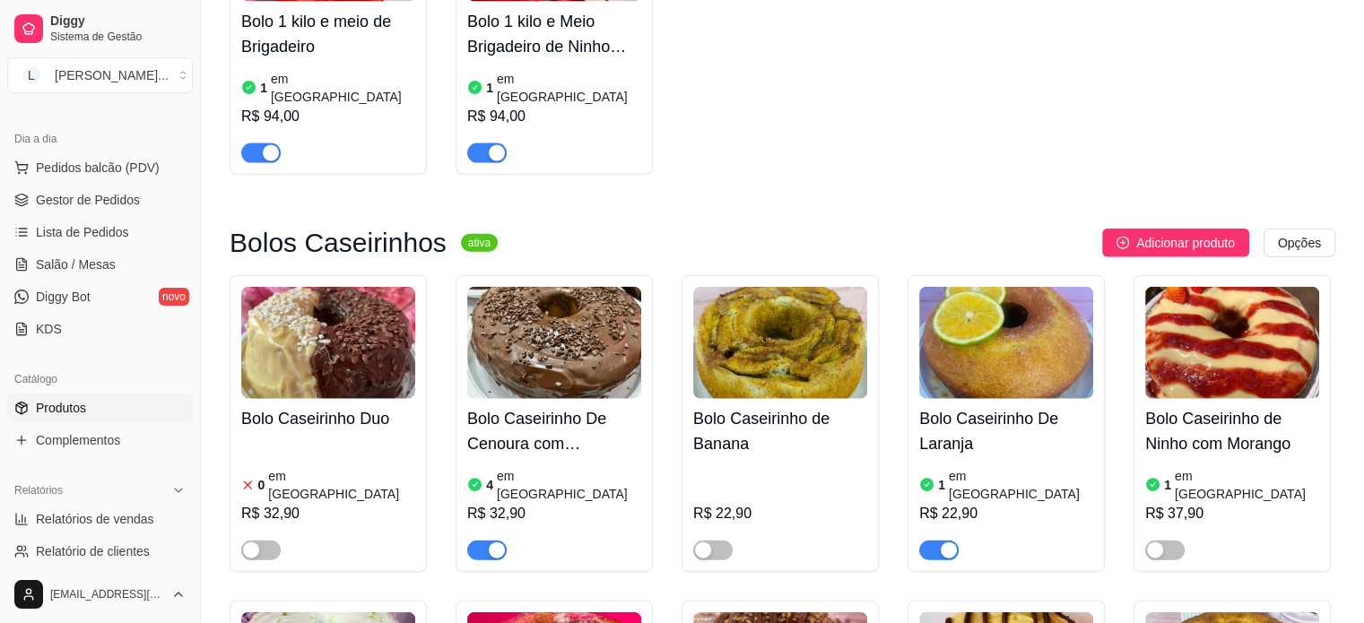
scroll to position [4125, 0]
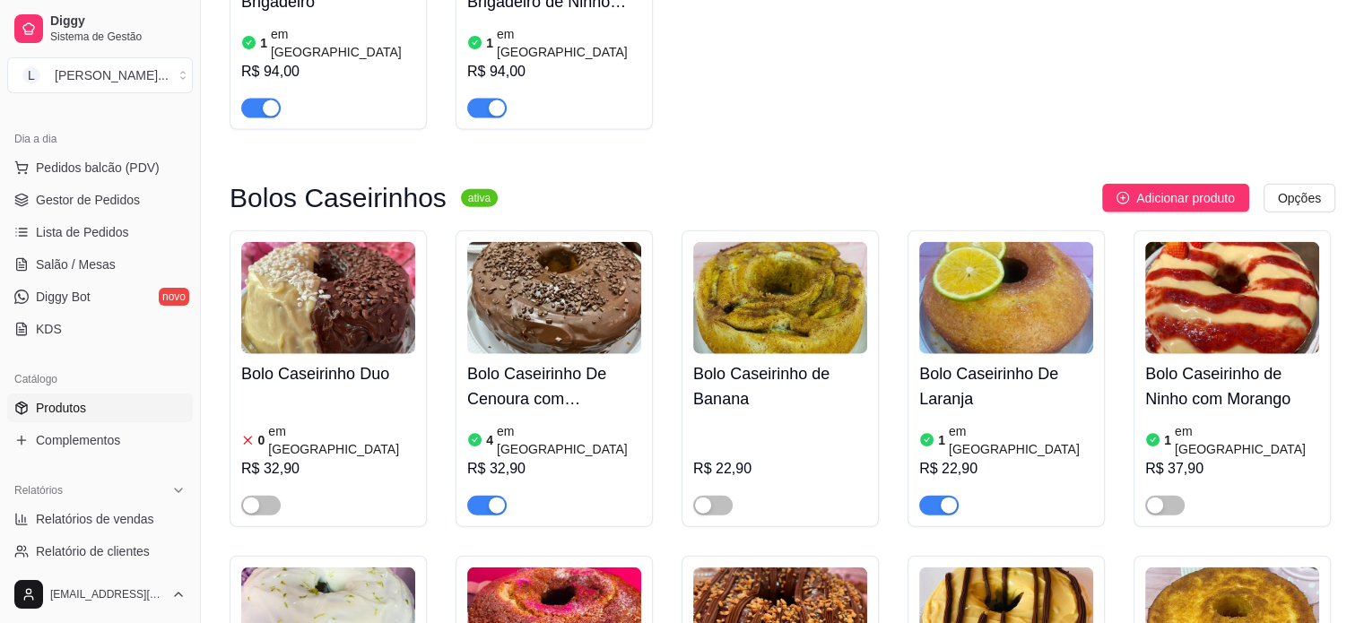
click at [499, 498] on div "button" at bounding box center [497, 506] width 16 height 16
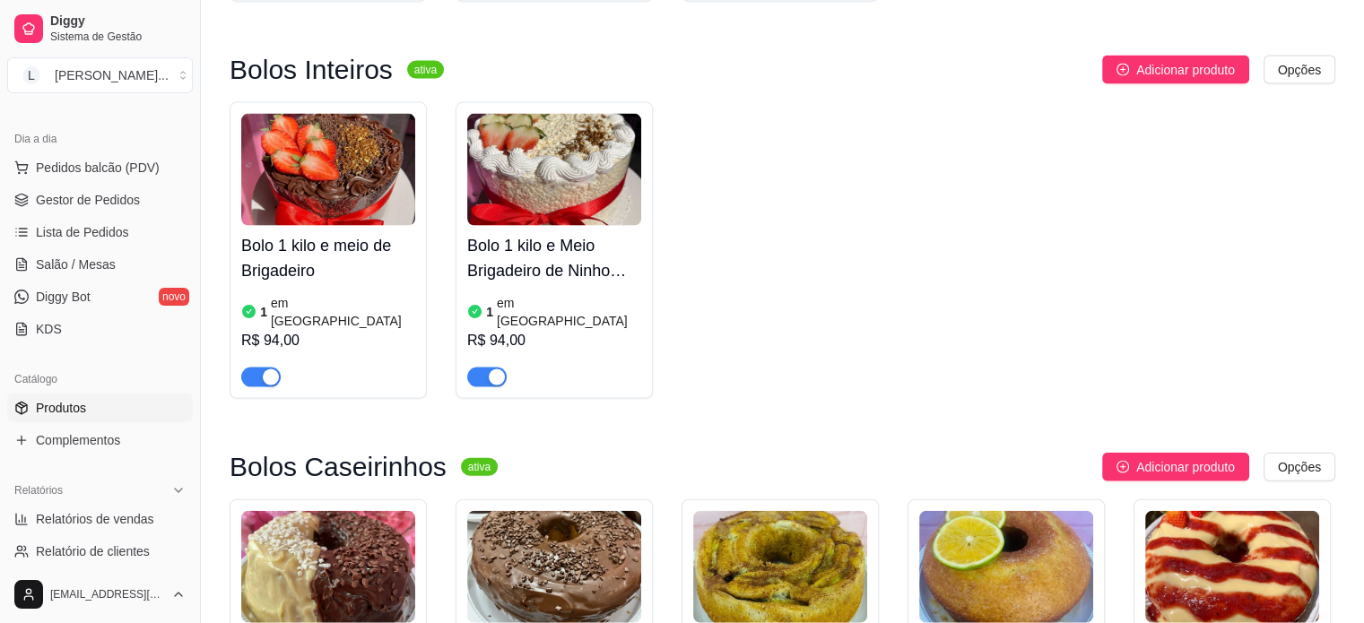
scroll to position [4304, 0]
